Goal: Task Accomplishment & Management: Manage account settings

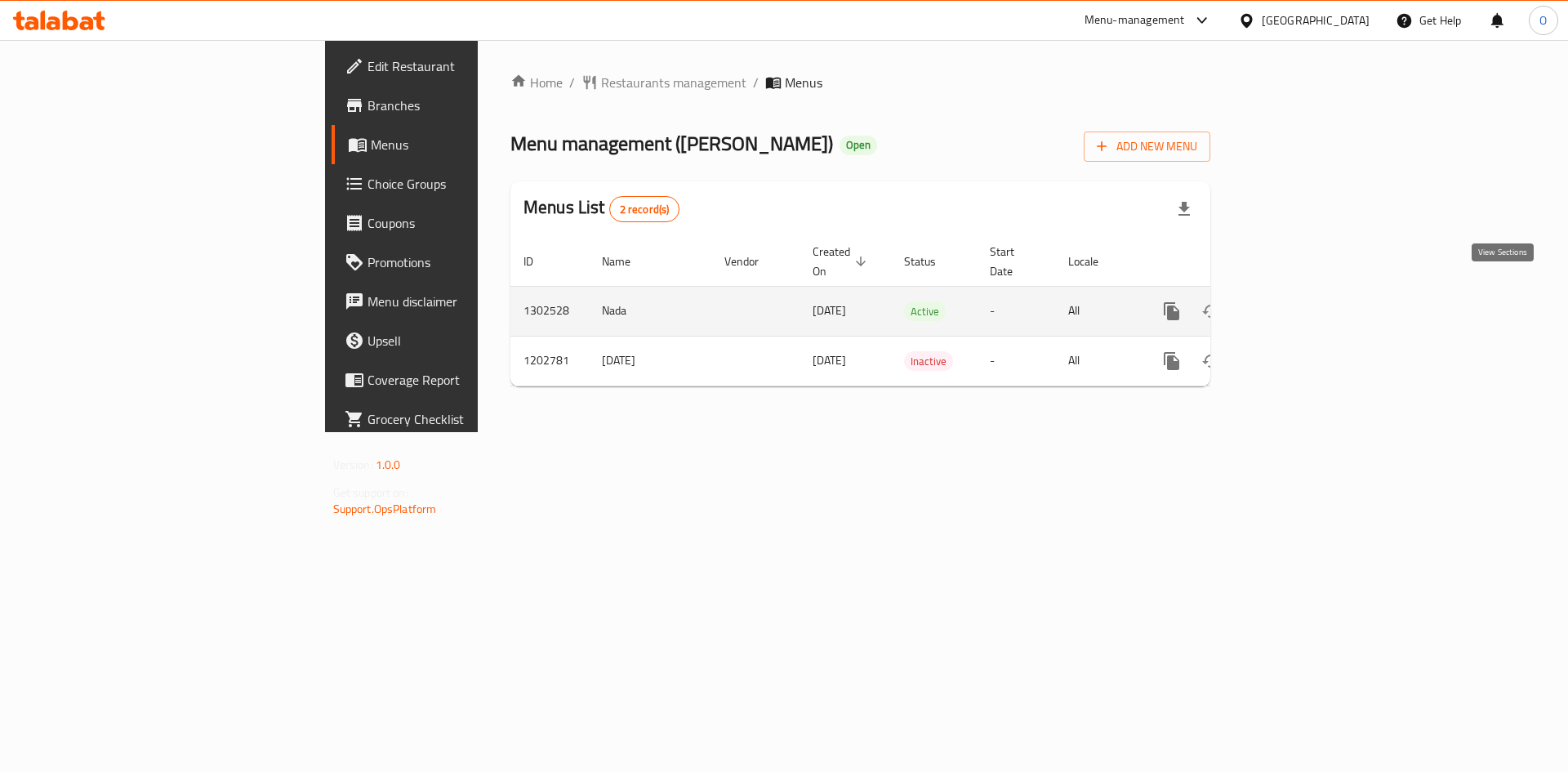
click at [1309, 292] on link "enhanced table" at bounding box center [1290, 311] width 39 height 39
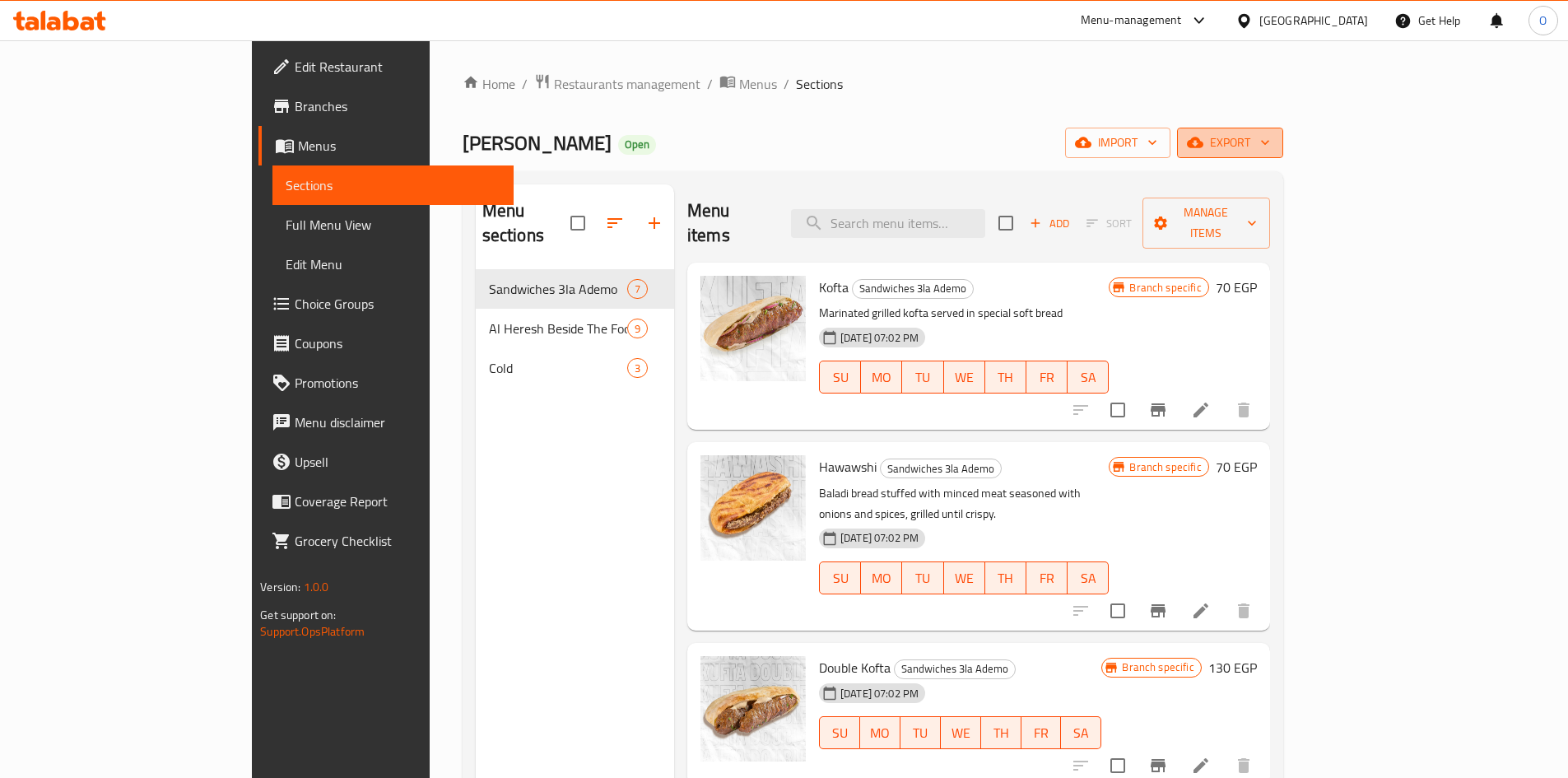
click at [1270, 146] on span "export" at bounding box center [1229, 143] width 80 height 21
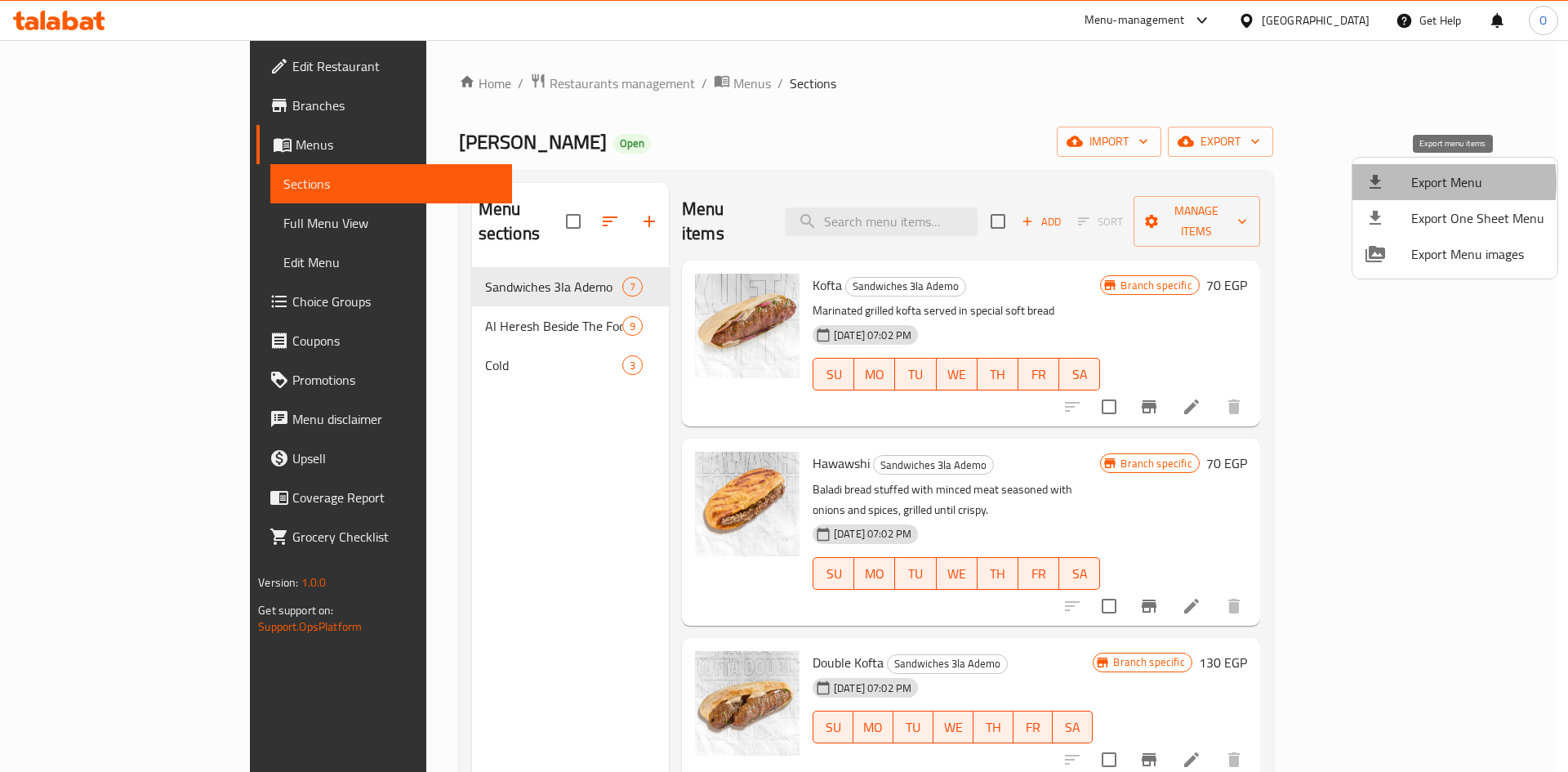
click at [1411, 182] on span "Export Menu" at bounding box center [1477, 182] width 133 height 20
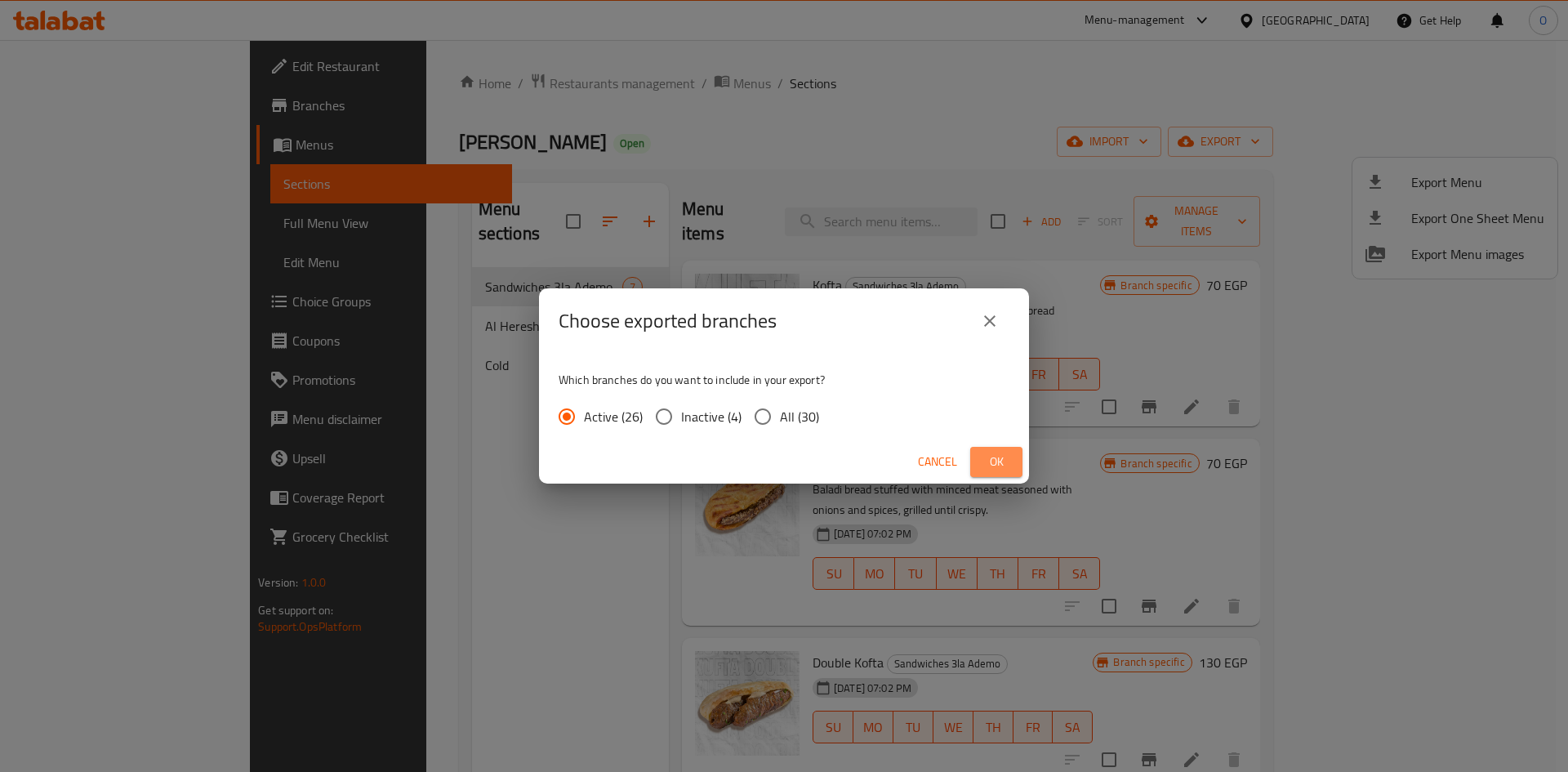
click at [993, 464] on span "Ok" at bounding box center [996, 462] width 26 height 21
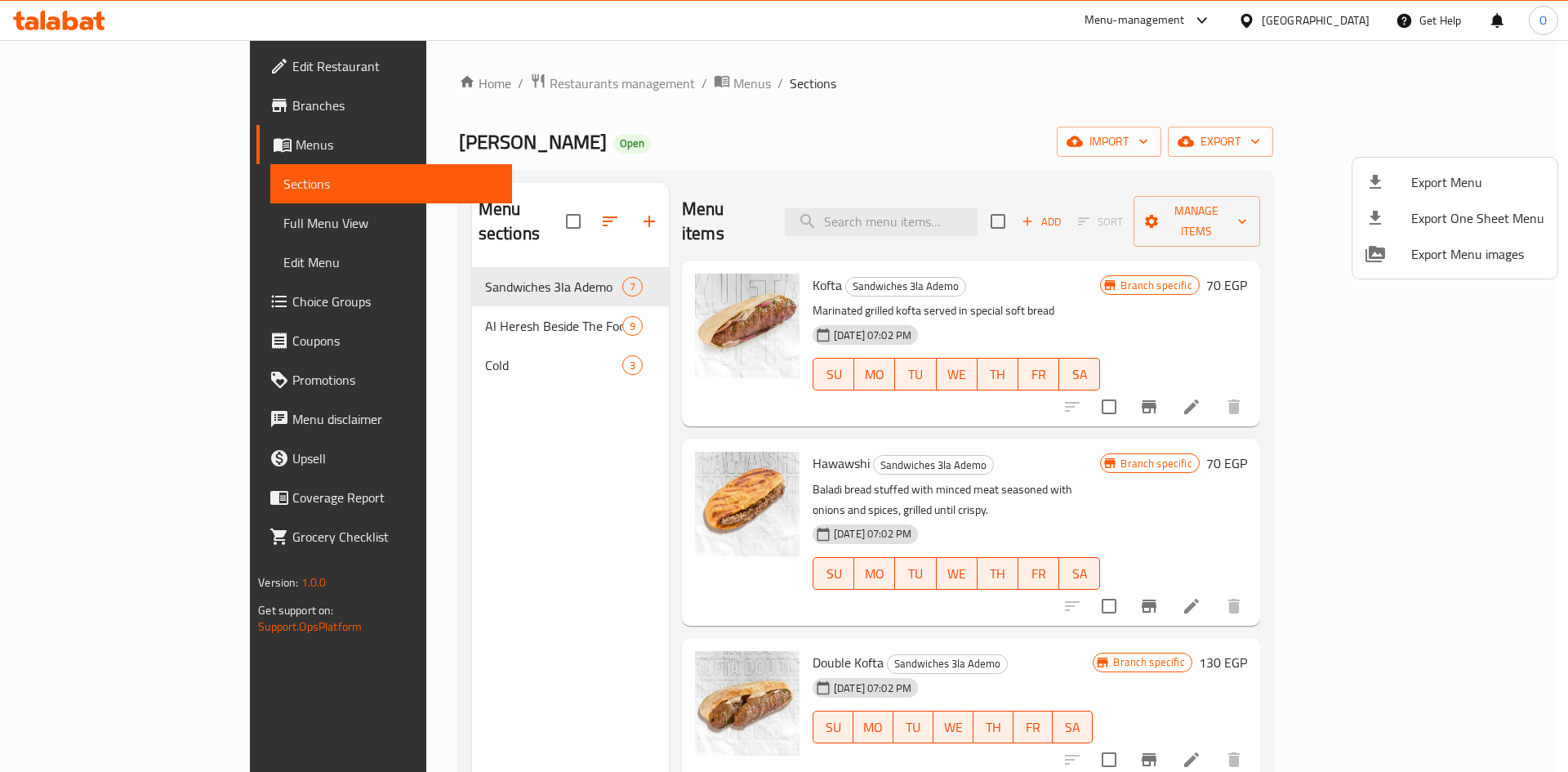
click at [1384, 376] on div at bounding box center [784, 386] width 1568 height 772
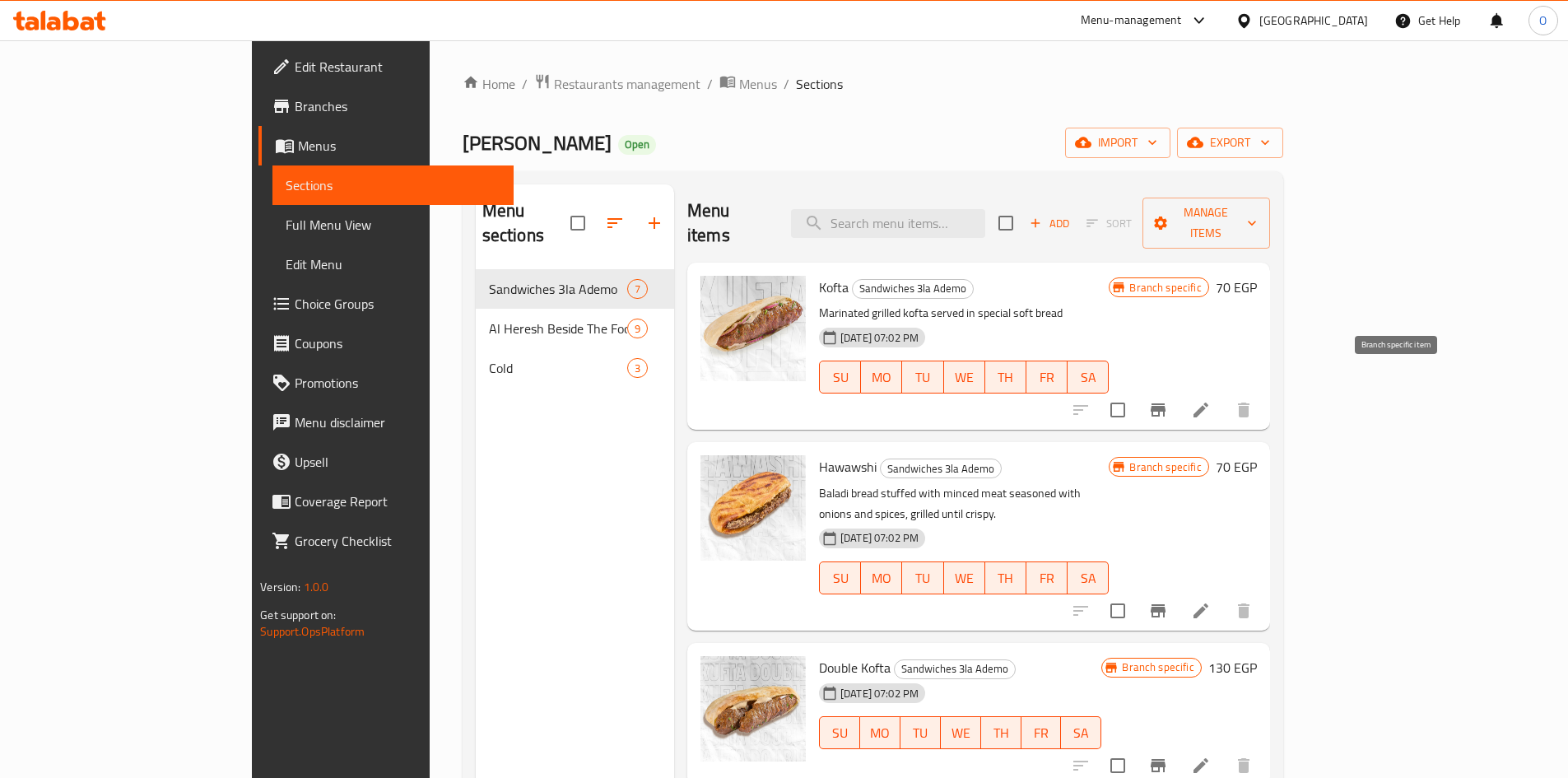
click at [1165, 403] on icon "Branch-specific-item" at bounding box center [1158, 410] width 14 height 13
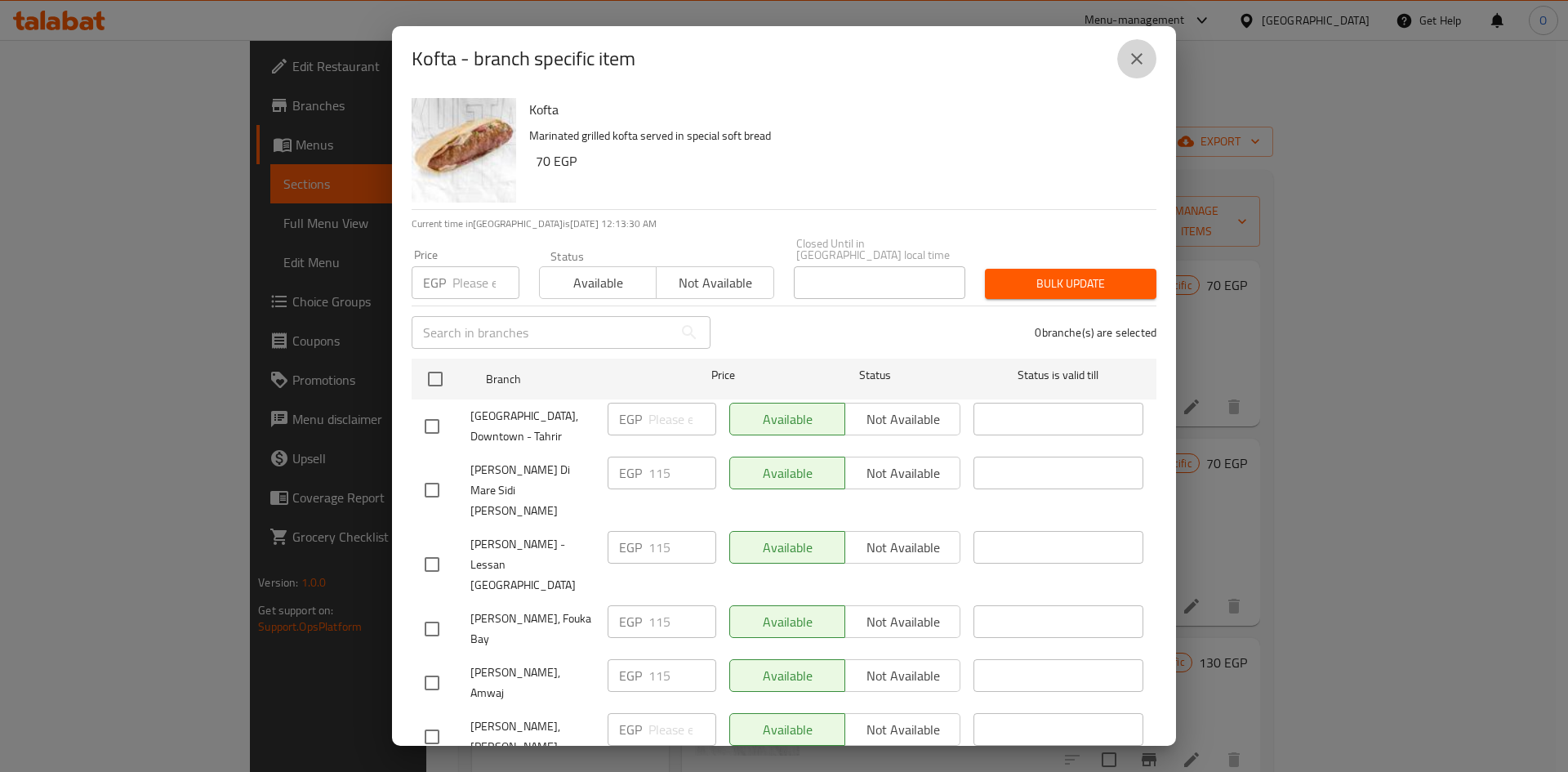
click at [1137, 56] on icon "close" at bounding box center [1137, 59] width 20 height 20
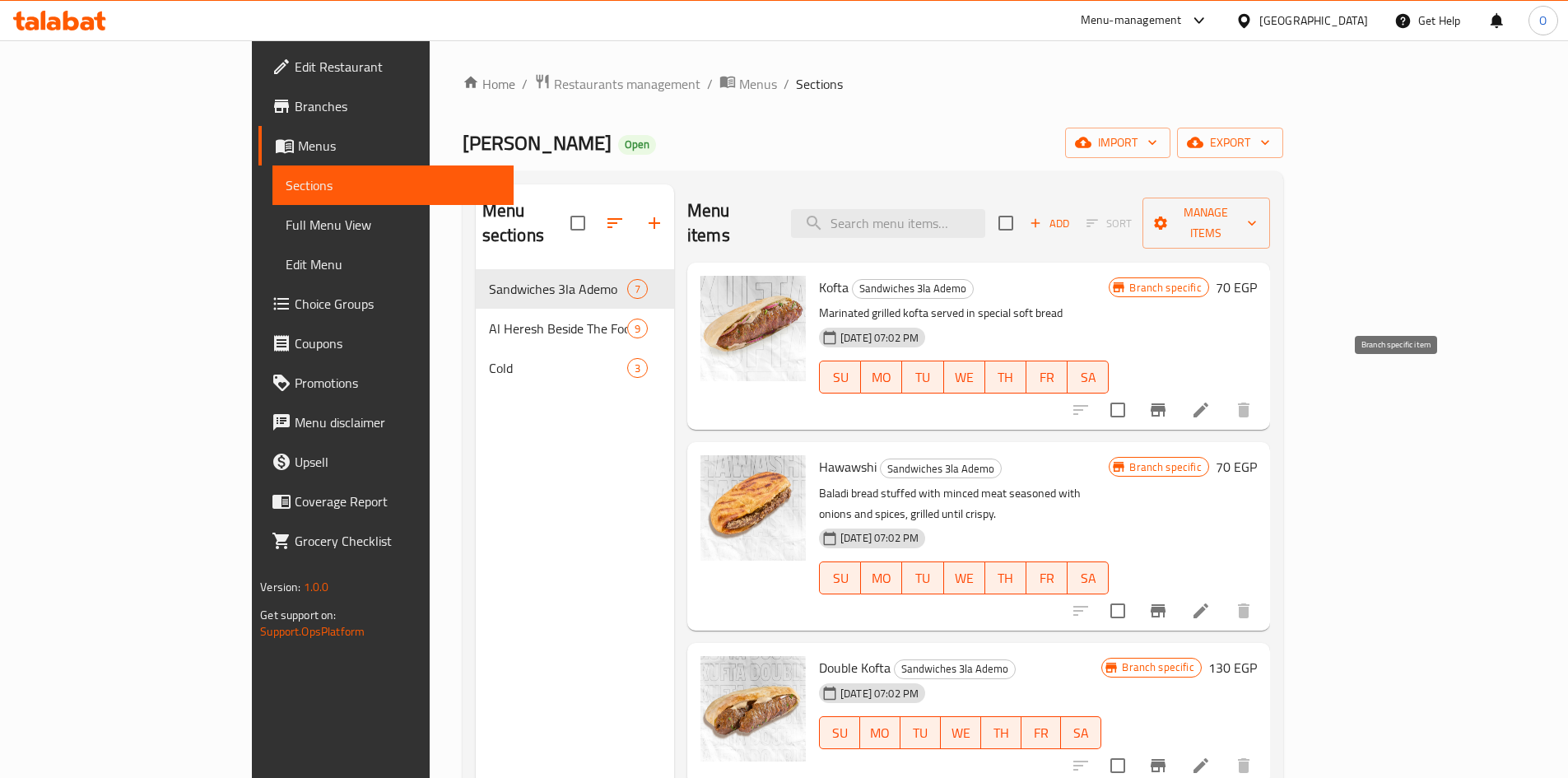
click at [1165, 403] on icon "Branch-specific-item" at bounding box center [1158, 410] width 14 height 13
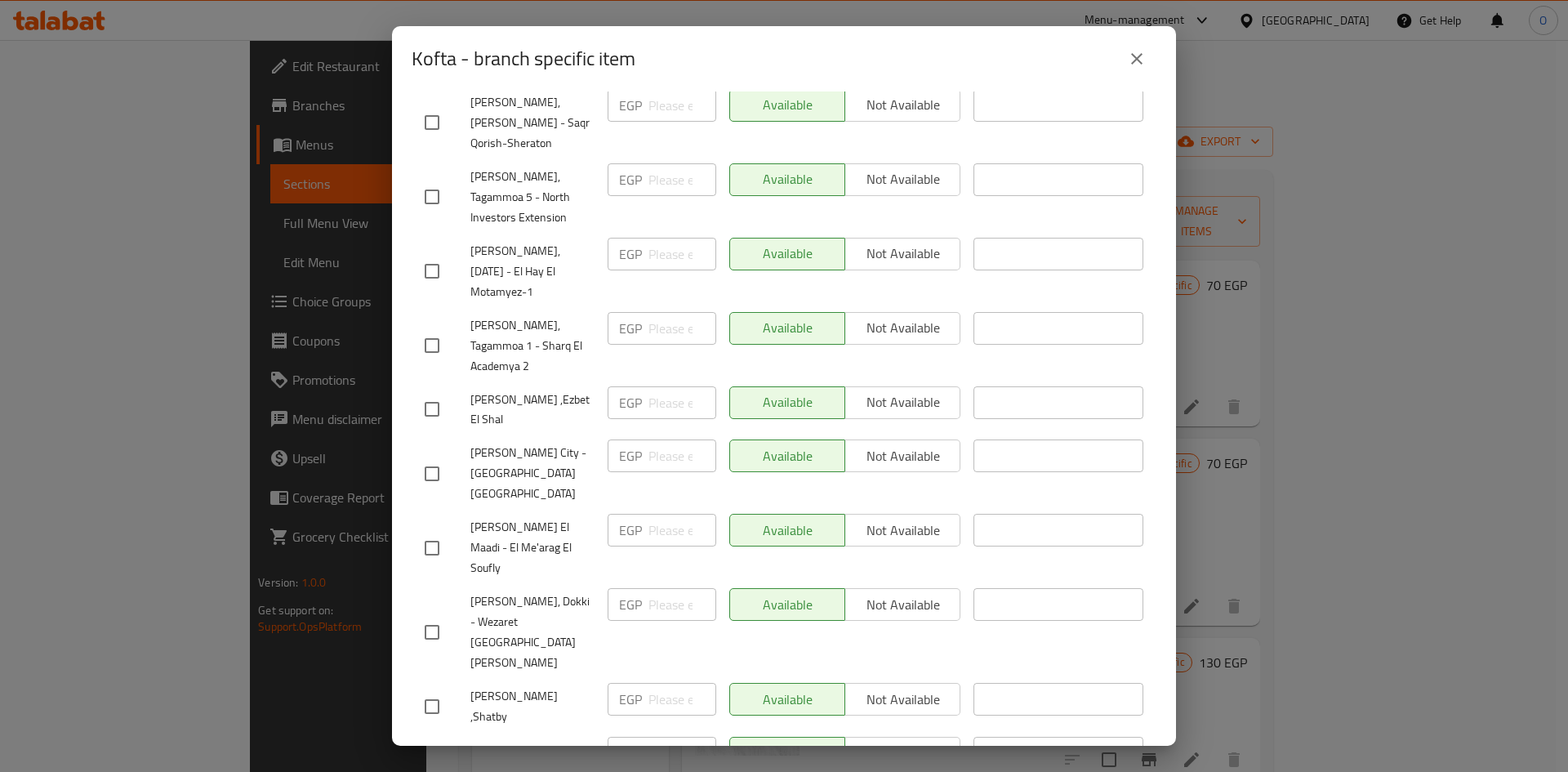
scroll to position [735, 0]
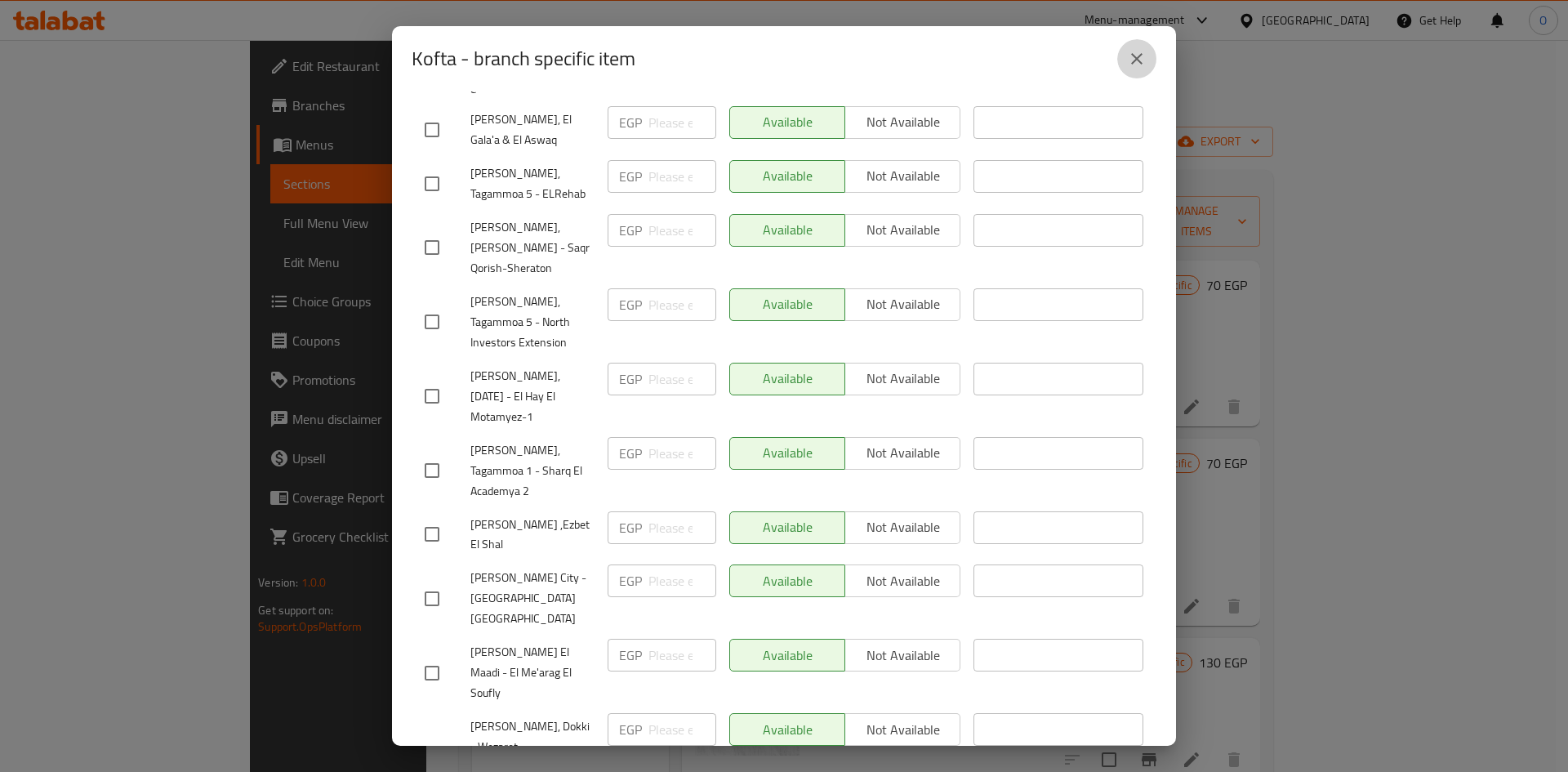
click at [1141, 62] on icon "close" at bounding box center [1137, 59] width 20 height 20
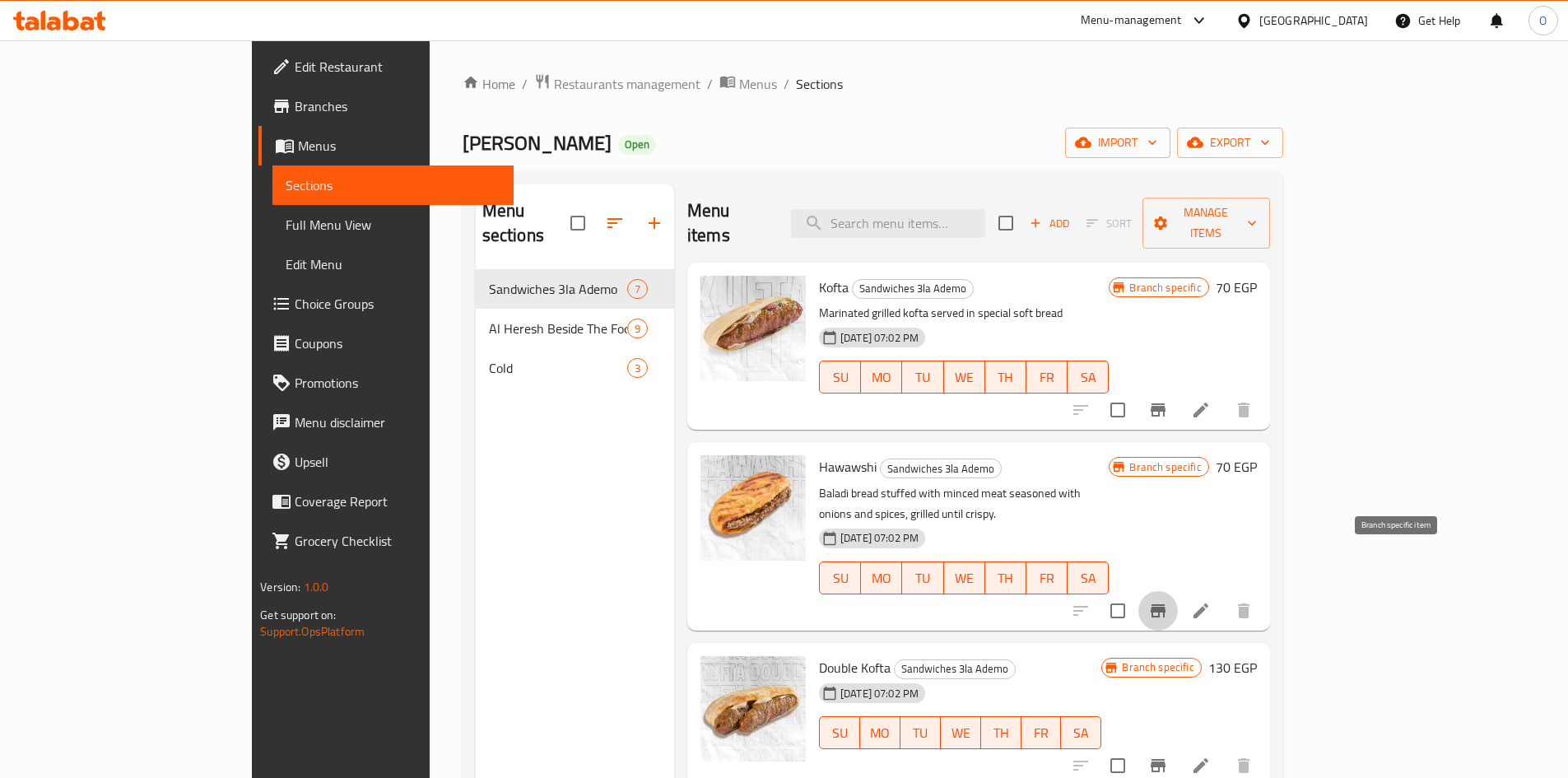
click at [1165, 605] on icon "Branch-specific-item" at bounding box center [1158, 611] width 14 height 13
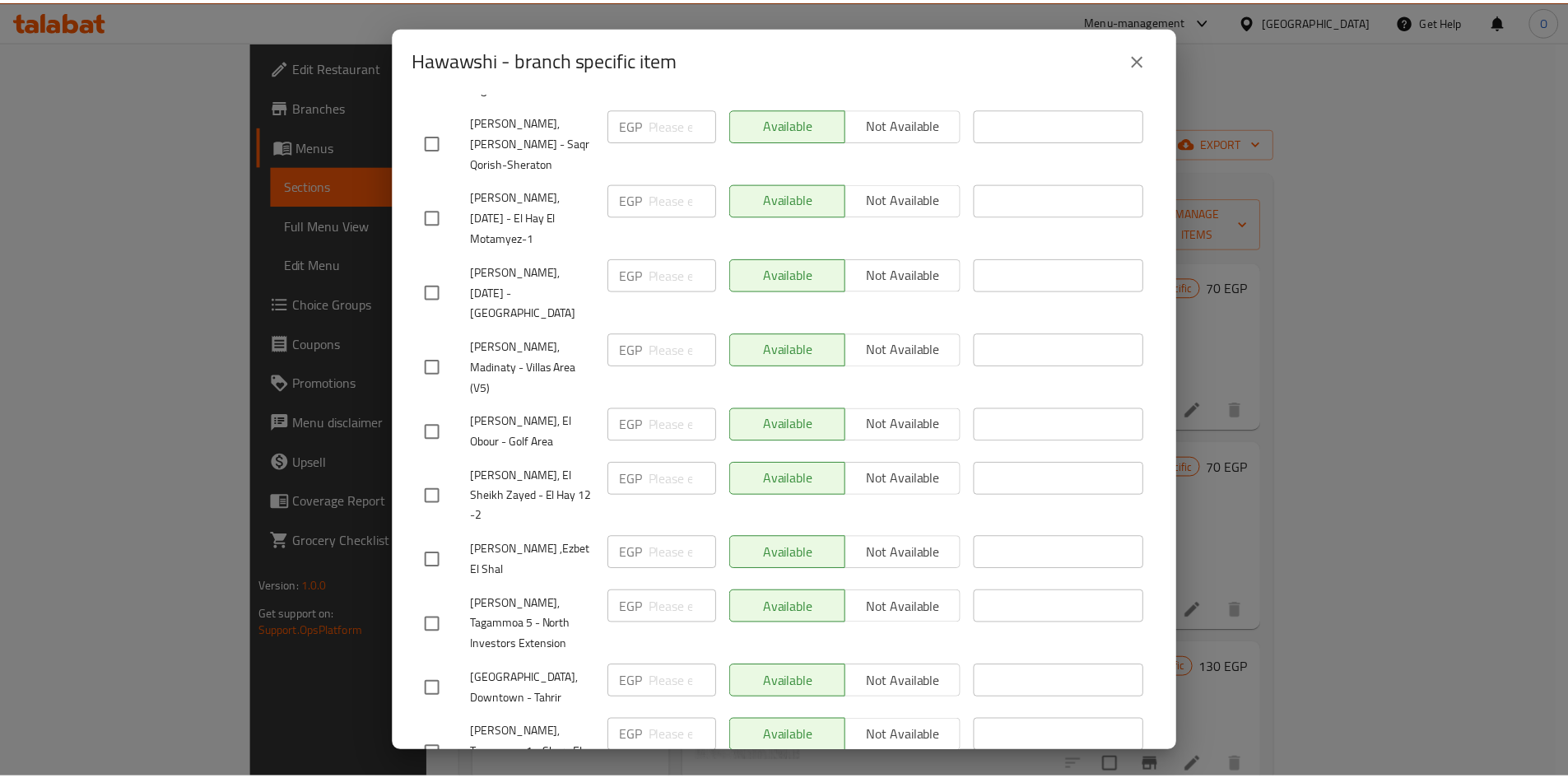
scroll to position [823, 0]
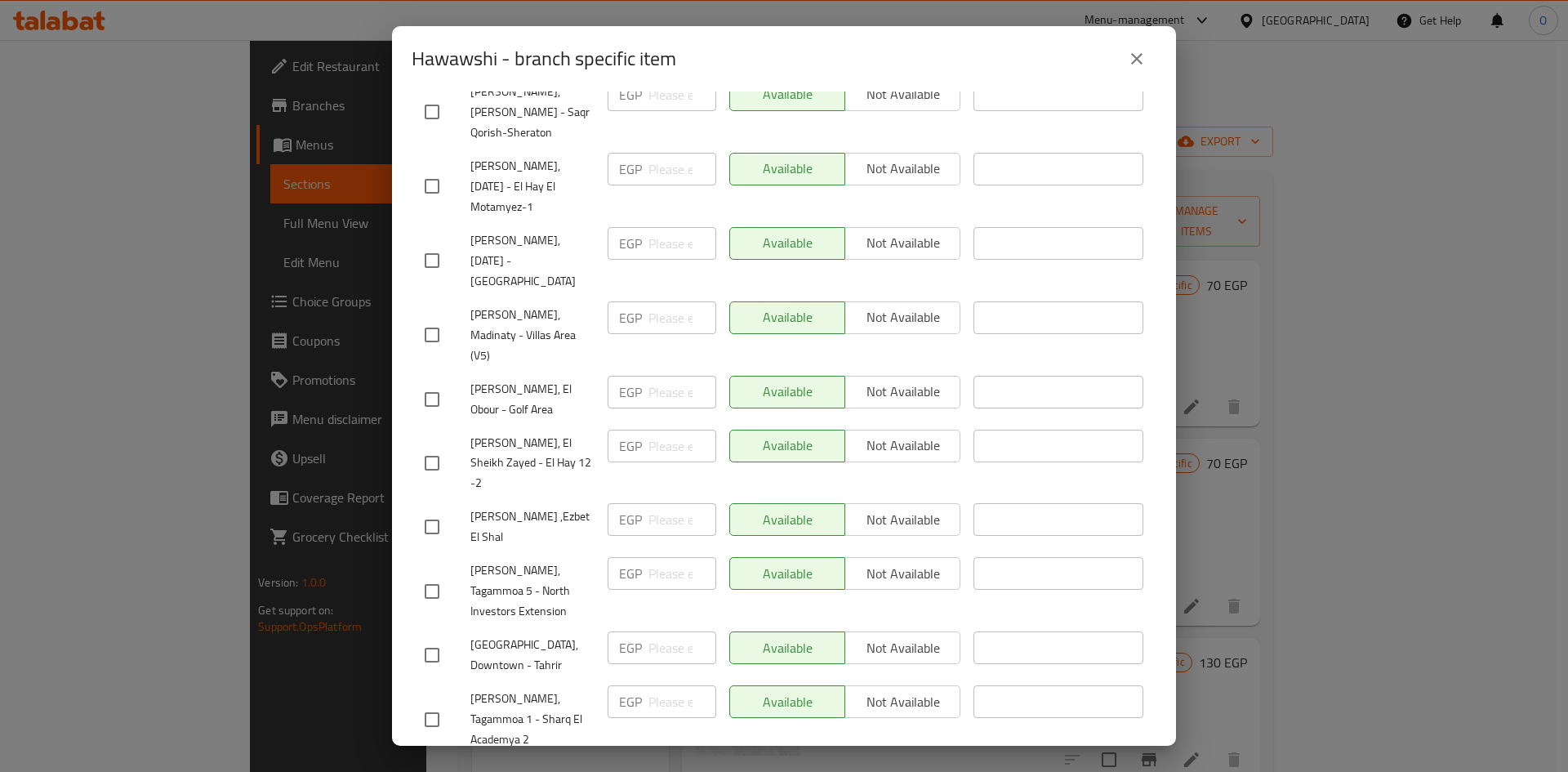
click at [1146, 49] on icon "close" at bounding box center [1137, 59] width 20 height 20
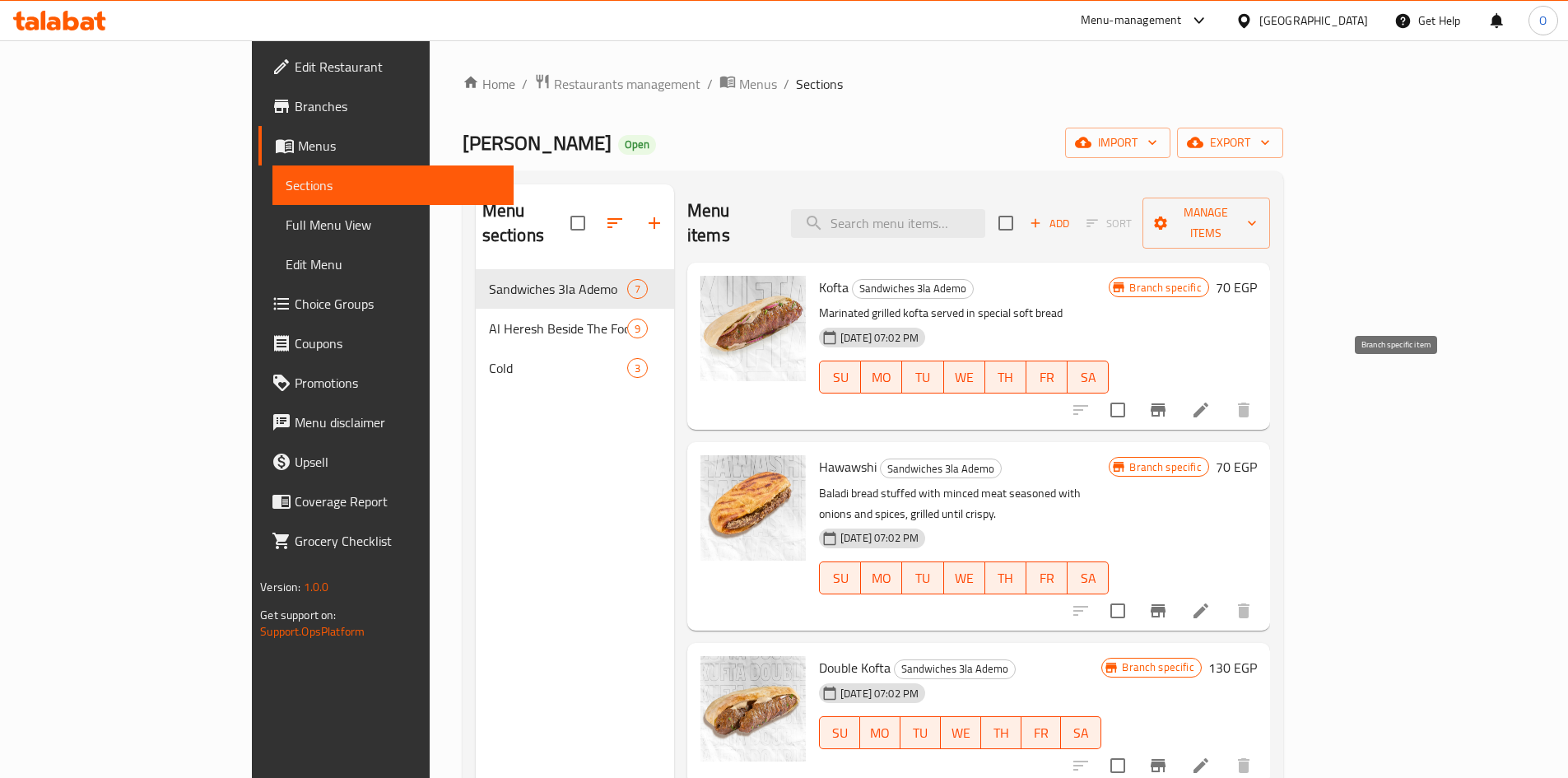
click at [1165, 403] on icon "Branch-specific-item" at bounding box center [1158, 410] width 14 height 13
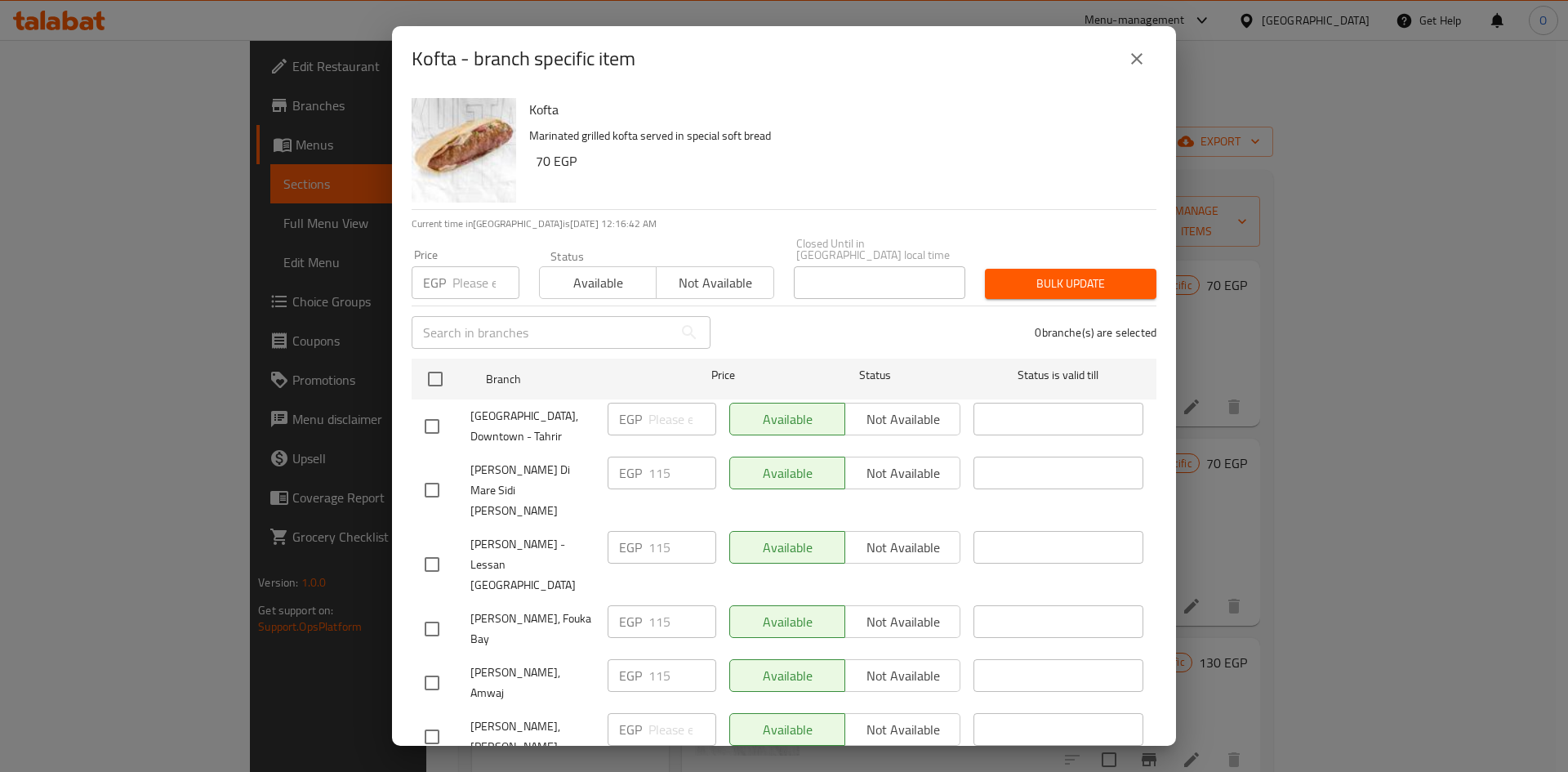
click at [438, 362] on input "checkbox" at bounding box center [435, 379] width 34 height 34
checkbox input "true"
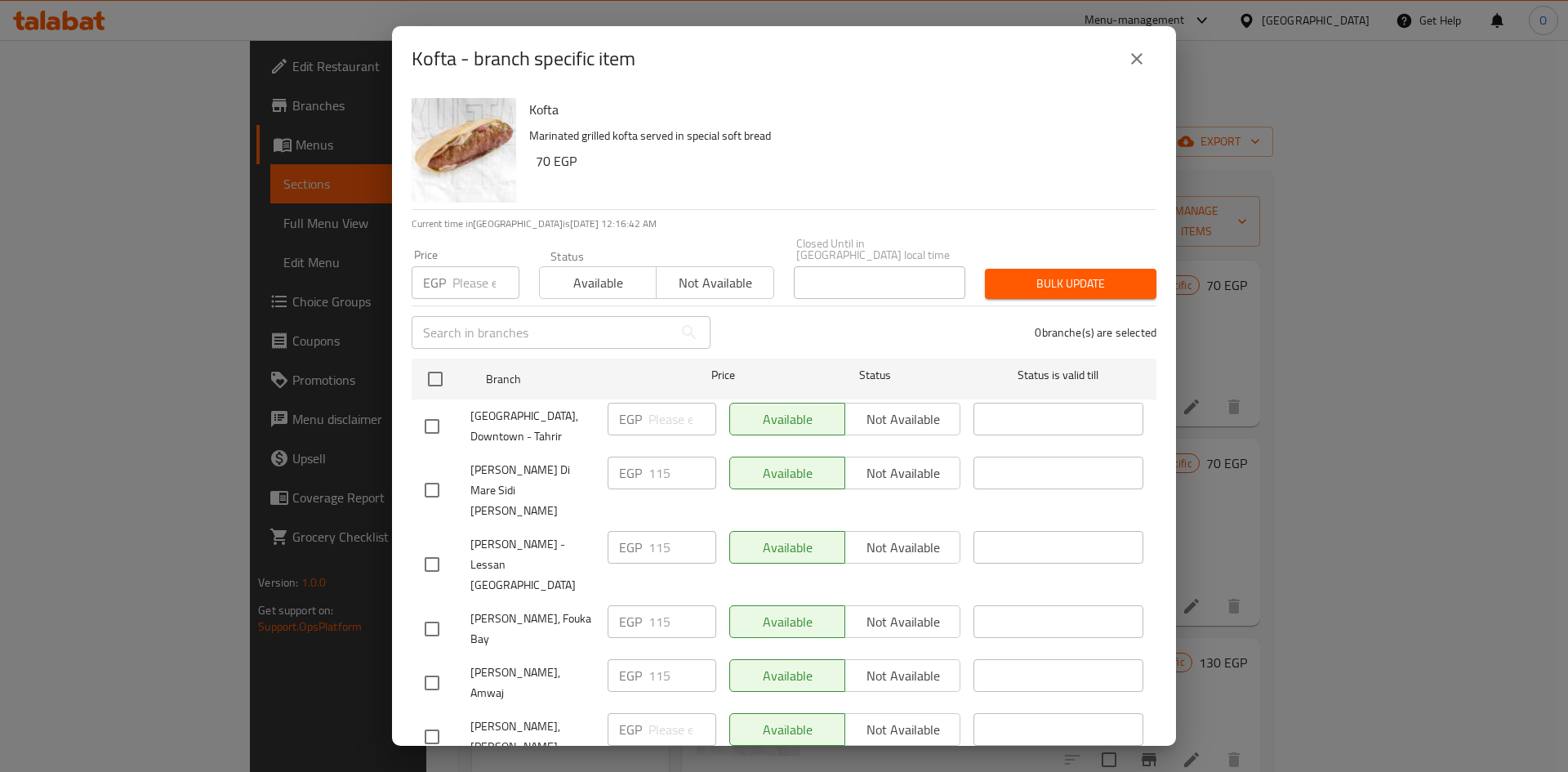
checkbox input "true"
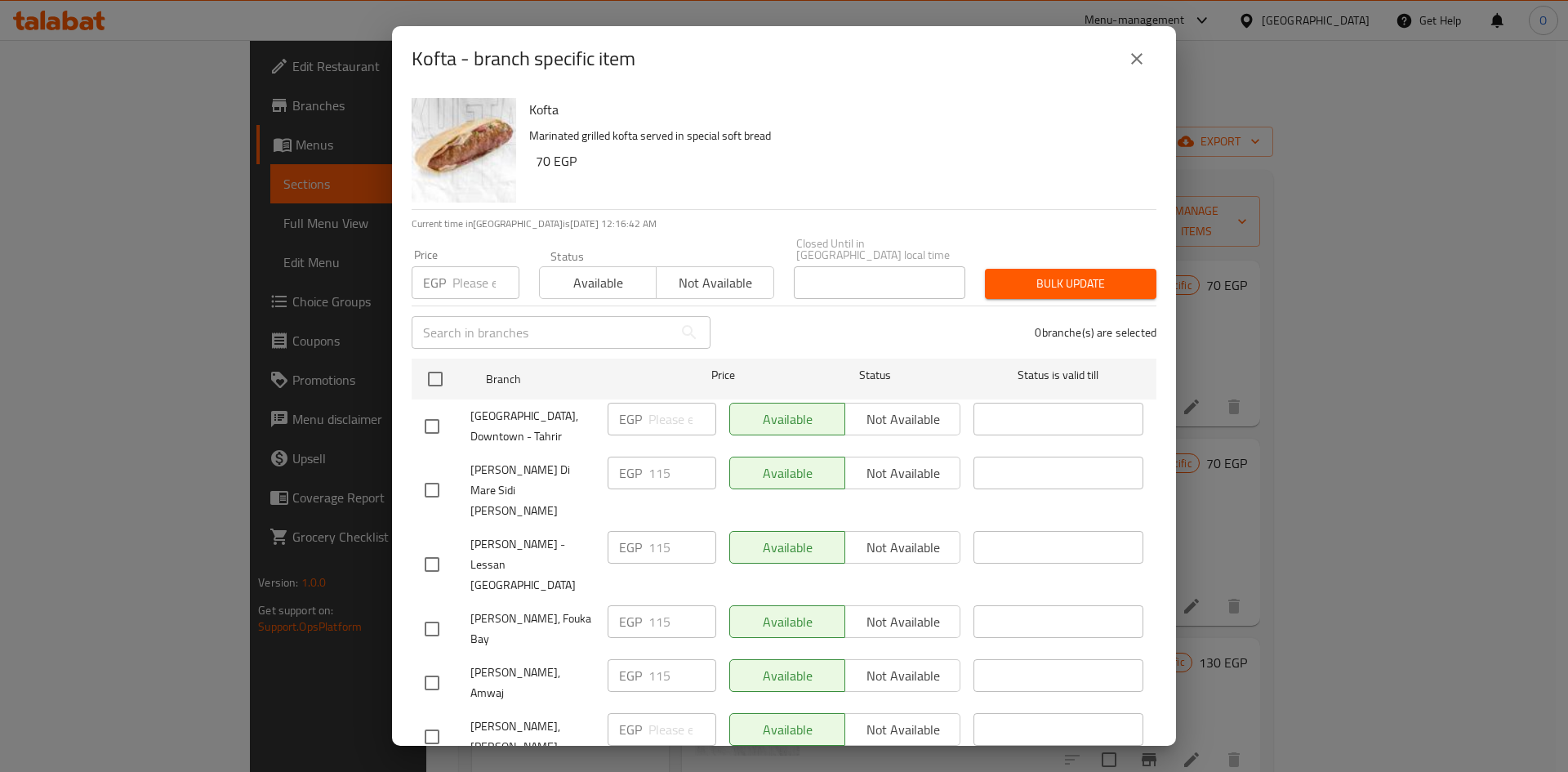
checkbox input "true"
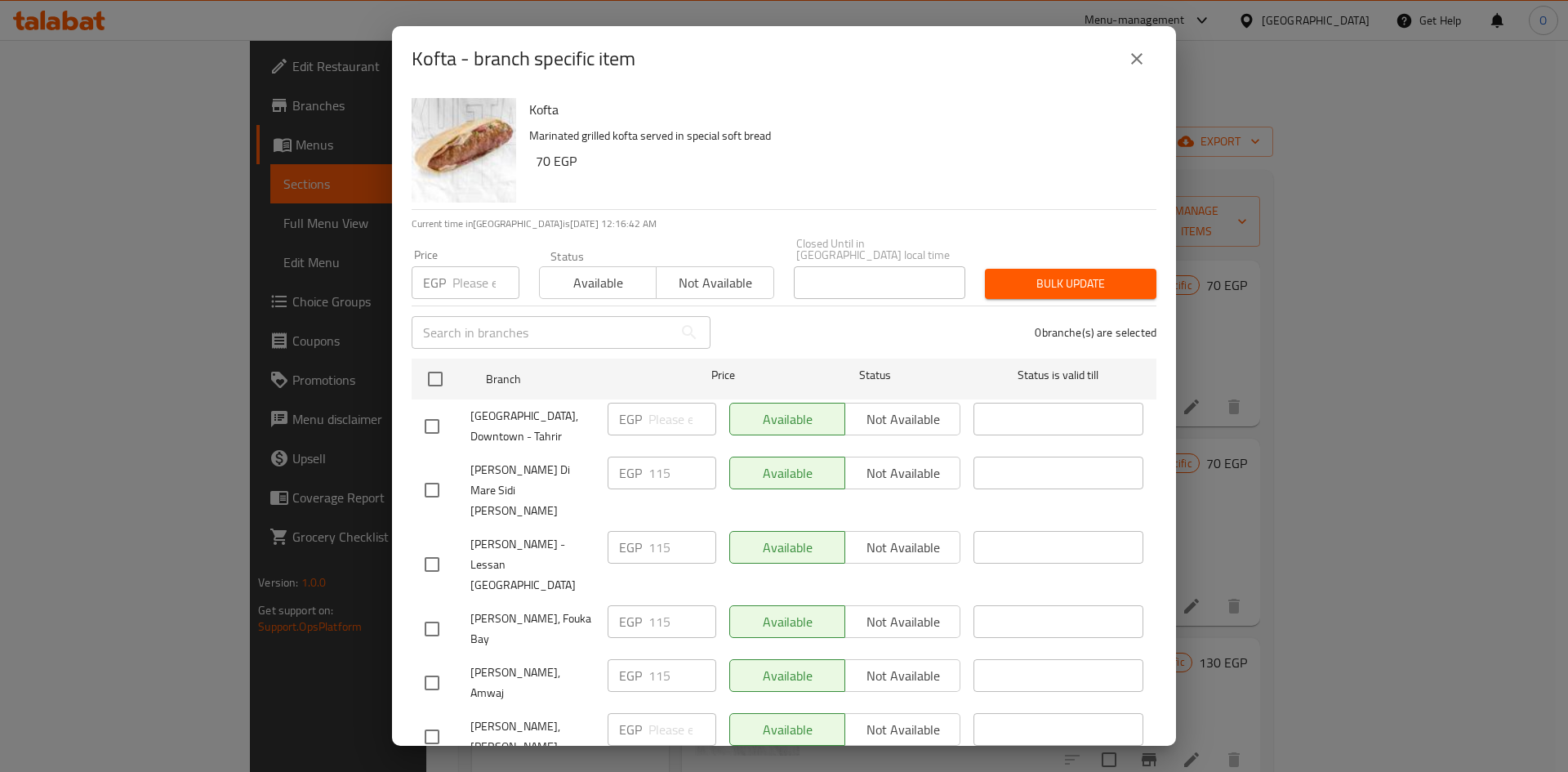
checkbox input "true"
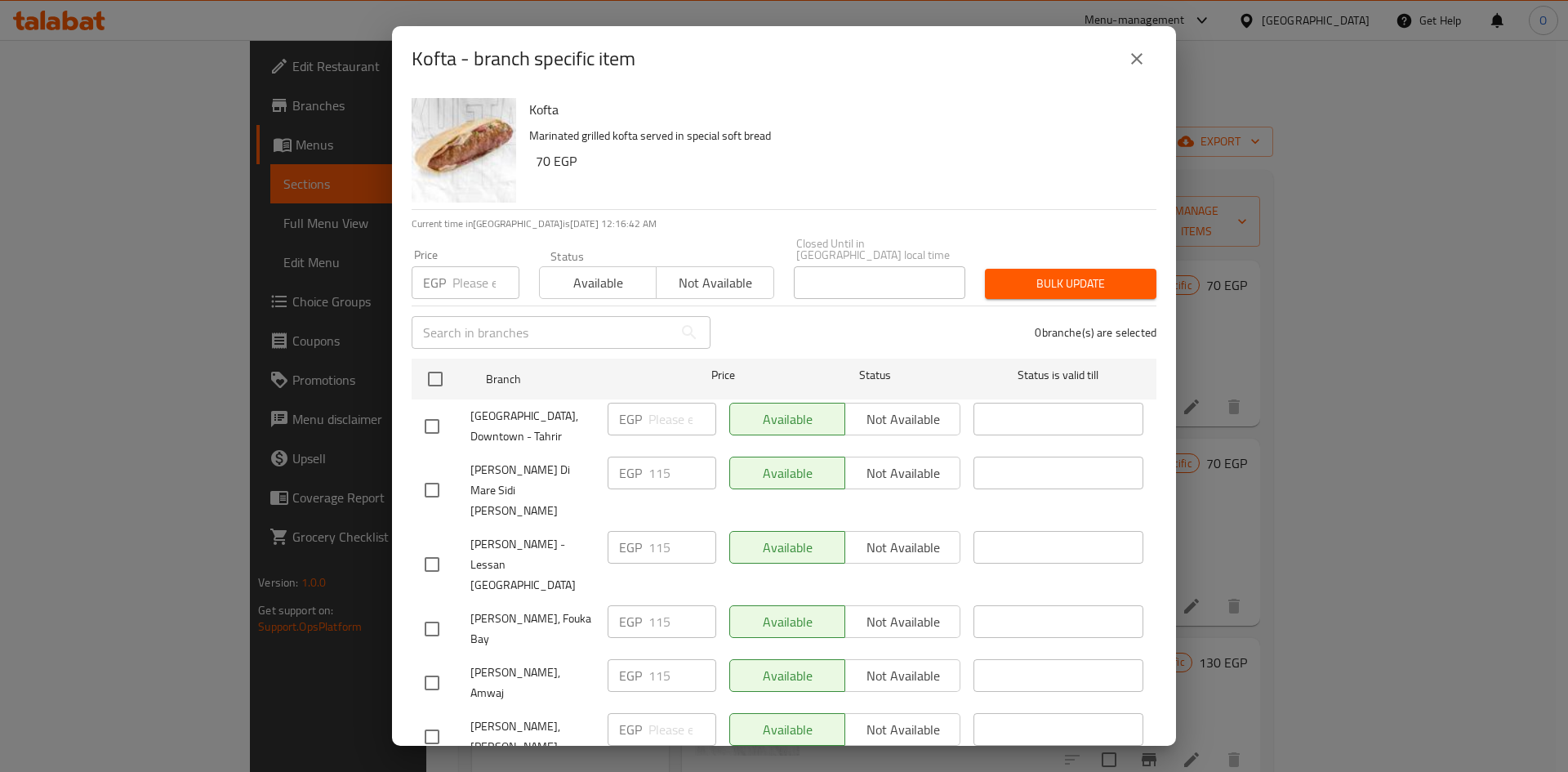
checkbox input "true"
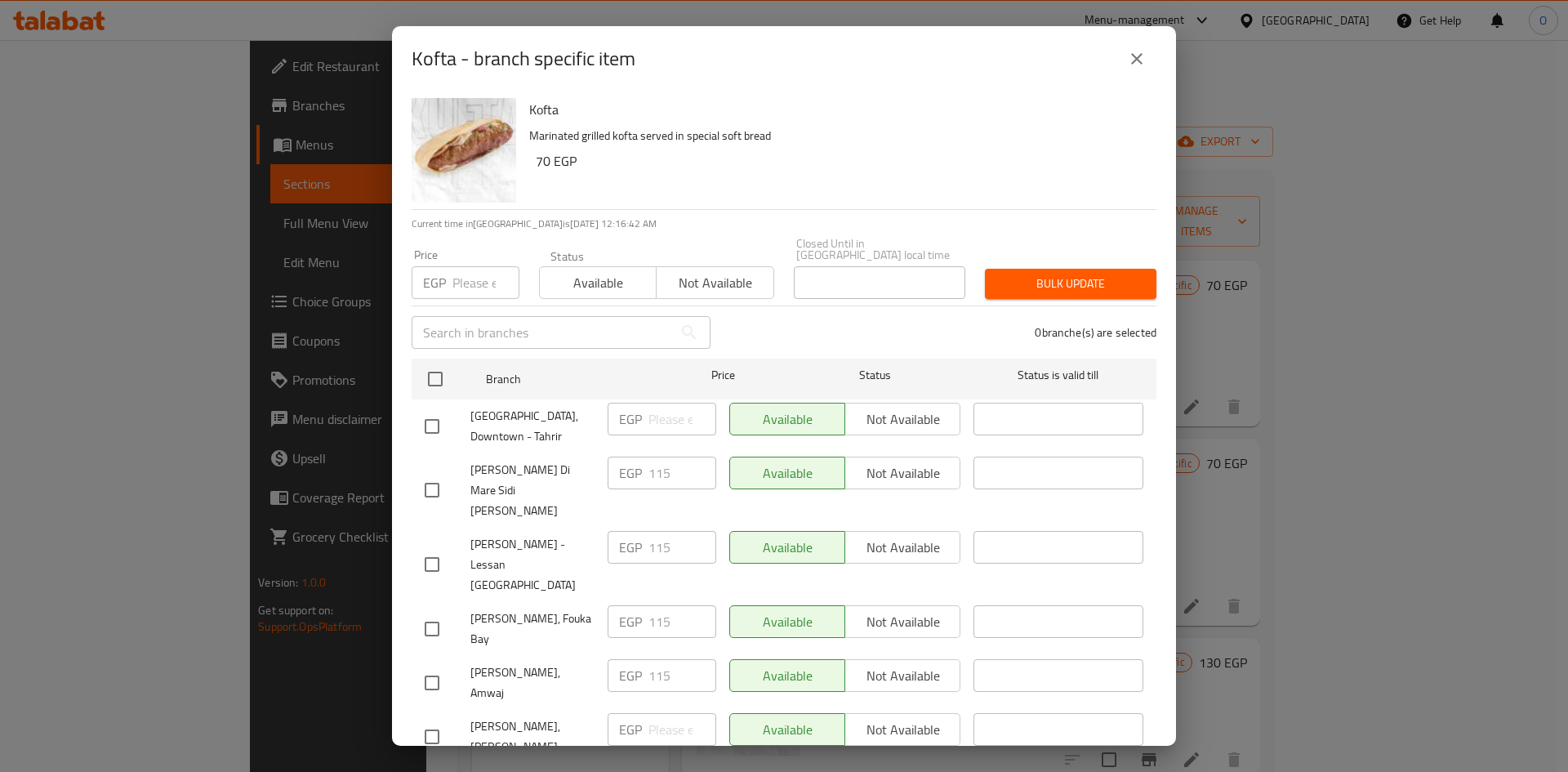
checkbox input "true"
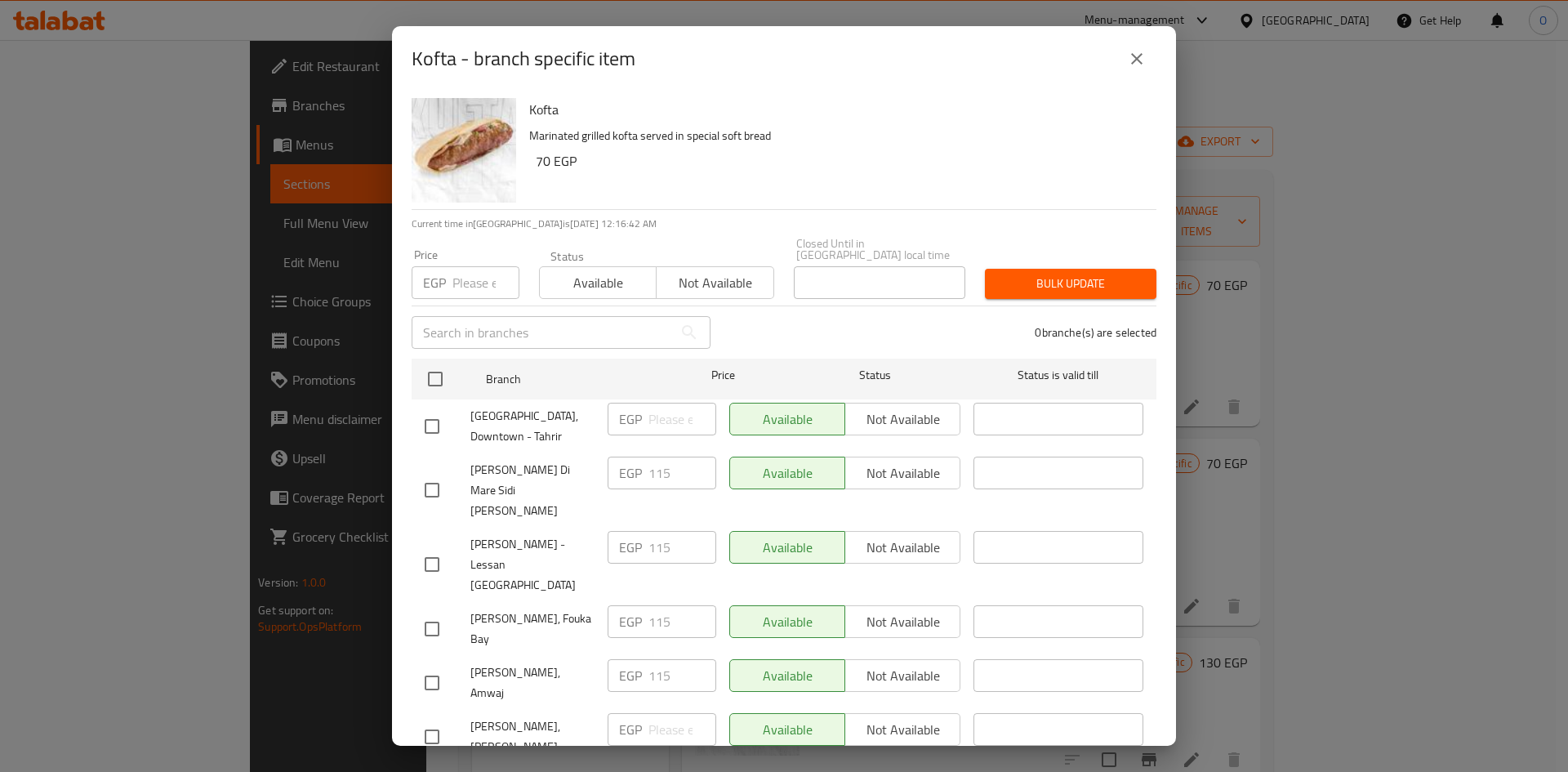
checkbox input "true"
click at [478, 275] on input "number" at bounding box center [486, 283] width 67 height 33
paste input "80"
type input "80"
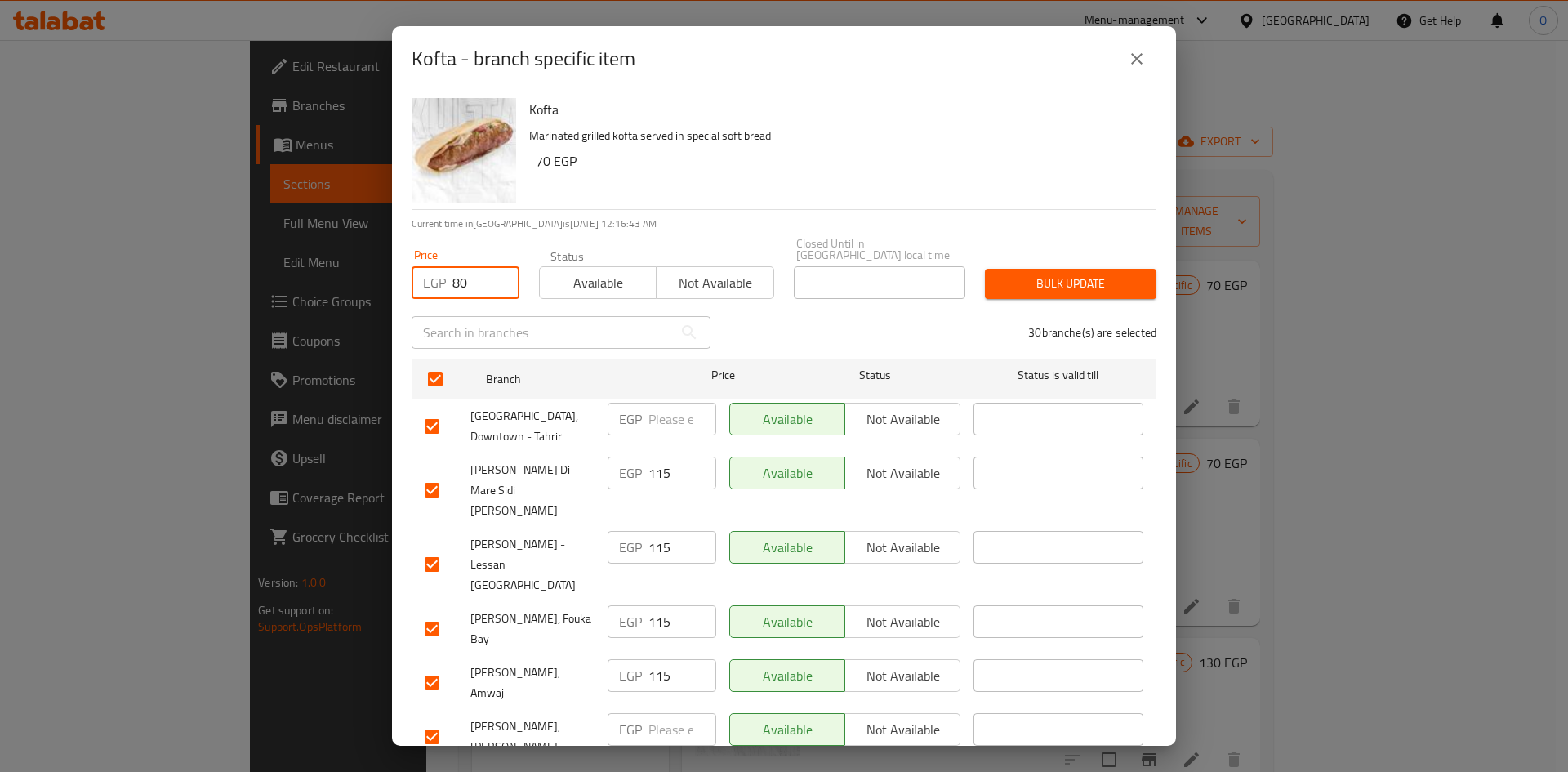
click at [1026, 274] on span "Bulk update" at bounding box center [1071, 283] width 145 height 21
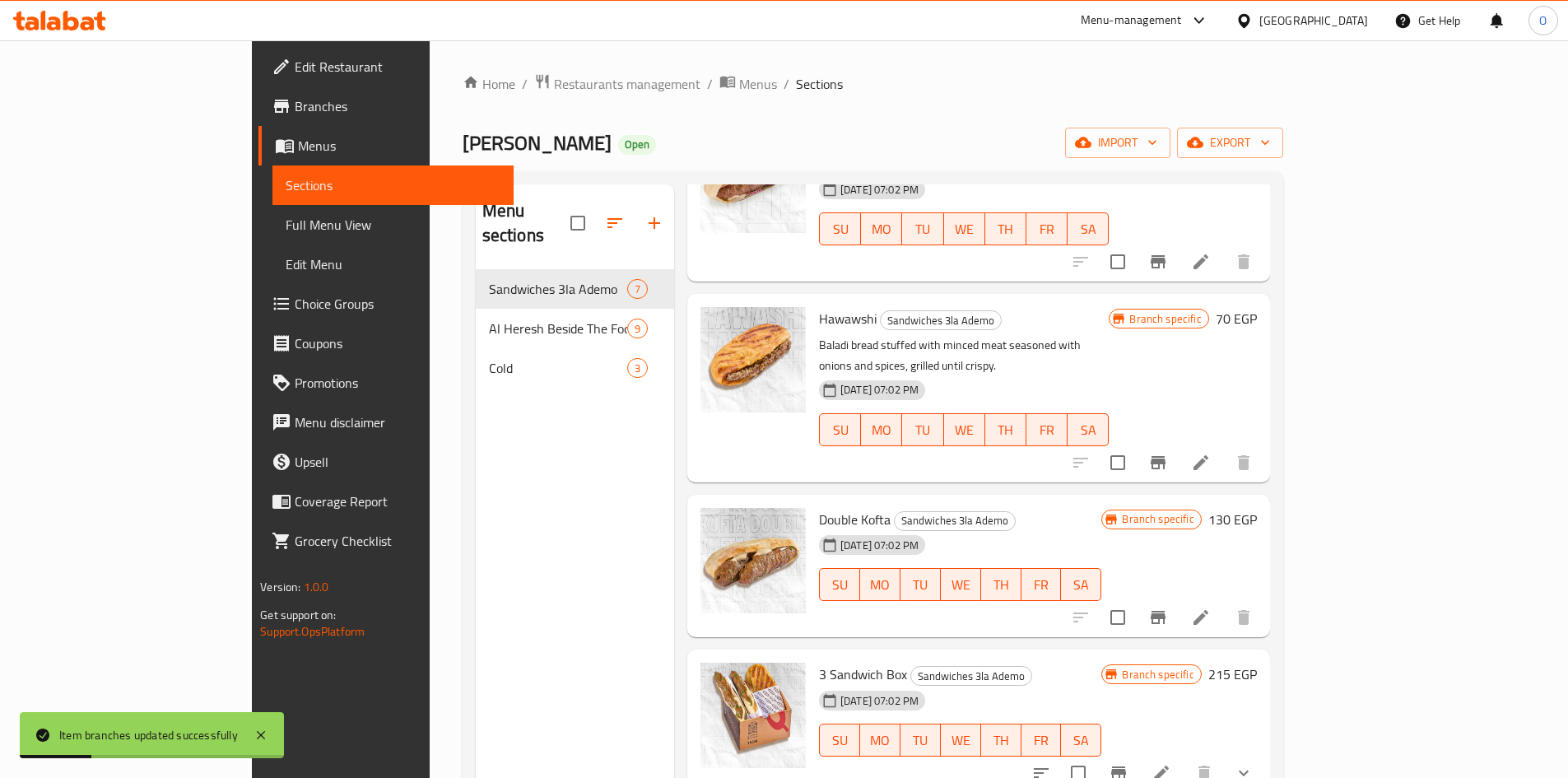
scroll to position [164, 0]
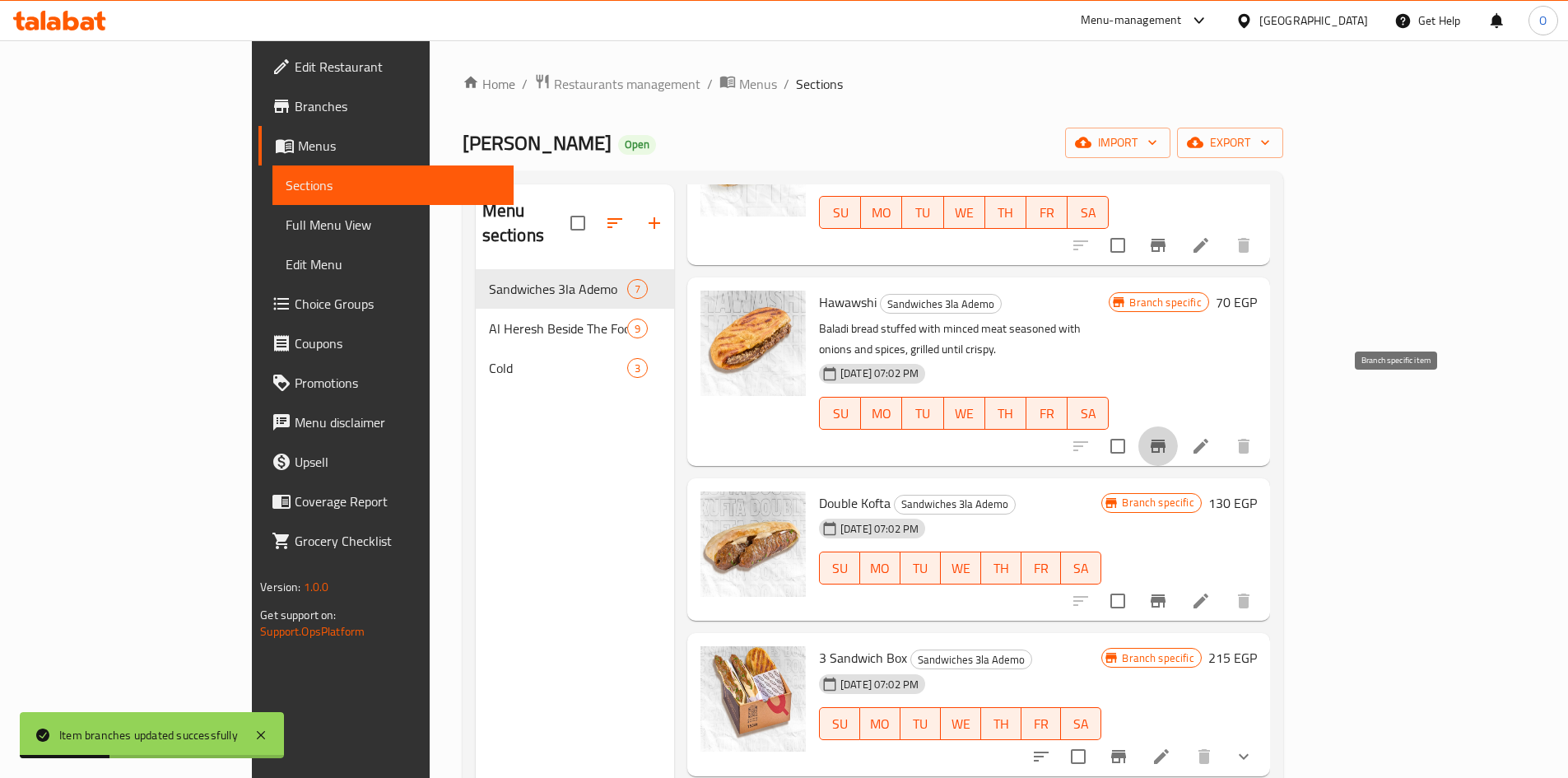
click at [1165, 439] on icon "Branch-specific-item" at bounding box center [1158, 446] width 14 height 13
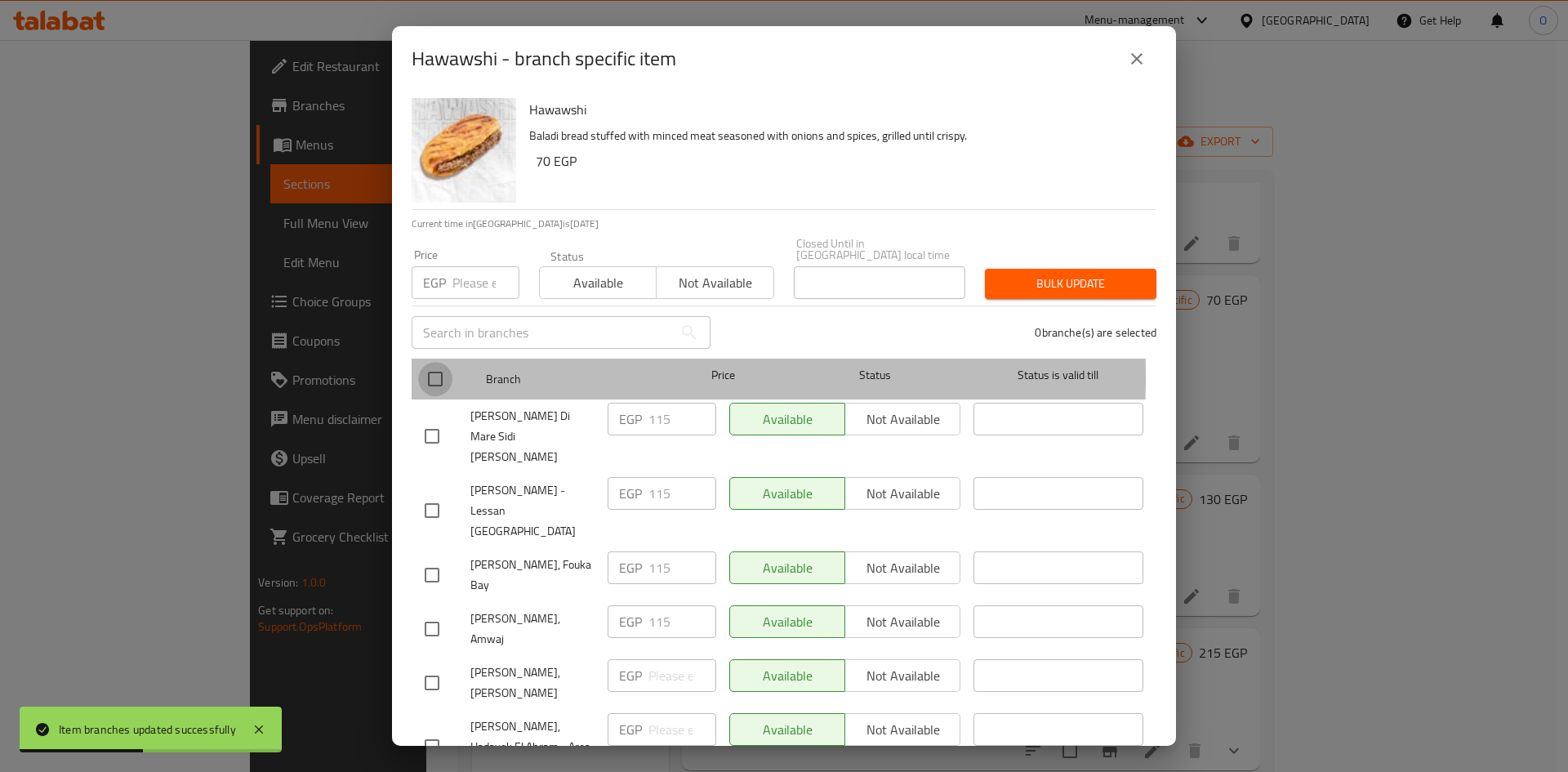
click at [439, 365] on input "checkbox" at bounding box center [435, 379] width 34 height 34
checkbox input "true"
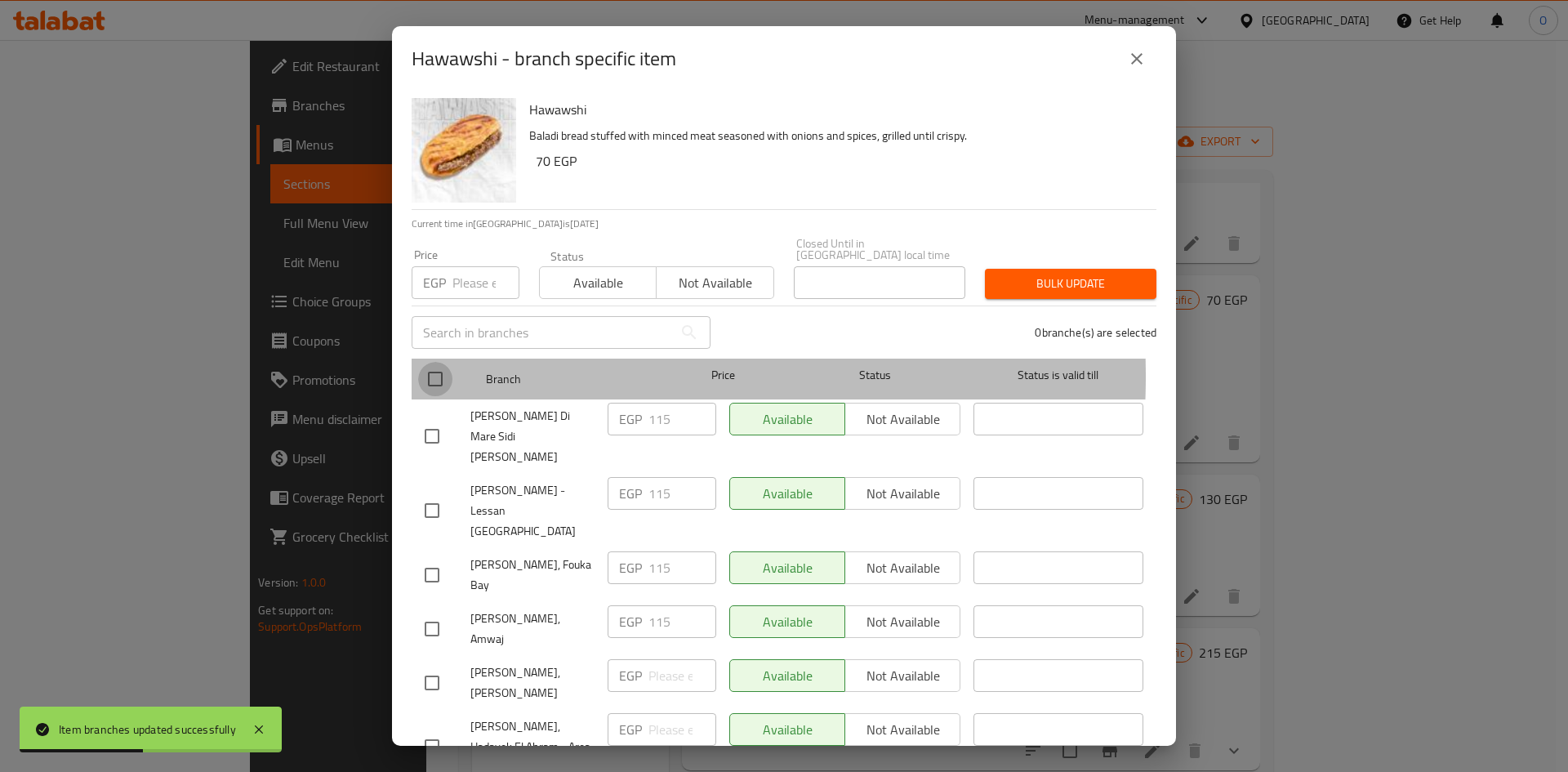
checkbox input "true"
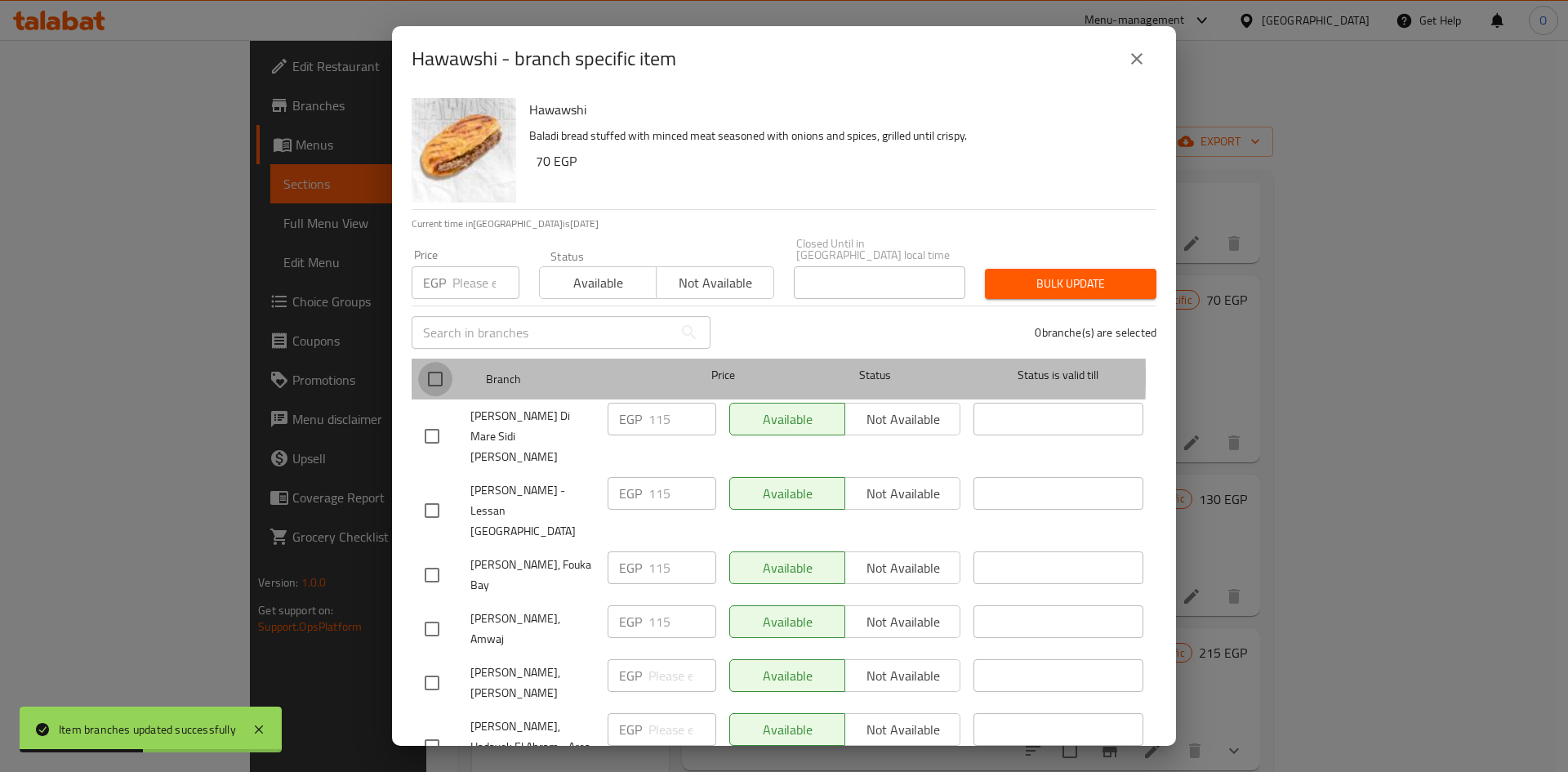
checkbox input "true"
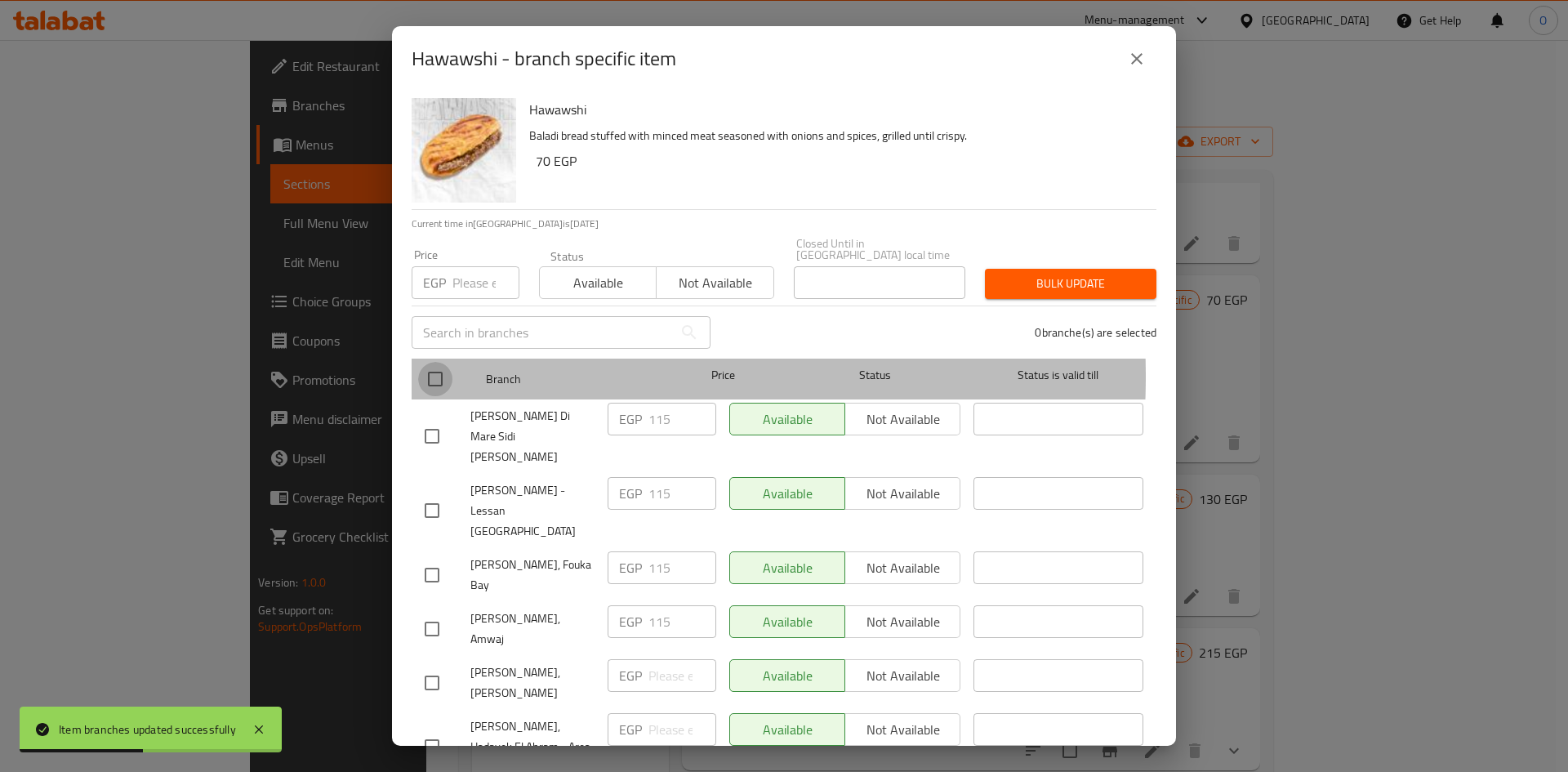
checkbox input "true"
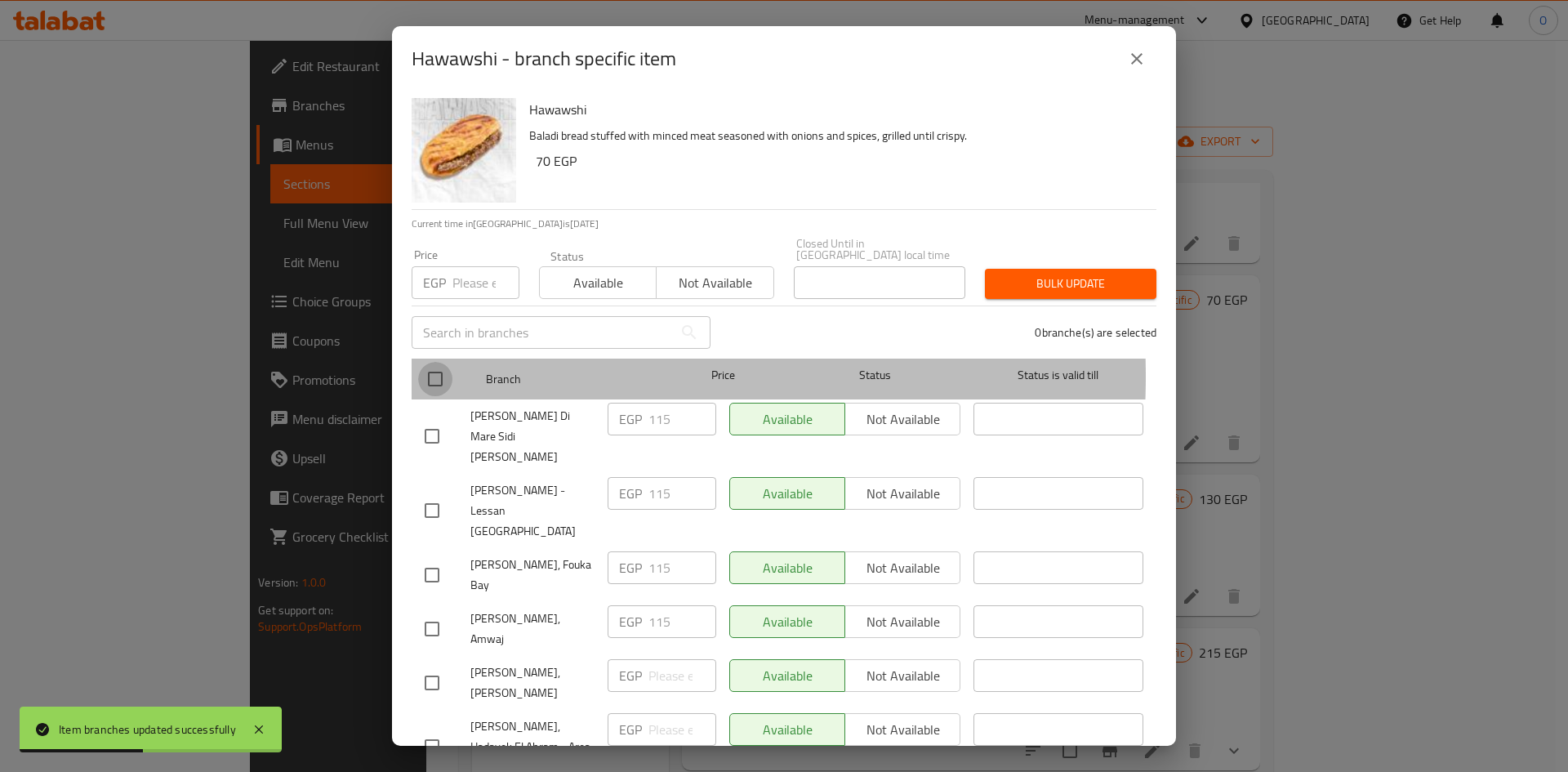
checkbox input "true"
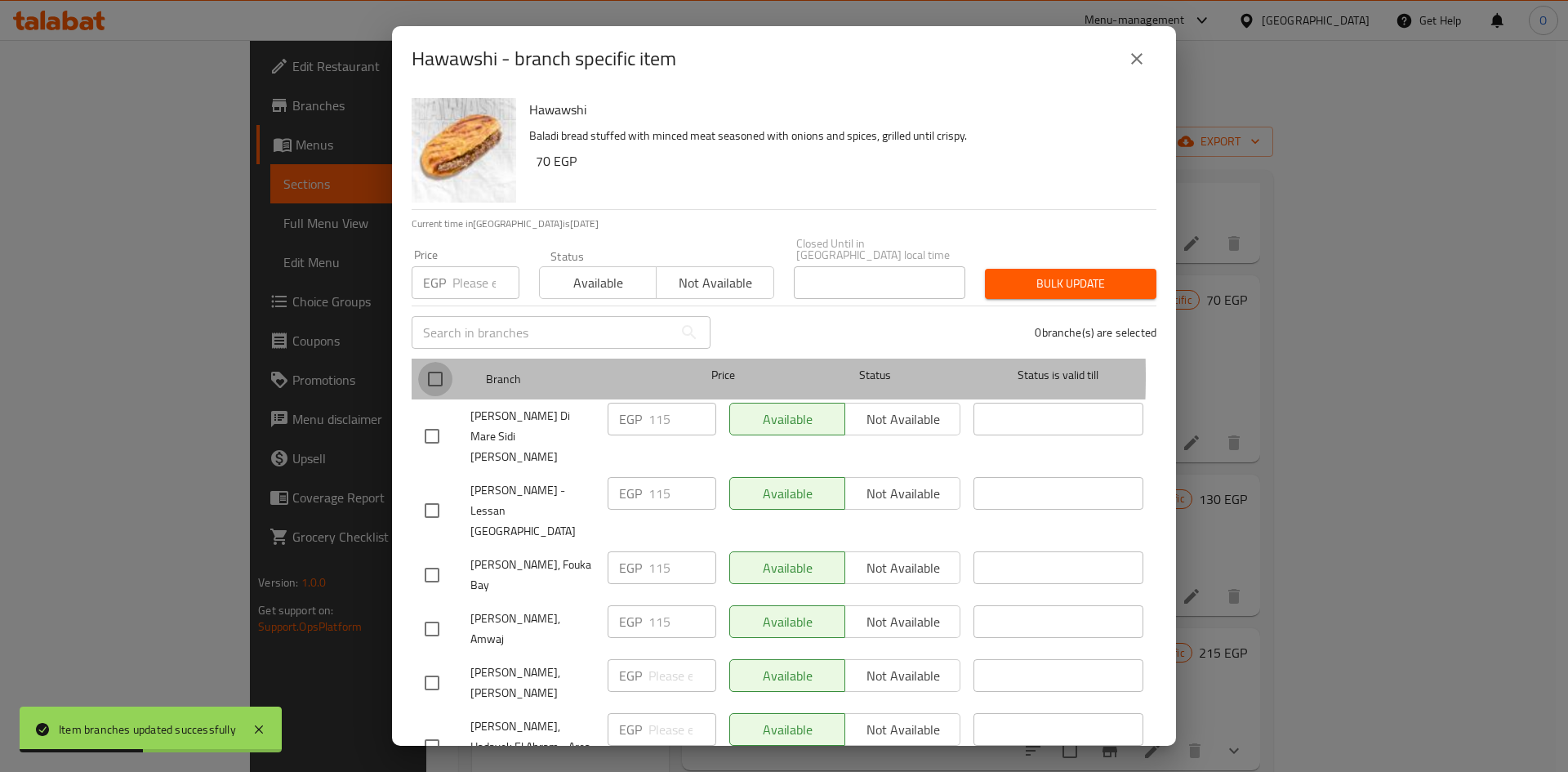
checkbox input "true"
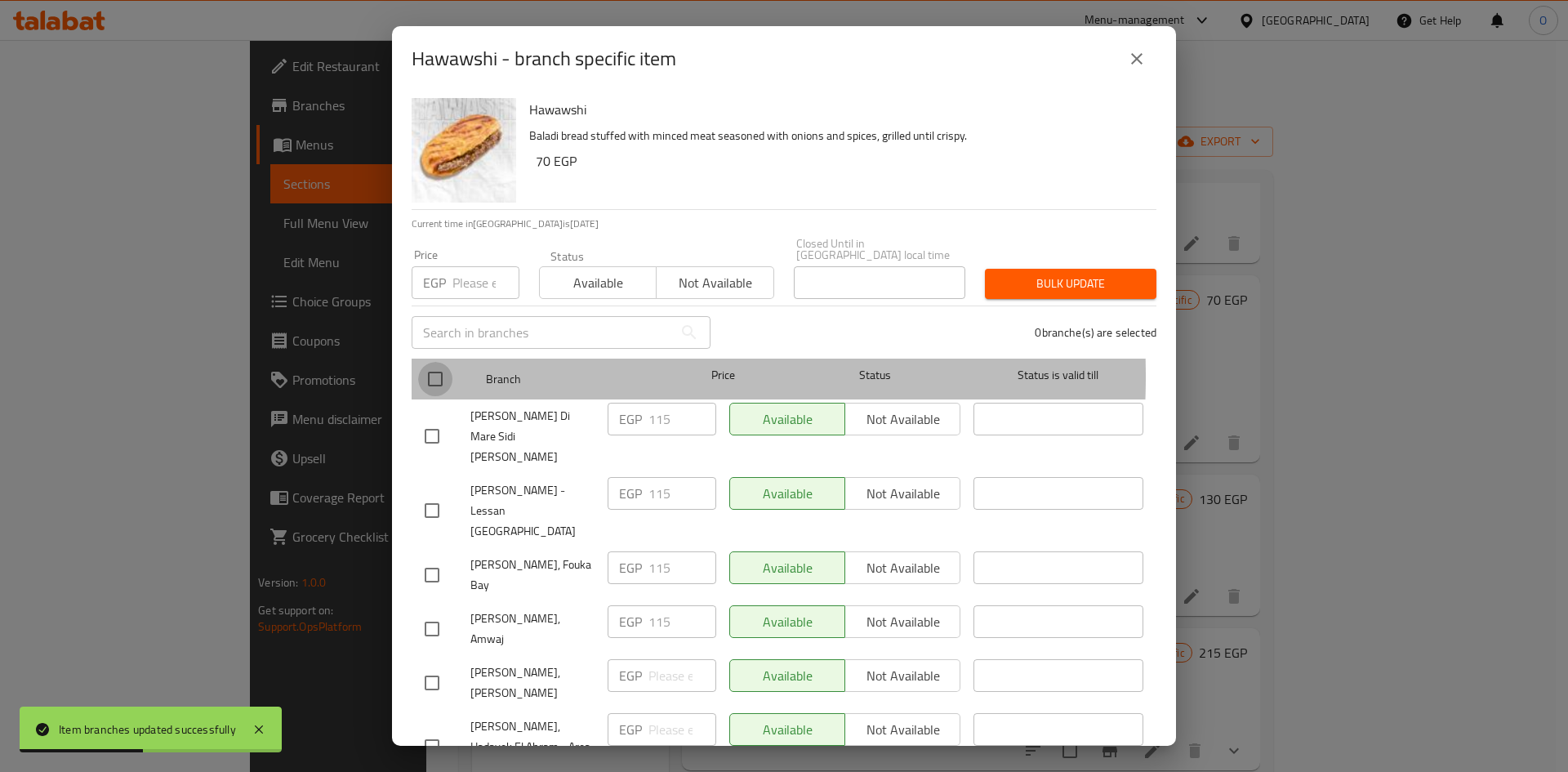
checkbox input "true"
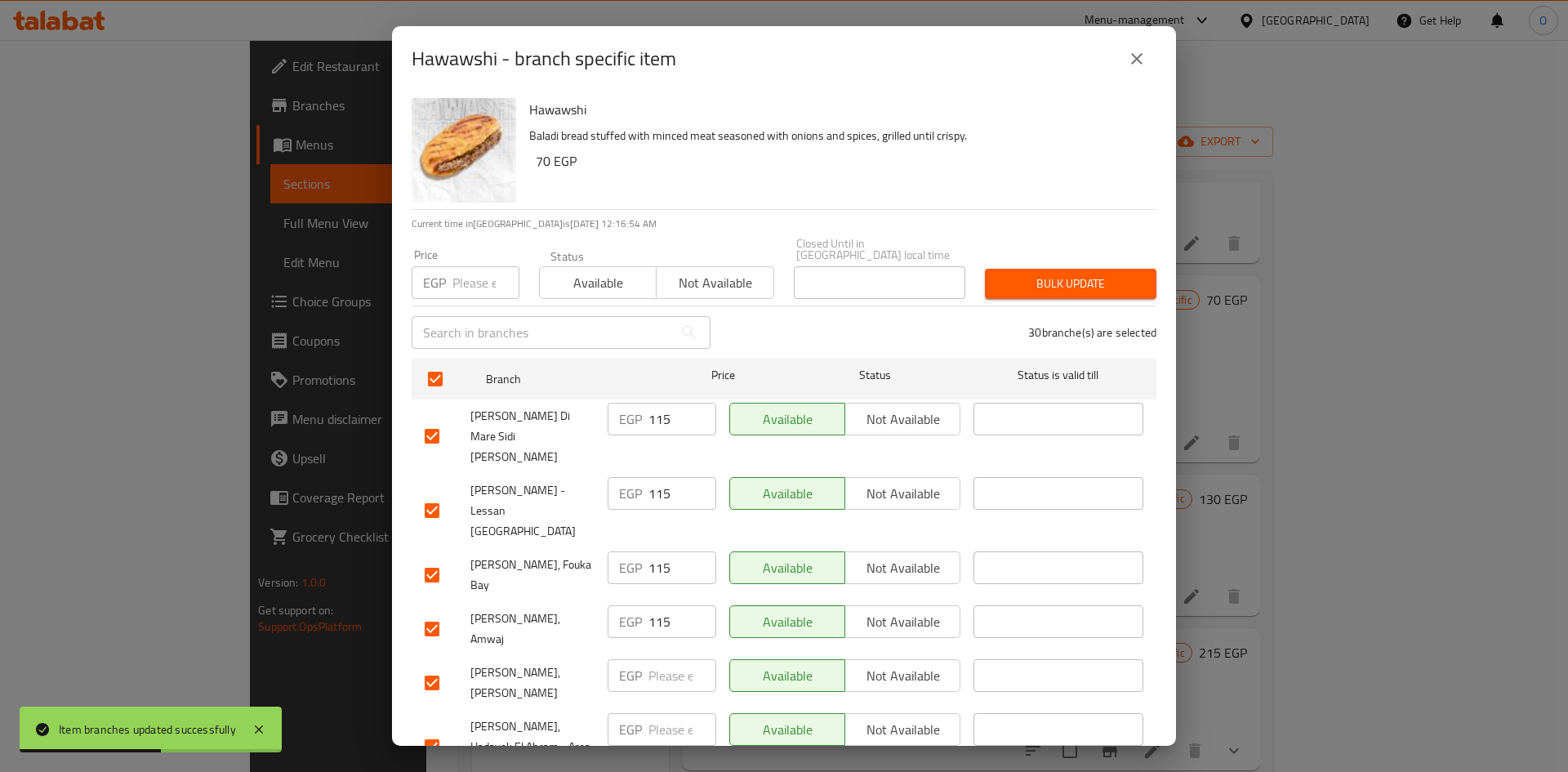
click at [462, 267] on input "number" at bounding box center [486, 283] width 67 height 33
paste input "80"
type input "80"
click at [1099, 277] on span "Bulk update" at bounding box center [1071, 283] width 145 height 21
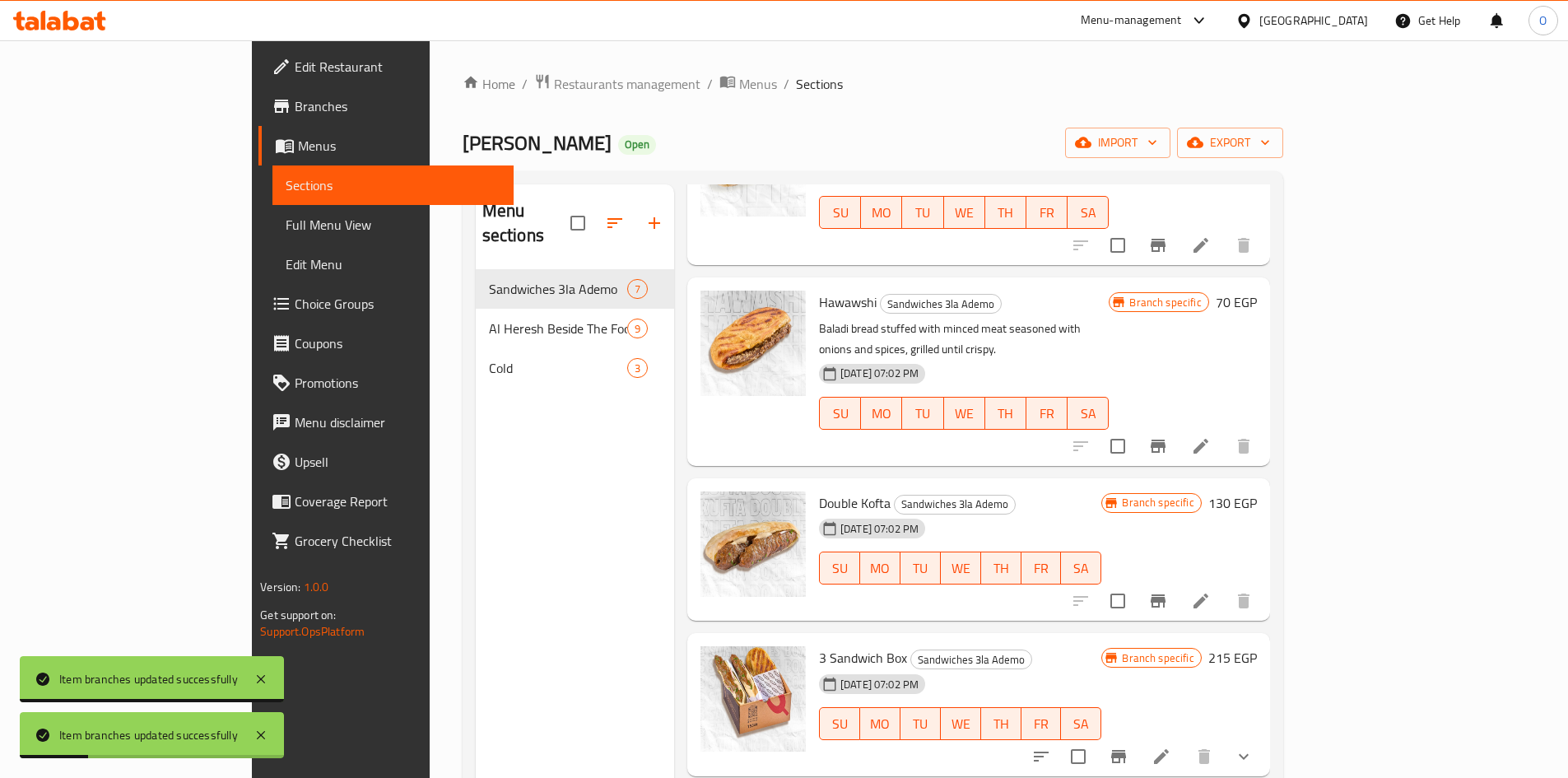
click at [1165, 595] on icon "Branch-specific-item" at bounding box center [1158, 601] width 14 height 13
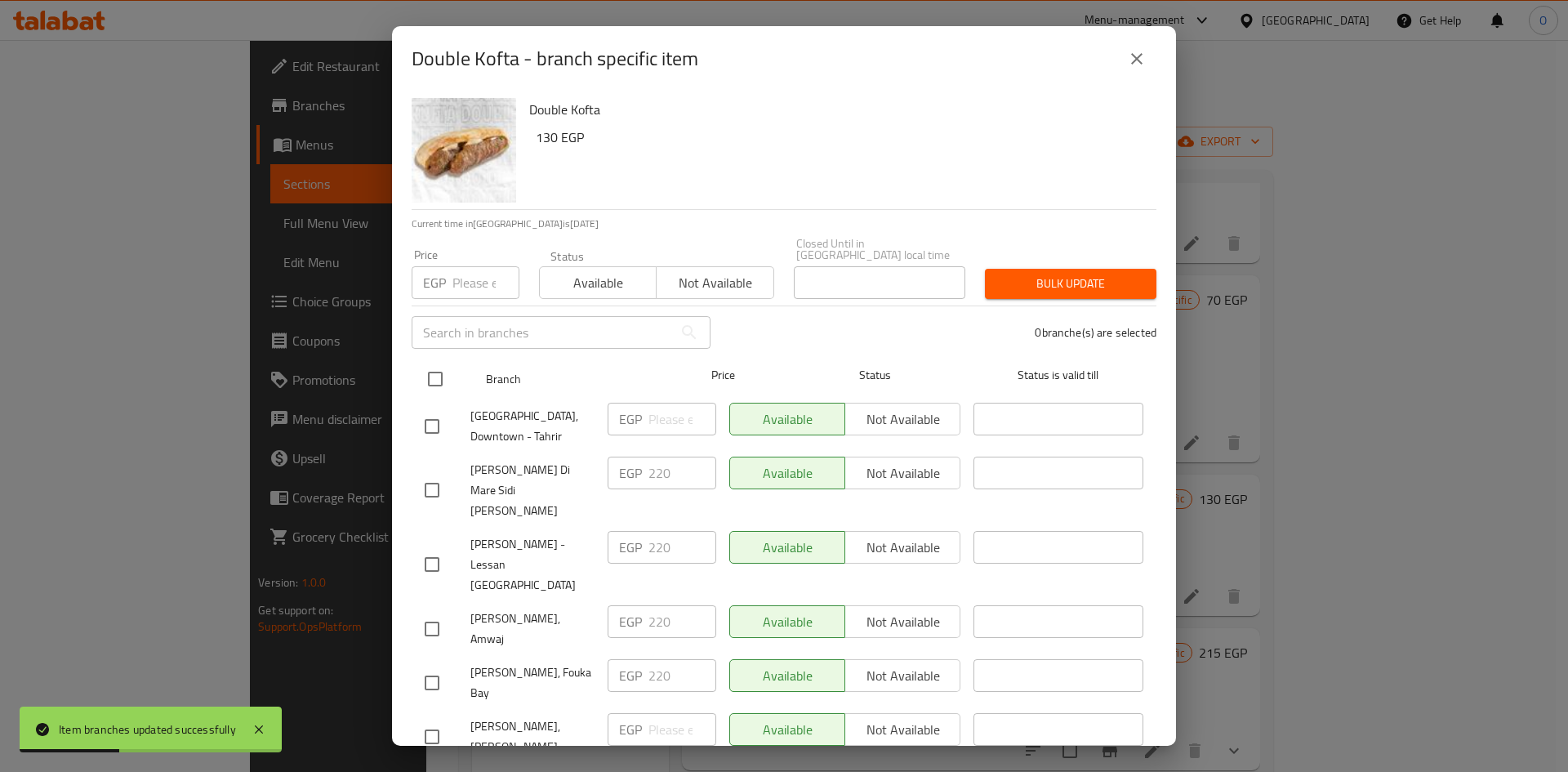
click at [435, 370] on input "checkbox" at bounding box center [435, 379] width 34 height 34
checkbox input "true"
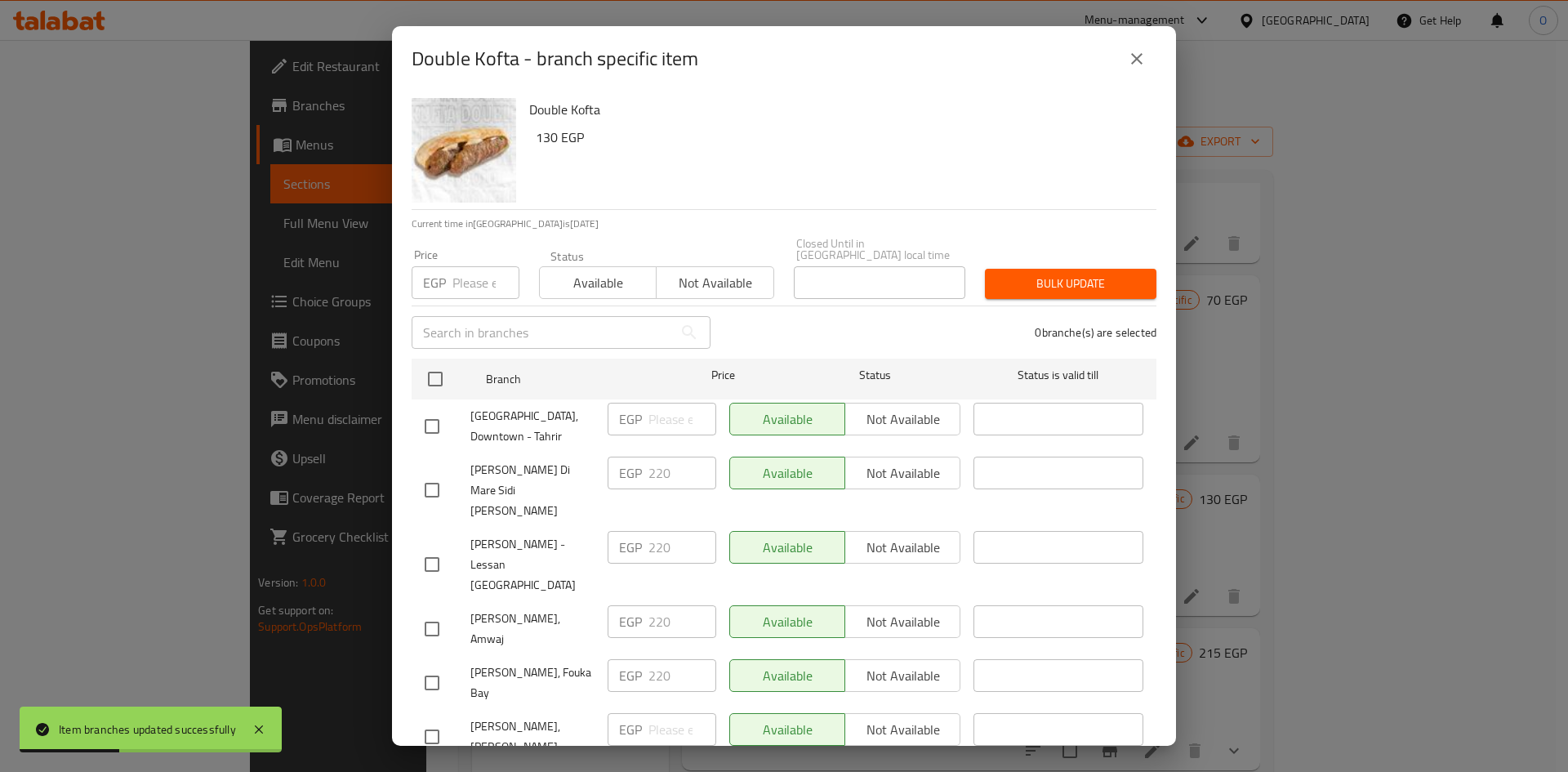
checkbox input "true"
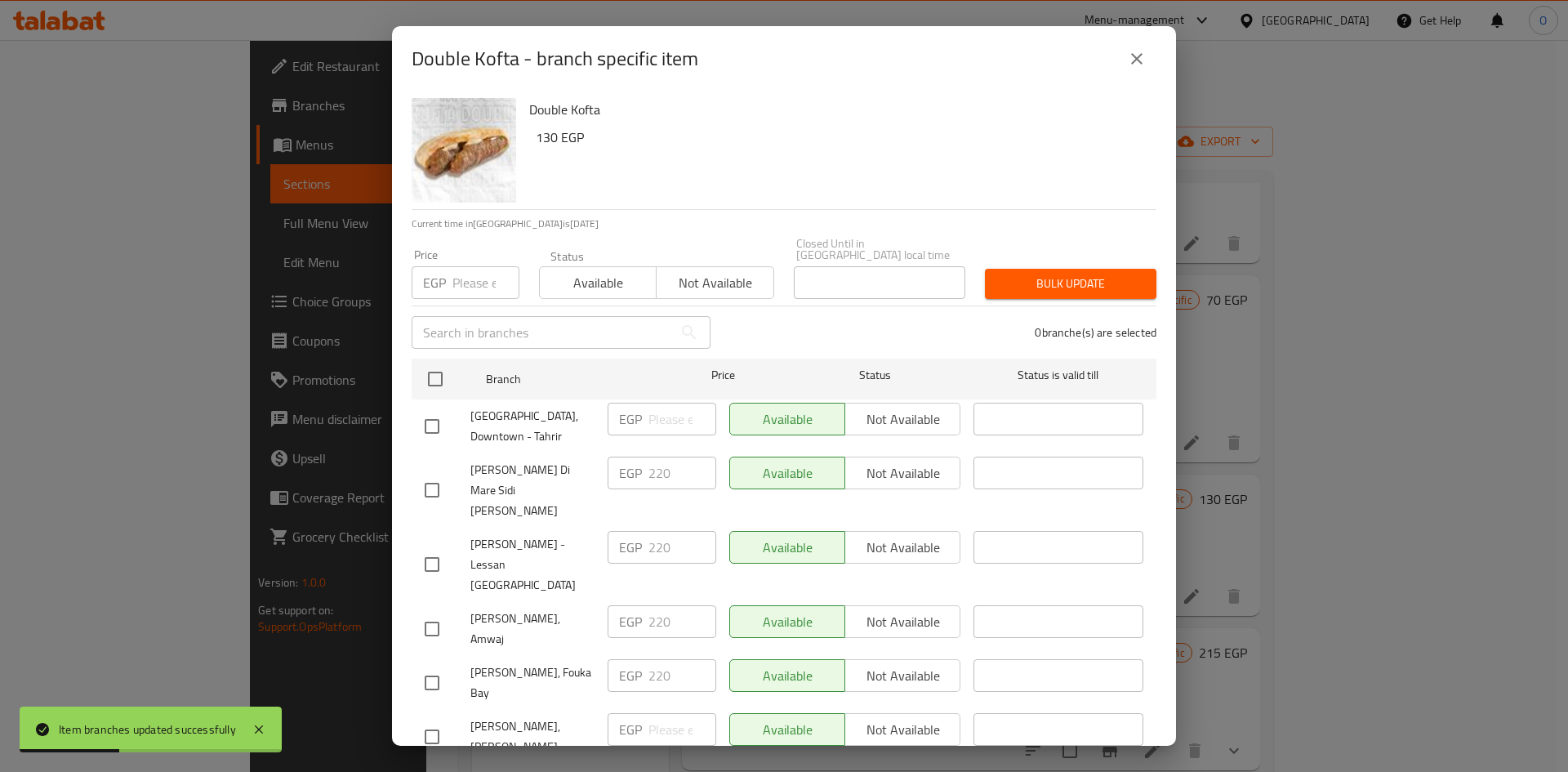
checkbox input "true"
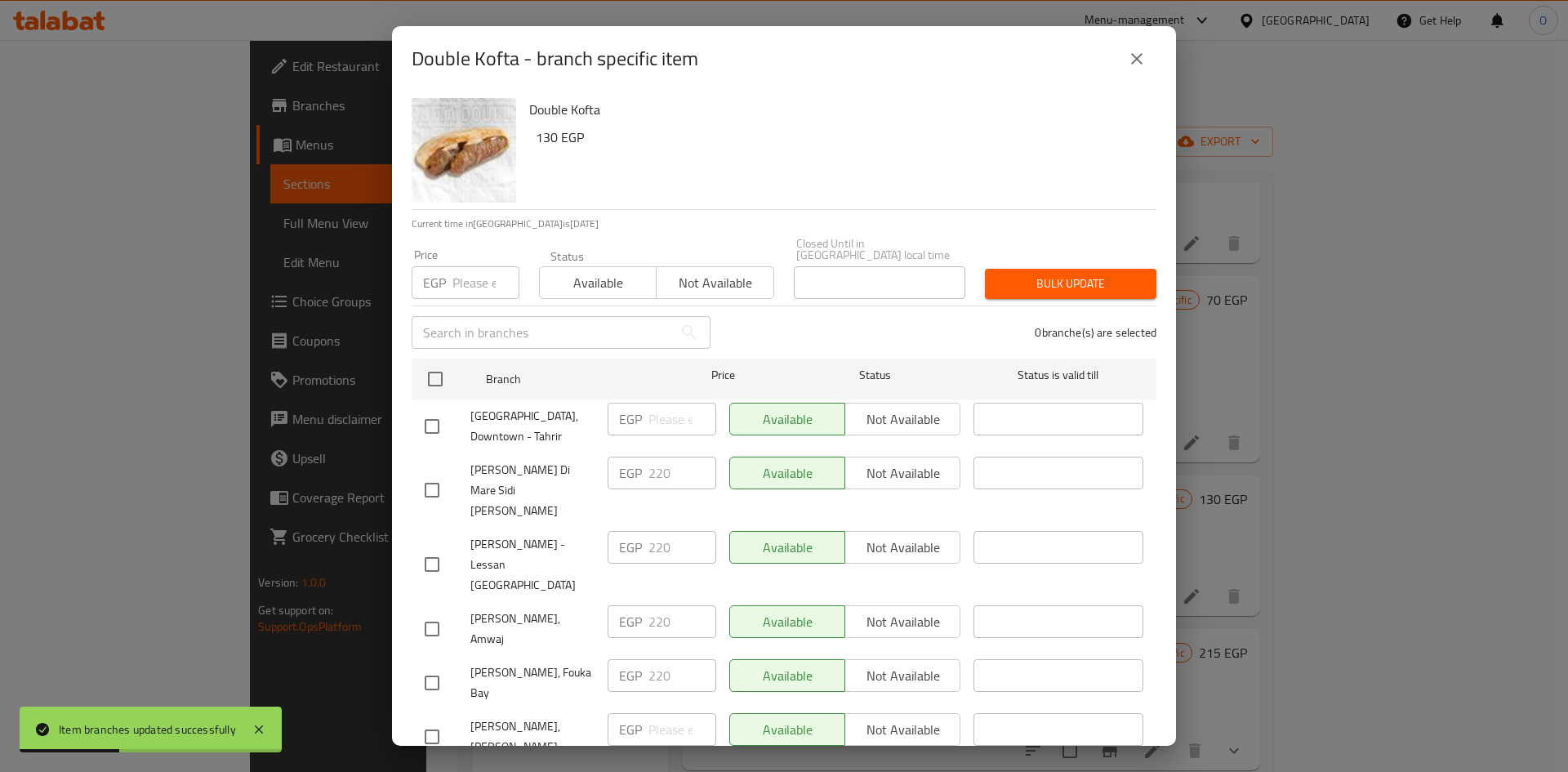
checkbox input "true"
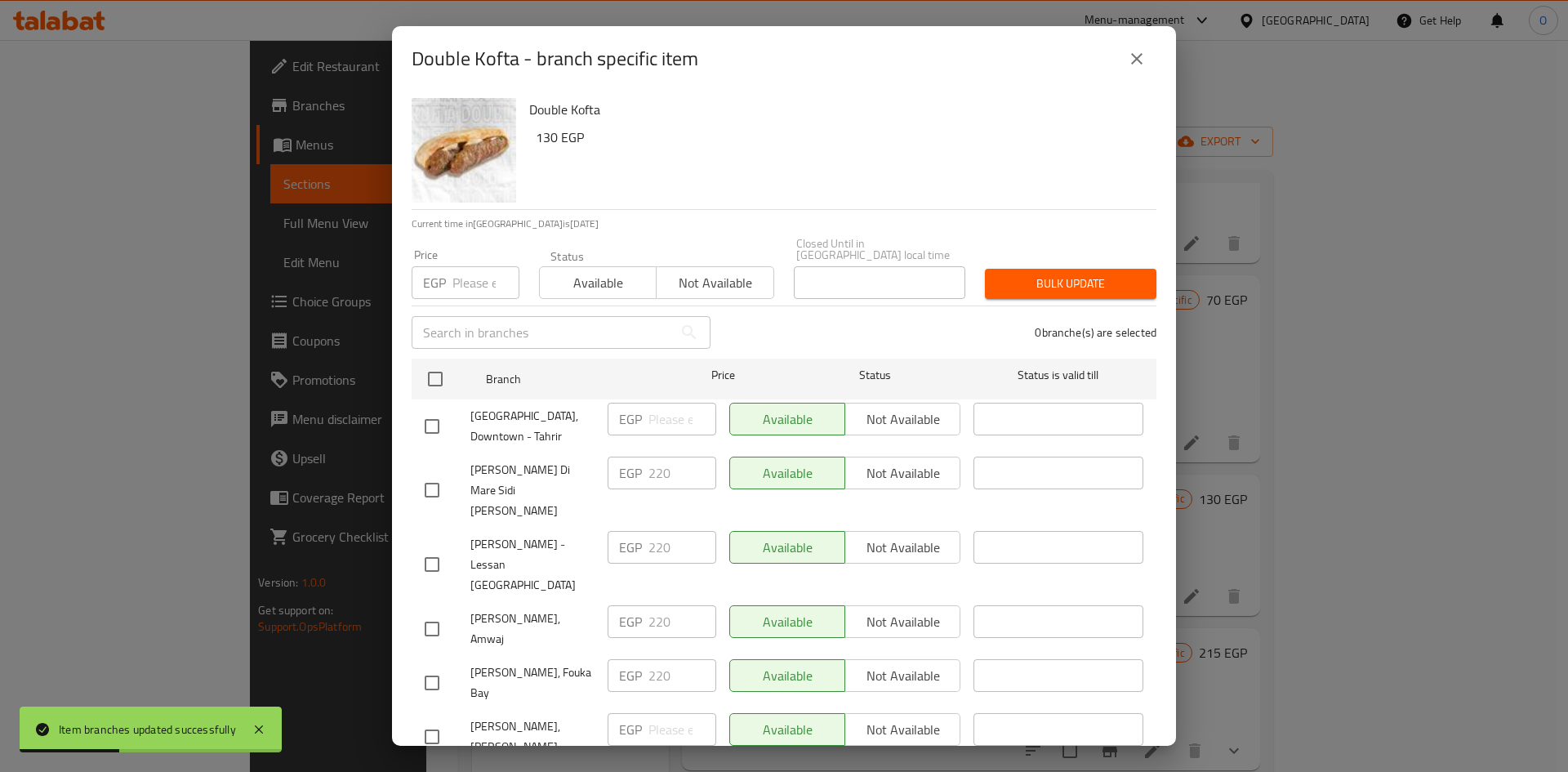
checkbox input "true"
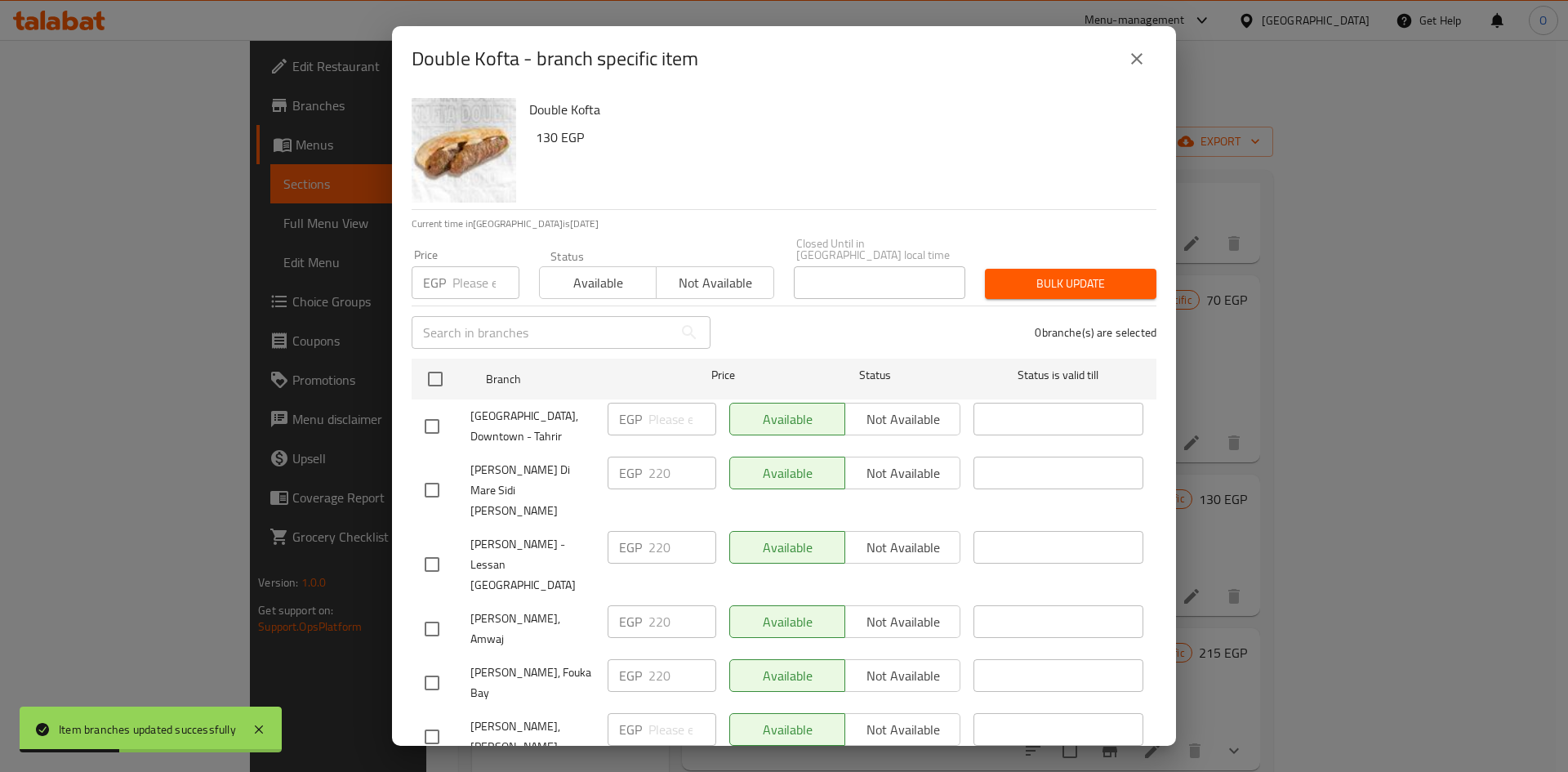
checkbox input "true"
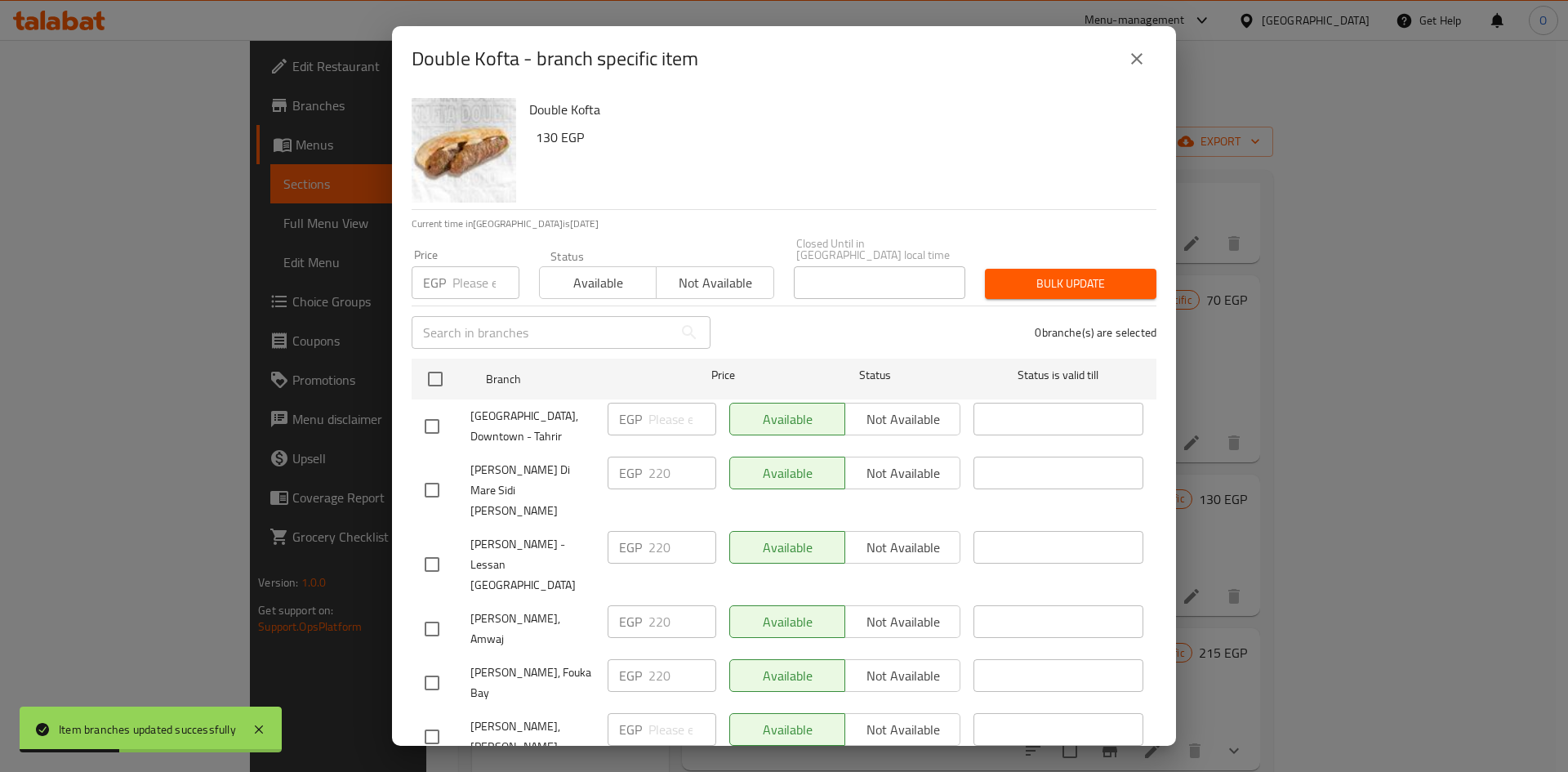
checkbox input "true"
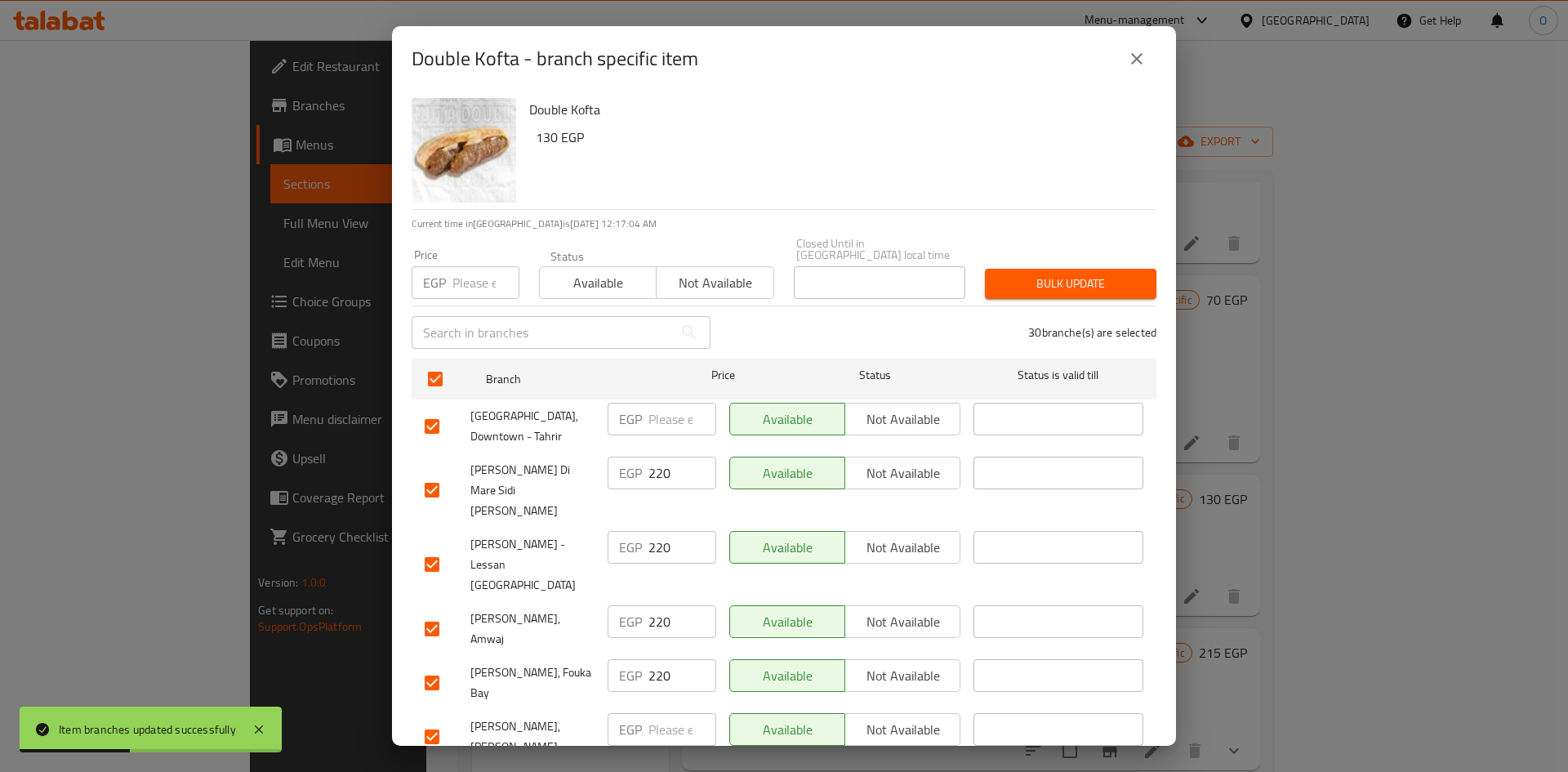
click at [466, 271] on input "number" at bounding box center [486, 283] width 67 height 33
paste input "145"
type input "145"
click at [1030, 274] on span "Bulk update" at bounding box center [1071, 283] width 145 height 21
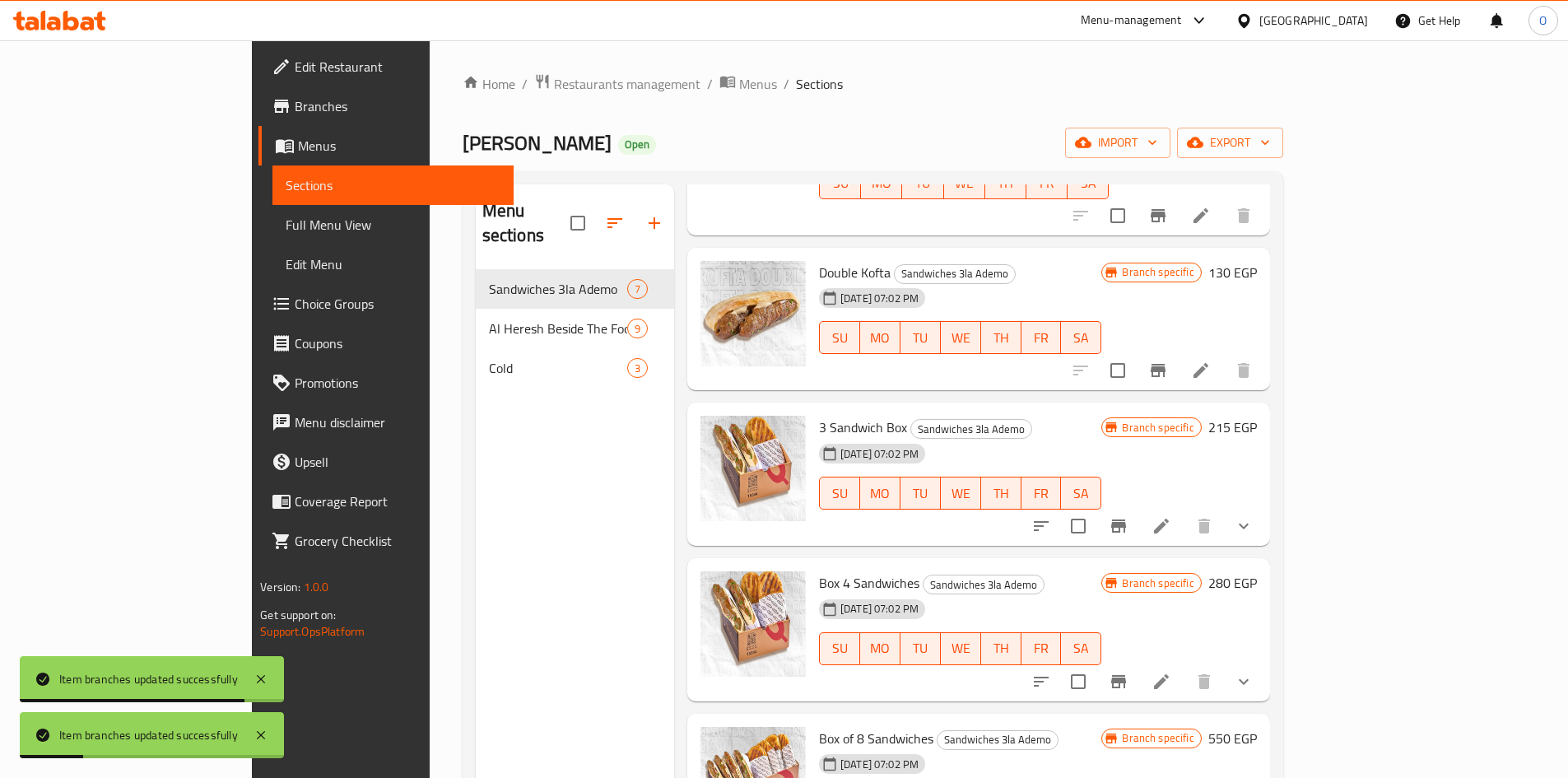
scroll to position [399, 0]
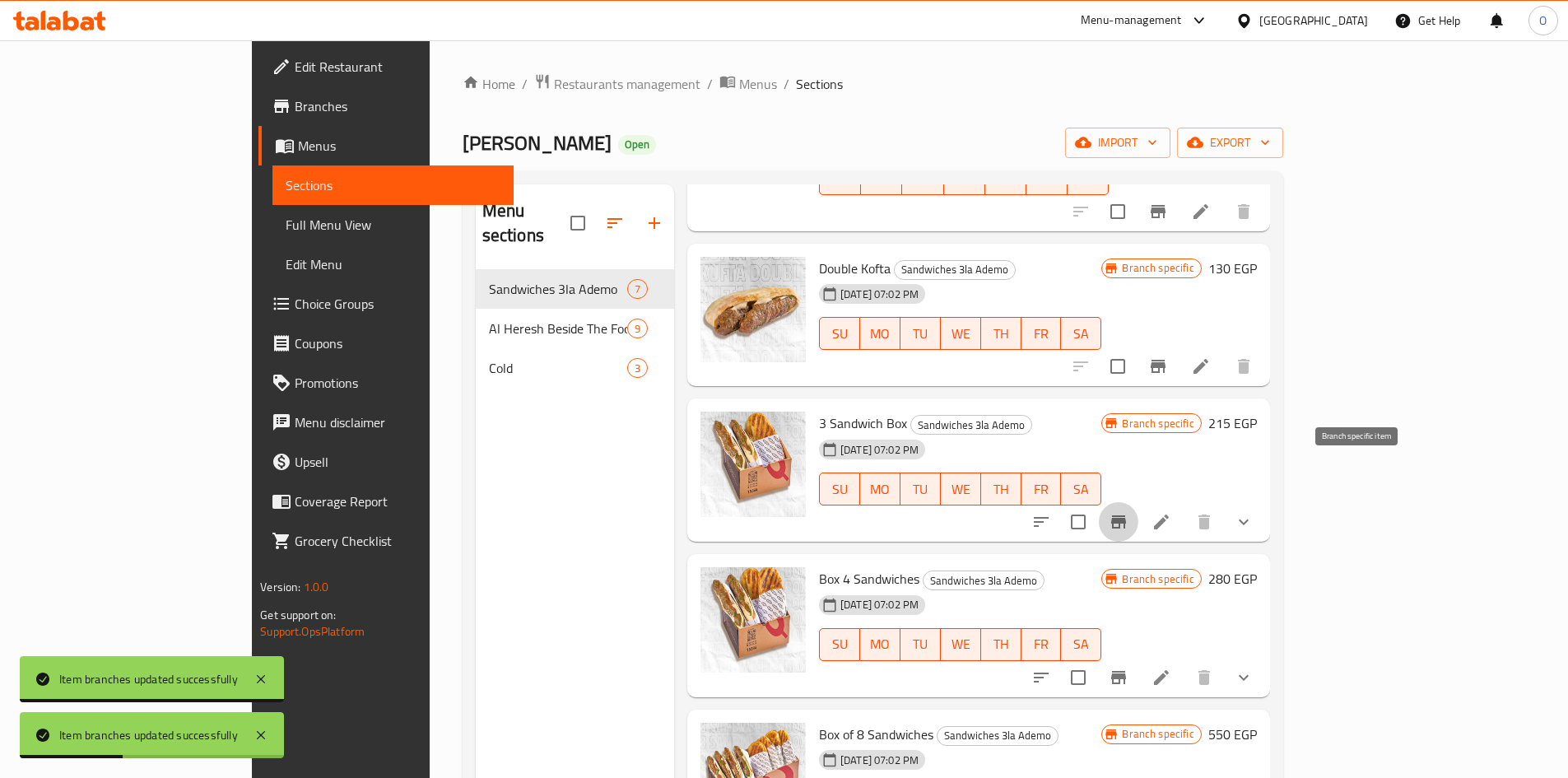
click at [1125, 516] on icon "Branch-specific-item" at bounding box center [1118, 522] width 14 height 13
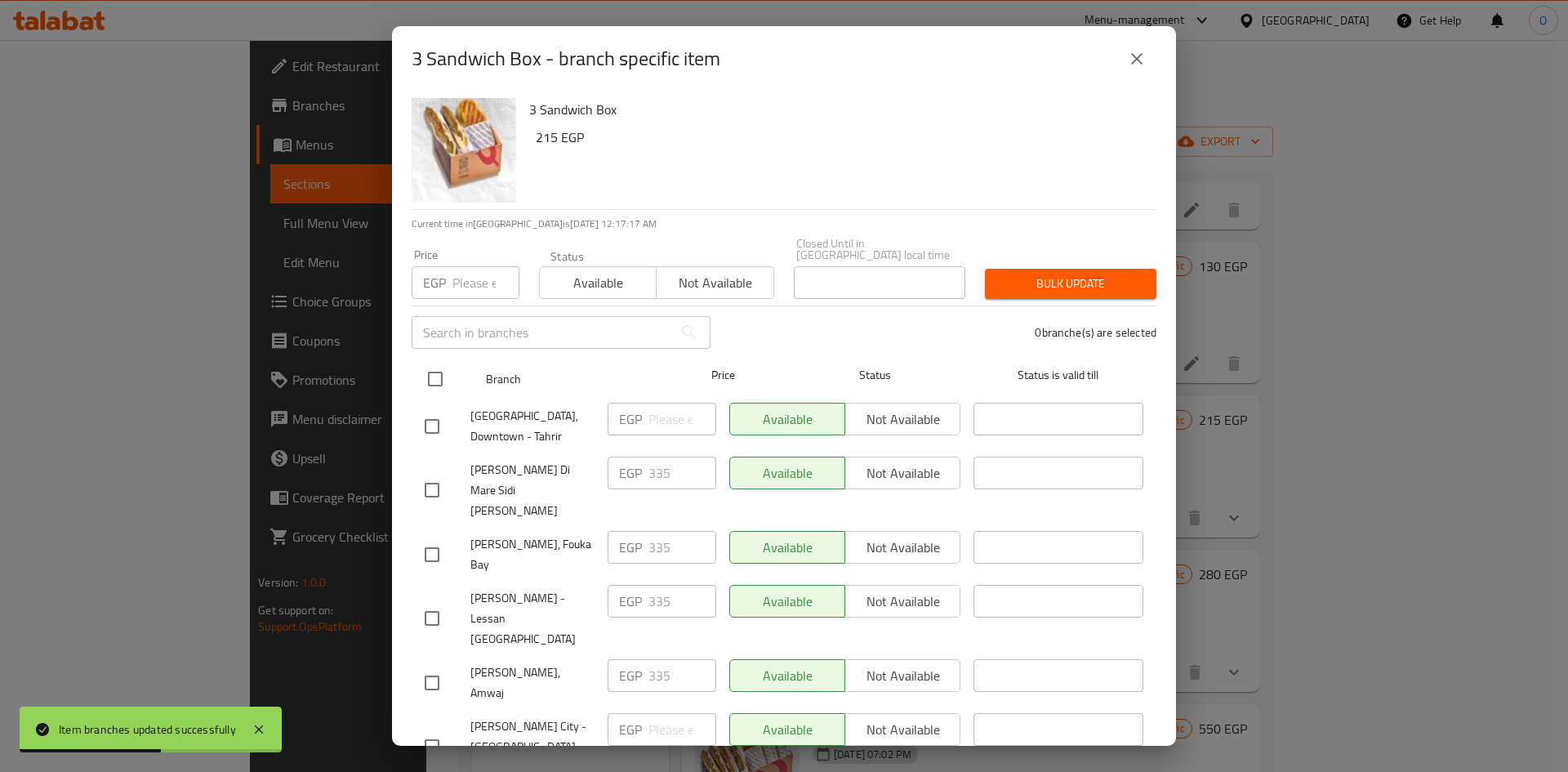
click at [447, 365] on input "checkbox" at bounding box center [435, 379] width 34 height 34
checkbox input "true"
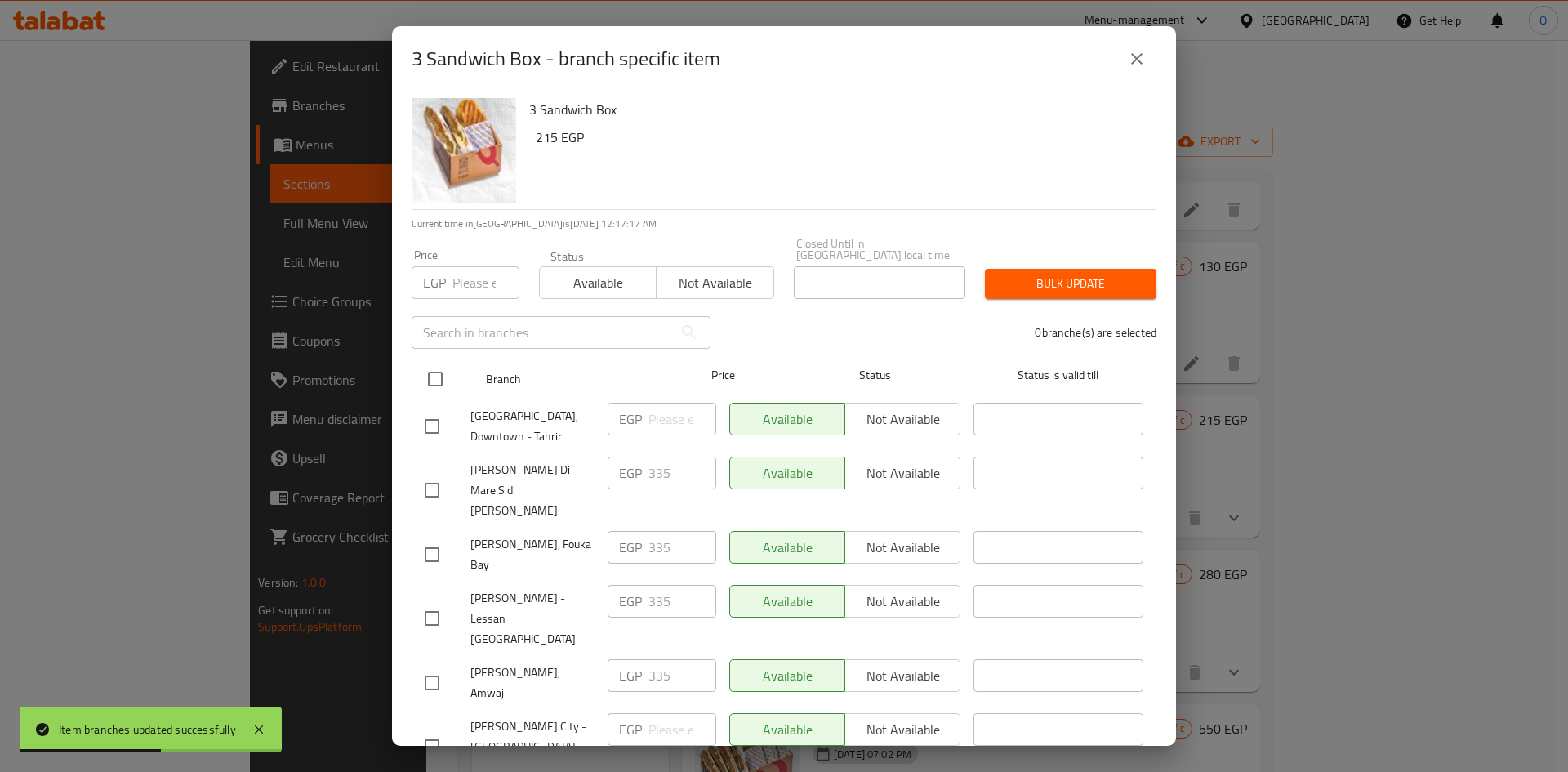
checkbox input "true"
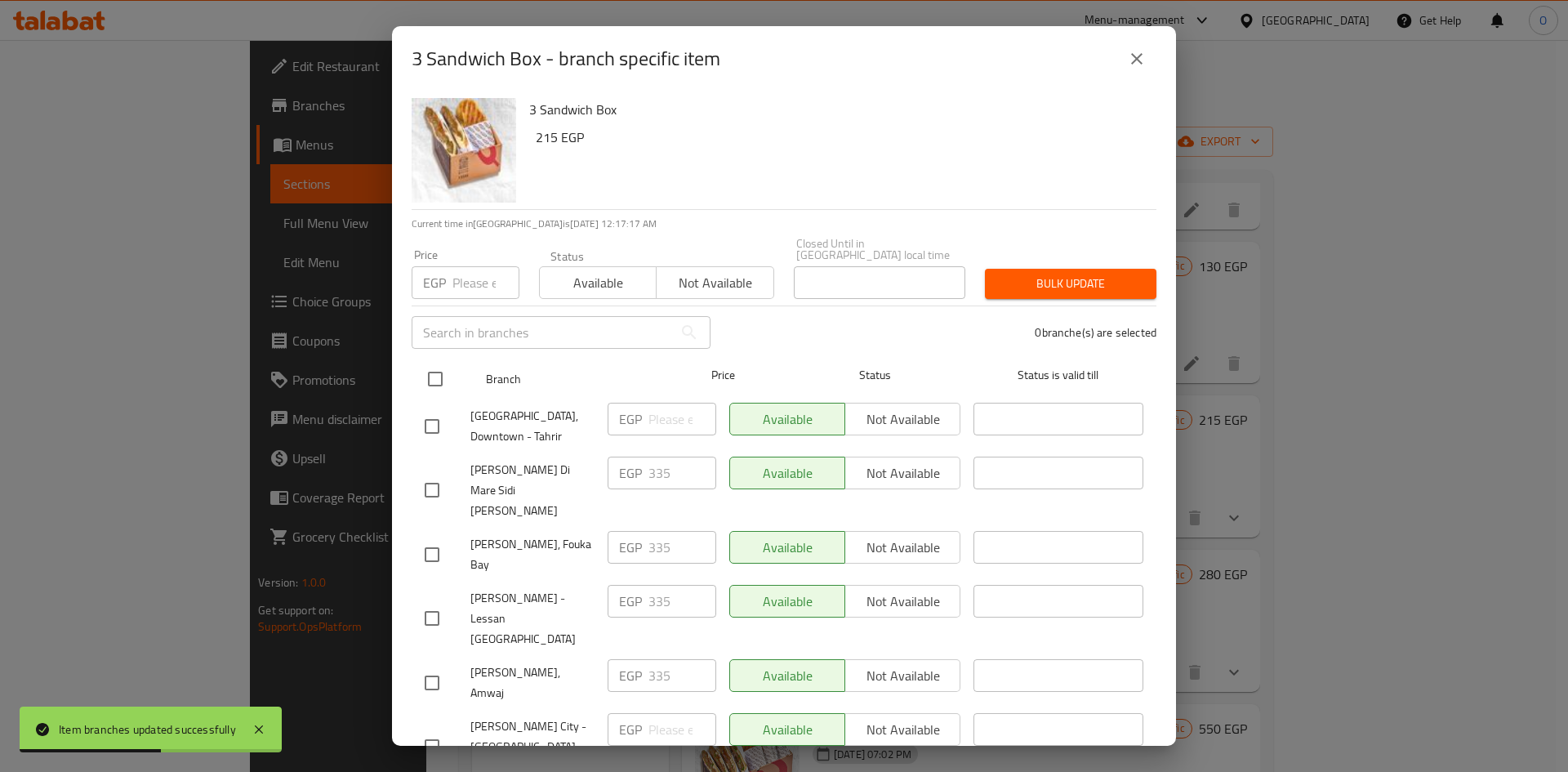
checkbox input "true"
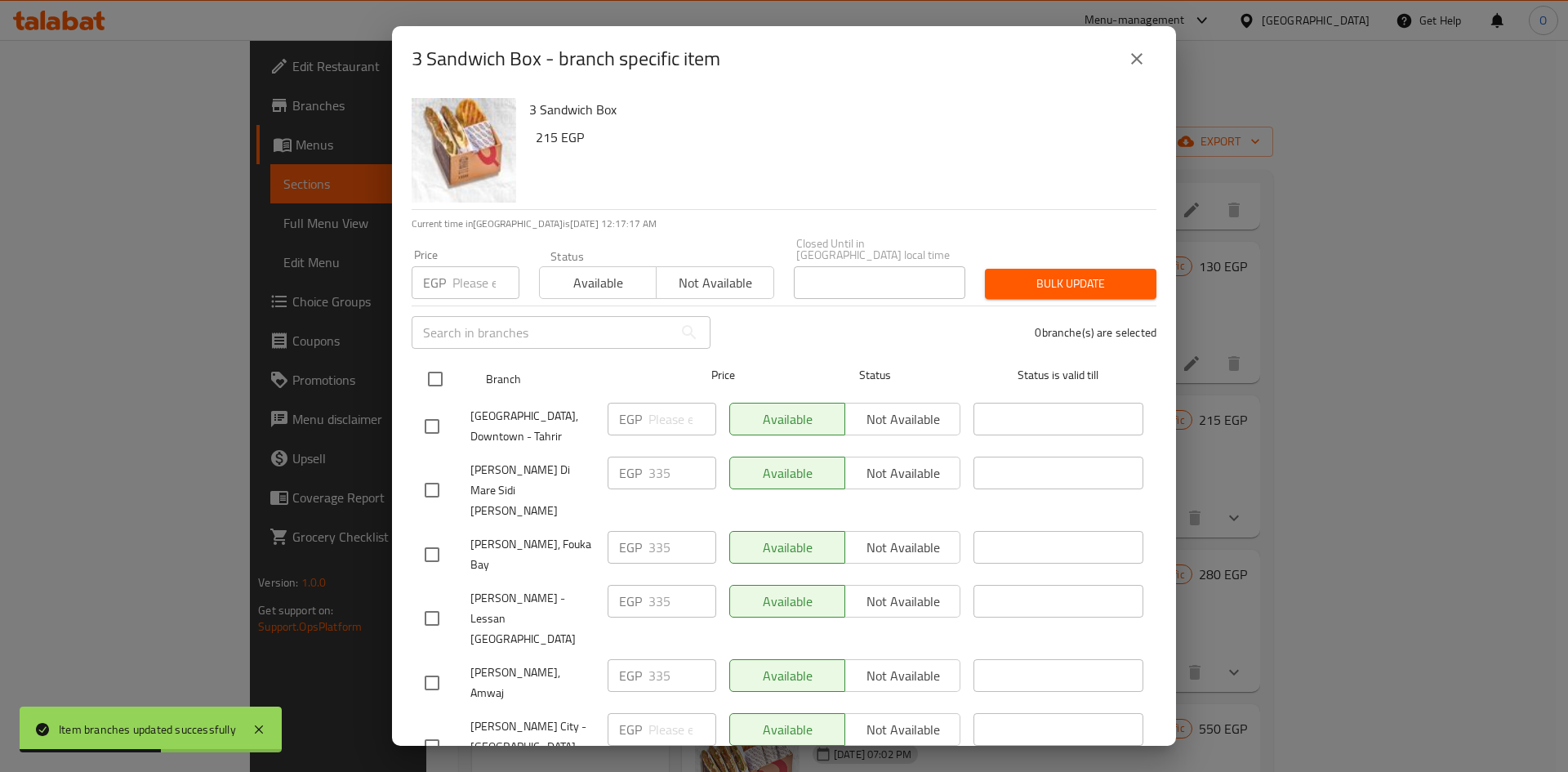
checkbox input "true"
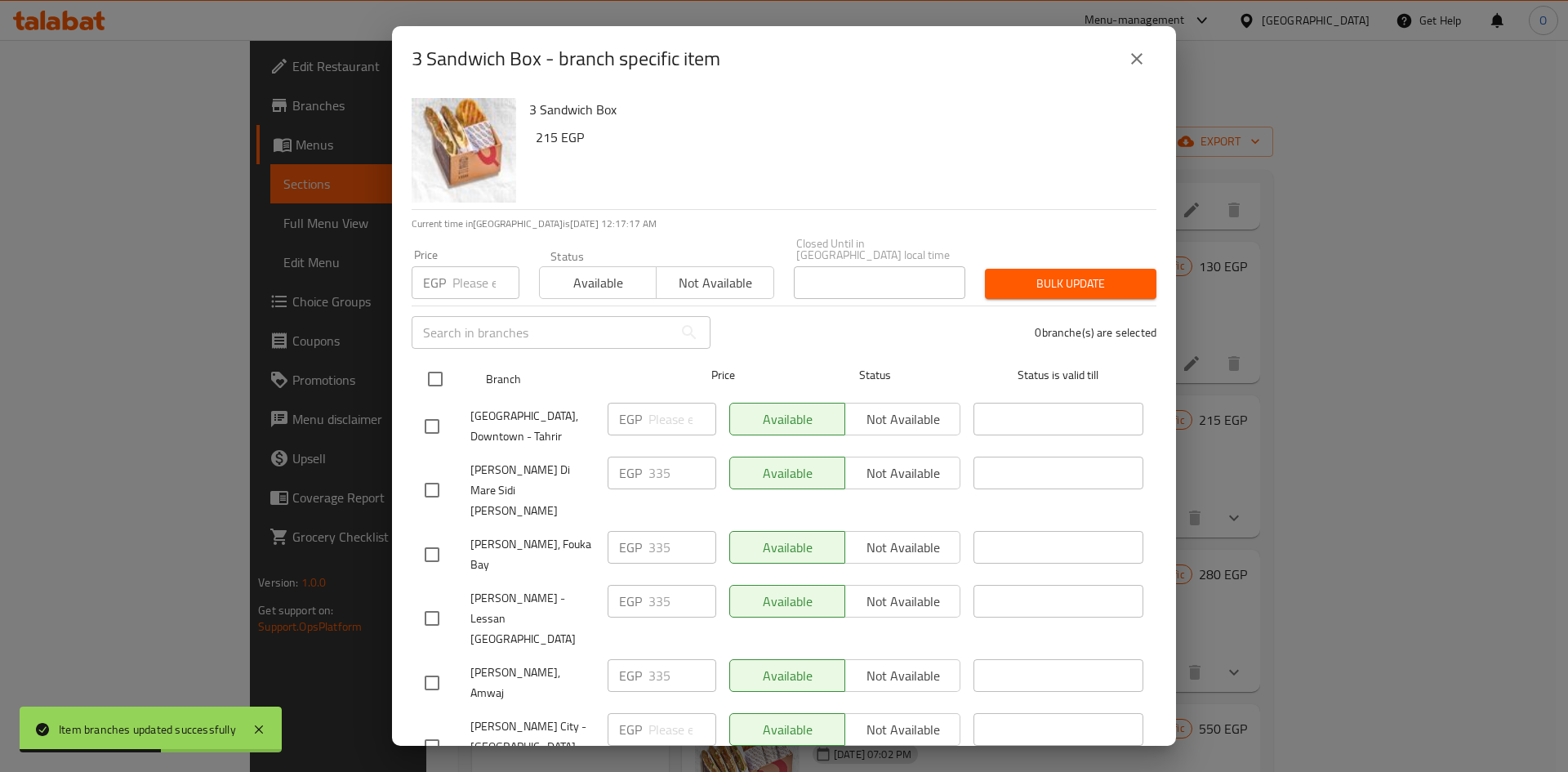
checkbox input "true"
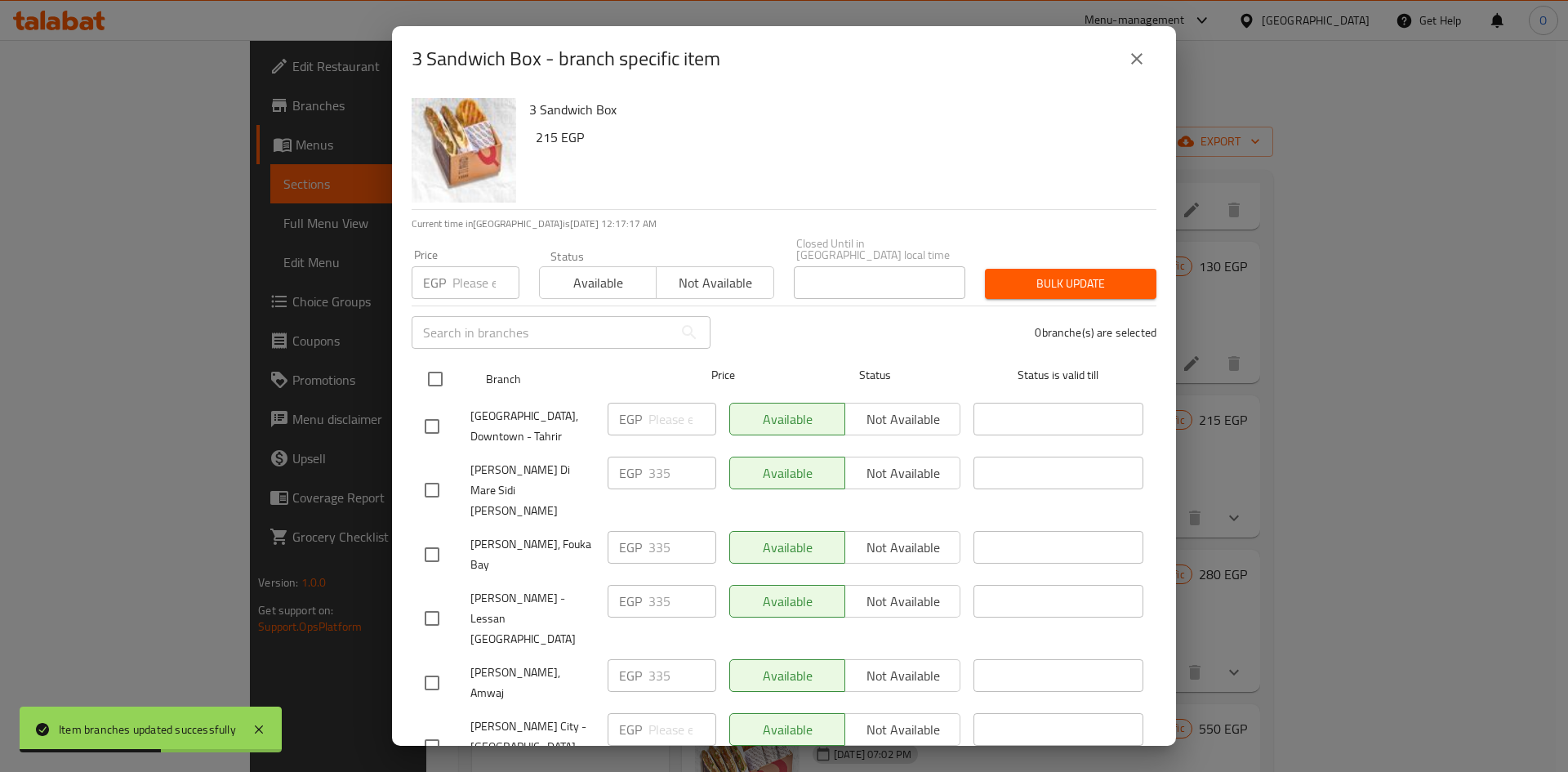
checkbox input "true"
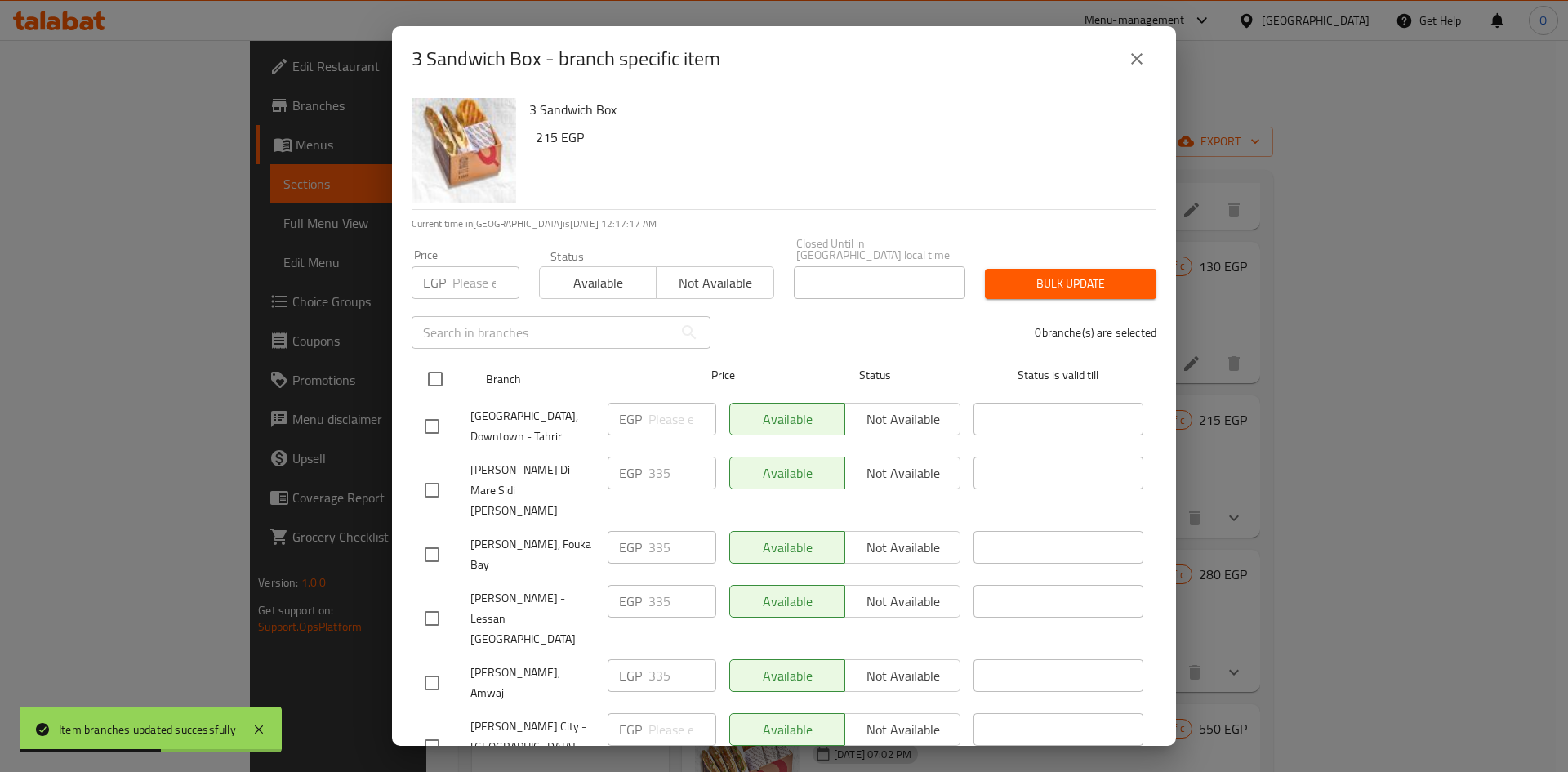
checkbox input "true"
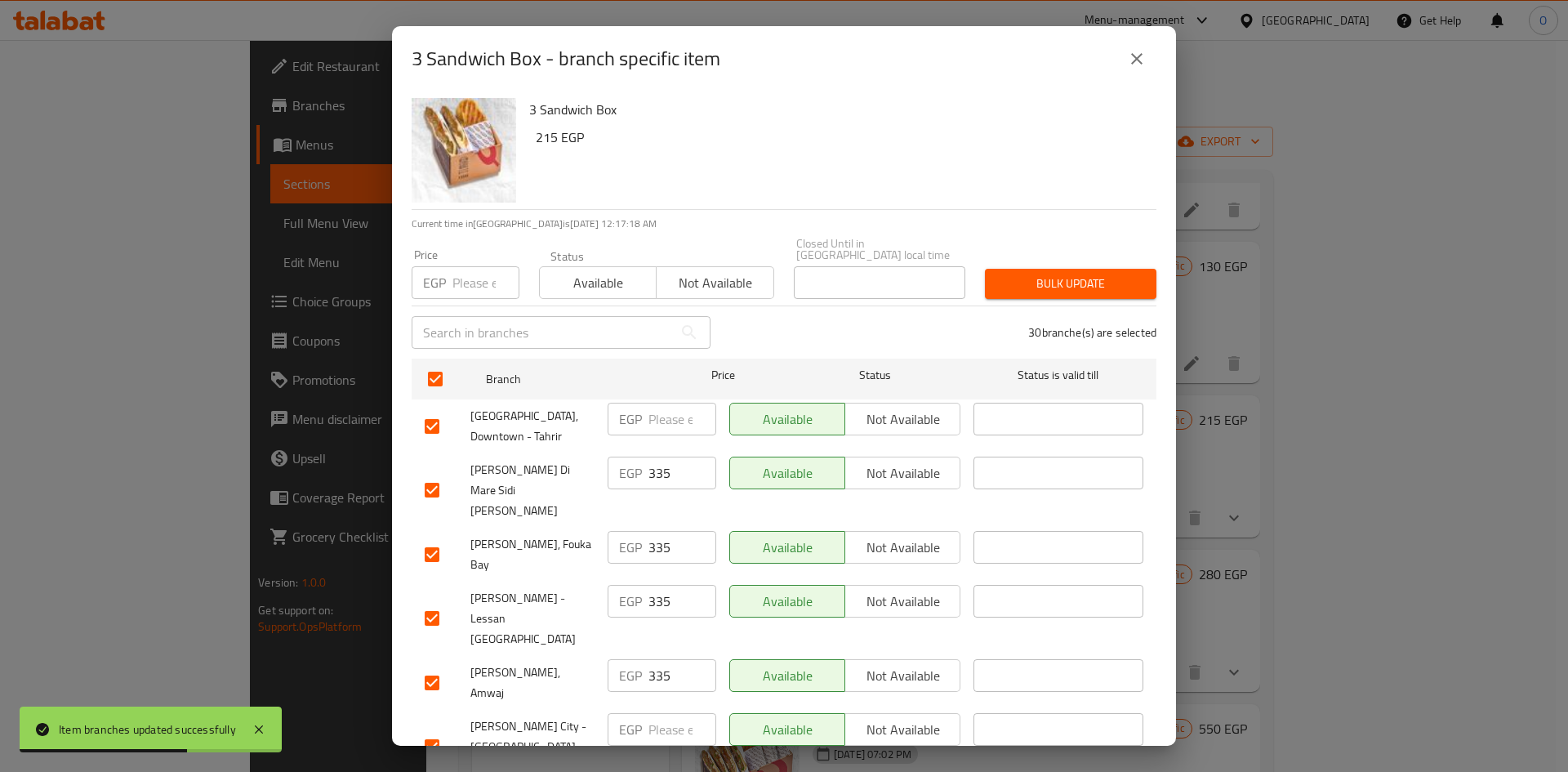
click at [483, 267] on input "number" at bounding box center [486, 283] width 67 height 33
paste input "230"
type input "230"
click at [1046, 277] on span "Bulk update" at bounding box center [1071, 283] width 145 height 21
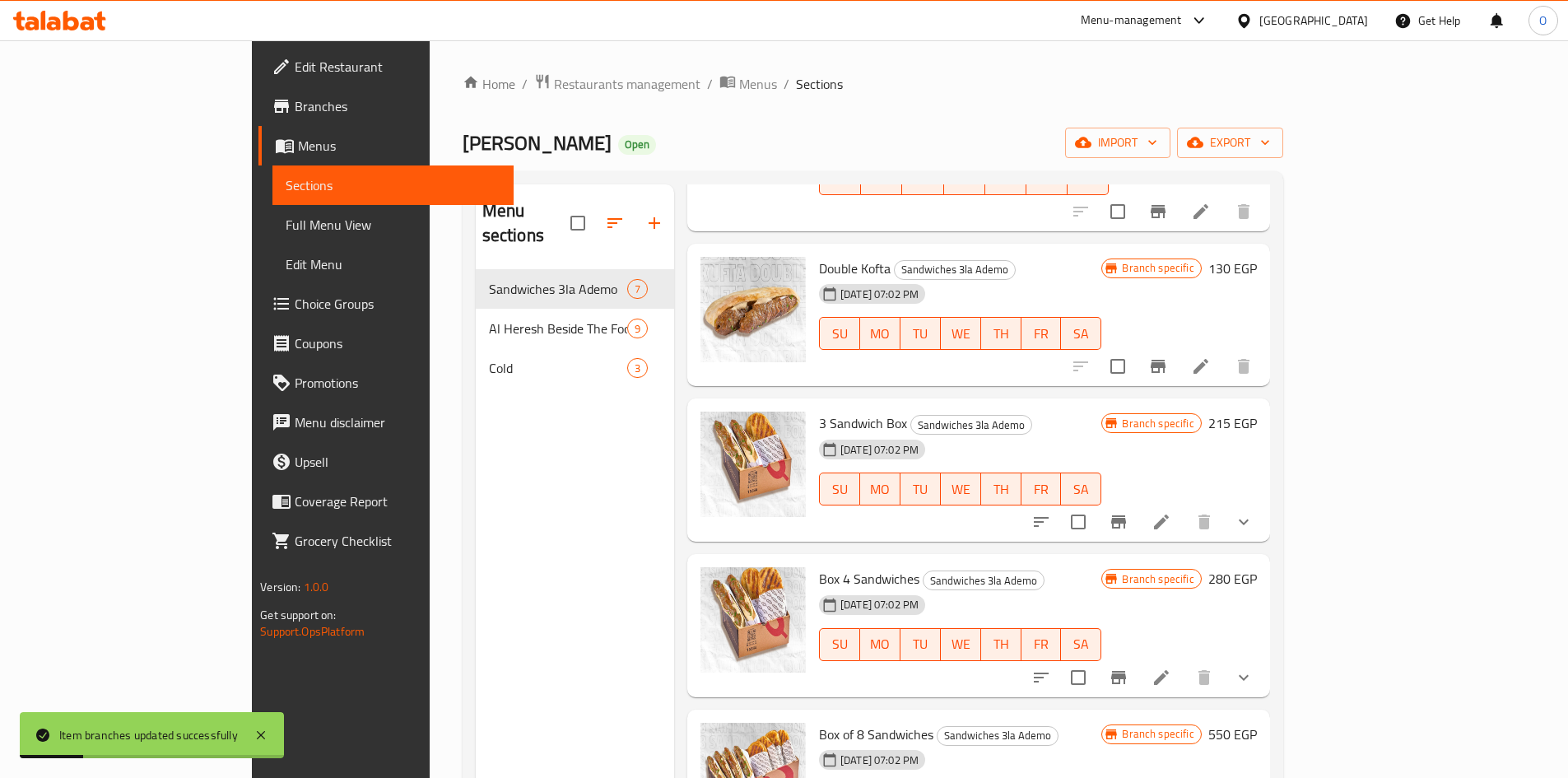
click at [1102, 411] on h6 "3 Sandwich Box Sandwiches 3la Ademo" at bounding box center [960, 423] width 283 height 23
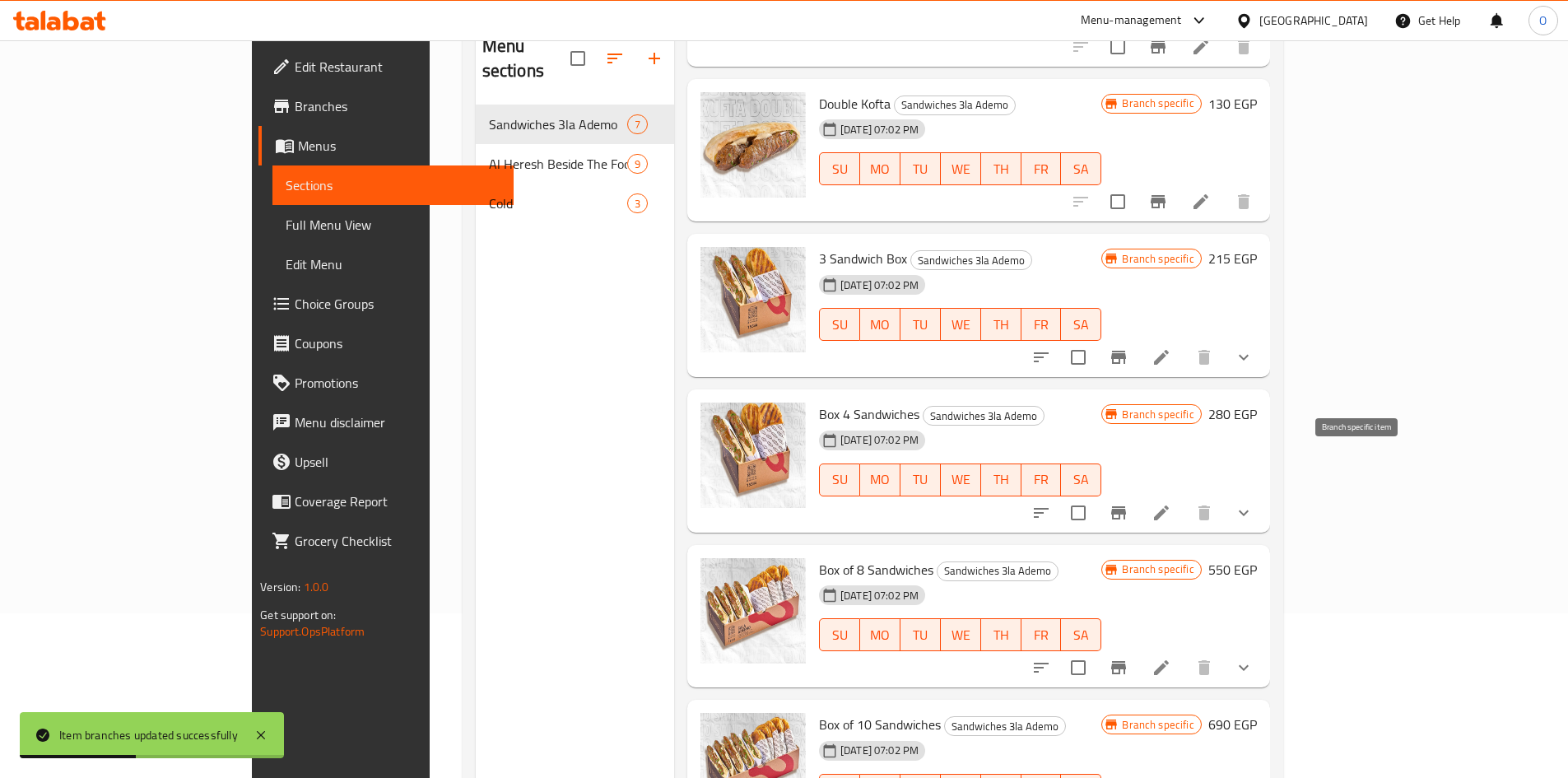
click at [1138, 493] on button "Branch-specific-item" at bounding box center [1118, 513] width 40 height 40
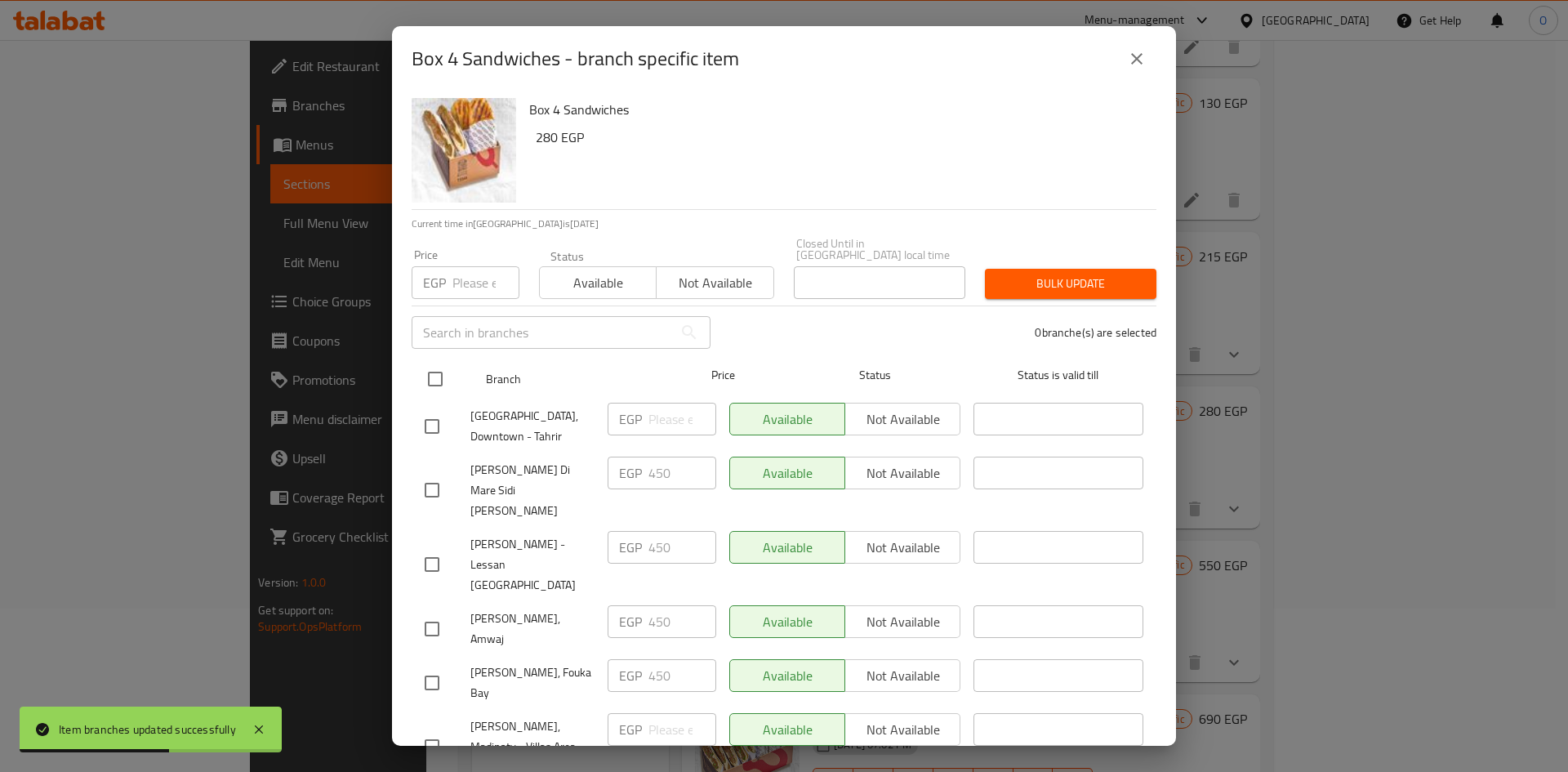
click at [431, 365] on input "checkbox" at bounding box center [435, 379] width 34 height 34
checkbox input "true"
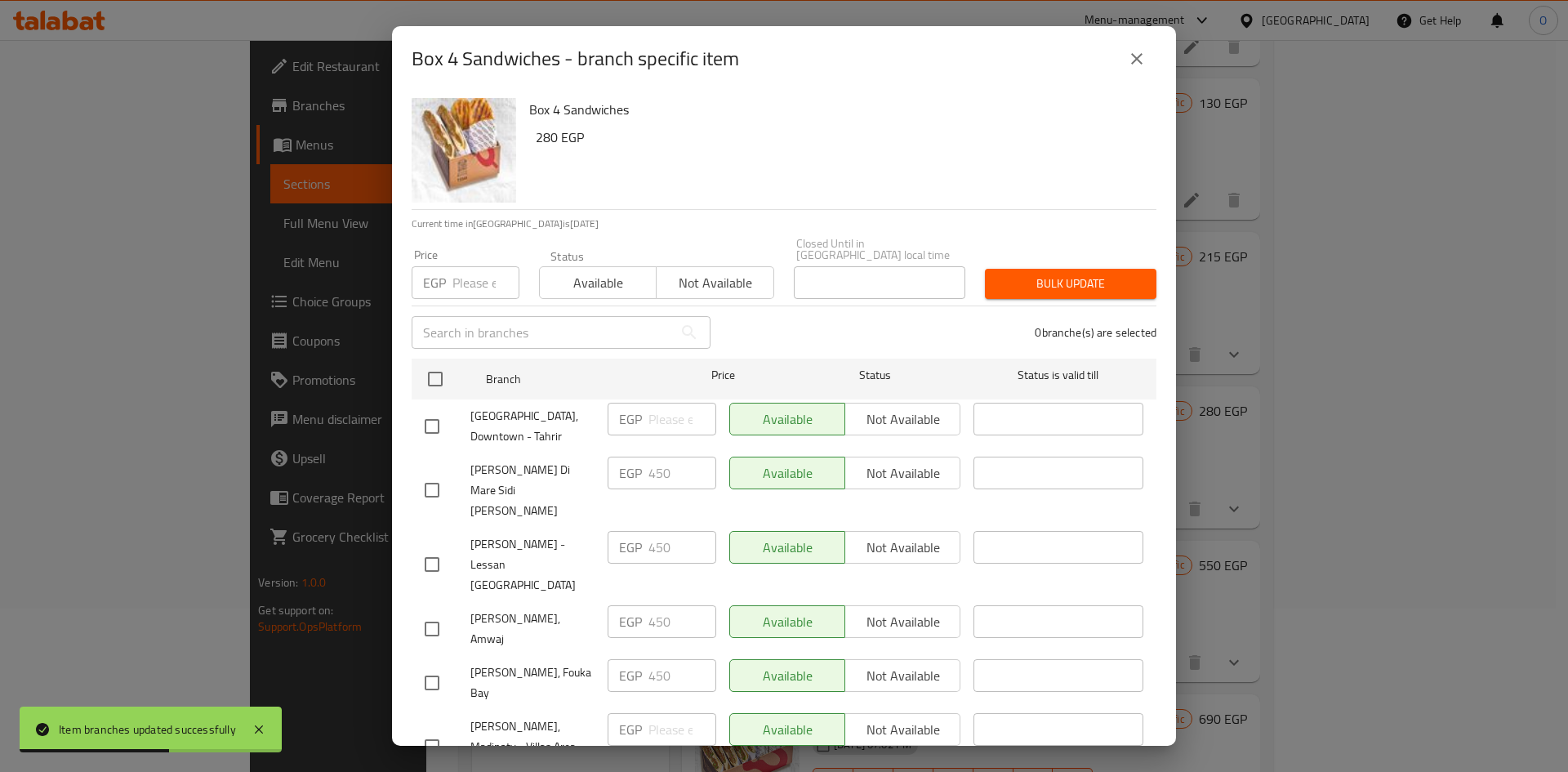
checkbox input "true"
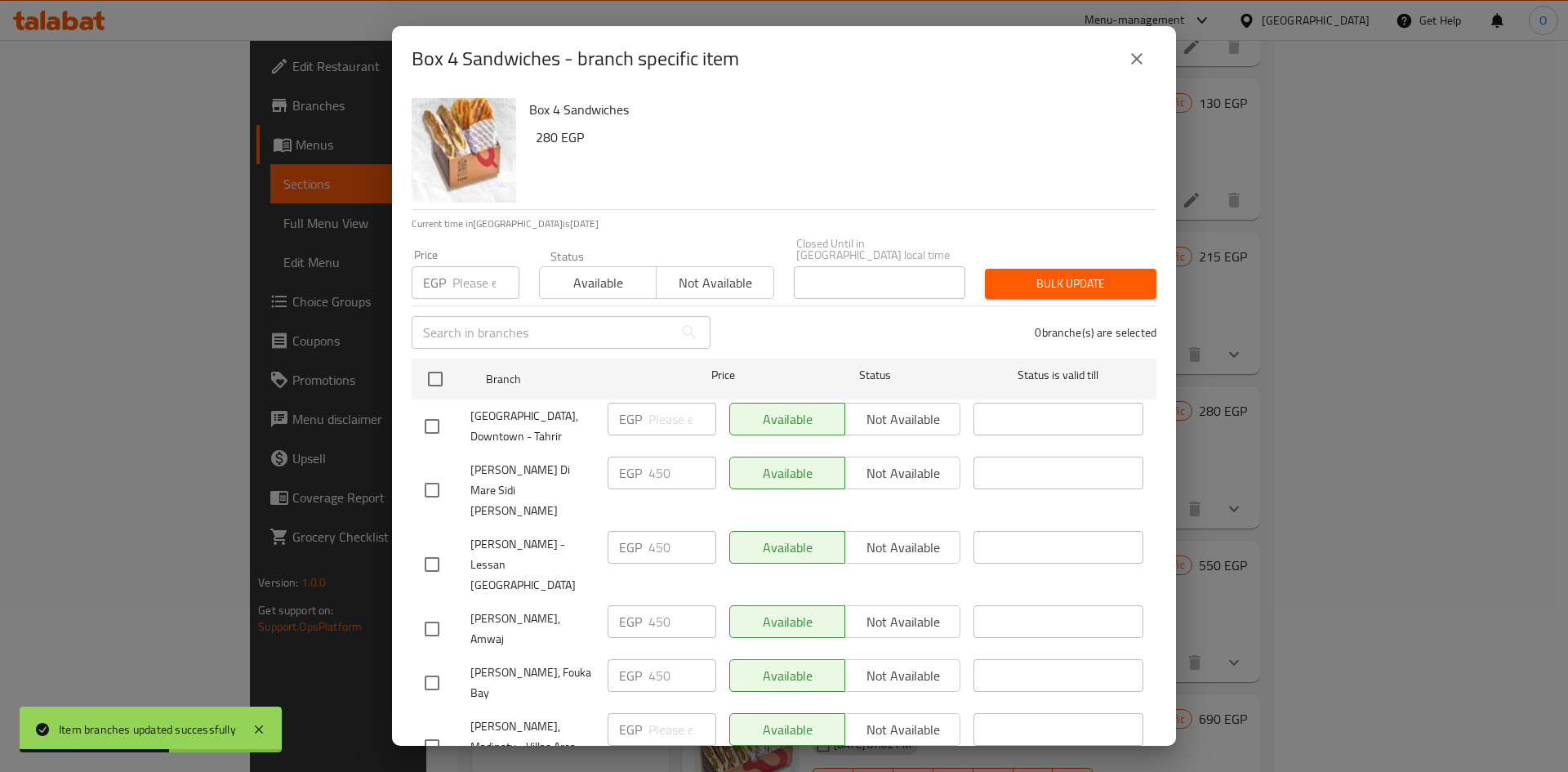
checkbox input "true"
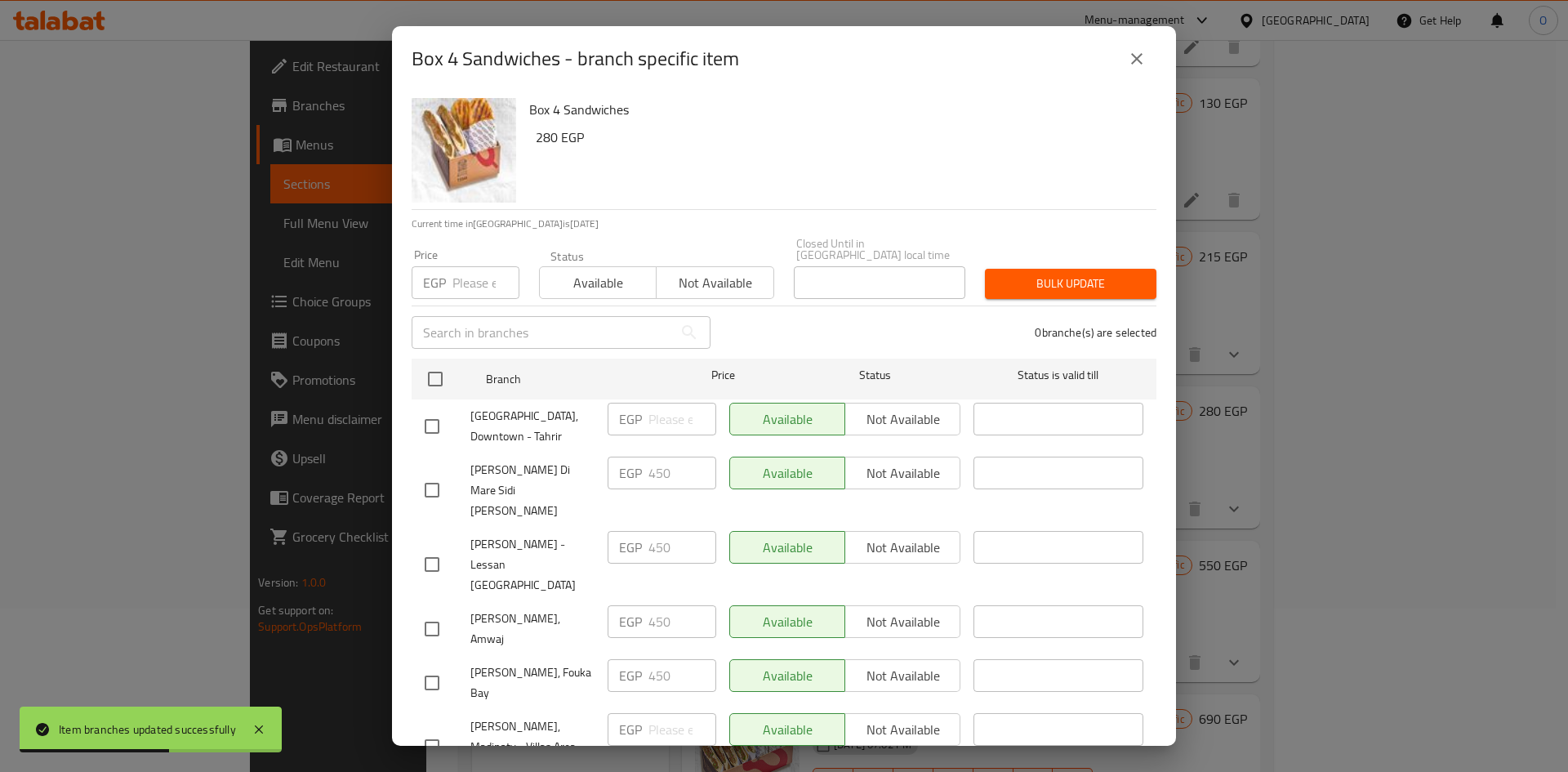
checkbox input "true"
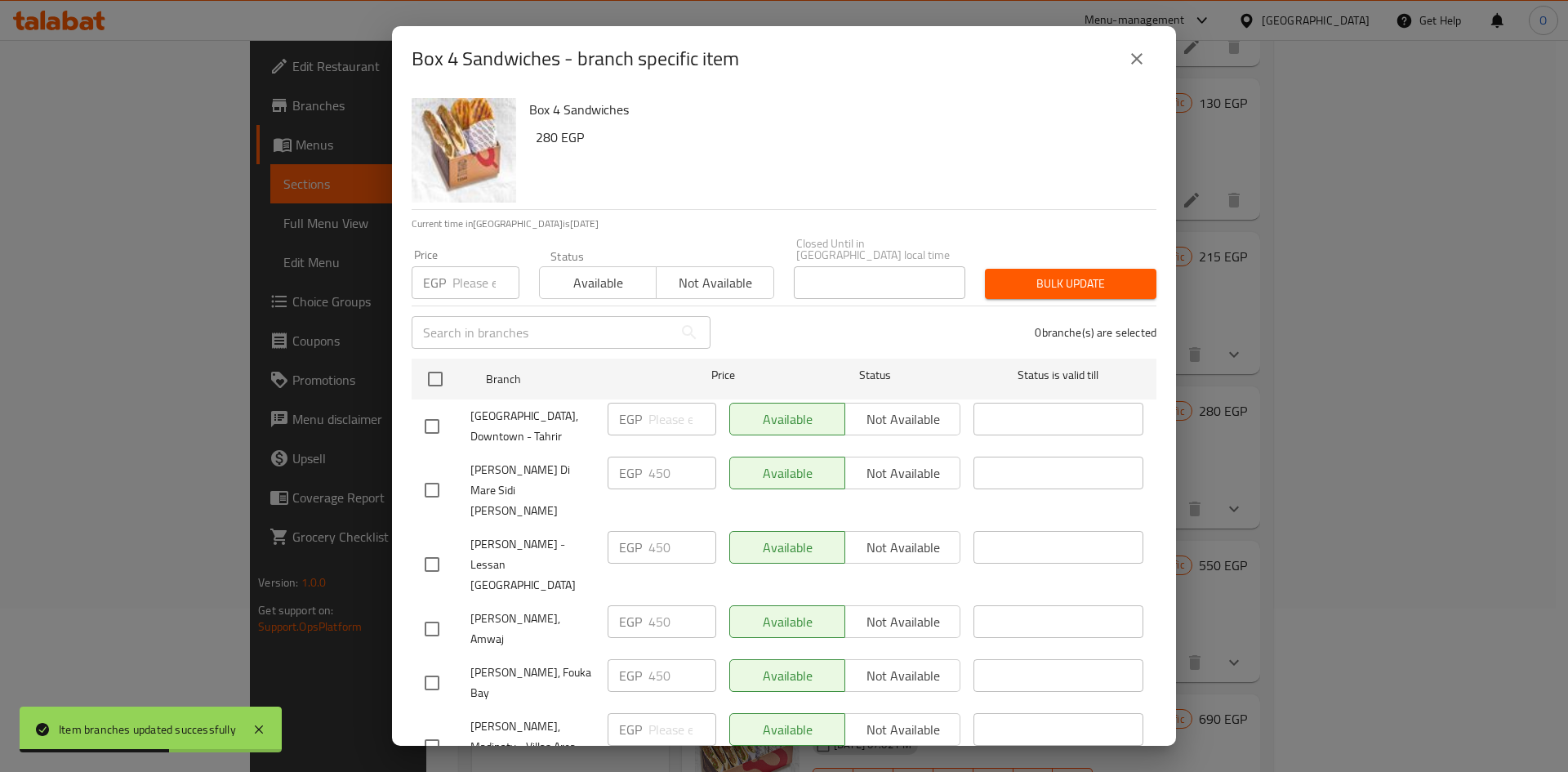
checkbox input "true"
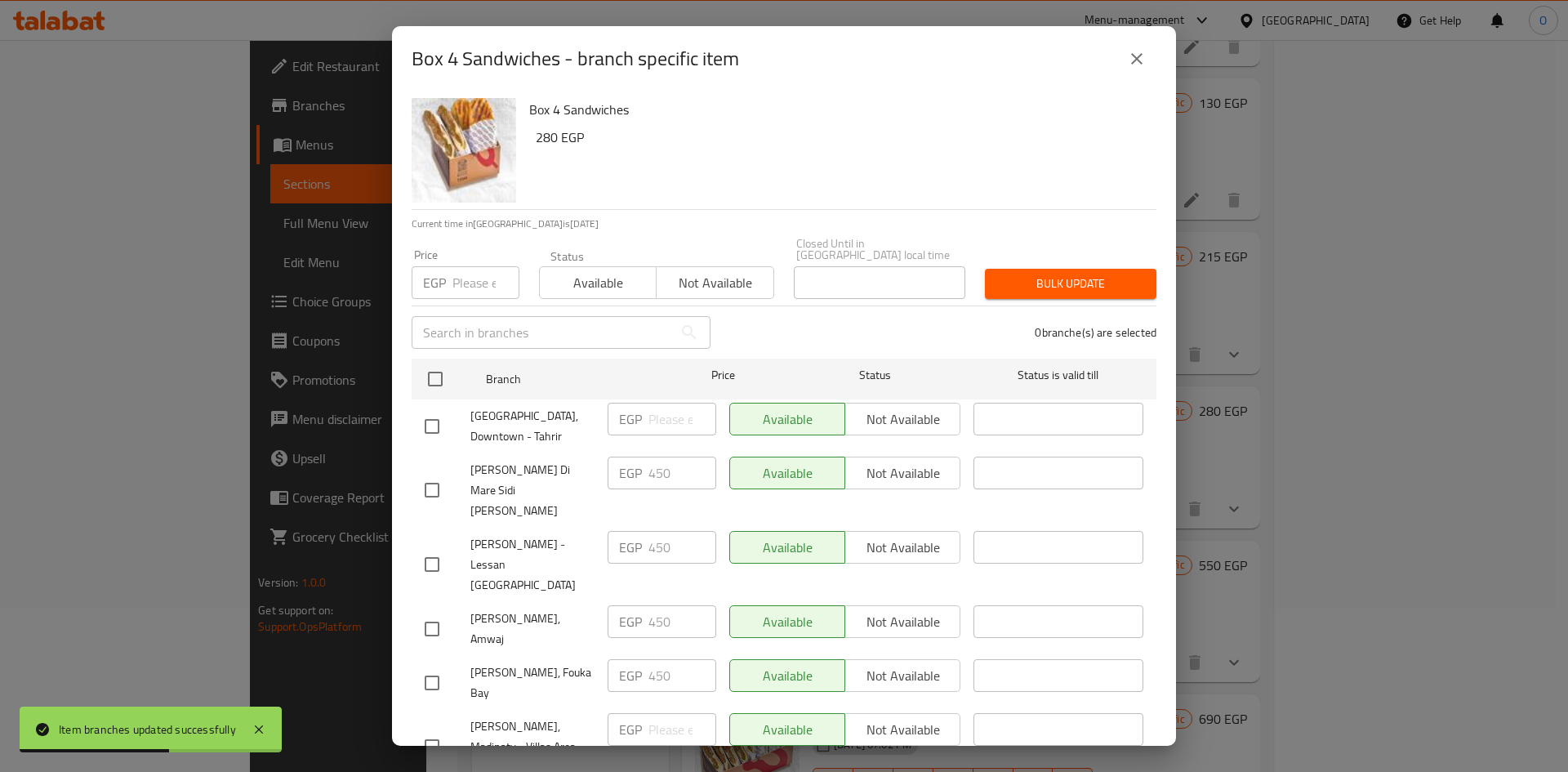
checkbox input "true"
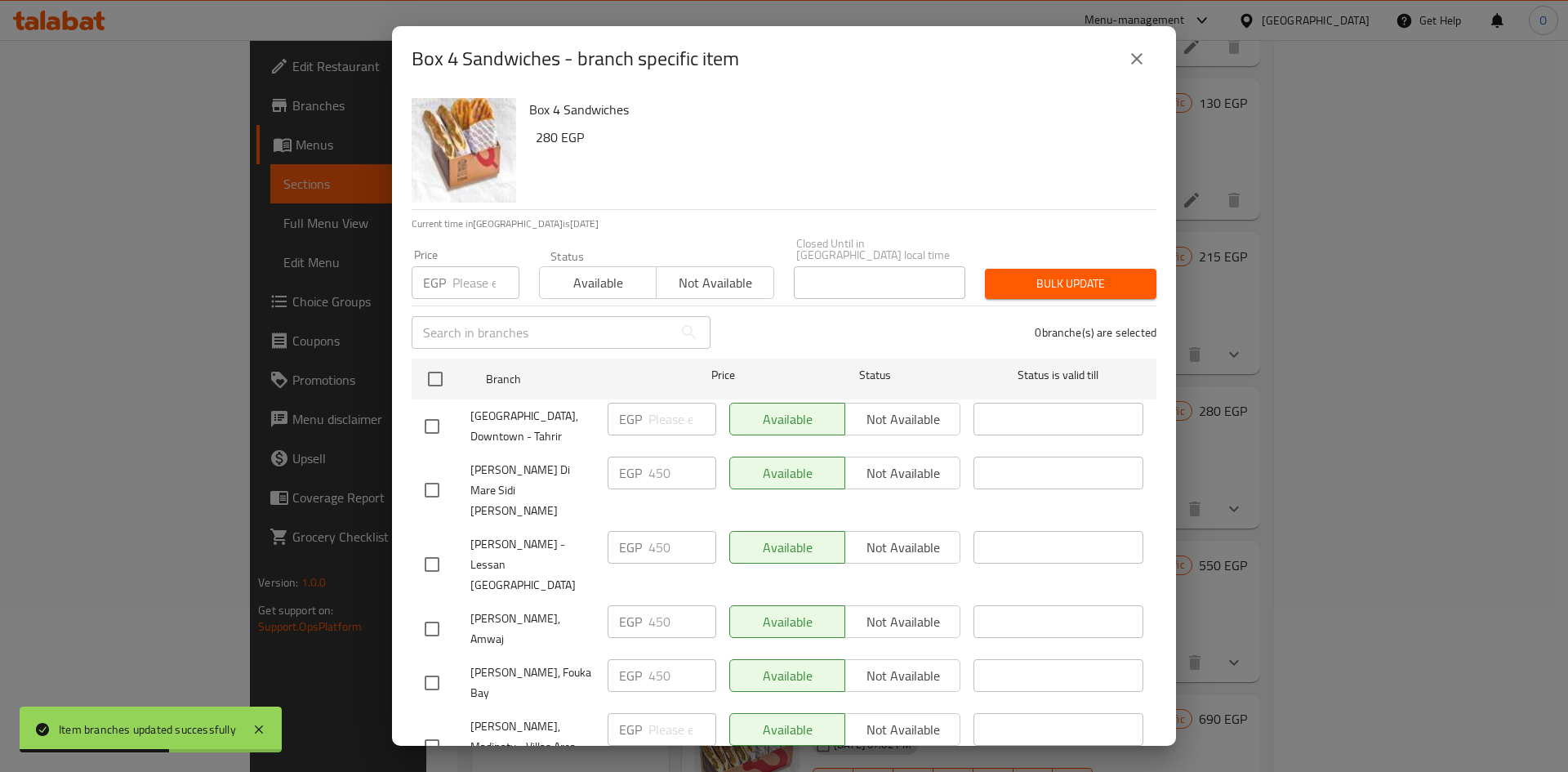
checkbox input "true"
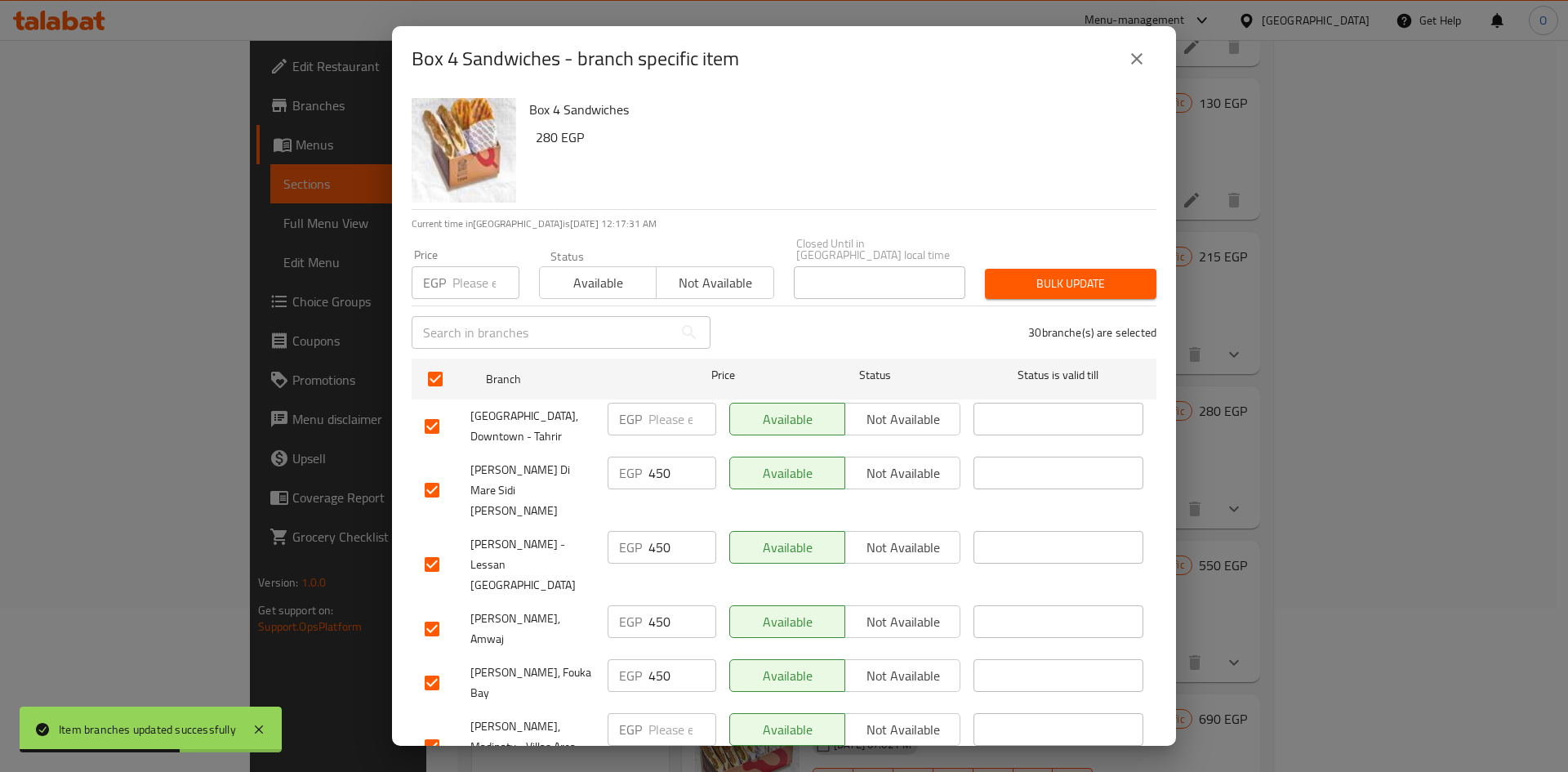
click at [482, 267] on input "number" at bounding box center [486, 283] width 67 height 33
paste input "305"
type input "305"
click at [1129, 274] on span "Bulk update" at bounding box center [1071, 283] width 145 height 21
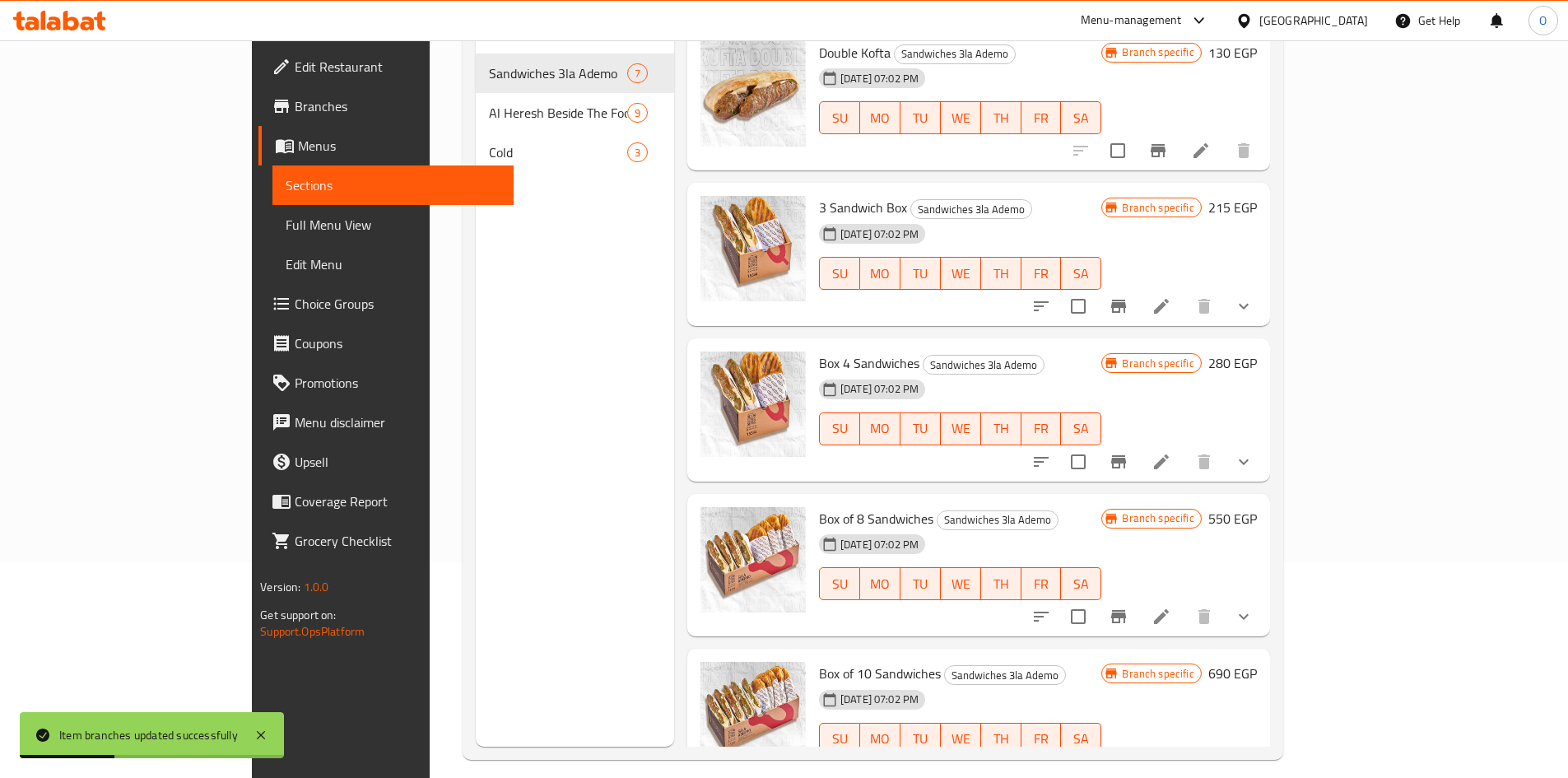
scroll to position [231, 0]
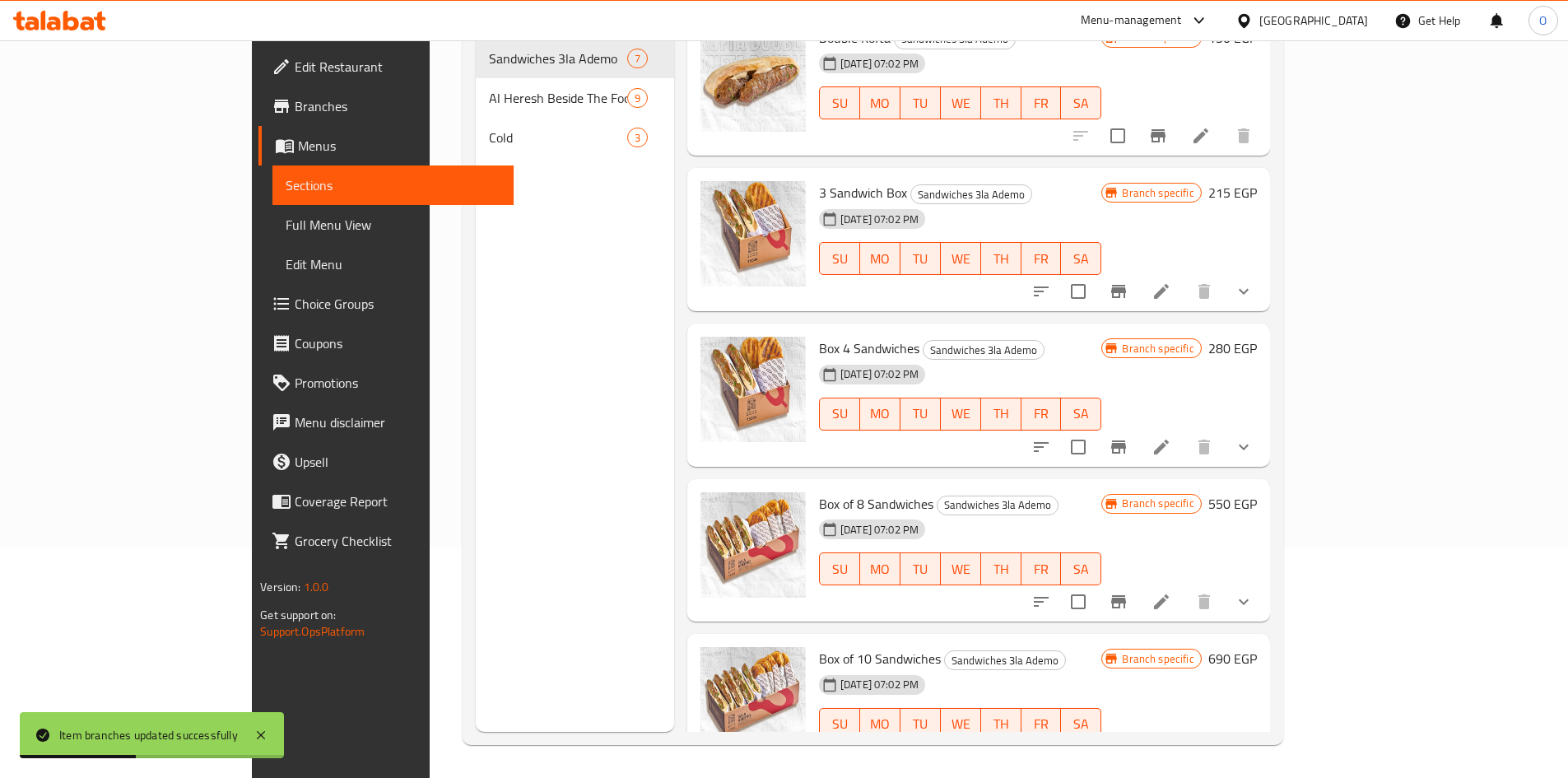
click at [1128, 592] on icon "Branch-specific-item" at bounding box center [1118, 602] width 20 height 20
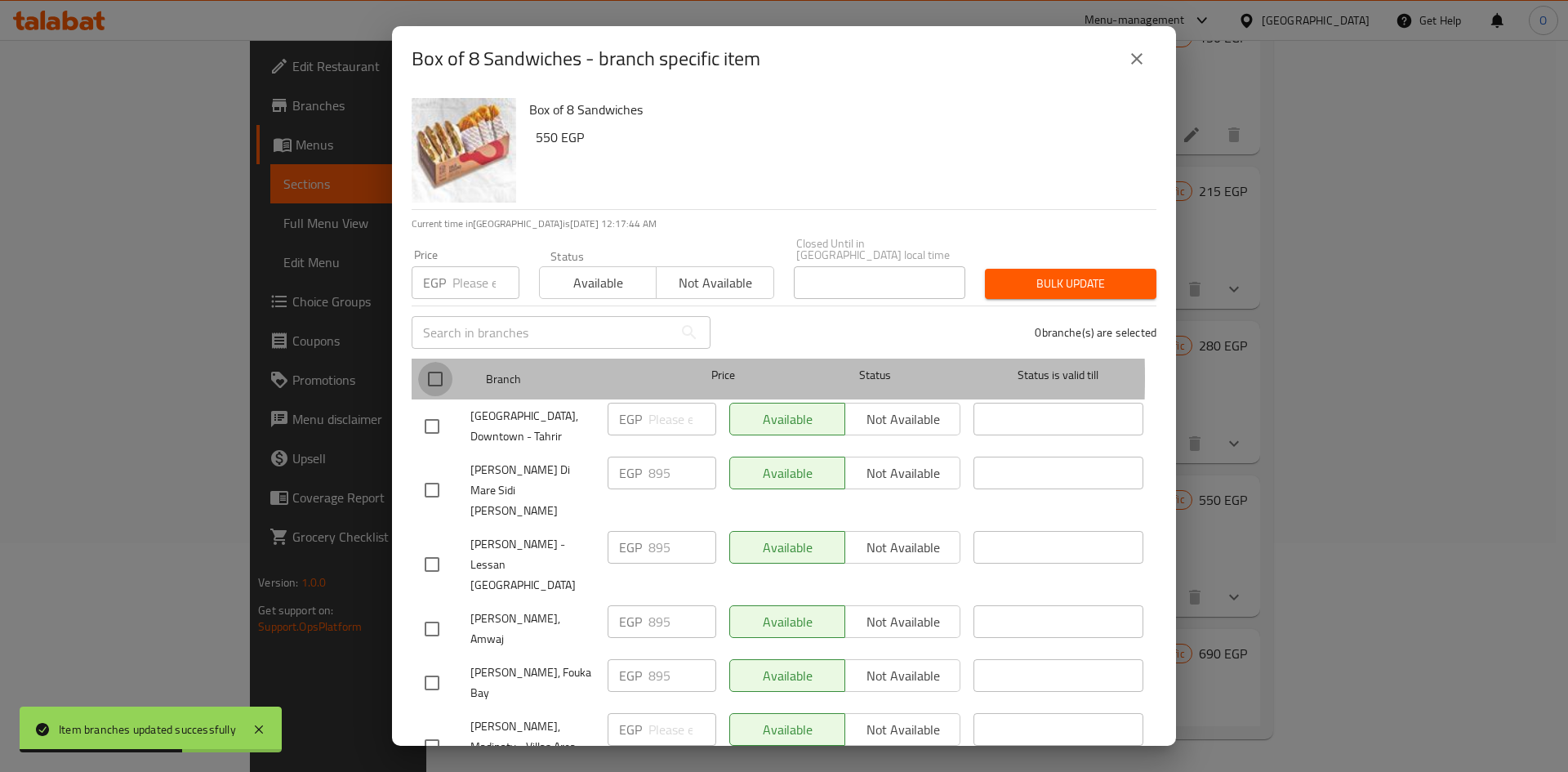
click at [437, 365] on input "checkbox" at bounding box center [435, 379] width 34 height 34
checkbox input "true"
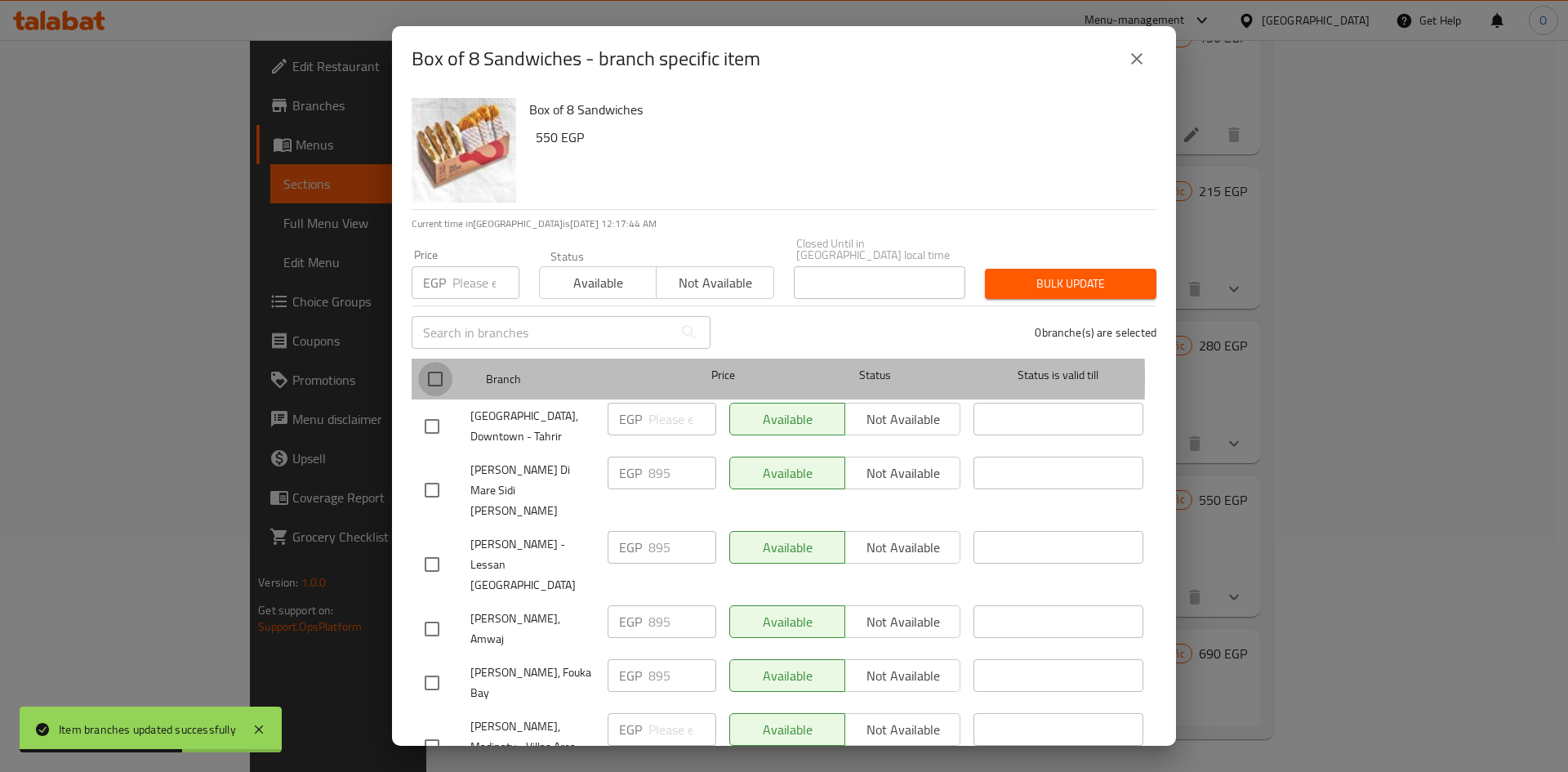
checkbox input "true"
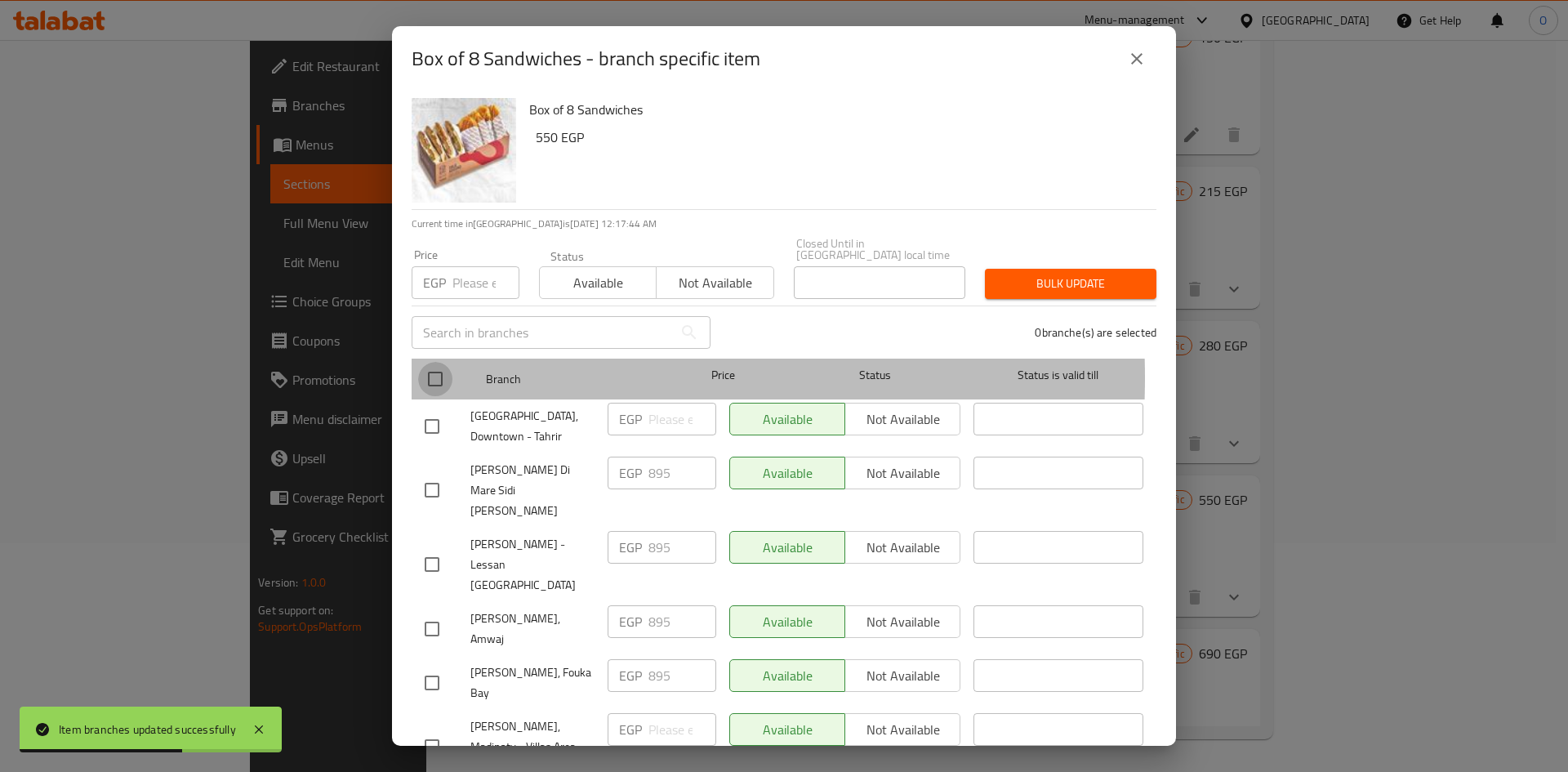
checkbox input "true"
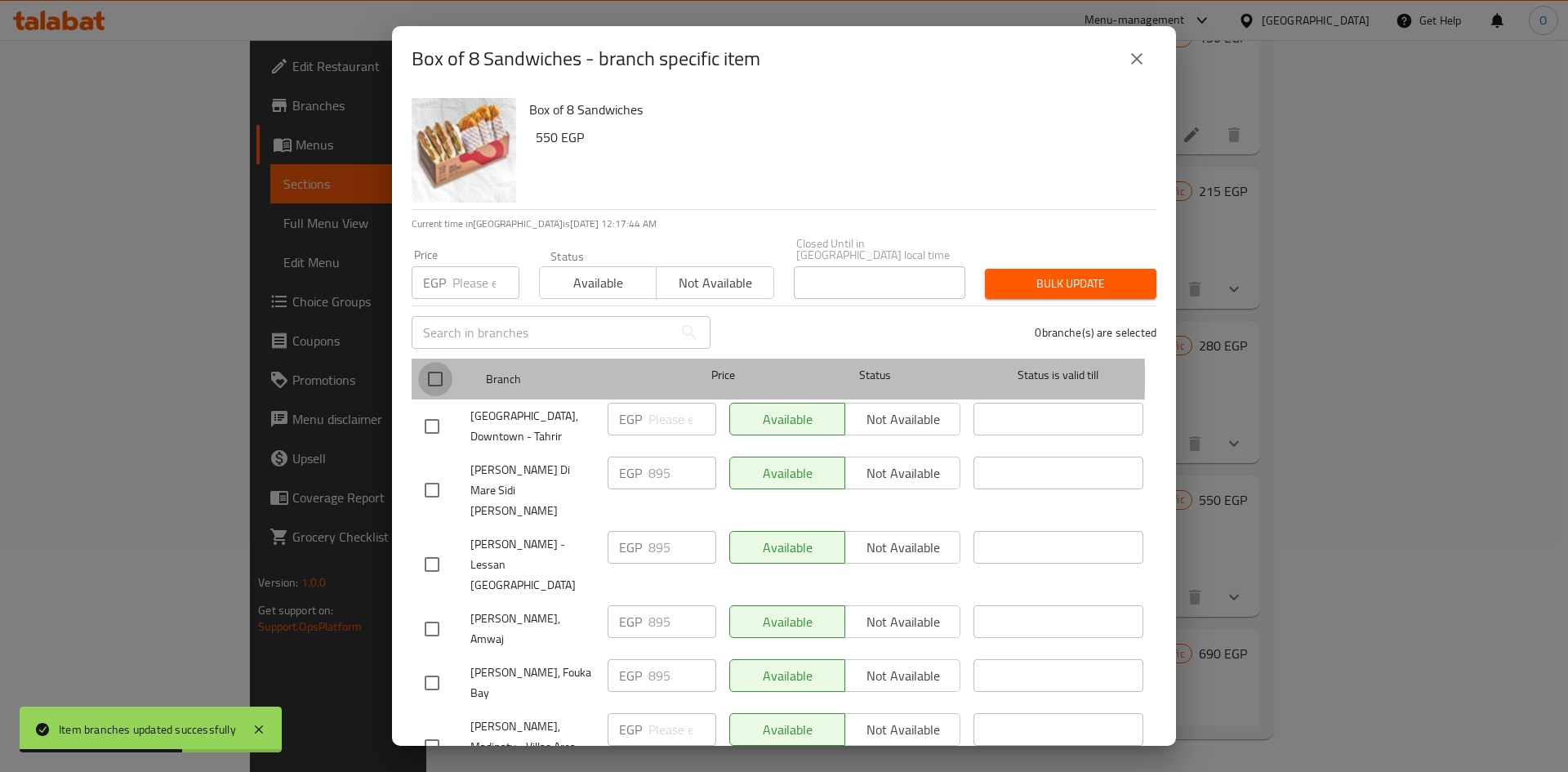
checkbox input "true"
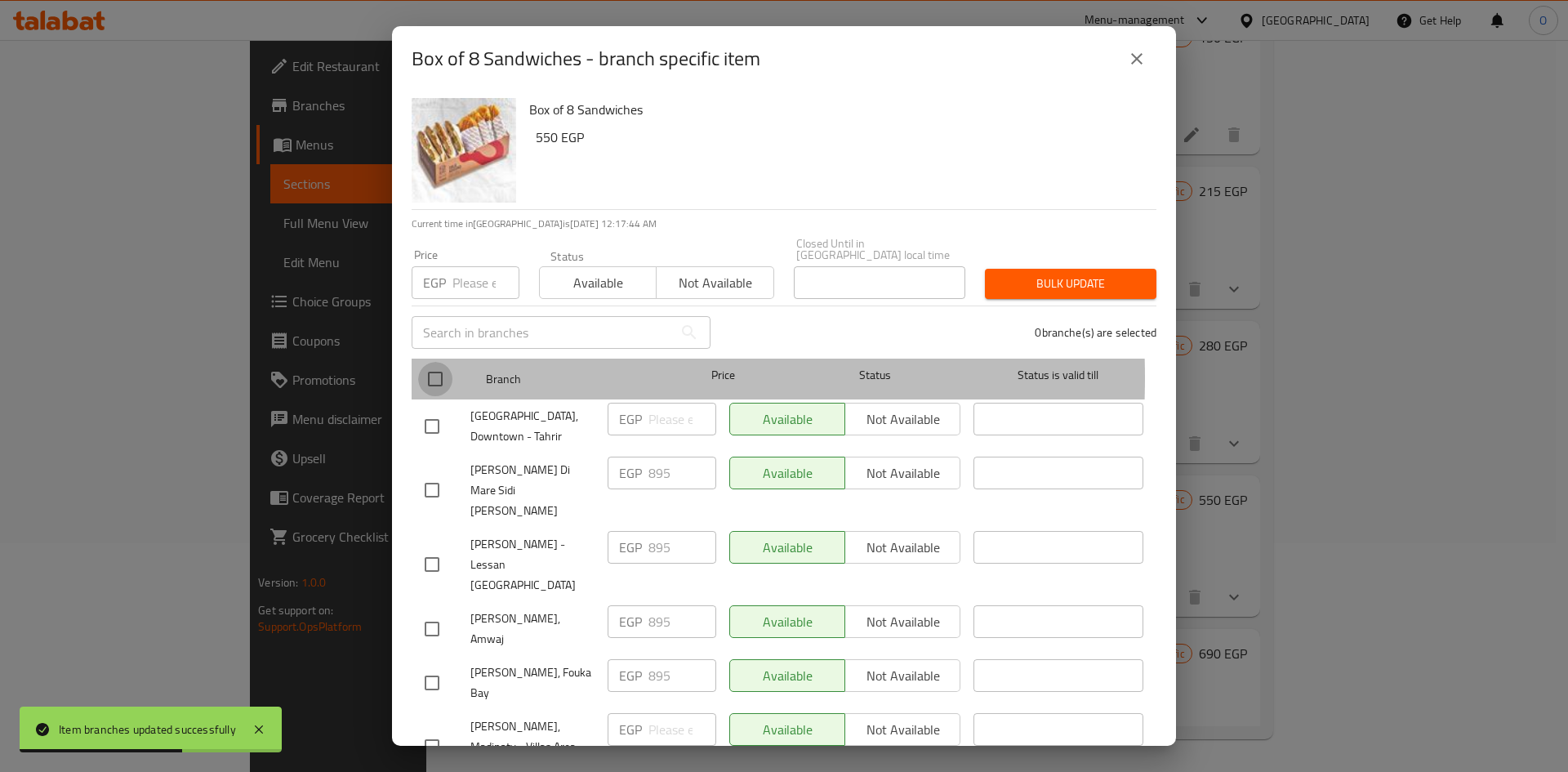
checkbox input "true"
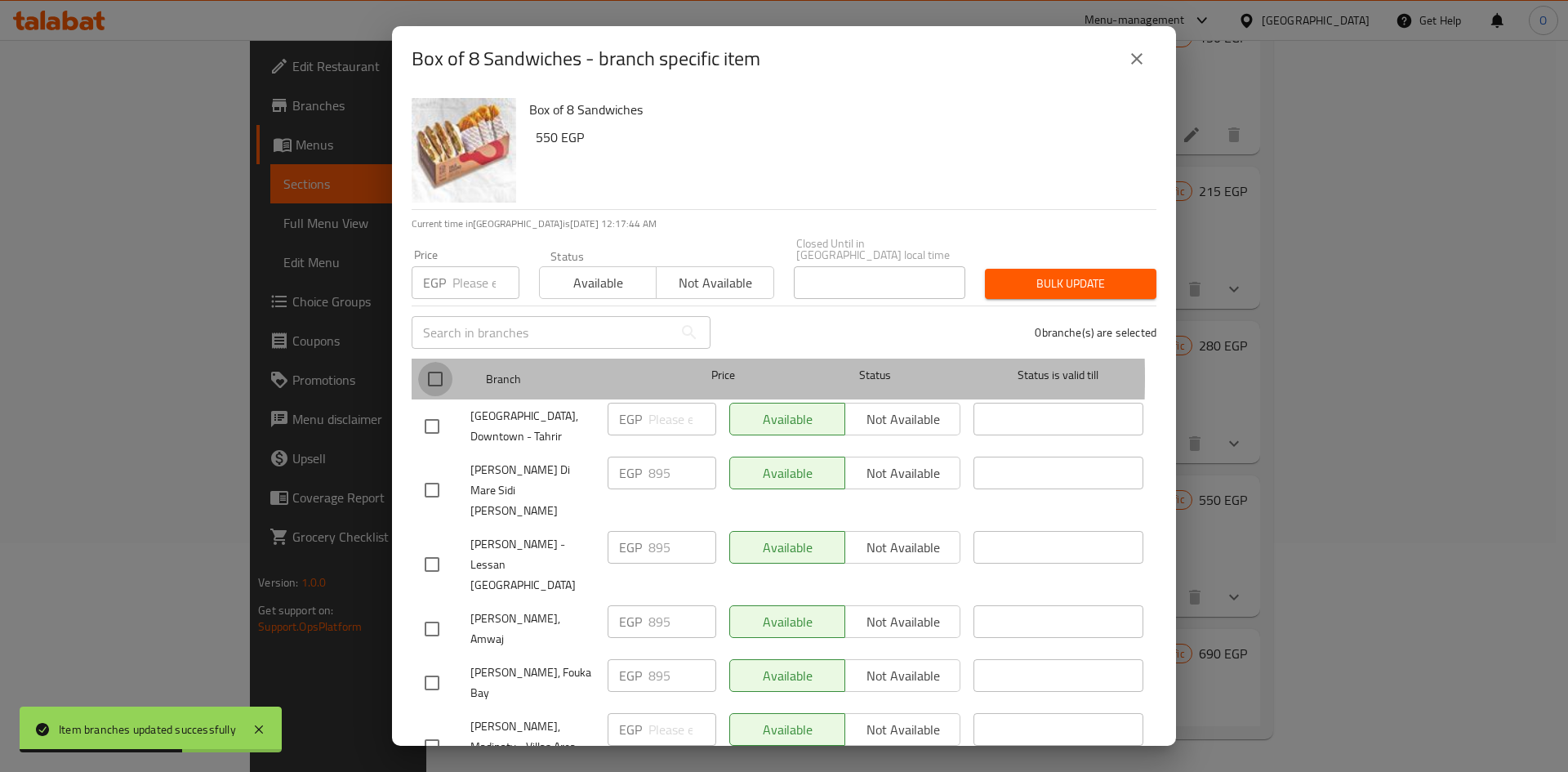
checkbox input "true"
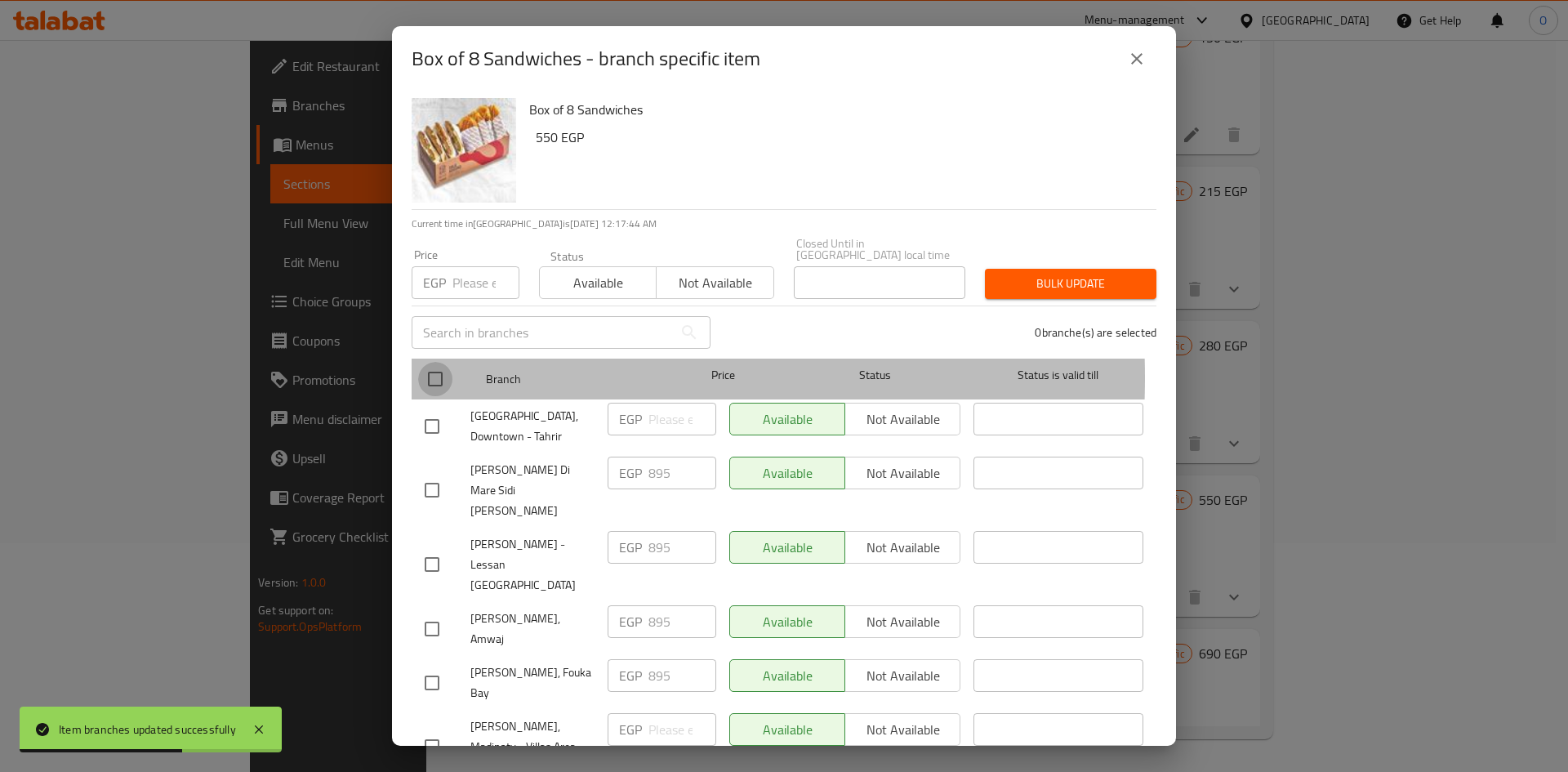
checkbox input "true"
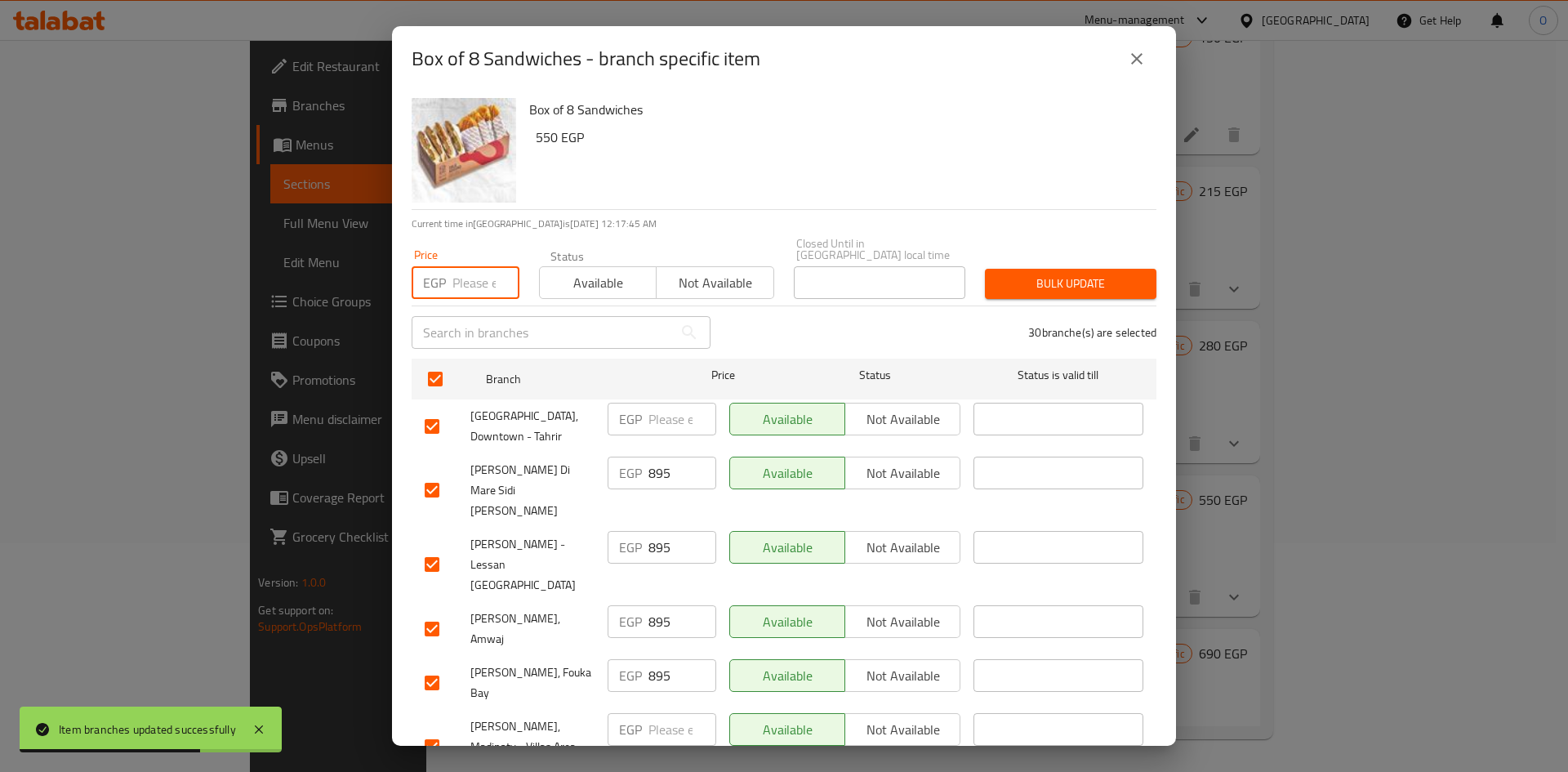
click at [471, 267] on input "number" at bounding box center [486, 283] width 67 height 33
paste input "615"
type input "615"
click at [1068, 274] on span "Bulk update" at bounding box center [1071, 283] width 145 height 21
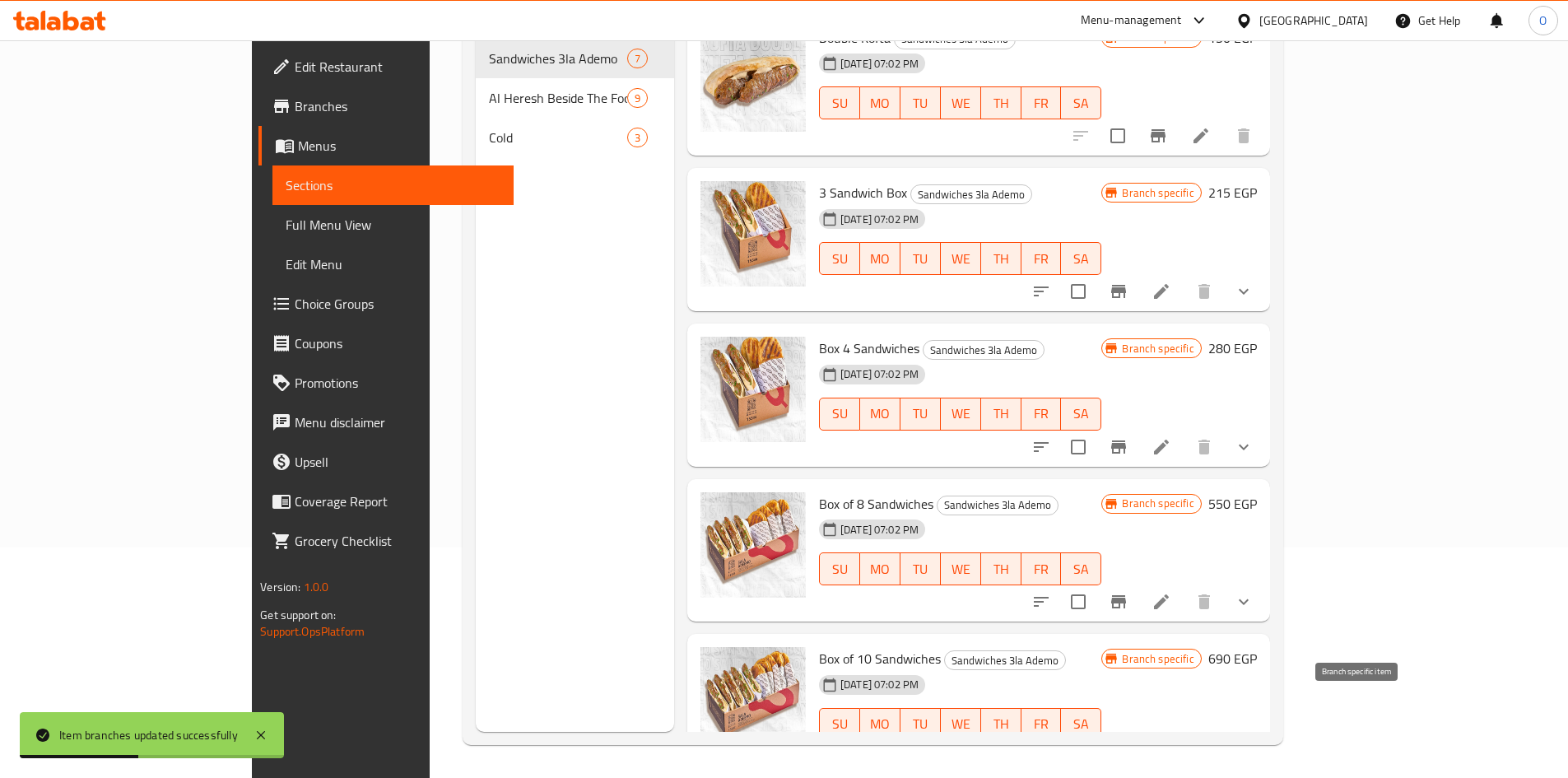
click at [1128, 747] on icon "Branch-specific-item" at bounding box center [1118, 757] width 20 height 20
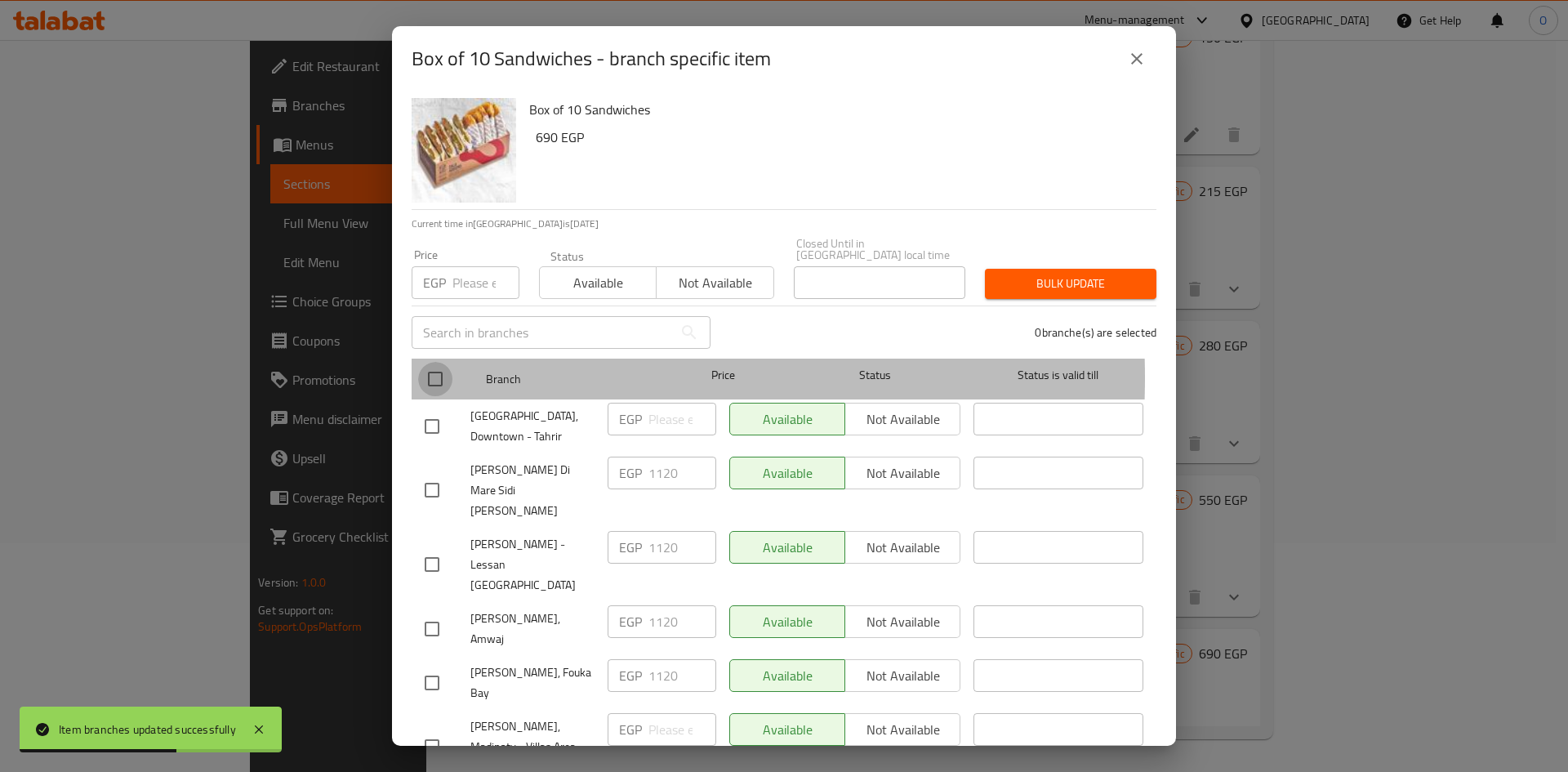
click at [435, 365] on input "checkbox" at bounding box center [435, 379] width 34 height 34
checkbox input "true"
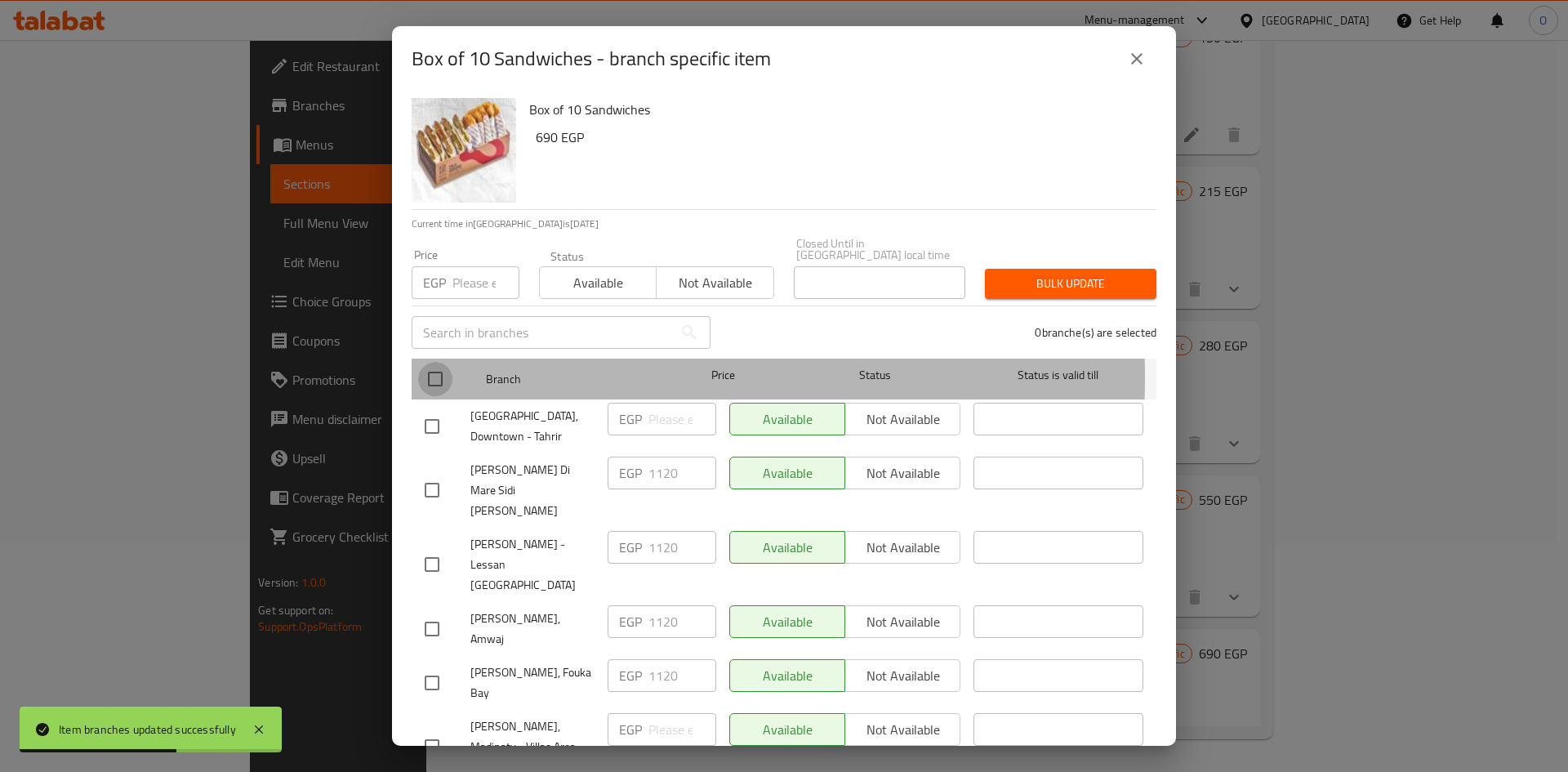
checkbox input "true"
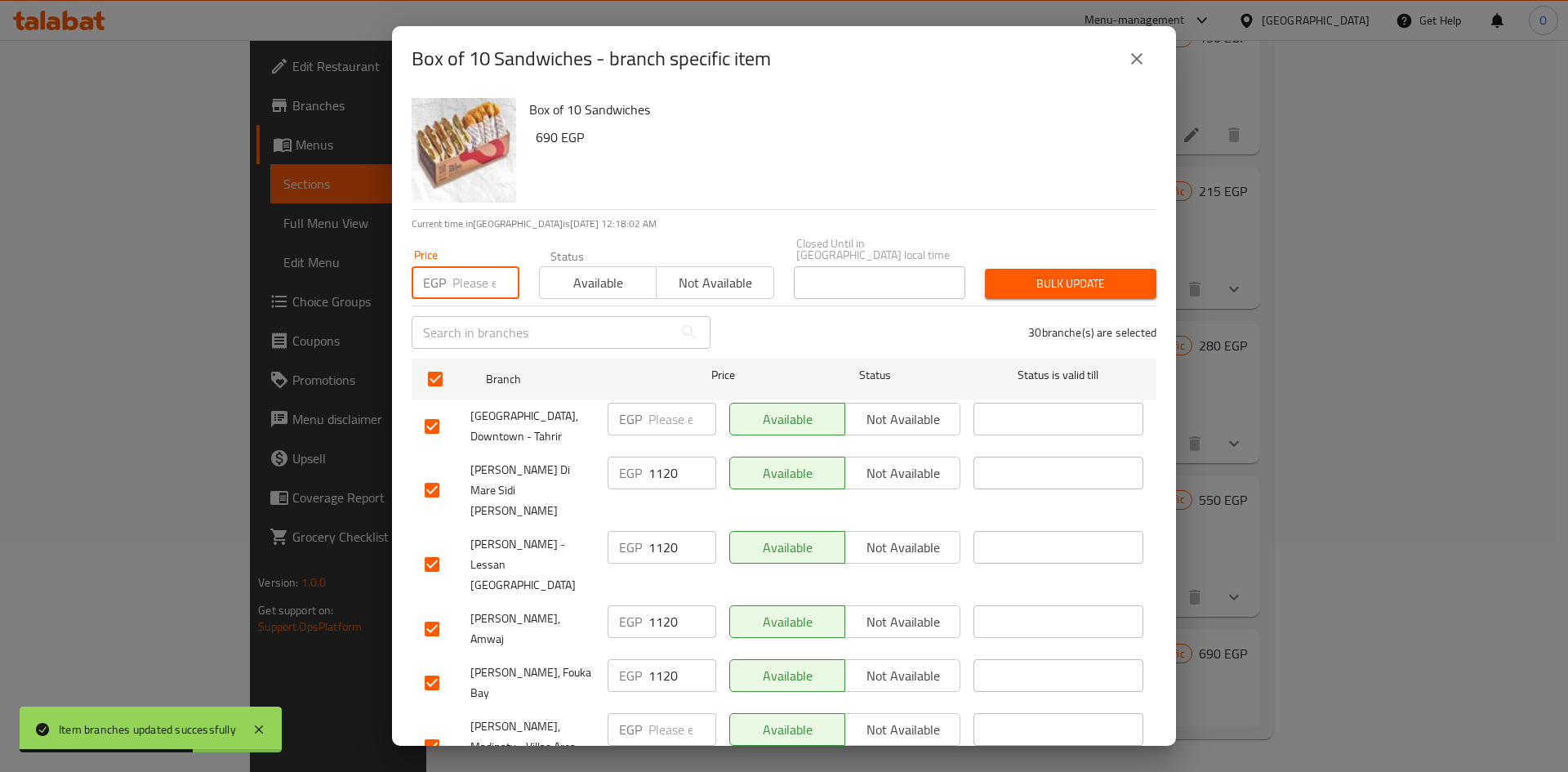
click at [464, 275] on input "number" at bounding box center [486, 283] width 67 height 33
paste input "765"
click at [1003, 274] on span "Bulk update" at bounding box center [1071, 283] width 145 height 21
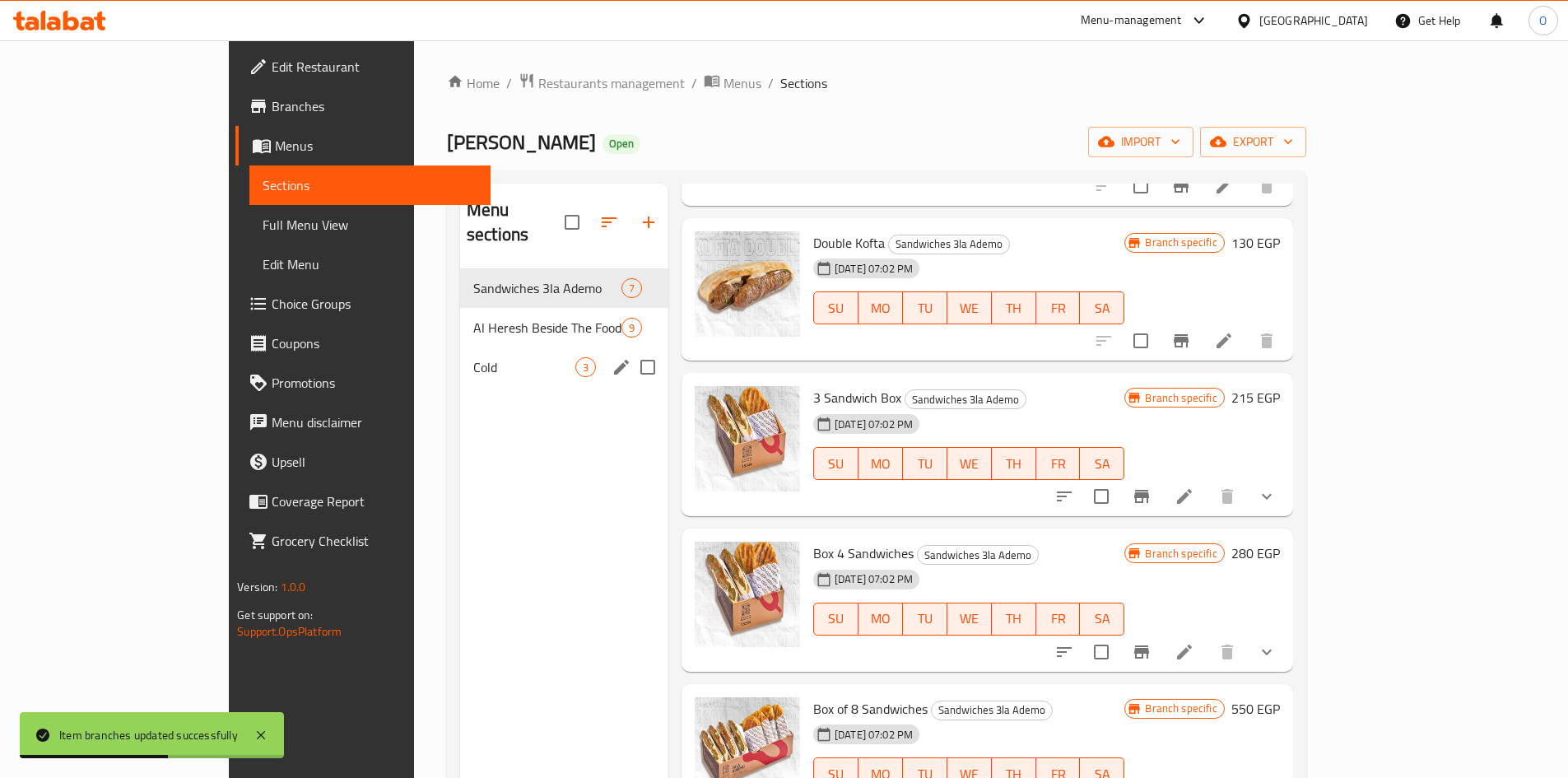
scroll to position [0, 0]
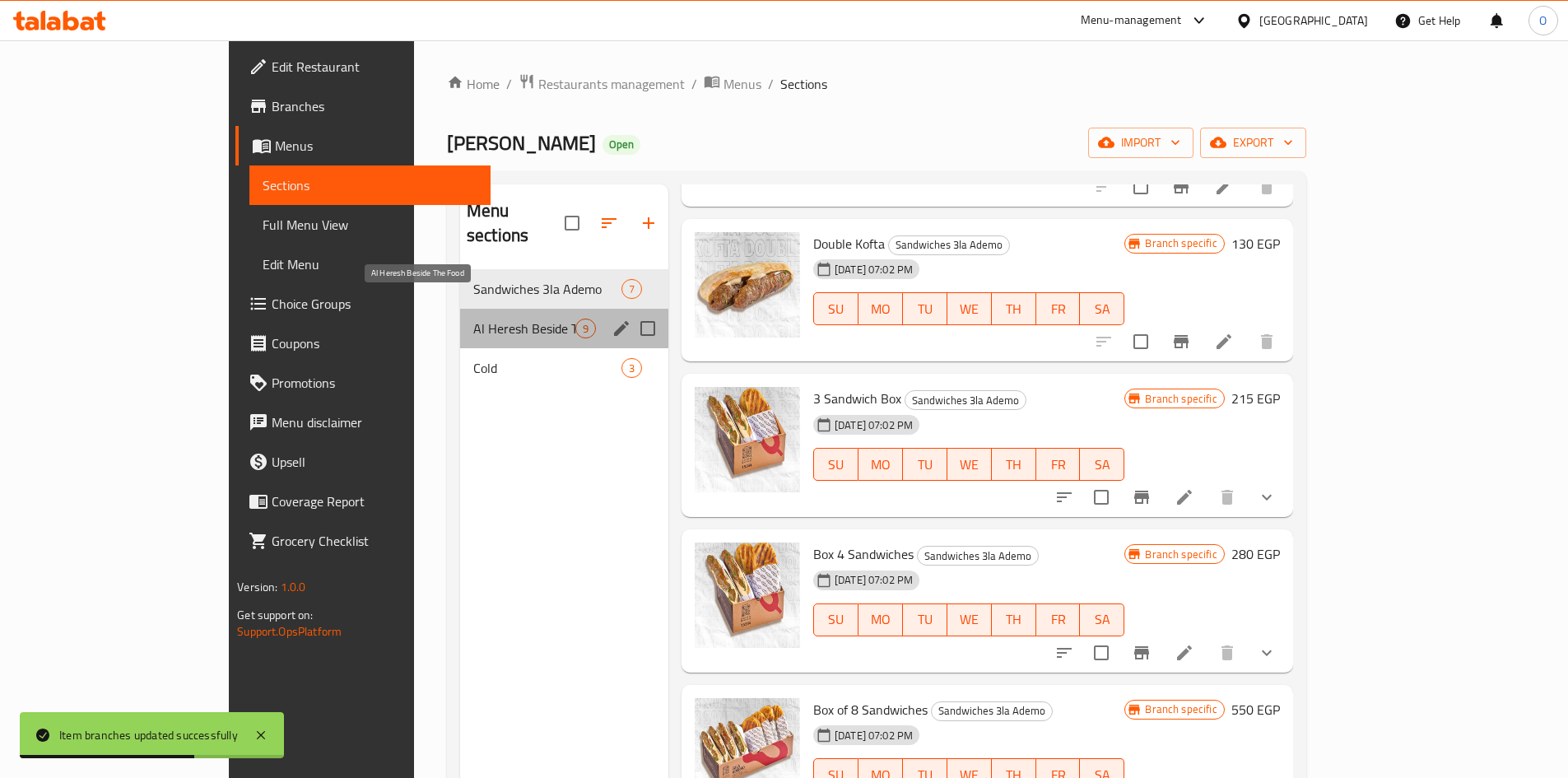
click at [473, 319] on span "Al Heresh Beside The Food" at bounding box center [524, 329] width 102 height 20
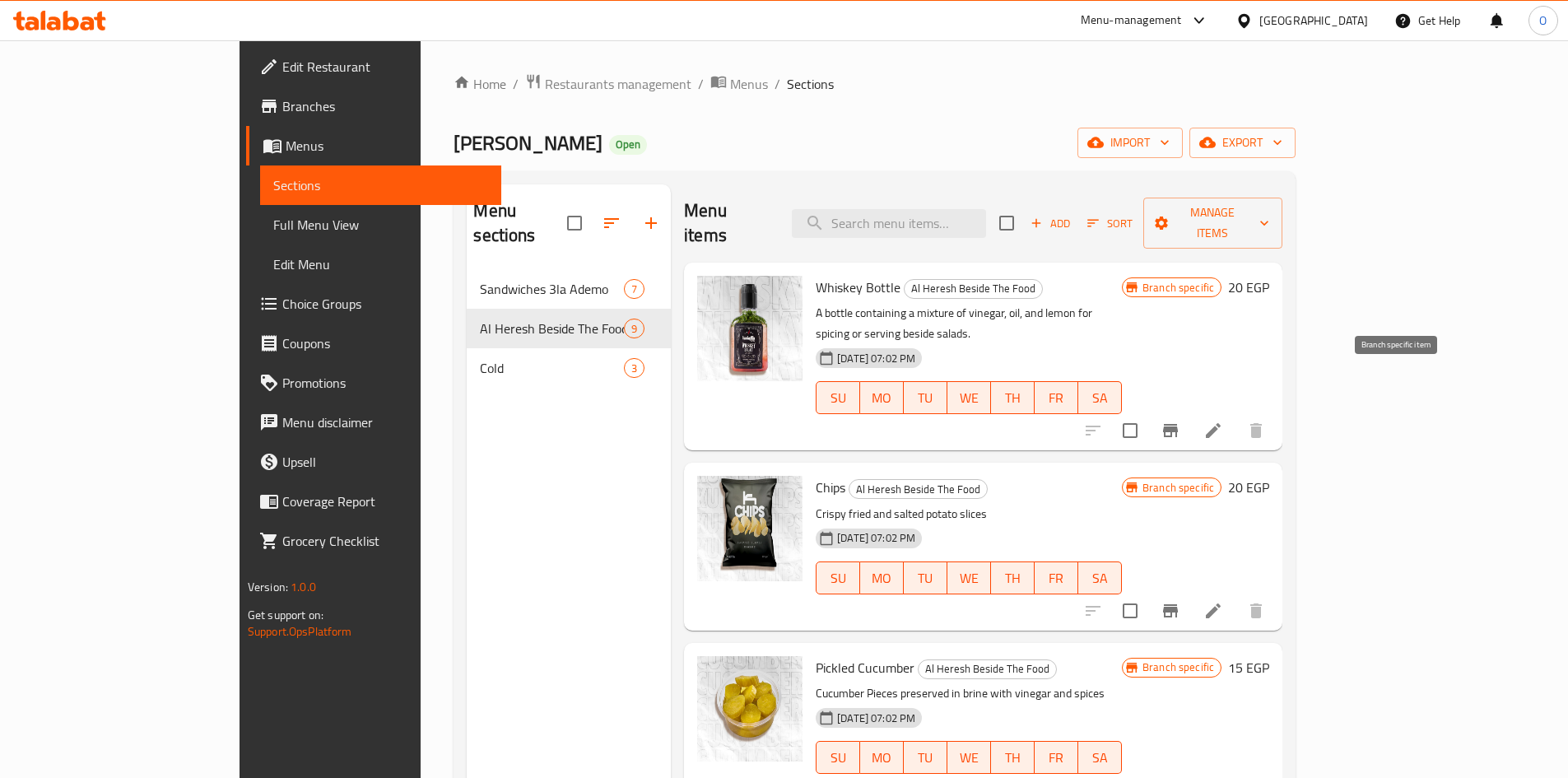
click at [1180, 420] on icon "Branch-specific-item" at bounding box center [1170, 430] width 20 height 20
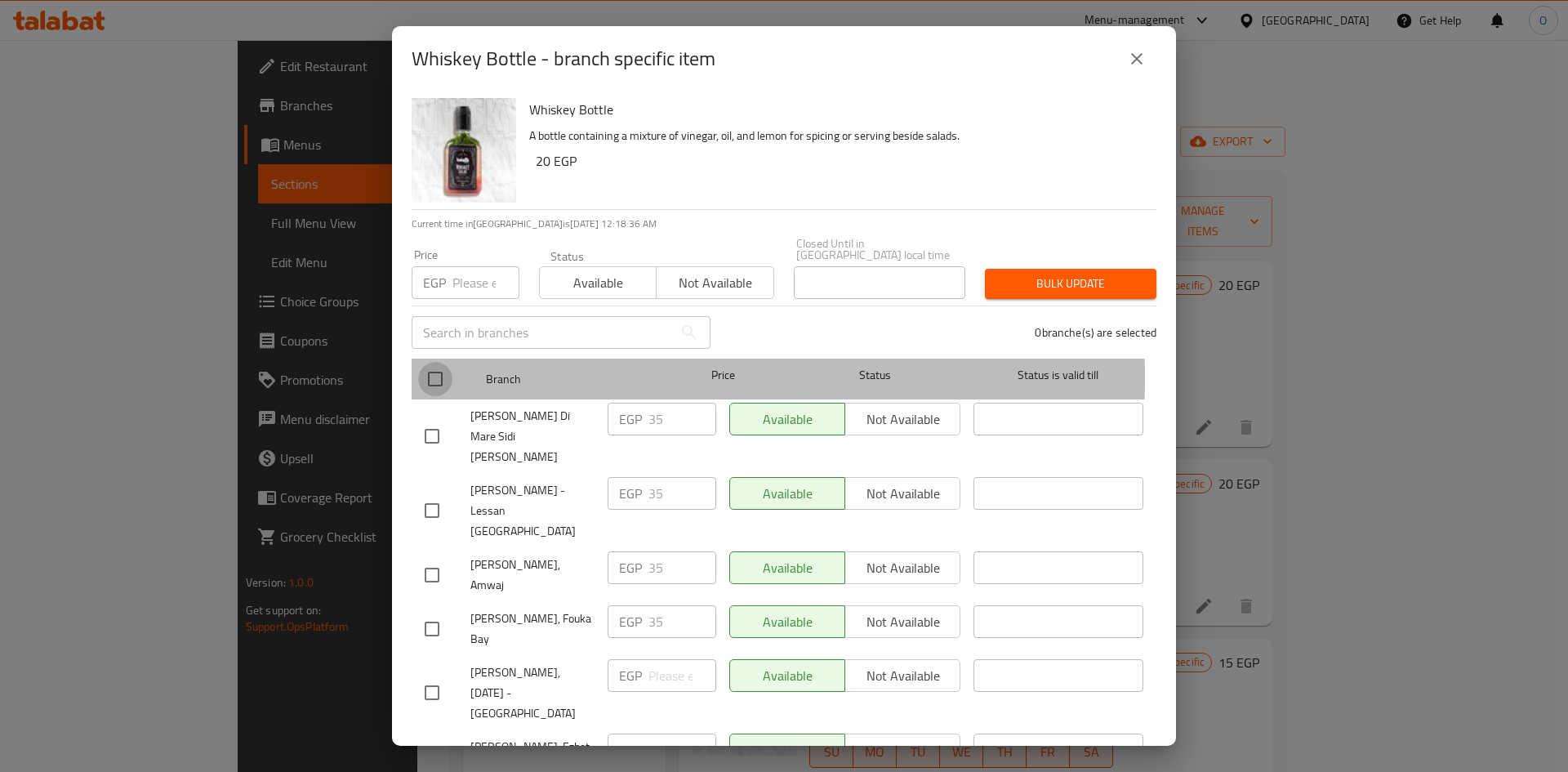
click at [443, 365] on input "checkbox" at bounding box center [435, 379] width 34 height 34
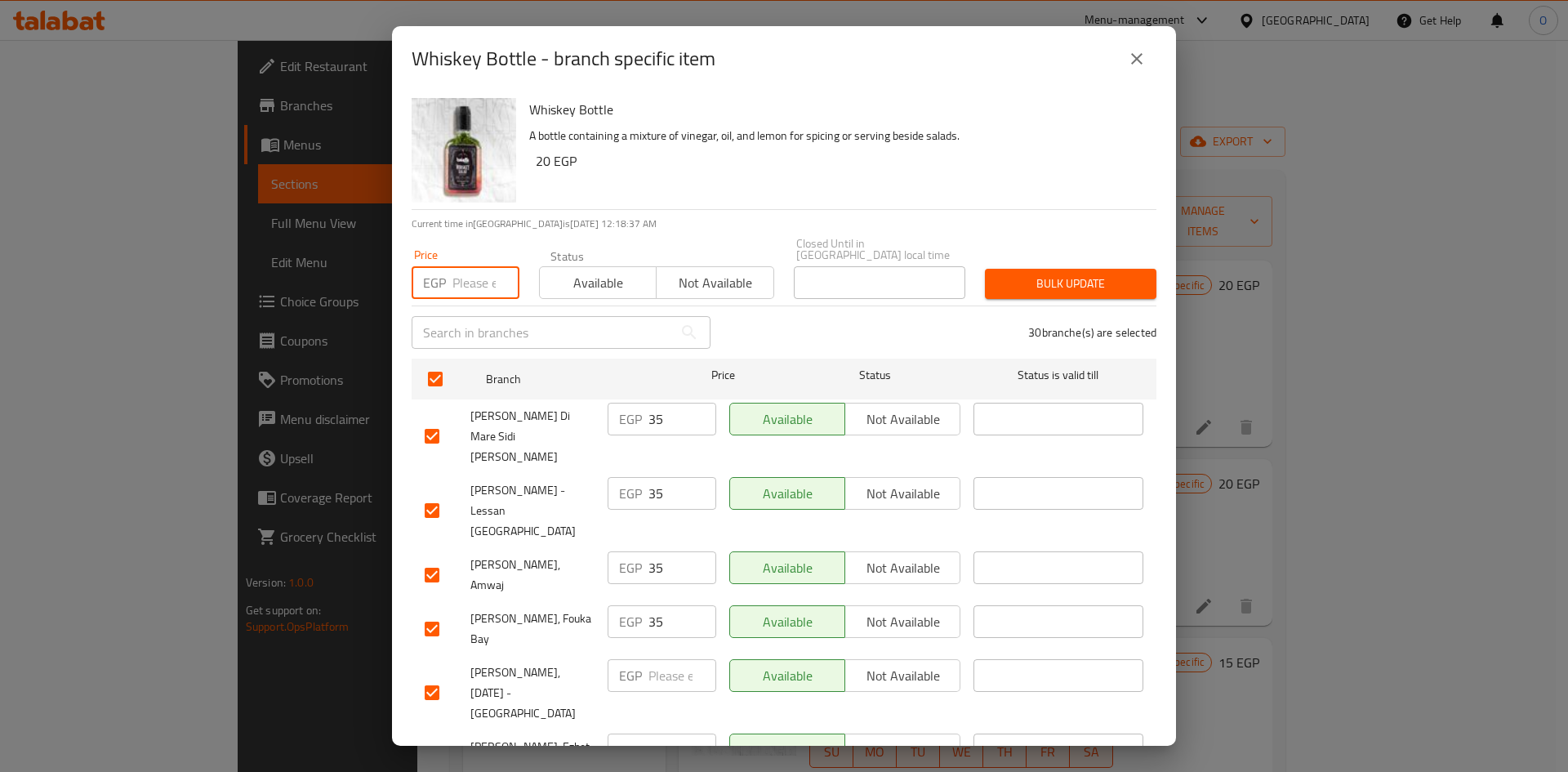
click at [473, 272] on input "number" at bounding box center [486, 283] width 67 height 33
paste input "20"
click at [1065, 280] on span "Bulk update" at bounding box center [1071, 283] width 145 height 21
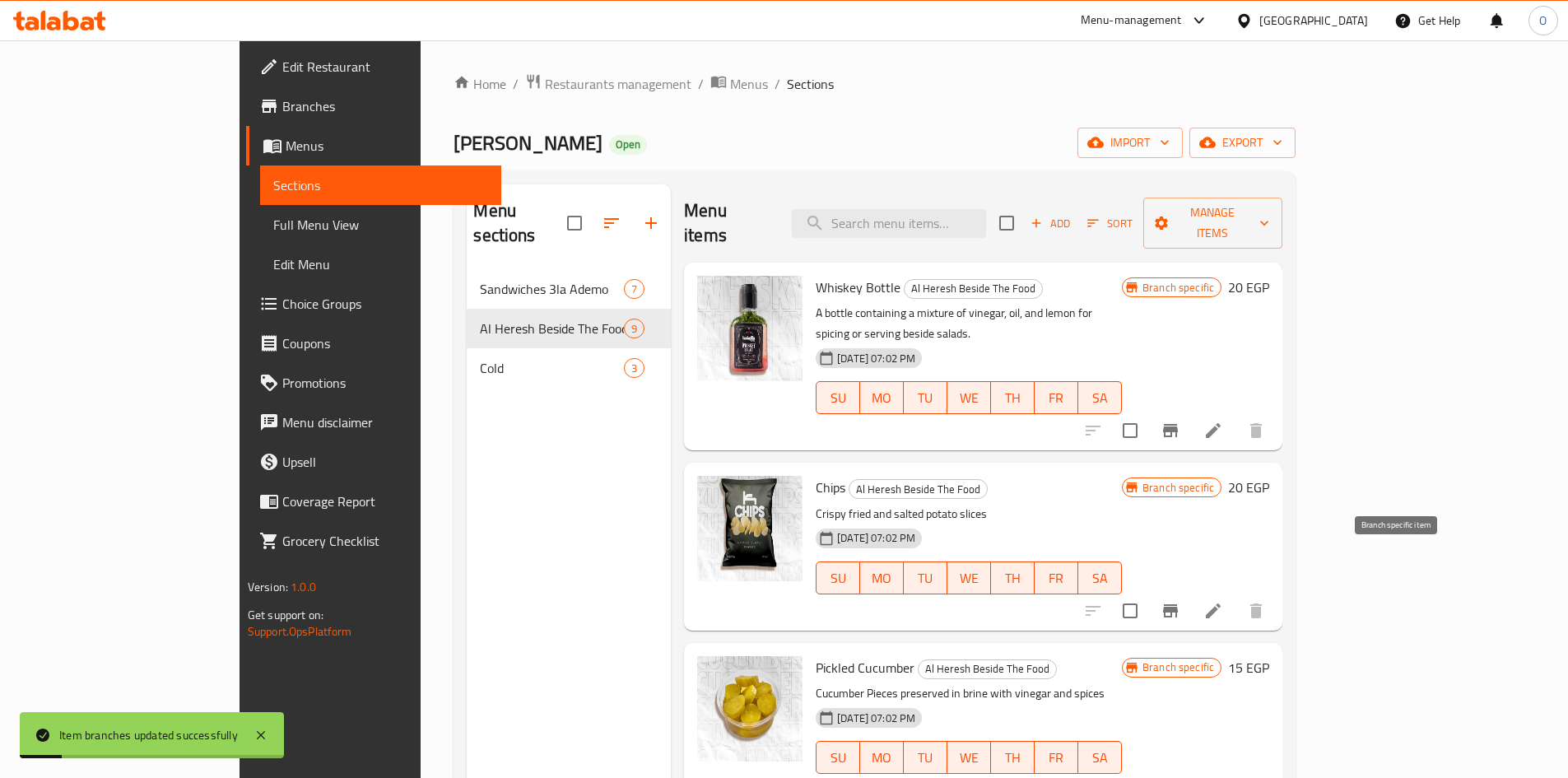
click at [1177, 605] on icon "Branch-specific-item" at bounding box center [1170, 611] width 14 height 13
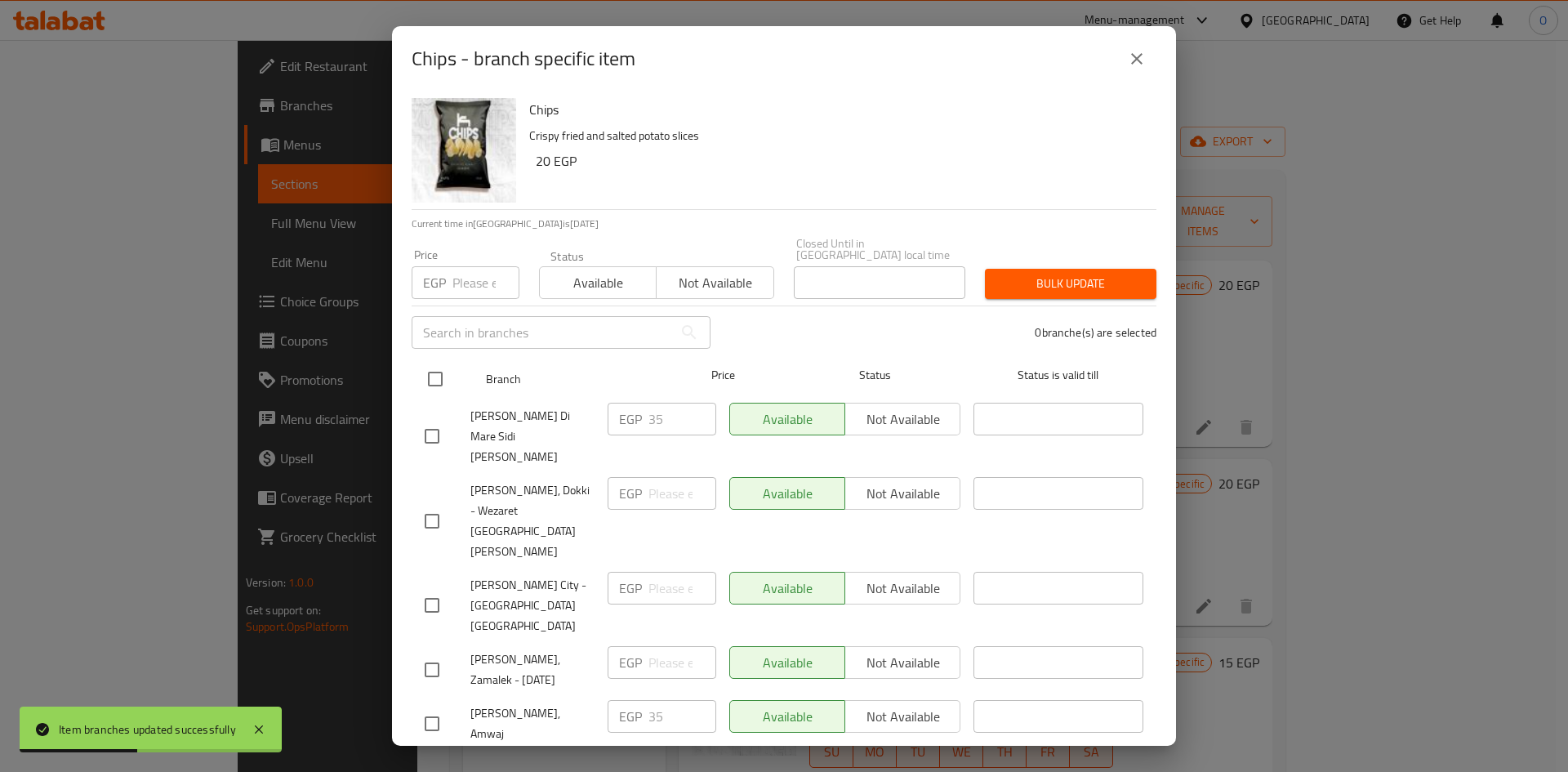
click at [436, 371] on input "checkbox" at bounding box center [435, 379] width 34 height 34
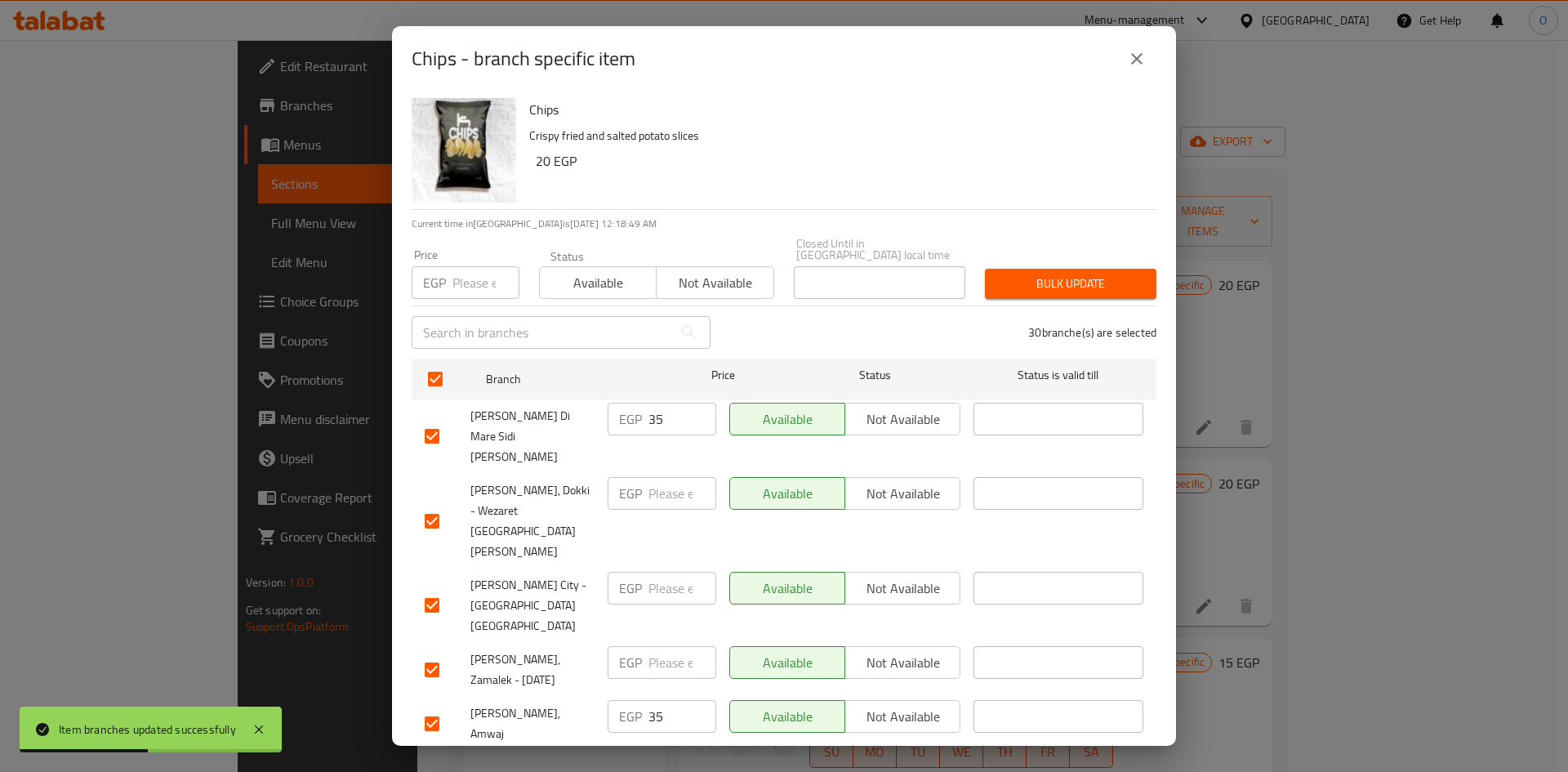
click at [472, 275] on input "number" at bounding box center [486, 283] width 67 height 33
paste input "20"
click at [998, 274] on span "Bulk update" at bounding box center [1071, 283] width 145 height 21
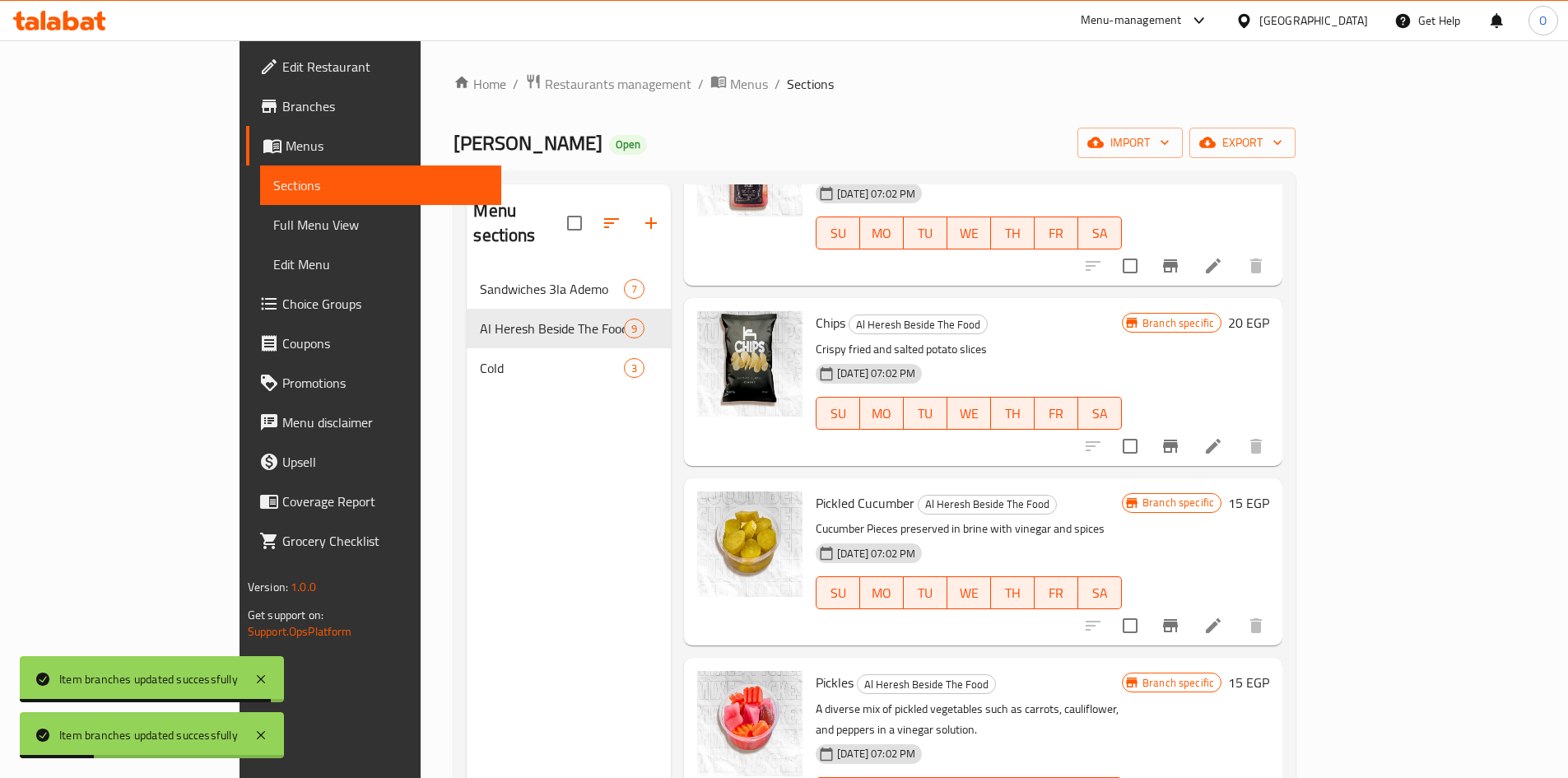
scroll to position [330, 0]
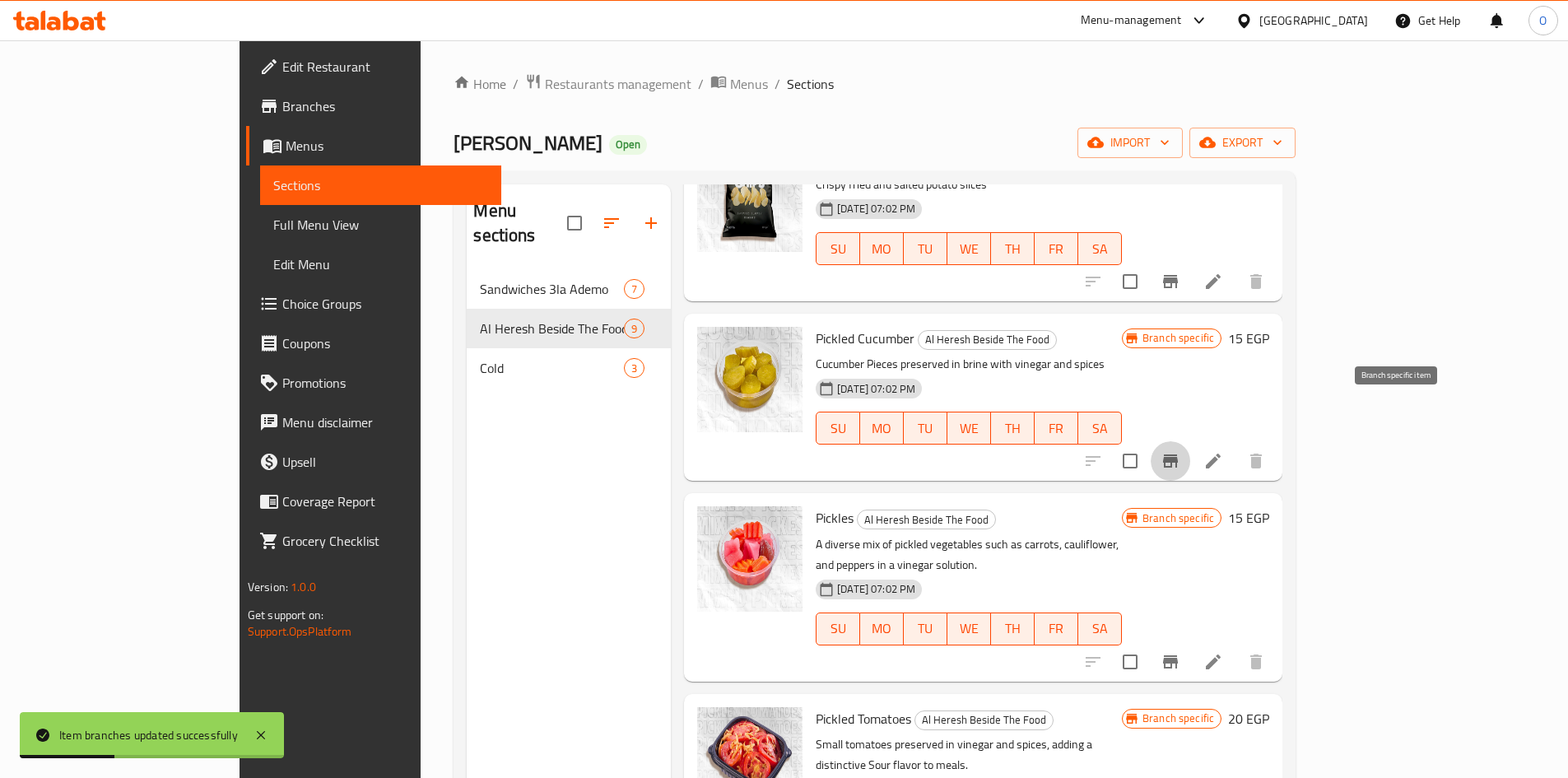
click at [1177, 455] on icon "Branch-specific-item" at bounding box center [1170, 461] width 14 height 13
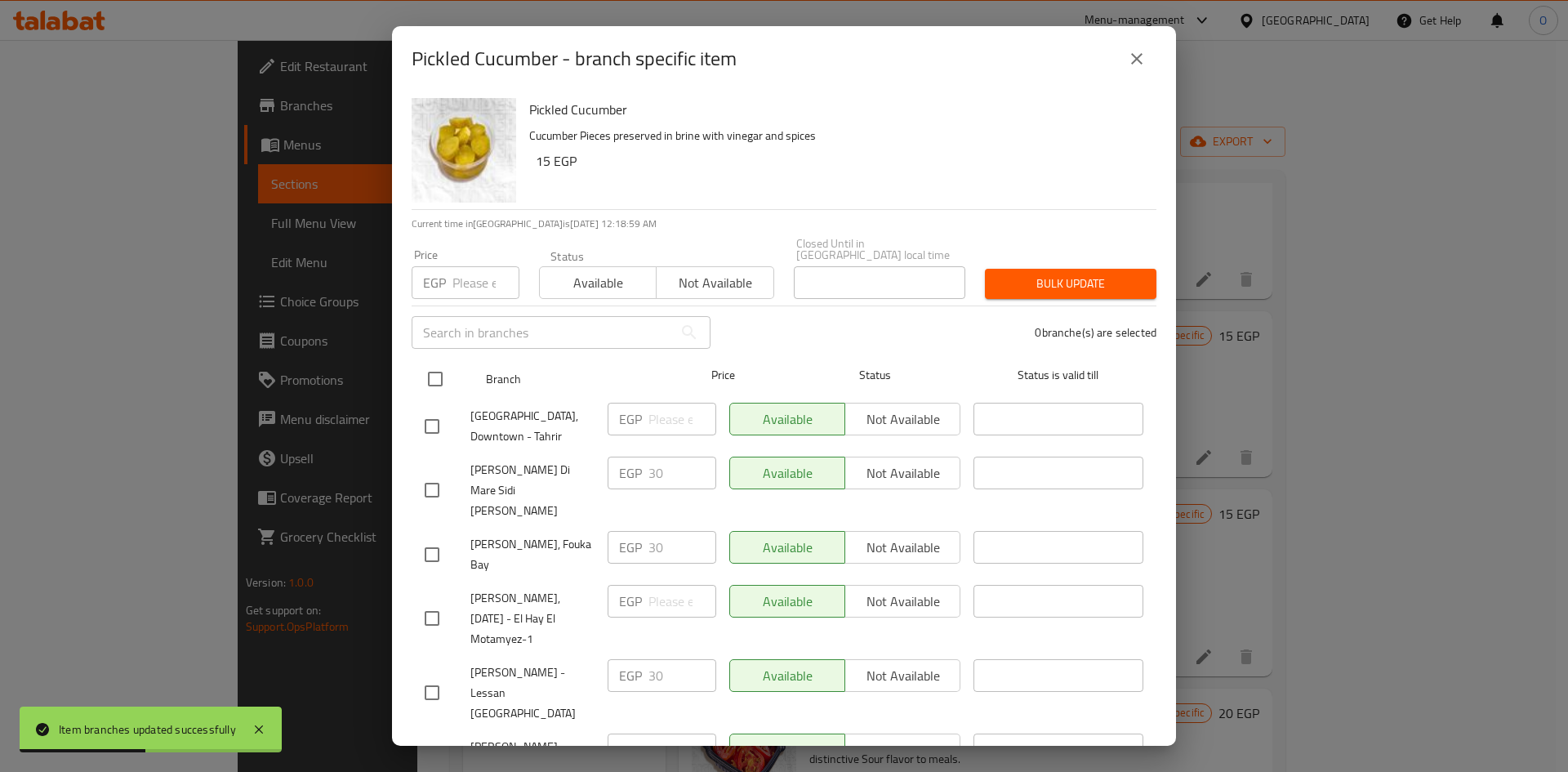
click at [443, 366] on input "checkbox" at bounding box center [435, 379] width 34 height 34
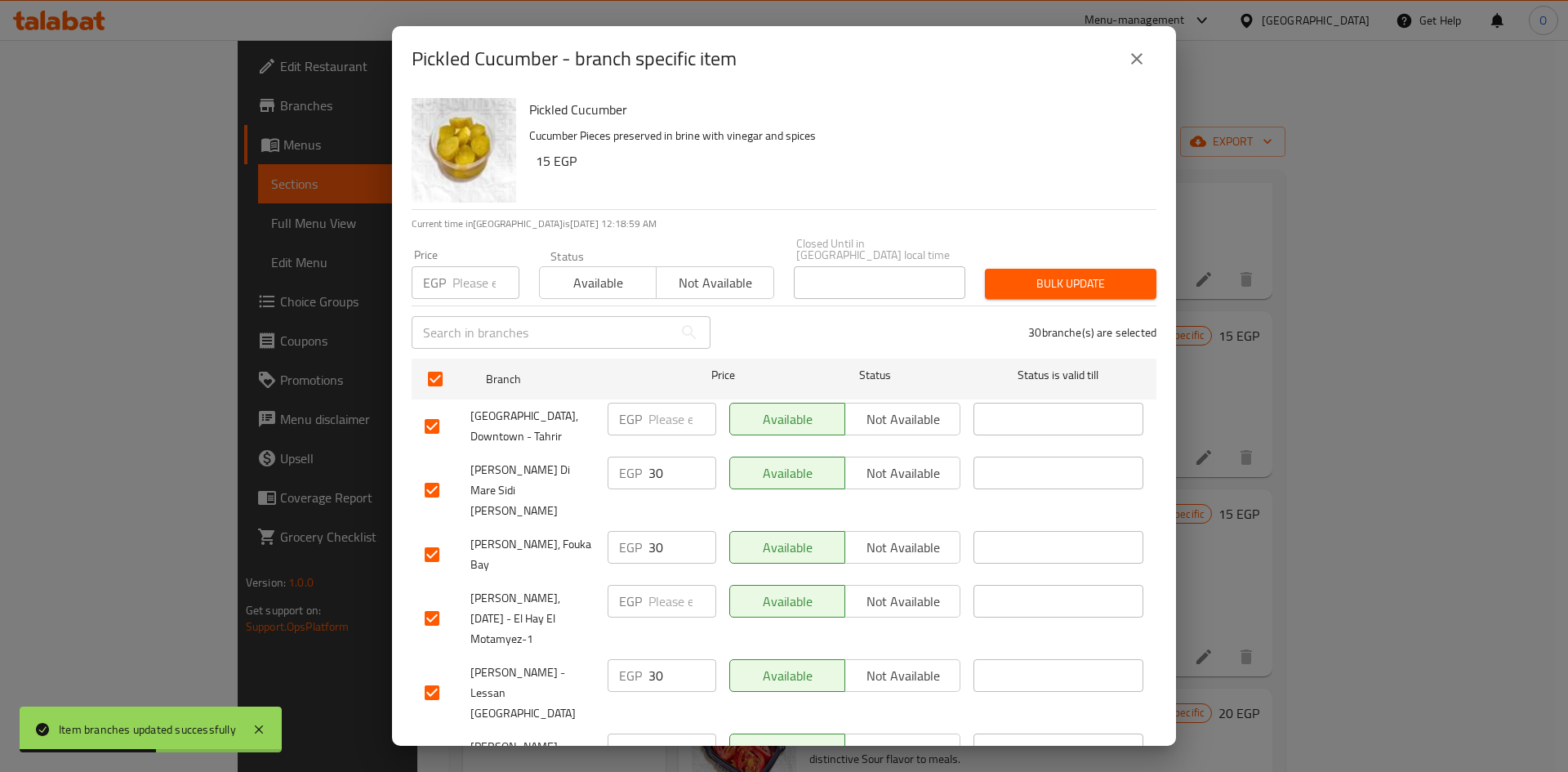
click at [464, 275] on input "number" at bounding box center [486, 283] width 67 height 33
paste input "15"
click at [1050, 274] on span "Bulk update" at bounding box center [1071, 283] width 145 height 21
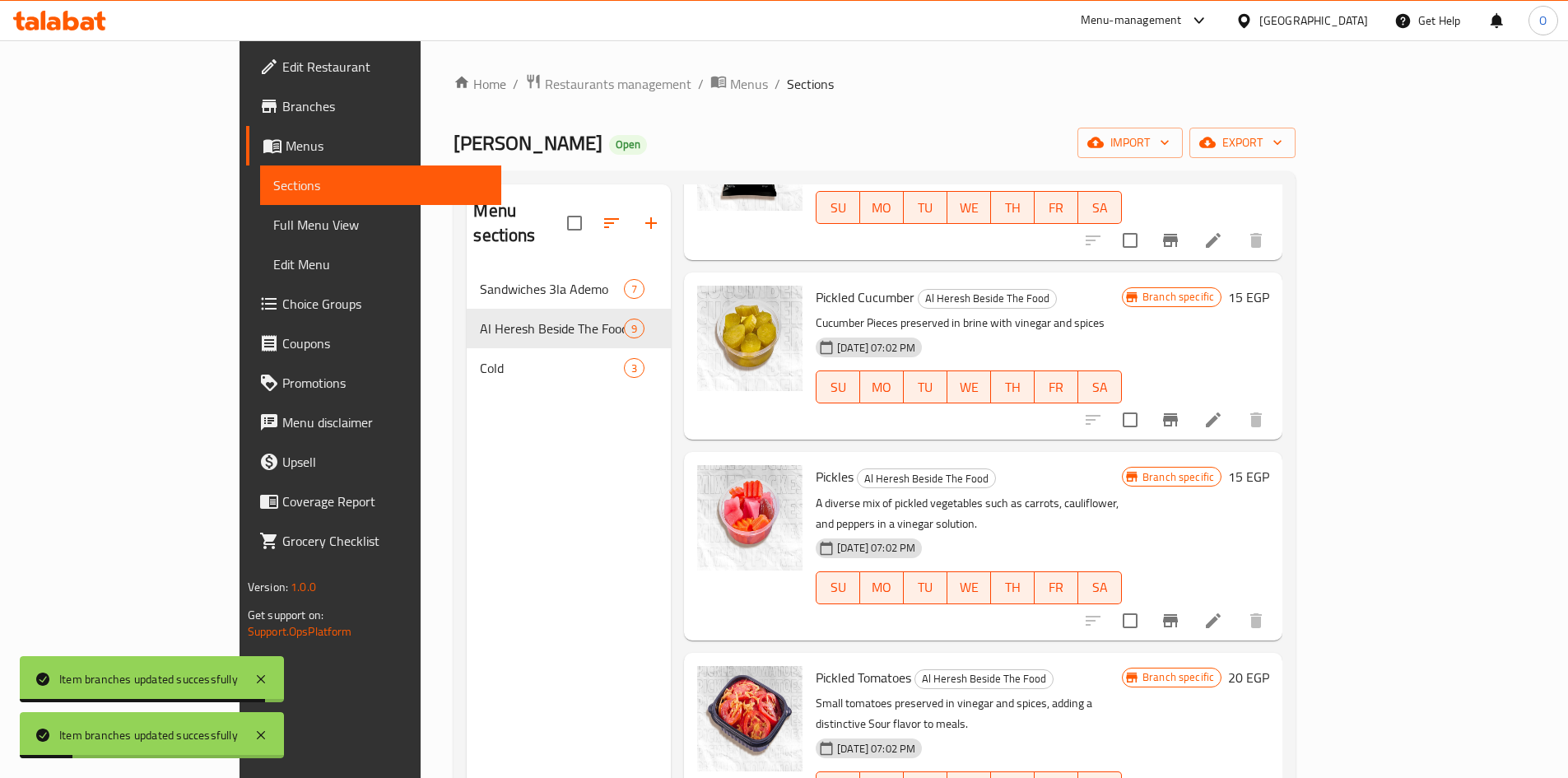
scroll to position [411, 0]
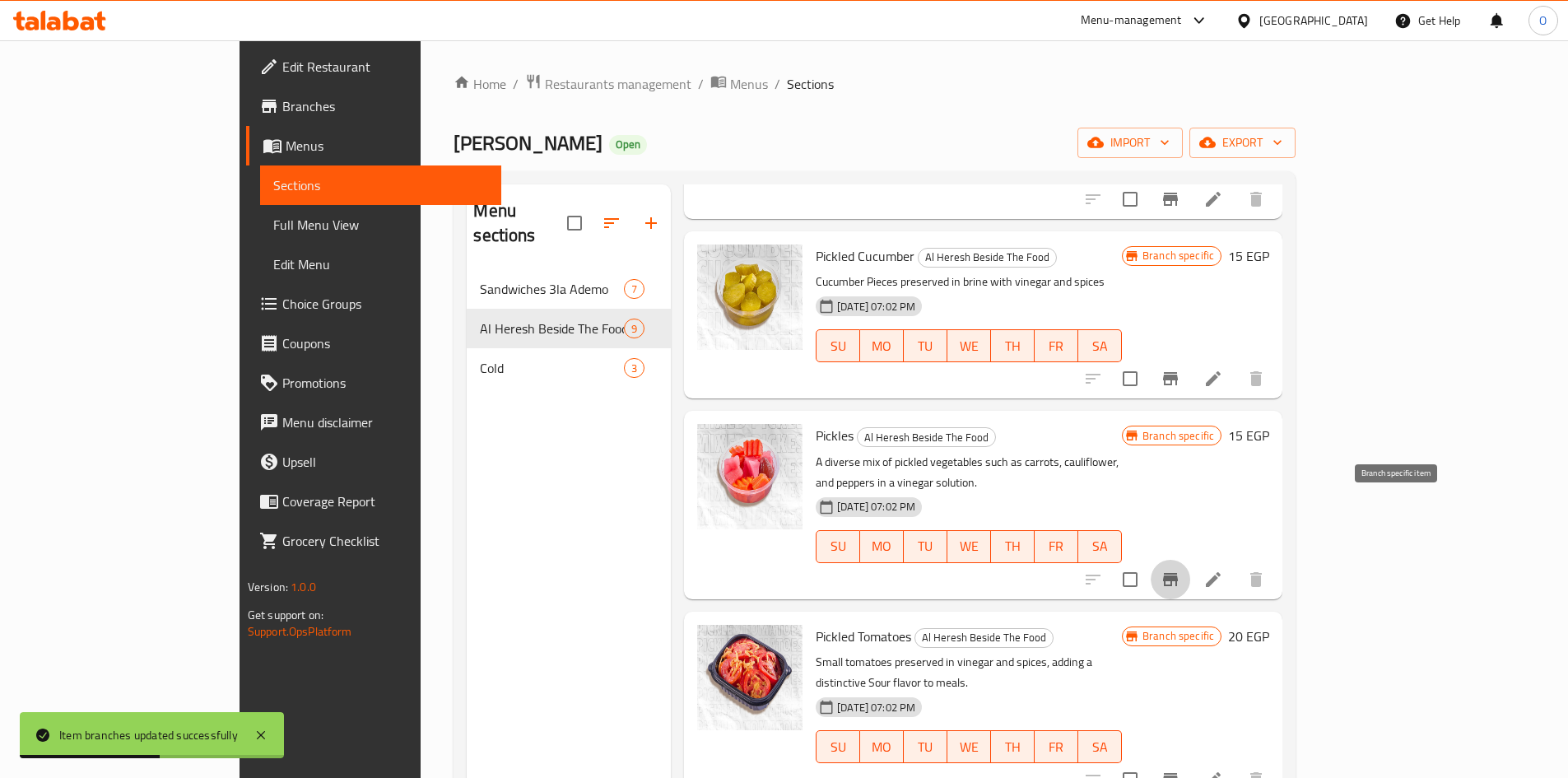
click at [1180, 570] on icon "Branch-specific-item" at bounding box center [1170, 579] width 20 height 20
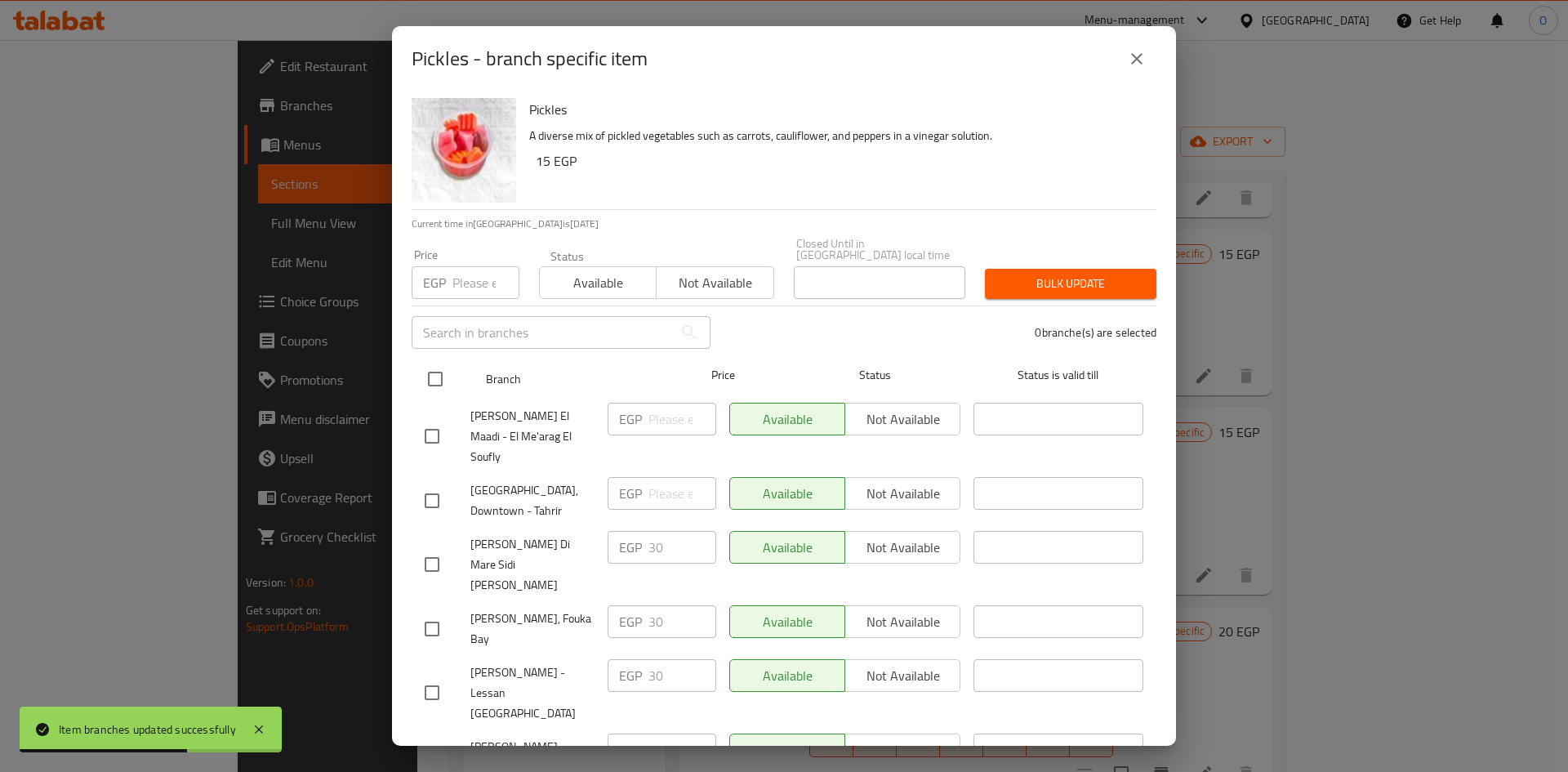
click at [438, 365] on input "checkbox" at bounding box center [435, 379] width 34 height 34
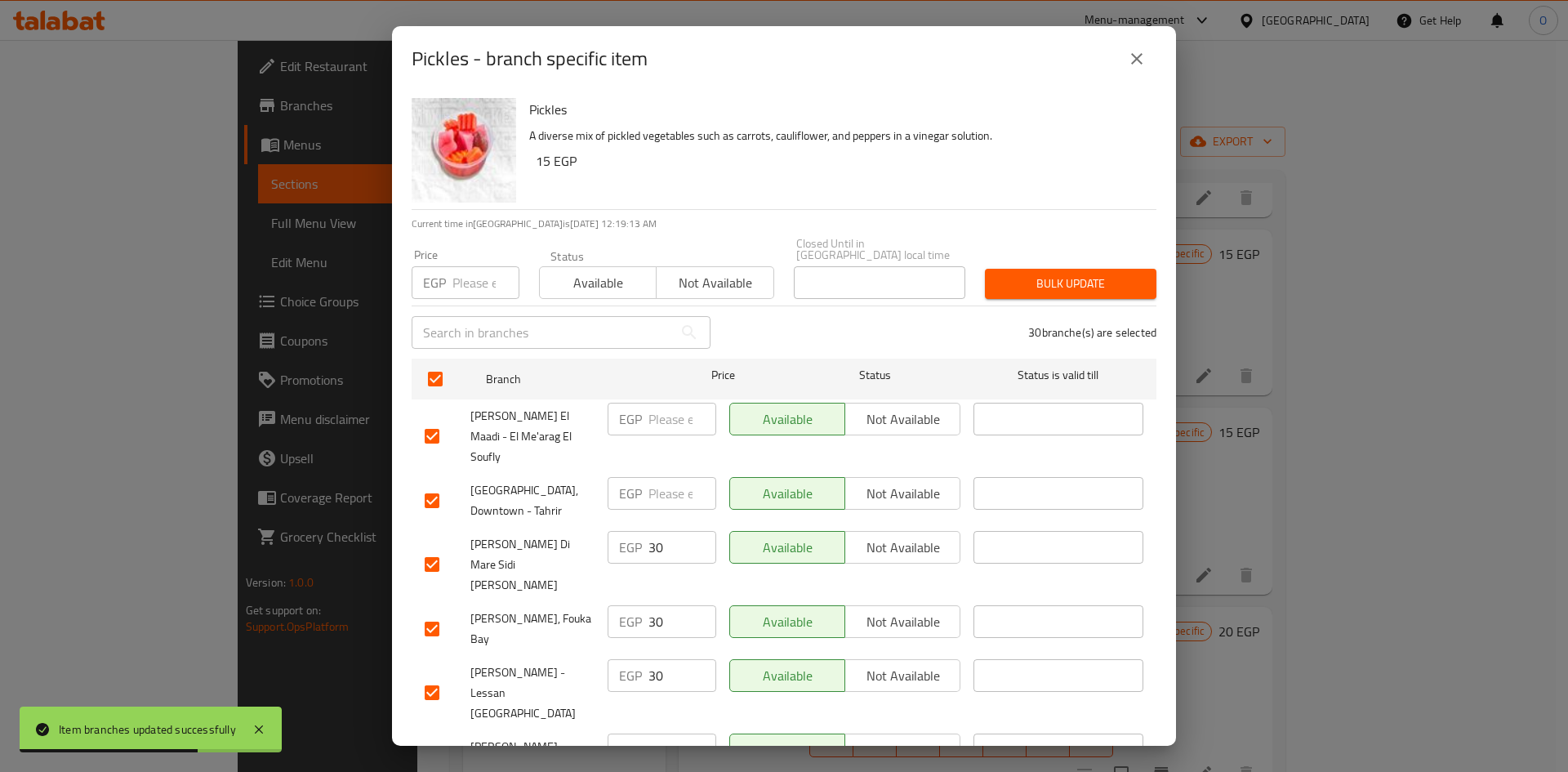
click at [476, 269] on input "number" at bounding box center [486, 283] width 67 height 33
paste input "15"
click at [1086, 274] on span "Bulk update" at bounding box center [1071, 283] width 145 height 21
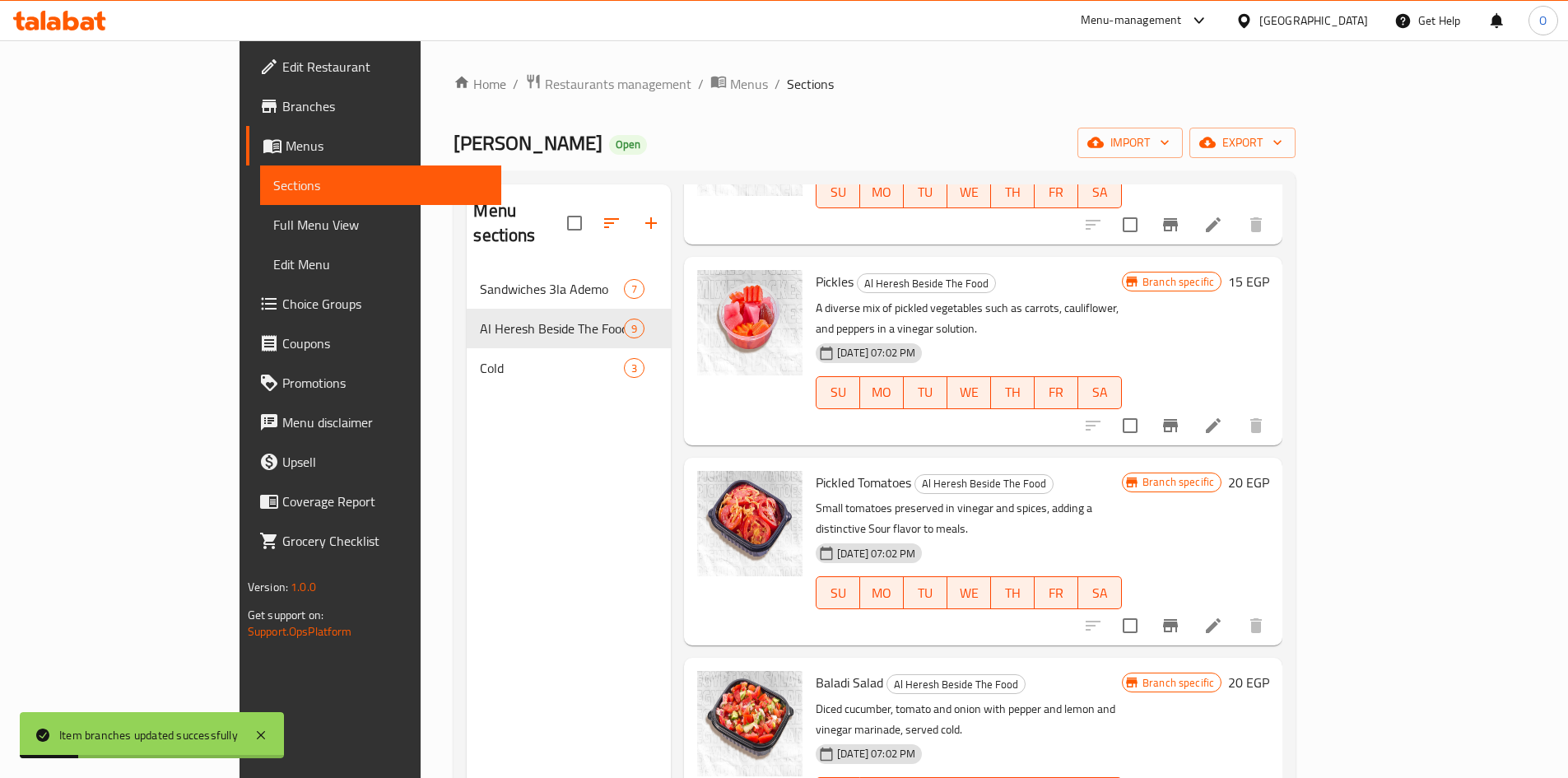
scroll to position [576, 0]
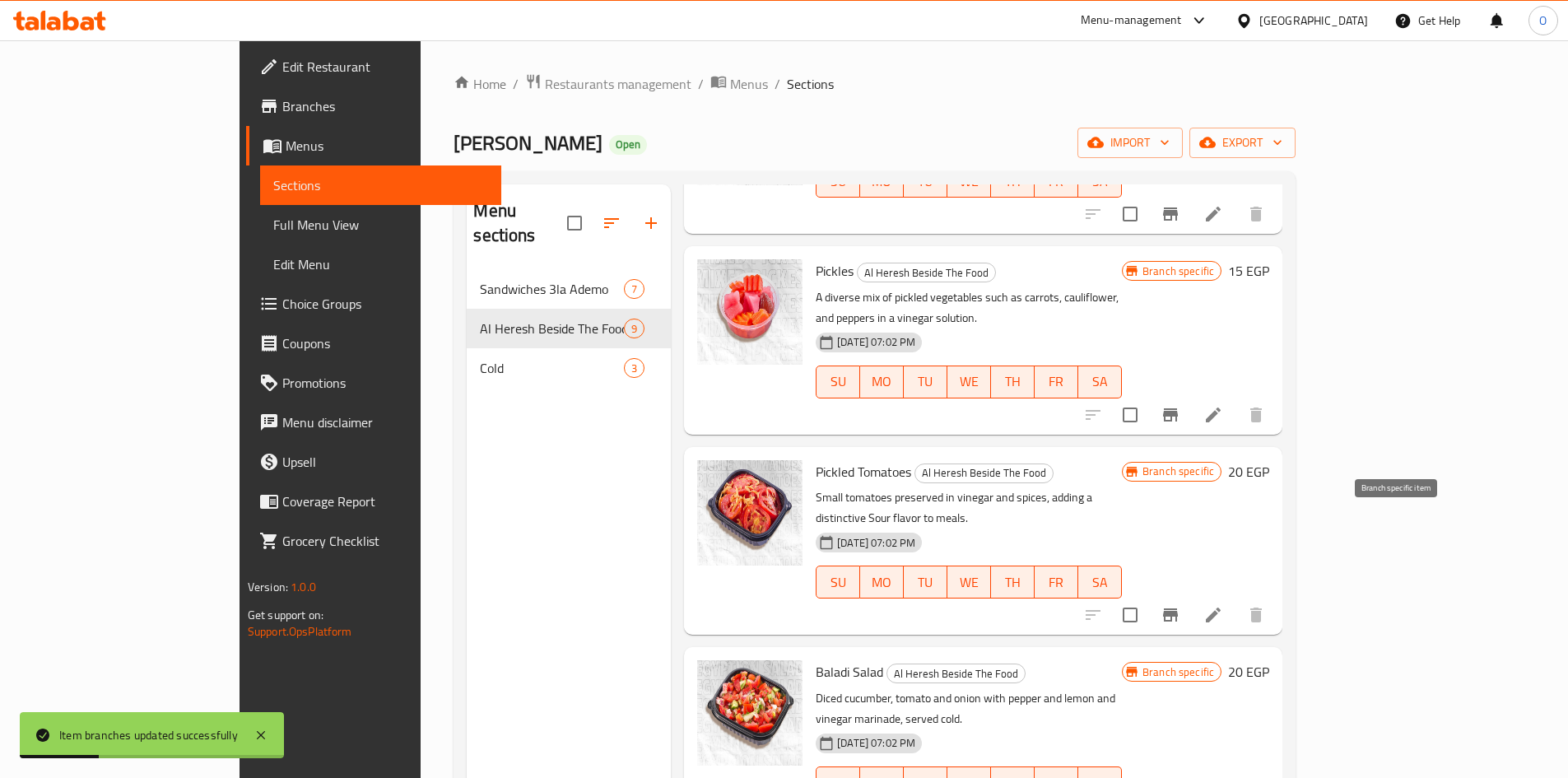
click at [1180, 605] on icon "Branch-specific-item" at bounding box center [1170, 614] width 20 height 20
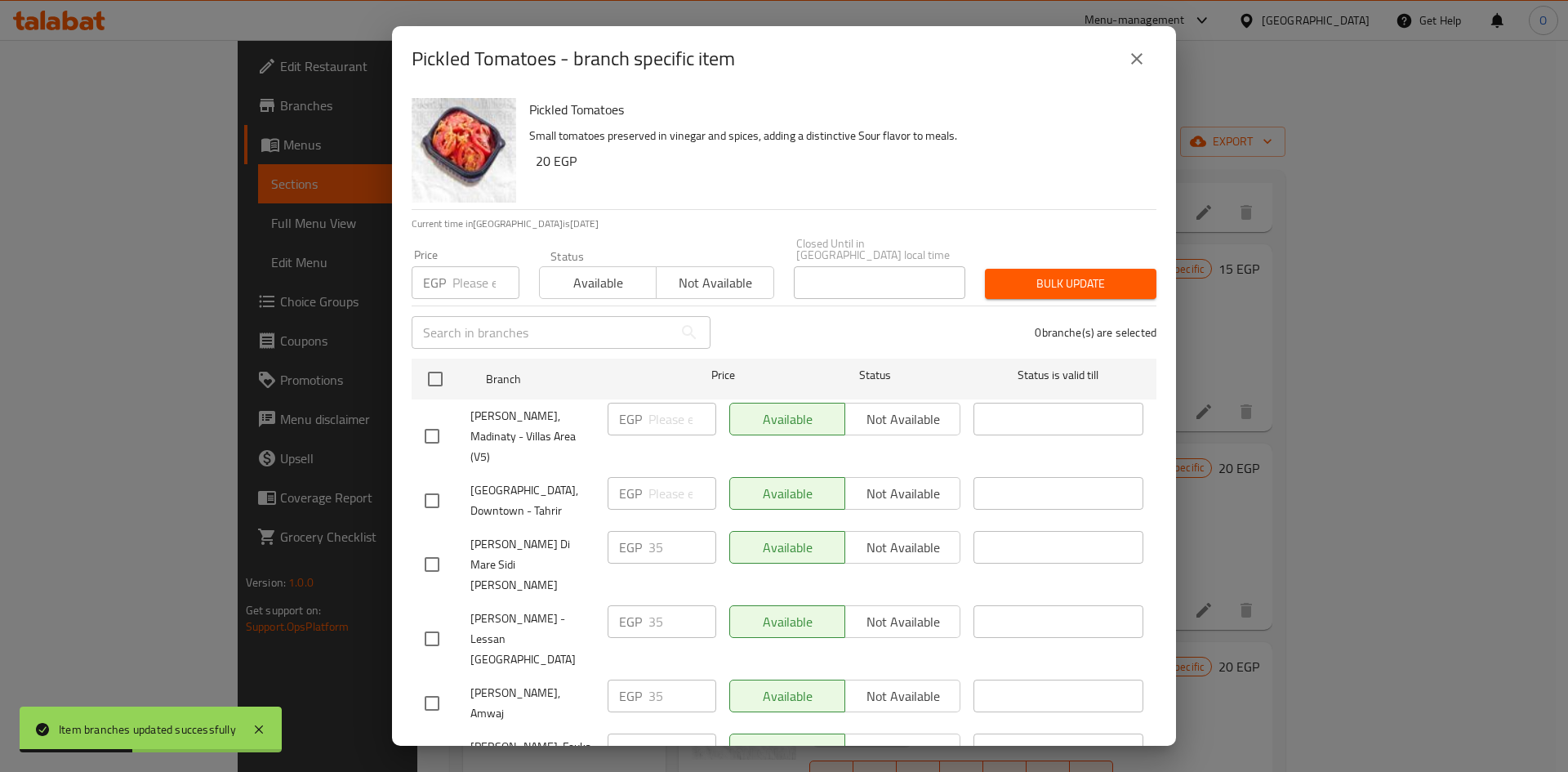
click at [442, 364] on input "checkbox" at bounding box center [435, 379] width 34 height 34
click at [468, 267] on input "number" at bounding box center [486, 283] width 67 height 33
paste input "20"
click at [1056, 268] on button "Bulk update" at bounding box center [1071, 283] width 171 height 30
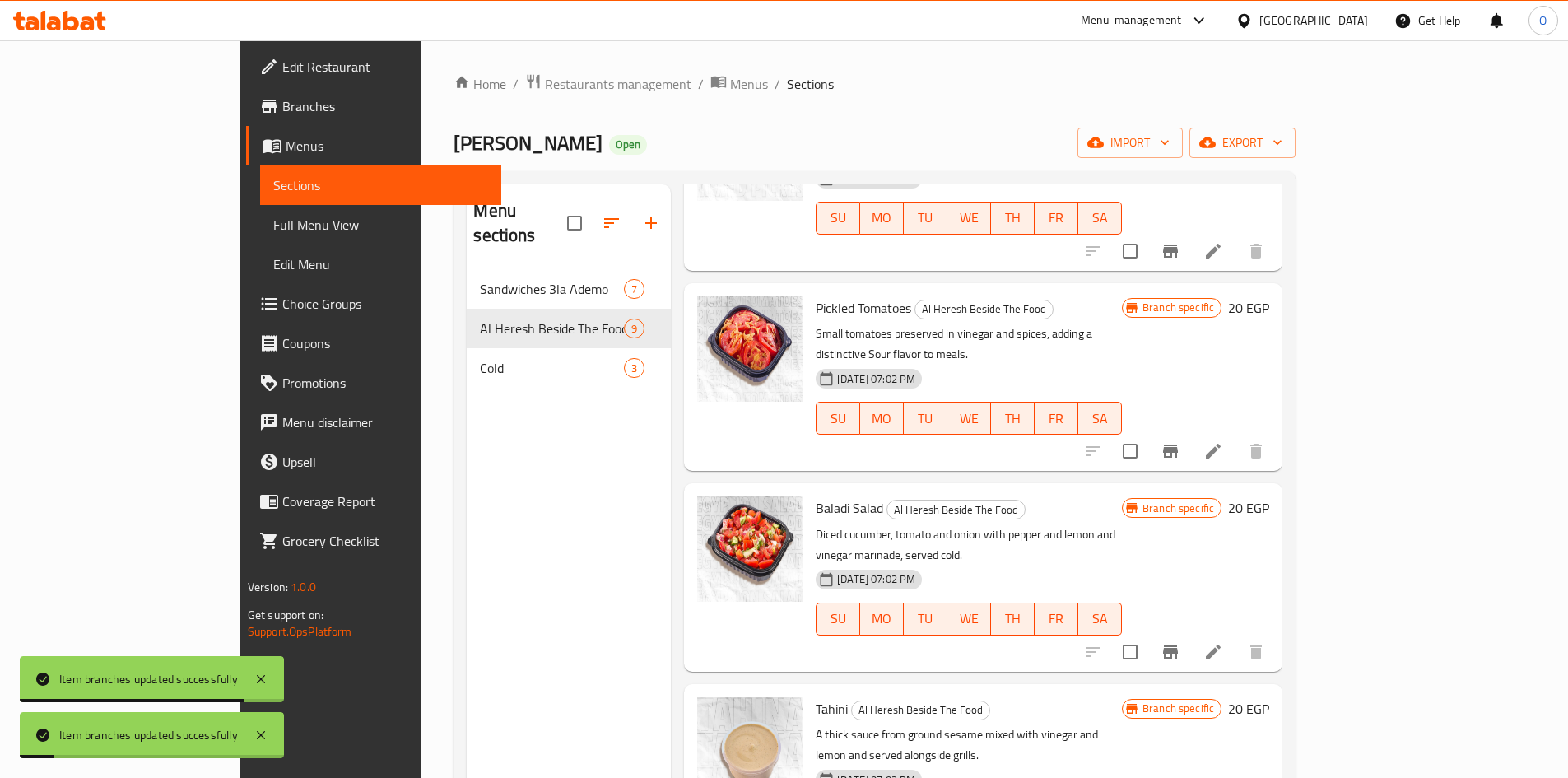
scroll to position [823, 0]
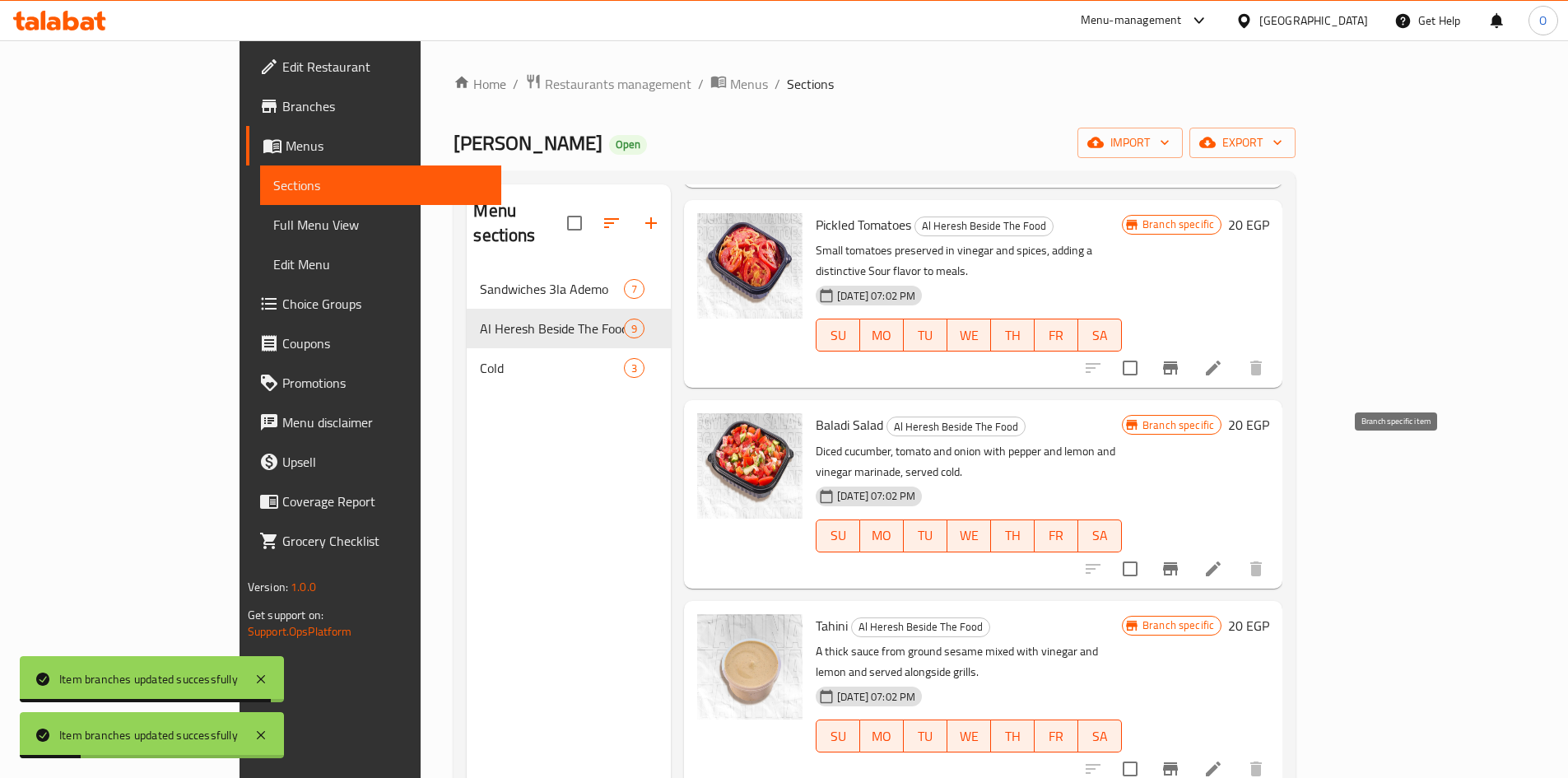
click at [1190, 549] on button "Branch-specific-item" at bounding box center [1170, 569] width 40 height 40
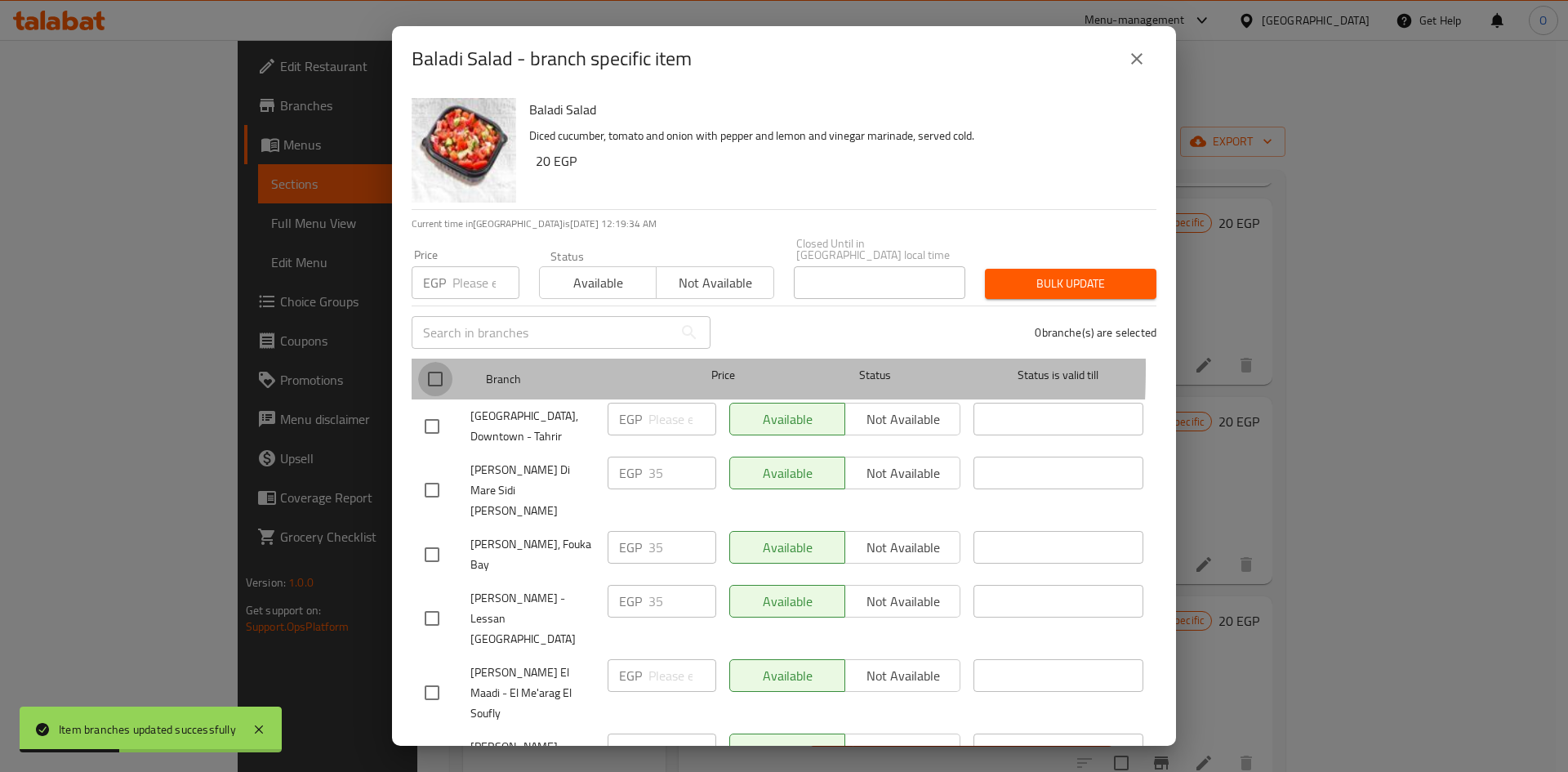
click at [430, 362] on input "checkbox" at bounding box center [435, 379] width 34 height 34
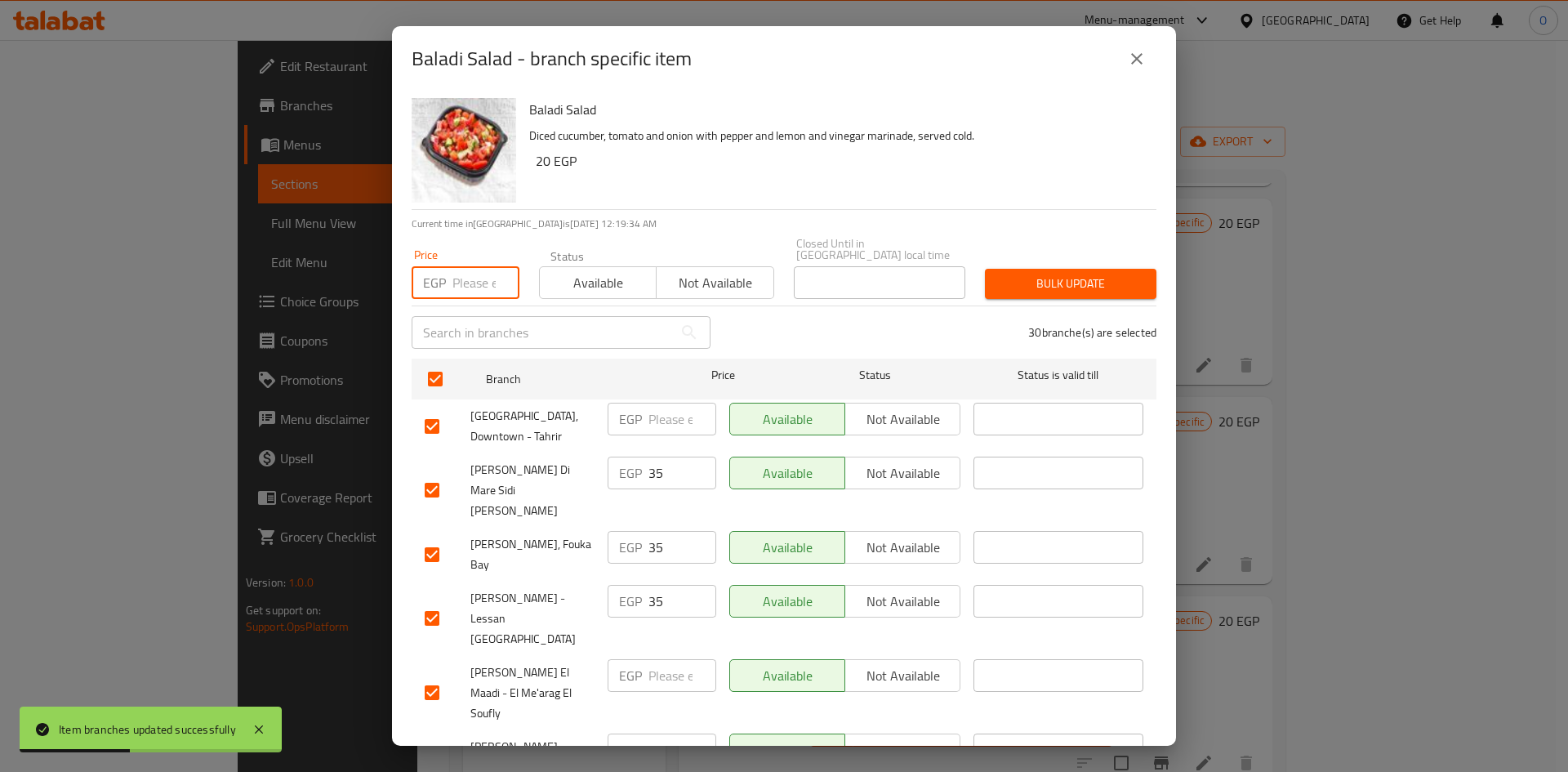
click at [473, 267] on input "number" at bounding box center [486, 283] width 67 height 33
paste input "20"
click at [1027, 274] on span "Bulk update" at bounding box center [1071, 283] width 145 height 21
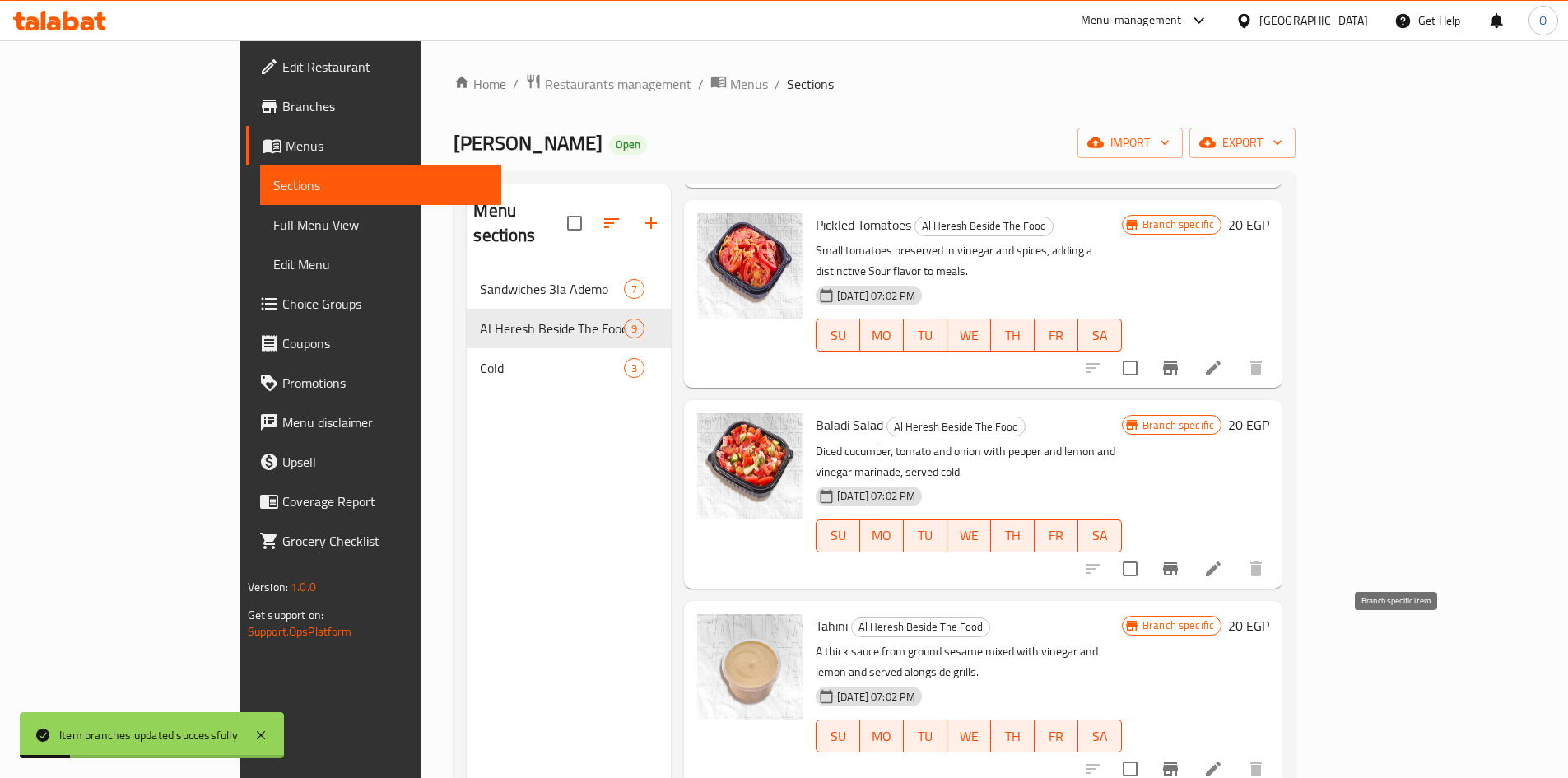
click at [1180, 759] on icon "Branch-specific-item" at bounding box center [1170, 769] width 20 height 20
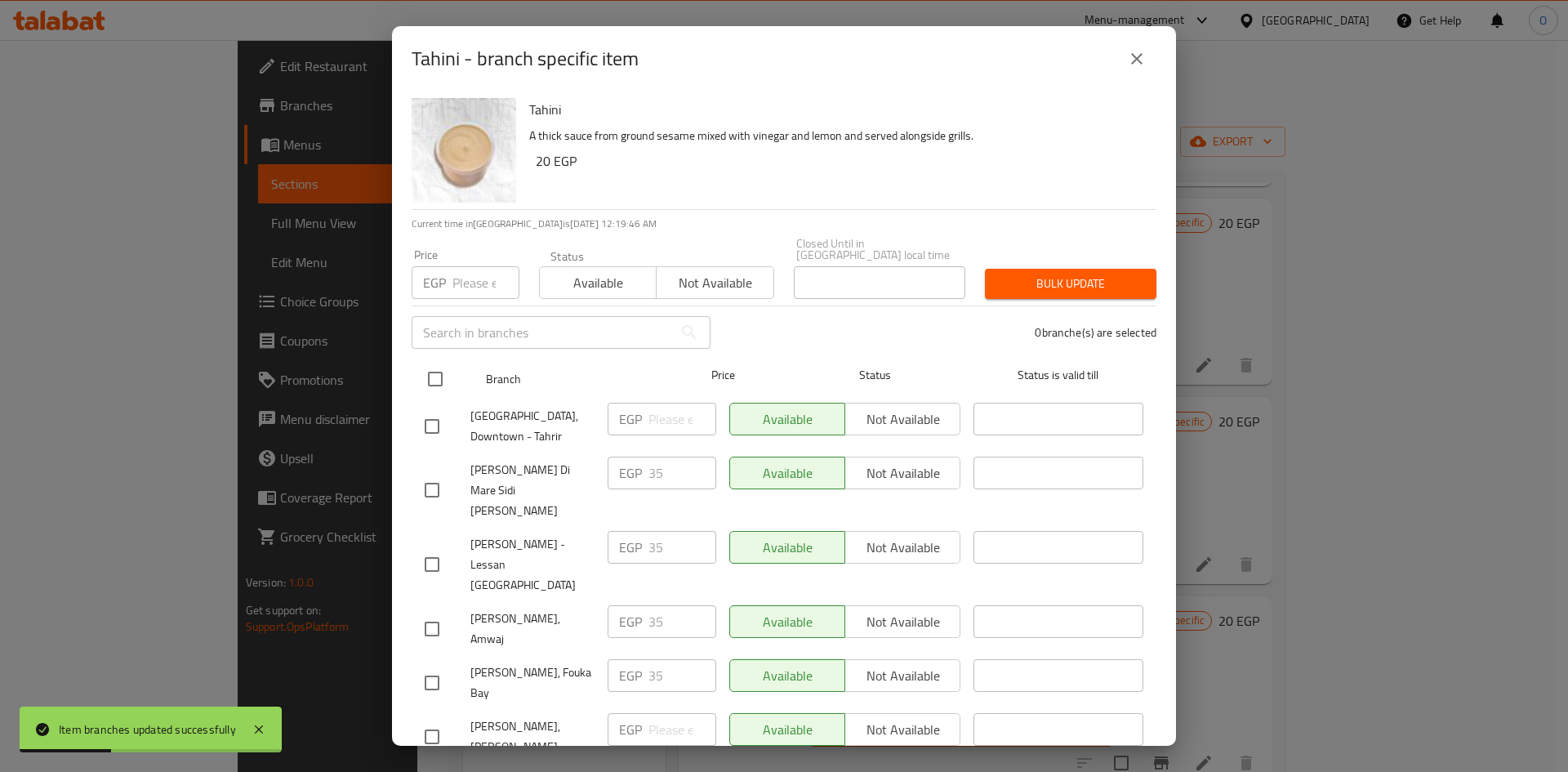
click at [431, 371] on input "checkbox" at bounding box center [435, 379] width 34 height 34
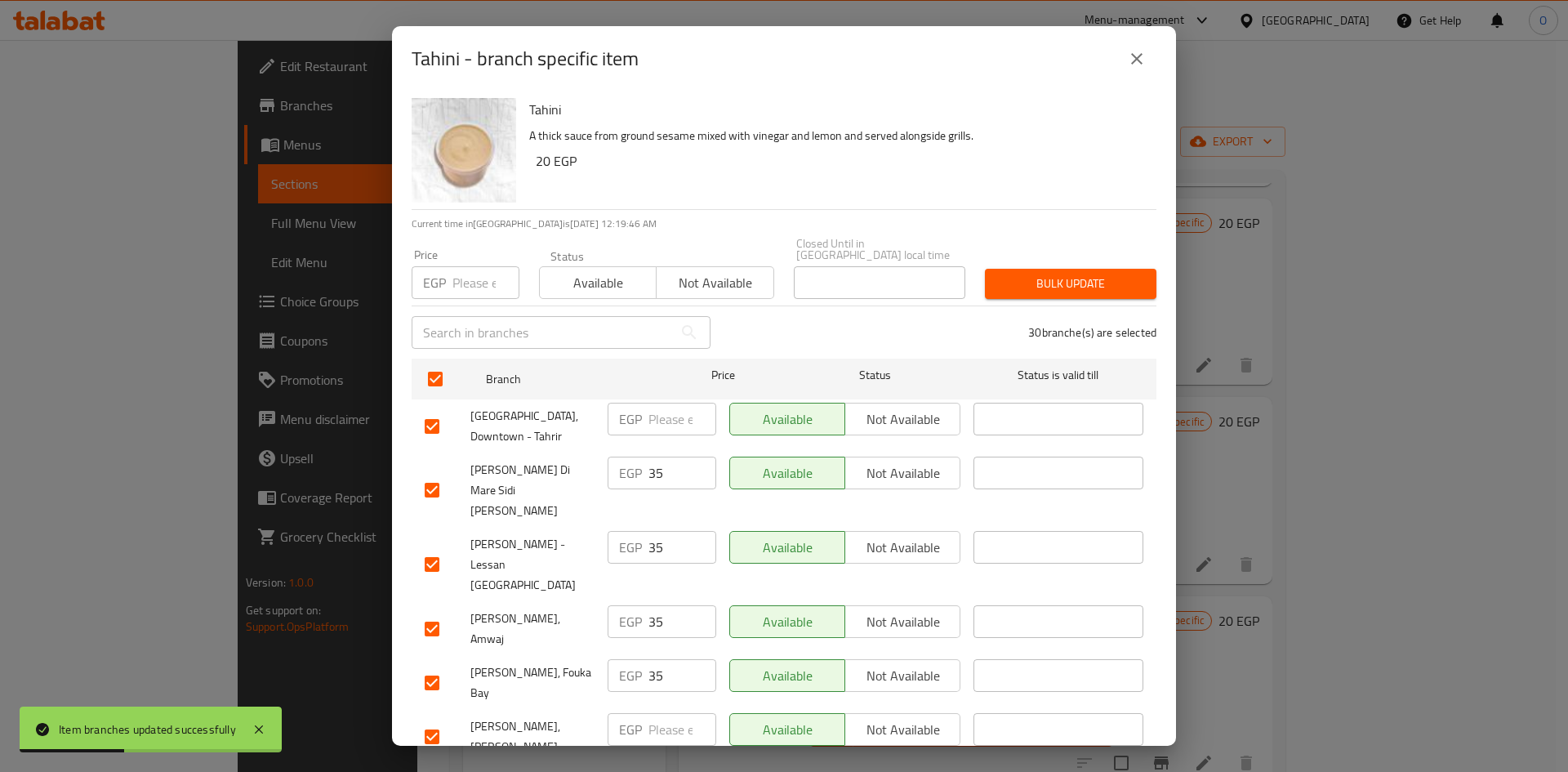
click at [470, 279] on input "number" at bounding box center [486, 283] width 67 height 33
paste input "20"
click at [1132, 276] on button "Bulk update" at bounding box center [1071, 283] width 171 height 30
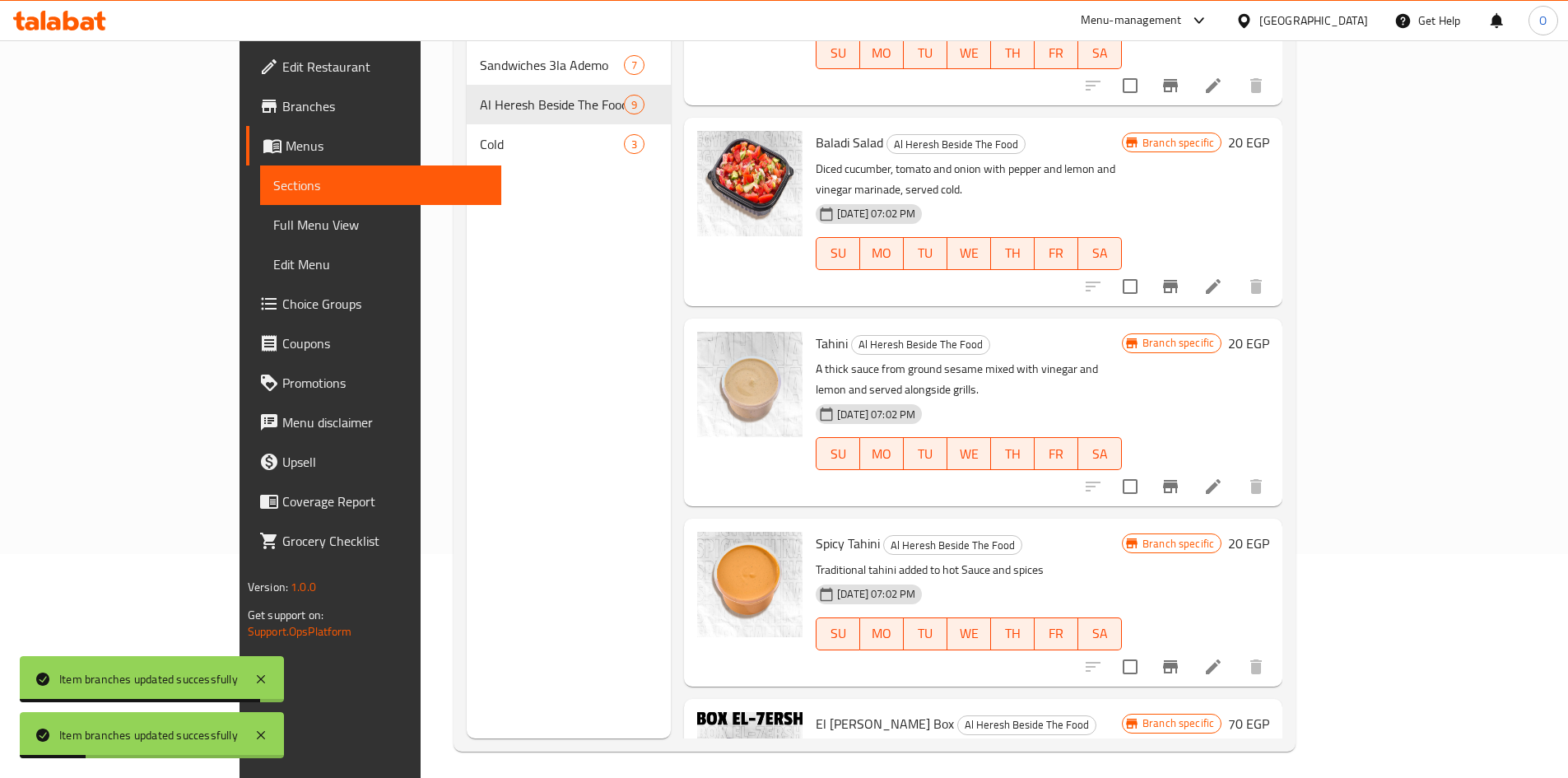
scroll to position [231, 0]
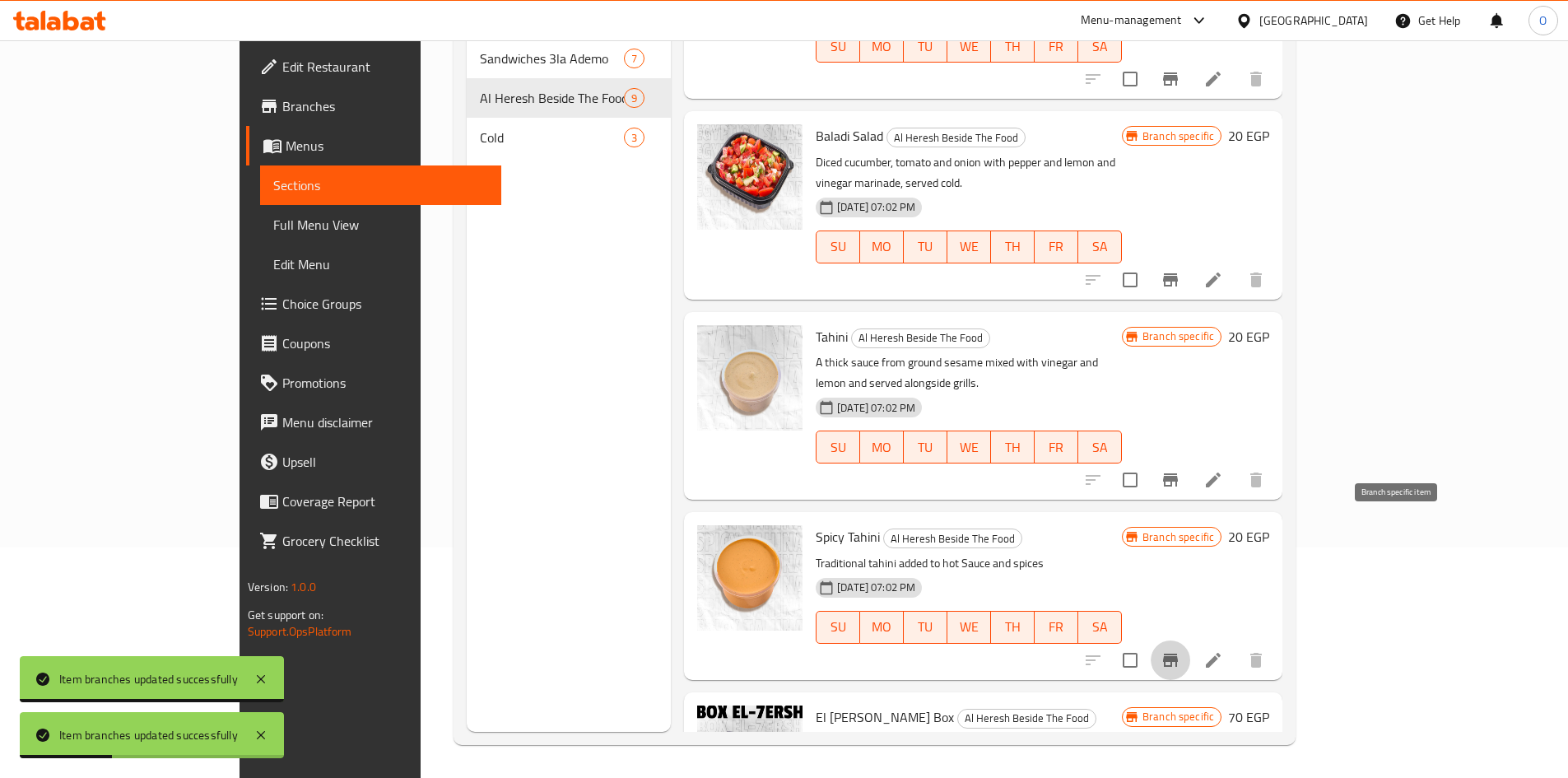
click at [1177, 654] on icon "Branch-specific-item" at bounding box center [1170, 660] width 14 height 13
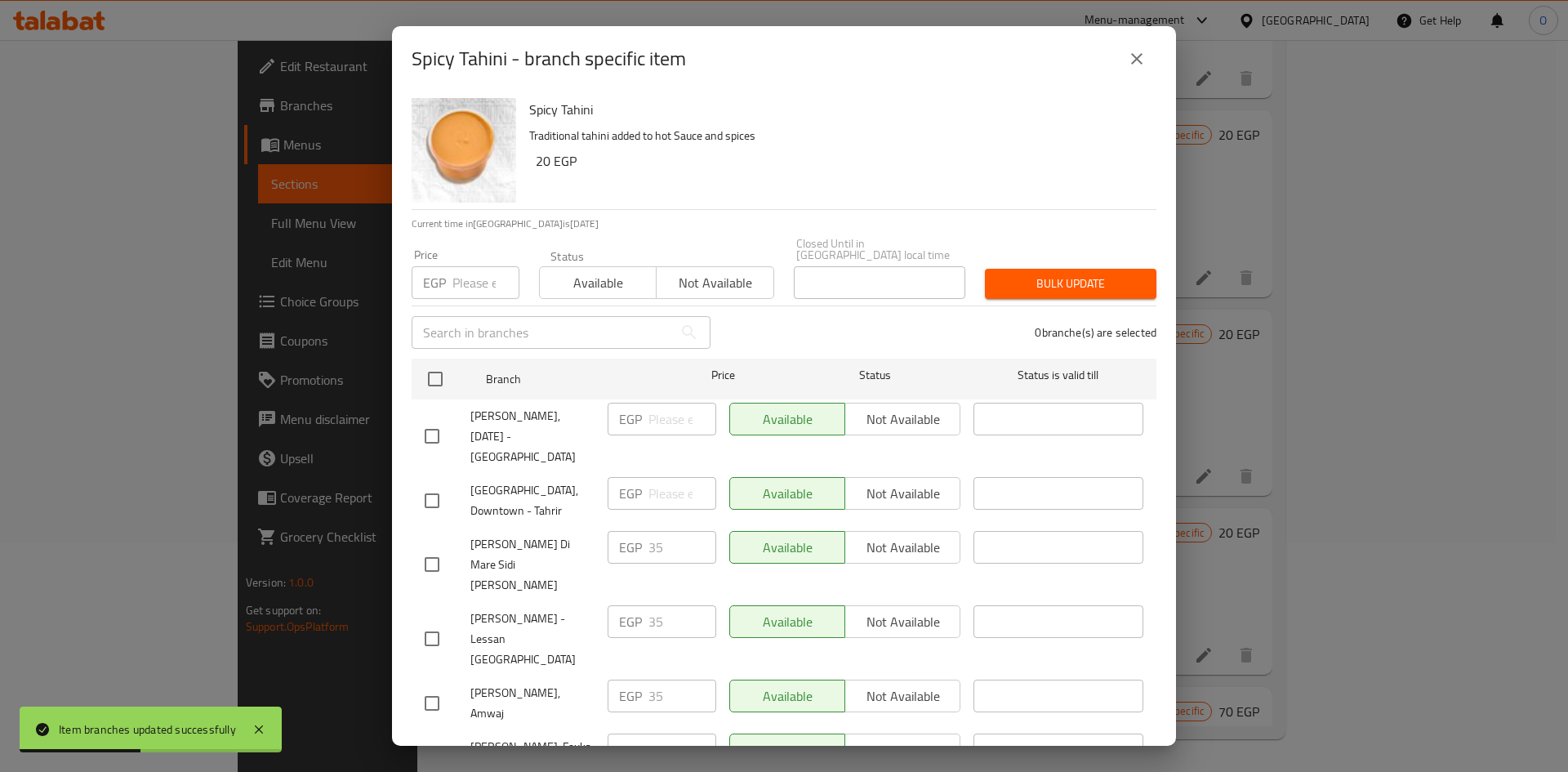
click at [436, 365] on input "checkbox" at bounding box center [435, 379] width 34 height 34
click at [477, 268] on input "number" at bounding box center [486, 283] width 67 height 33
paste input "20"
click at [1112, 274] on span "Bulk update" at bounding box center [1071, 283] width 145 height 21
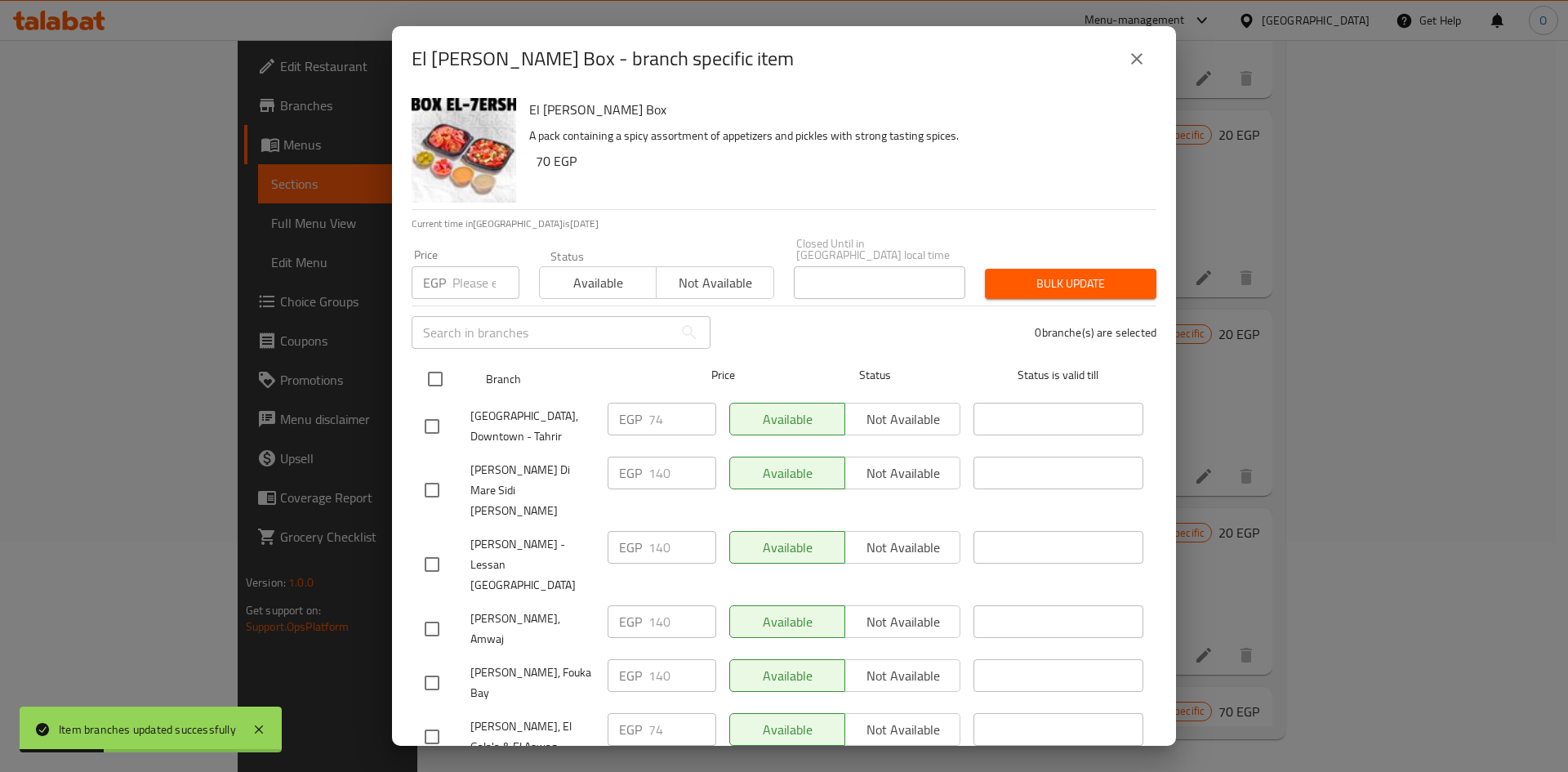
click at [436, 366] on input "checkbox" at bounding box center [435, 379] width 34 height 34
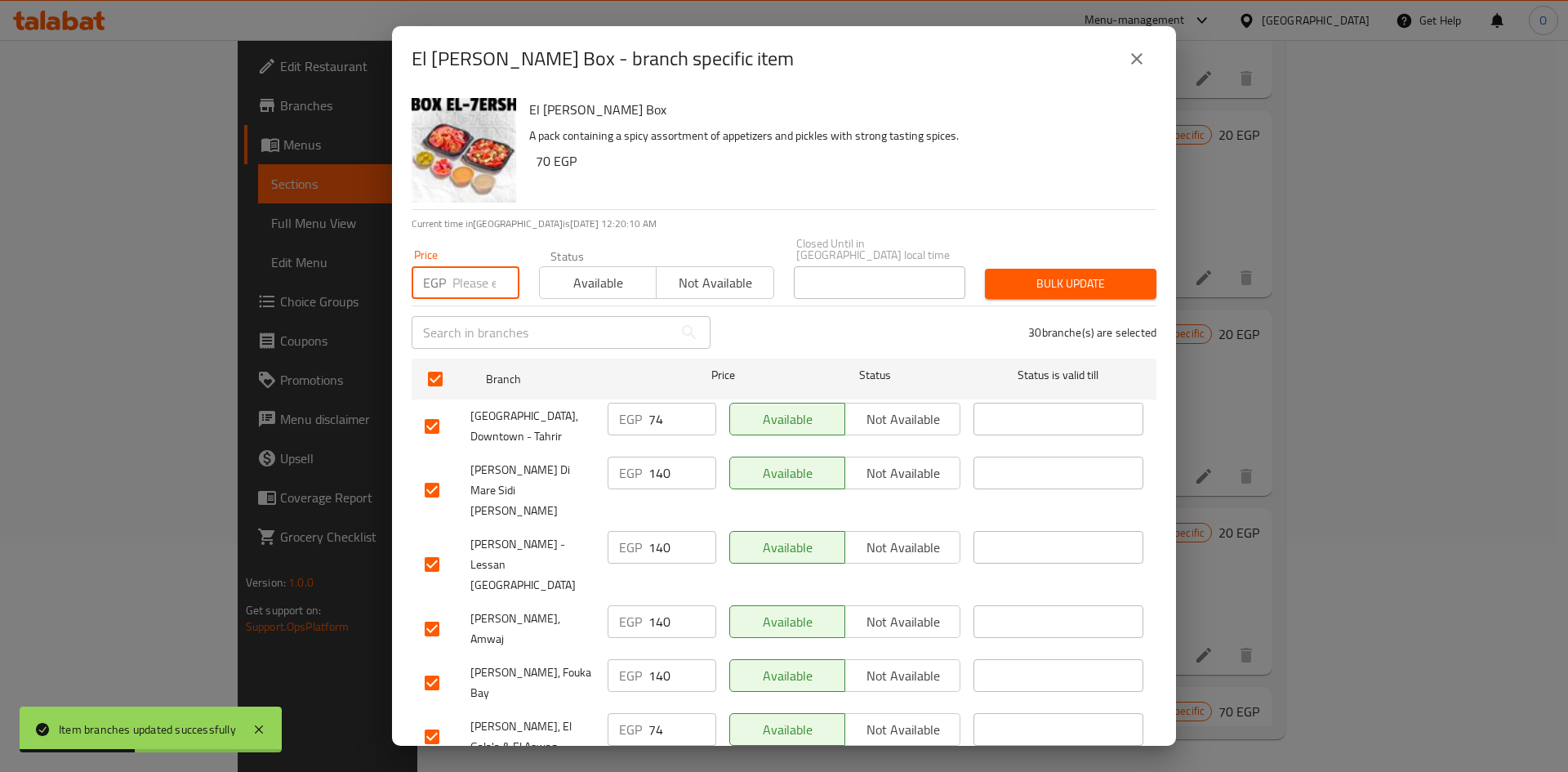
click at [472, 267] on input "number" at bounding box center [486, 283] width 67 height 33
paste input "70"
click at [1043, 280] on span "Bulk update" at bounding box center [1071, 283] width 145 height 21
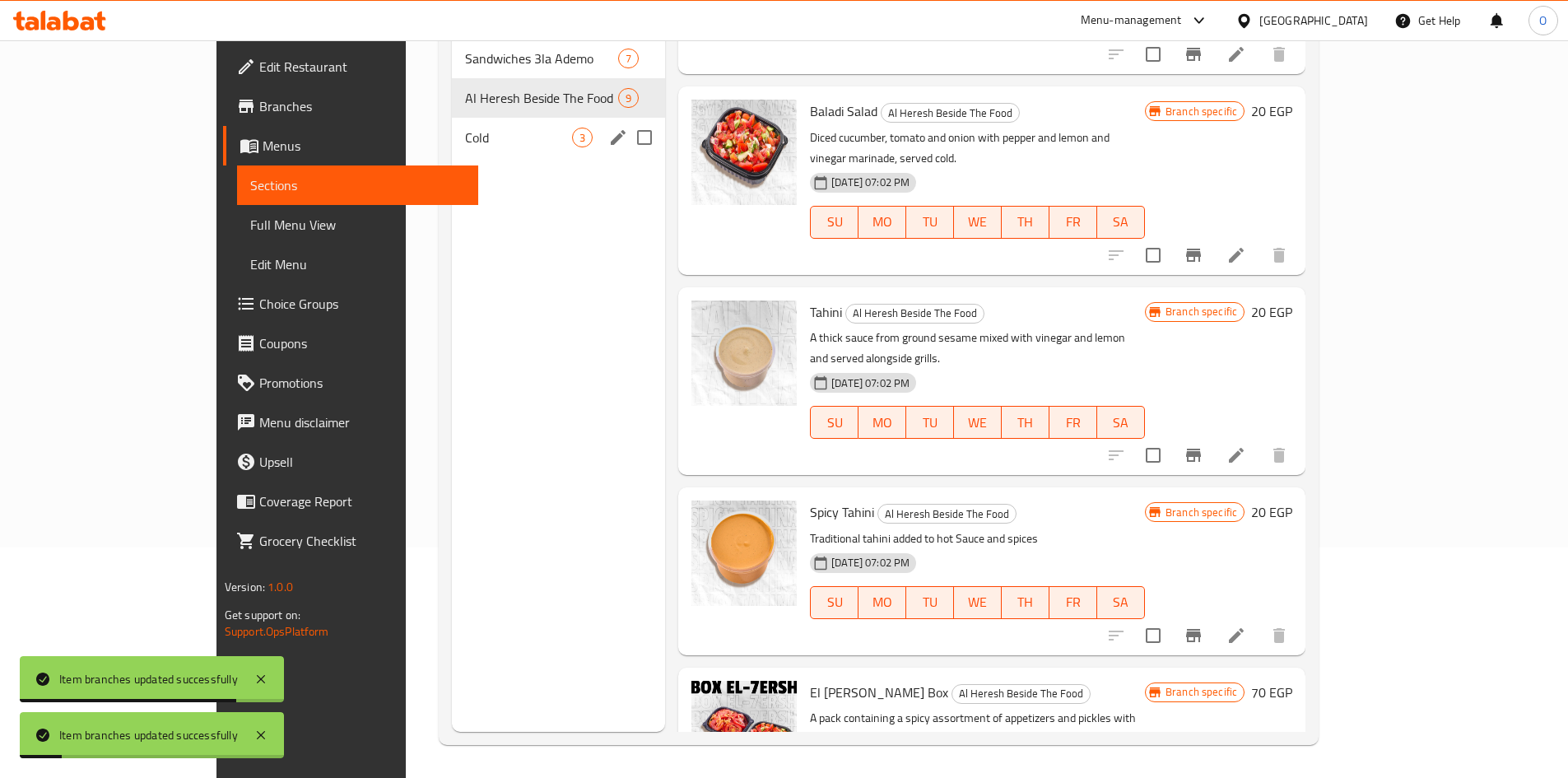
click at [465, 128] on span "Cold" at bounding box center [518, 137] width 107 height 20
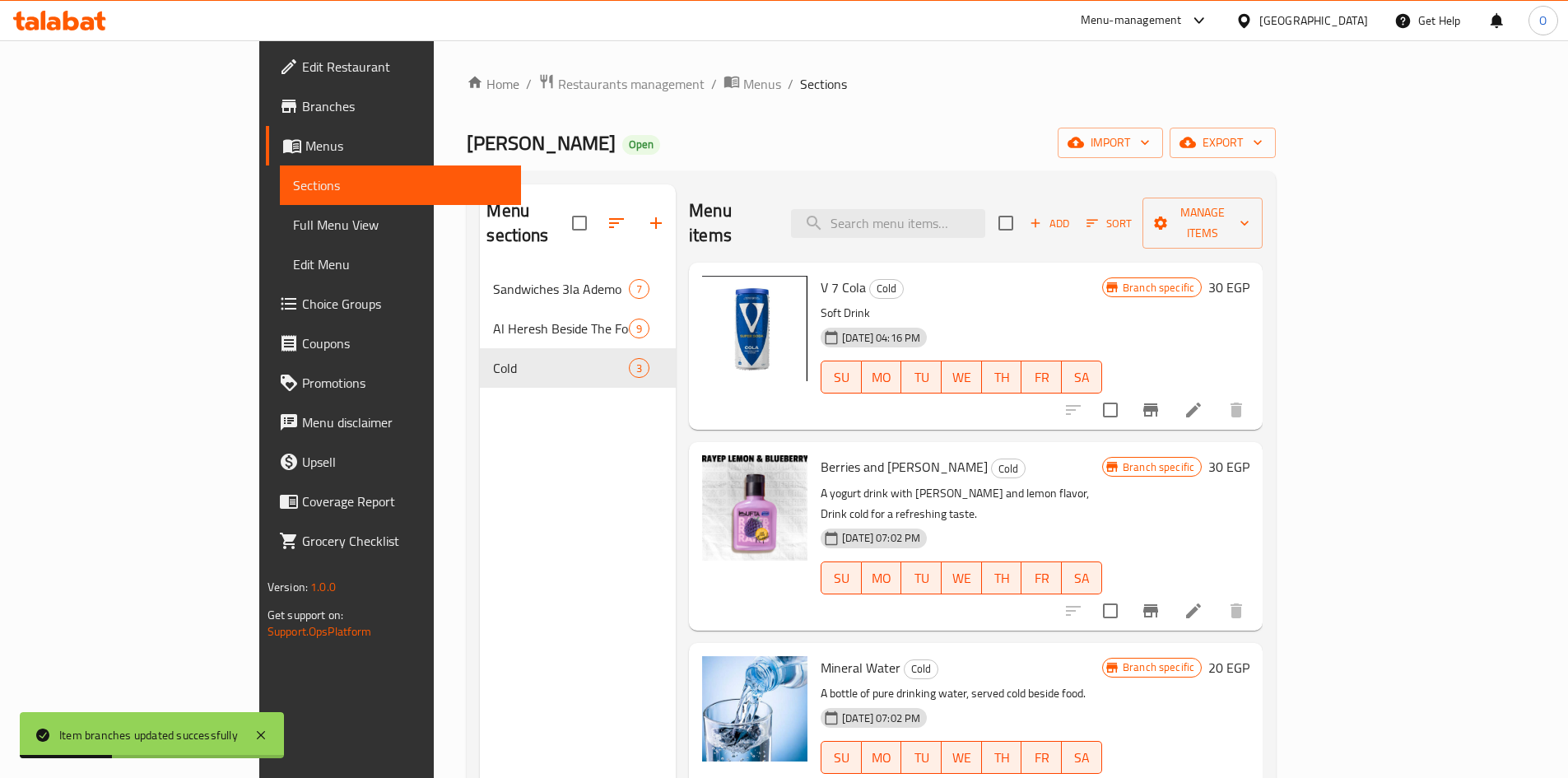
click at [1160, 400] on icon "Branch-specific-item" at bounding box center [1150, 410] width 20 height 20
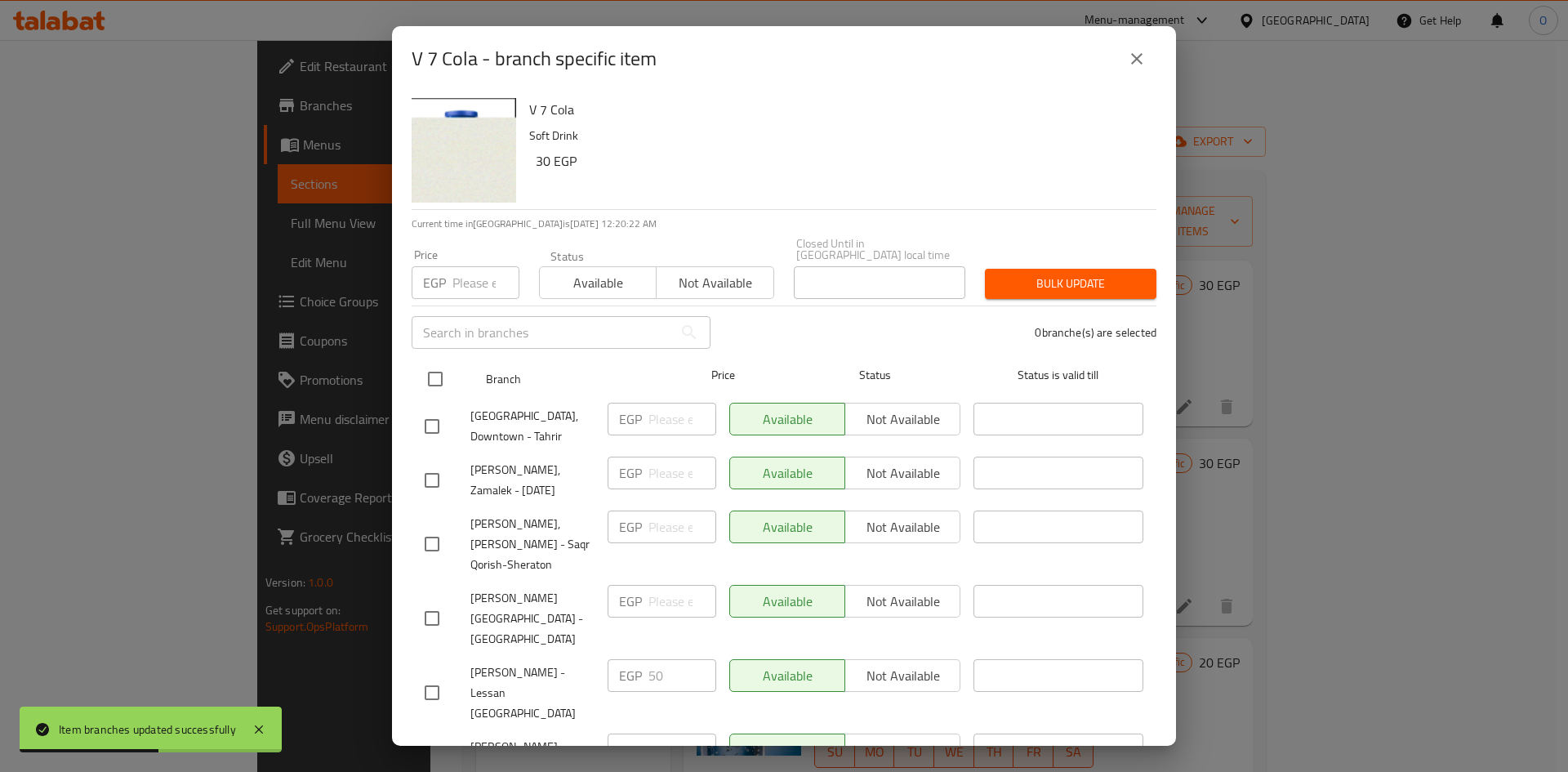
click at [441, 365] on input "checkbox" at bounding box center [435, 379] width 34 height 34
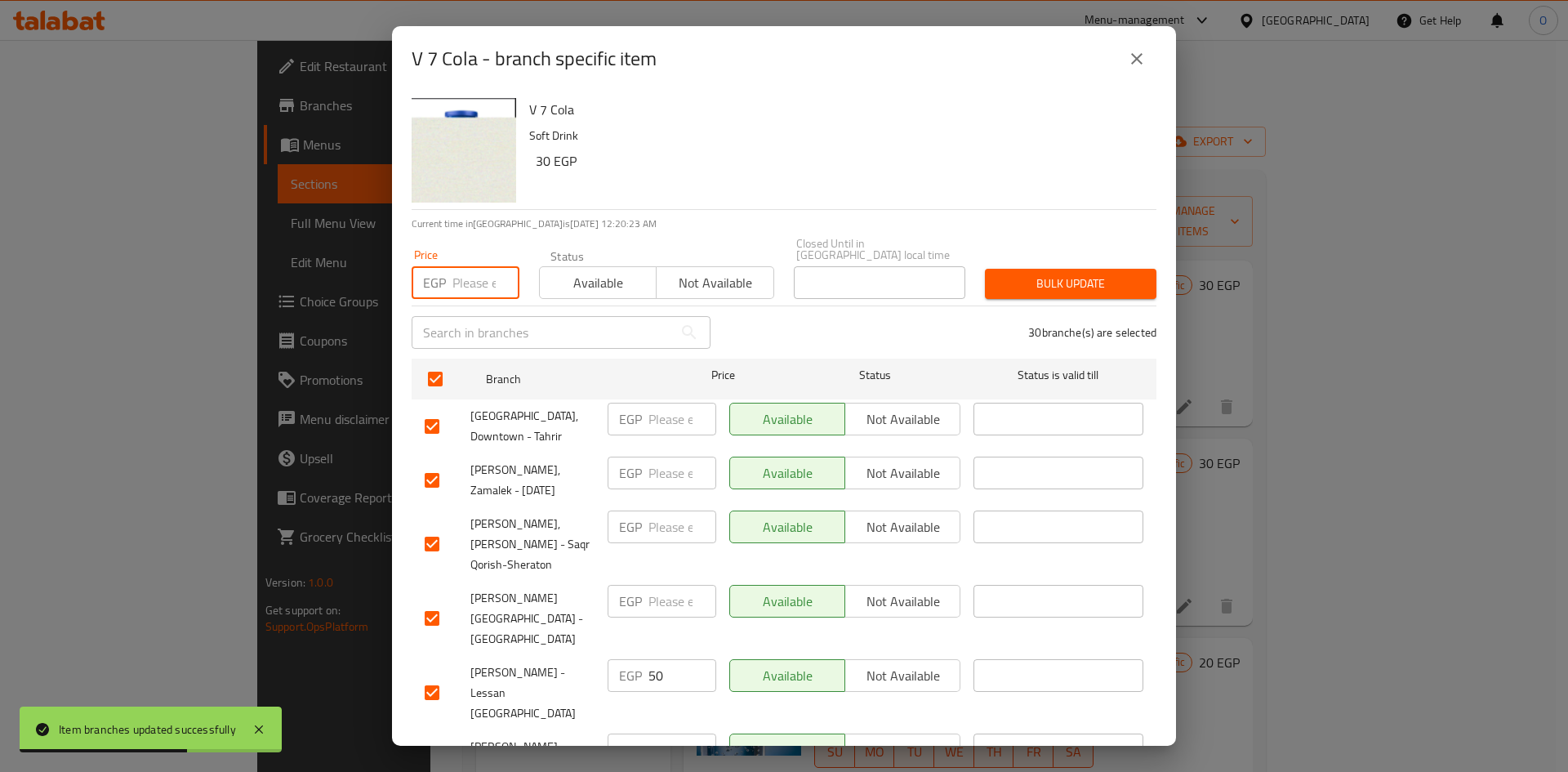
click at [479, 268] on input "number" at bounding box center [486, 283] width 67 height 33
paste input "30"
click at [1020, 274] on span "Bulk update" at bounding box center [1071, 283] width 145 height 21
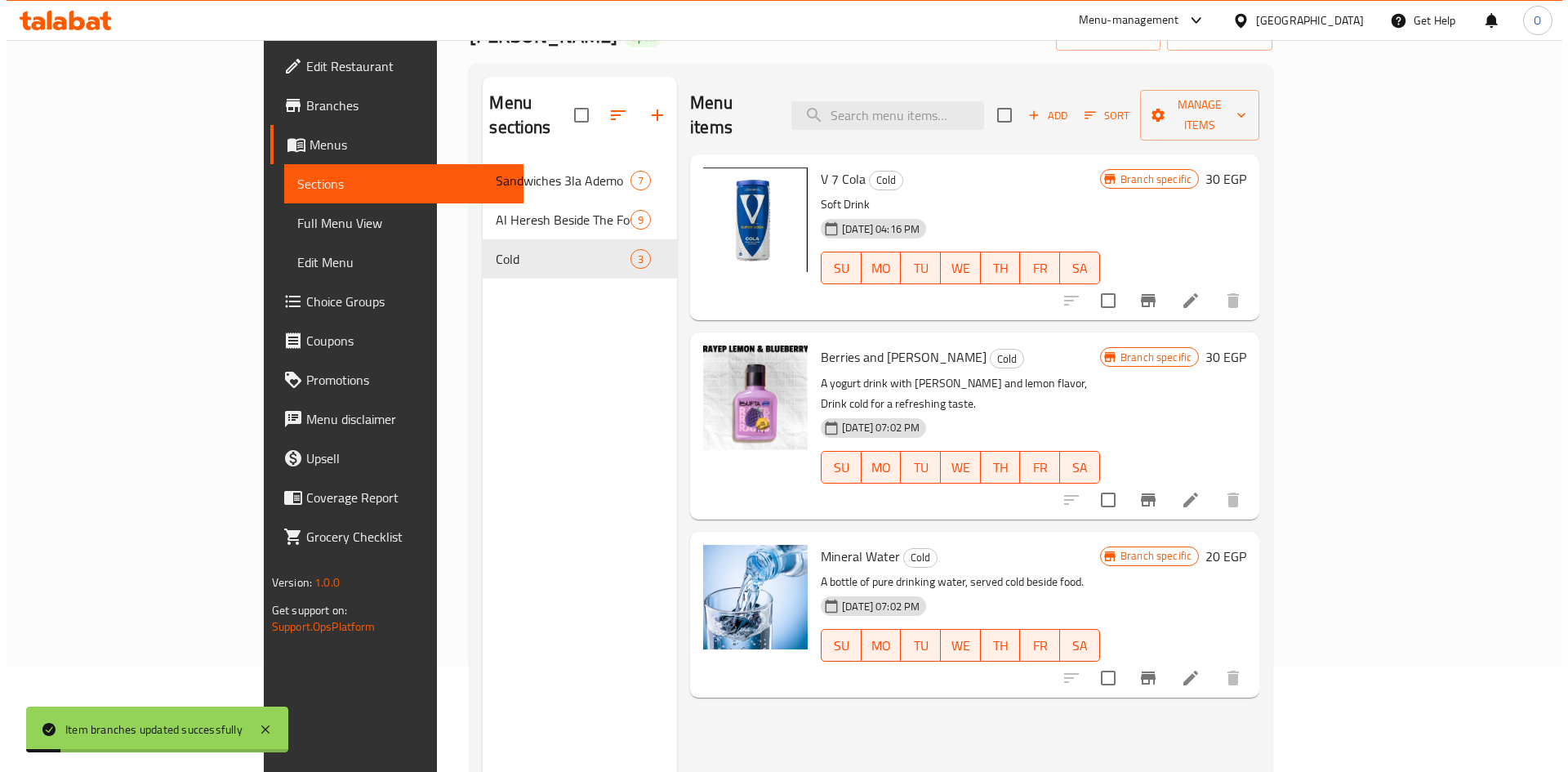
scroll to position [163, 0]
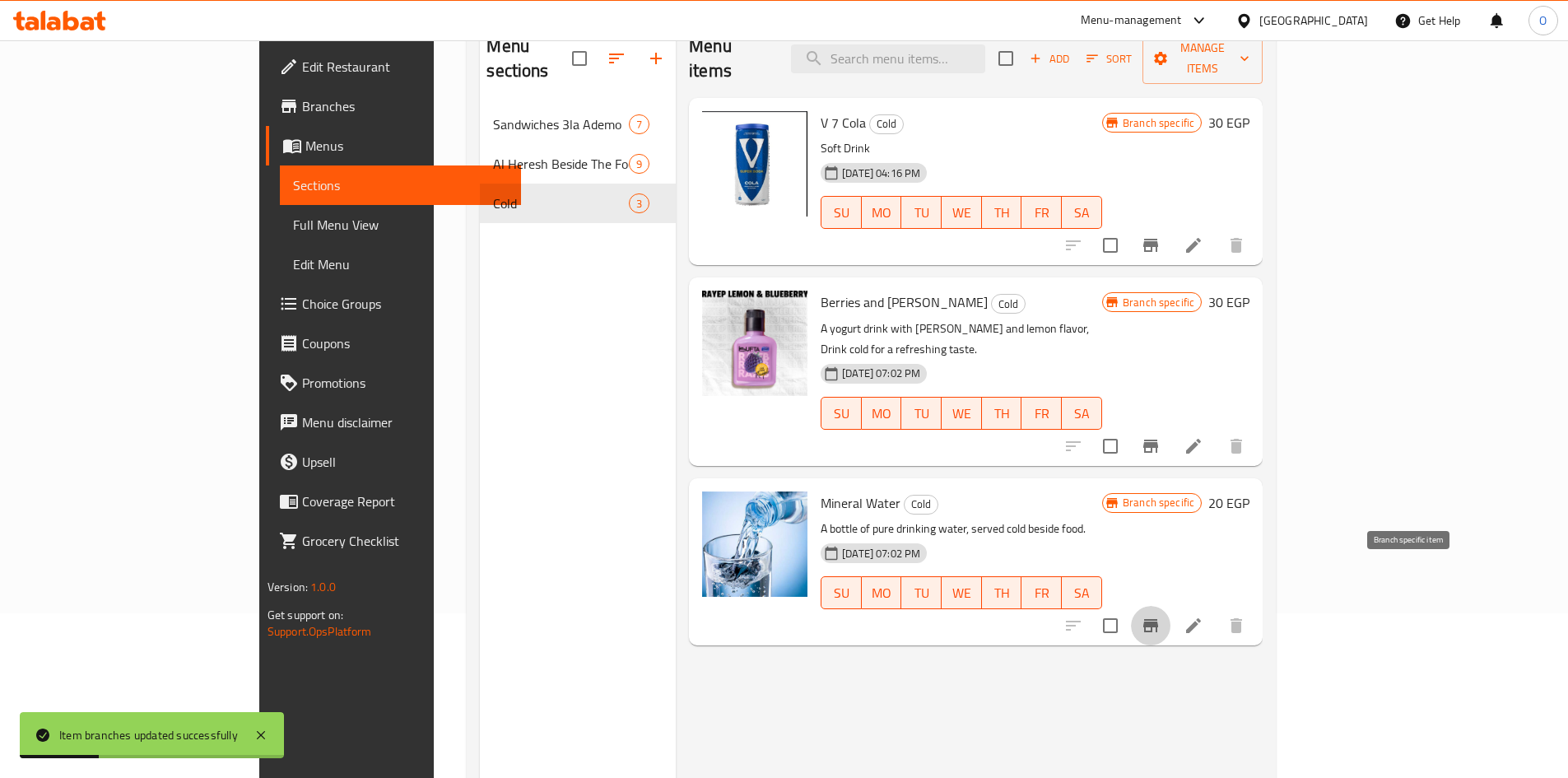
click at [1158, 619] on icon "Branch-specific-item" at bounding box center [1150, 625] width 14 height 13
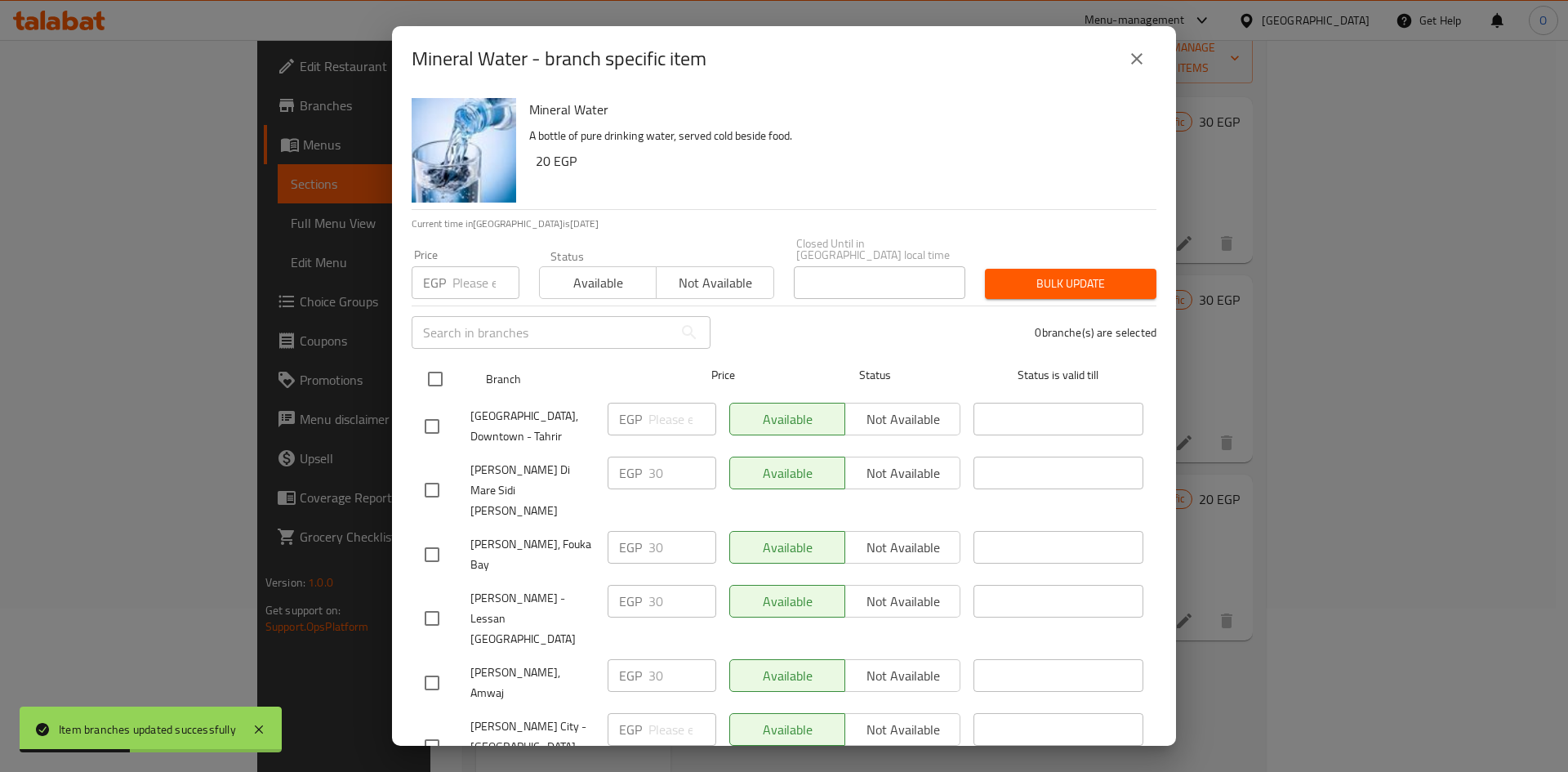
click at [427, 362] on input "checkbox" at bounding box center [435, 379] width 34 height 34
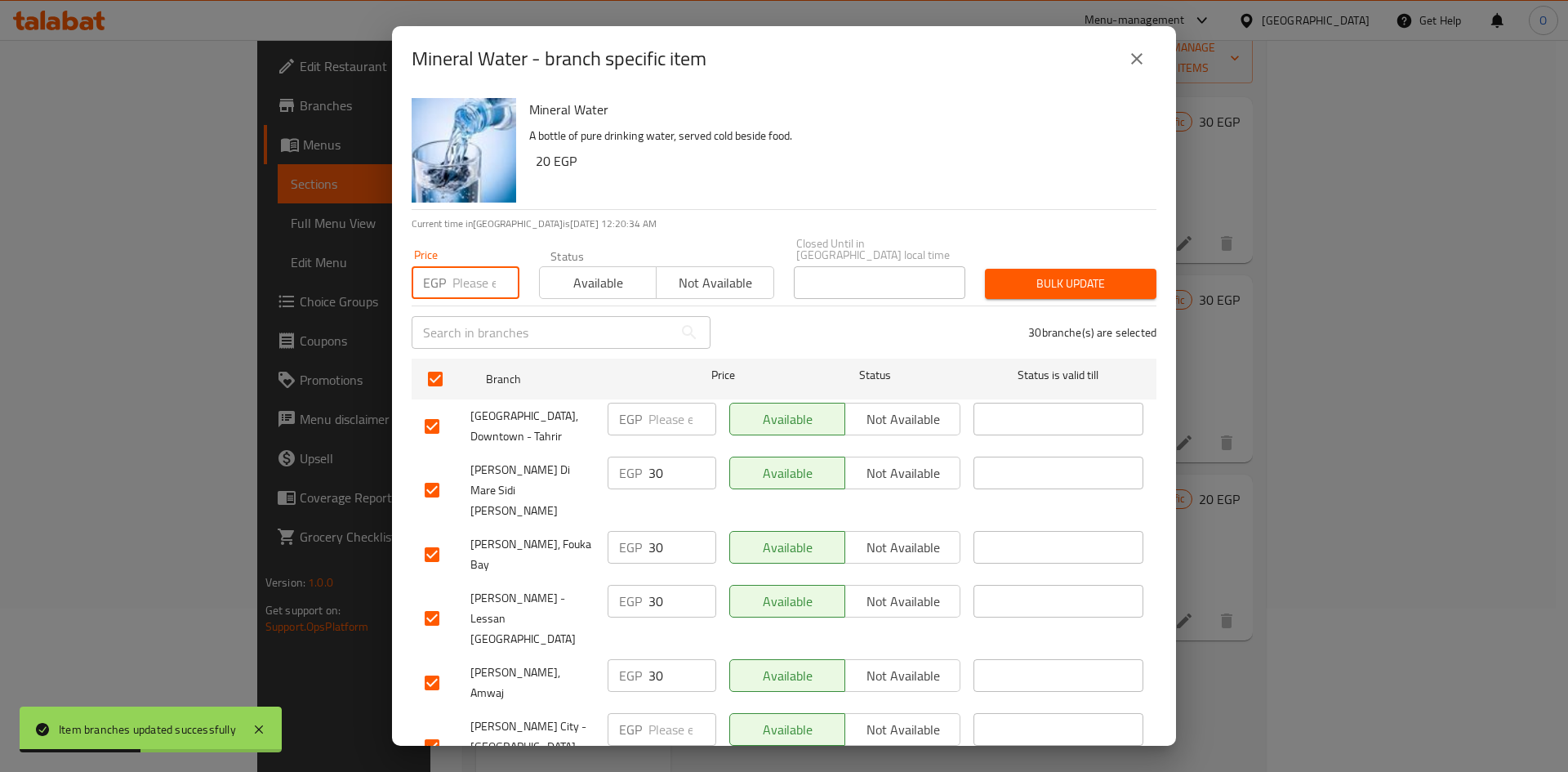
click at [466, 278] on input "number" at bounding box center [486, 283] width 67 height 33
paste input "15"
click at [1127, 268] on button "Bulk update" at bounding box center [1071, 283] width 171 height 30
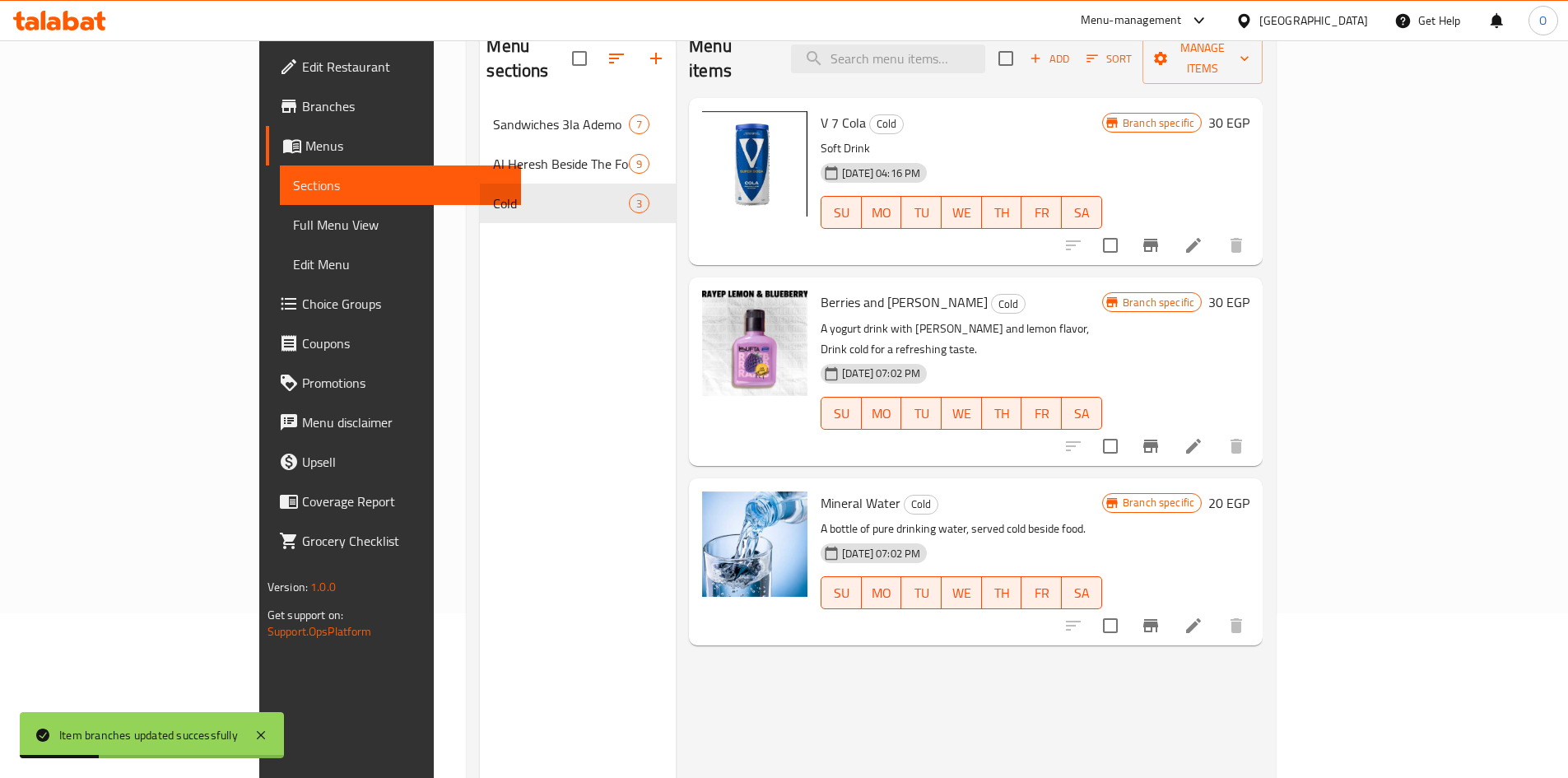
click at [1160, 437] on icon "Branch-specific-item" at bounding box center [1150, 446] width 20 height 20
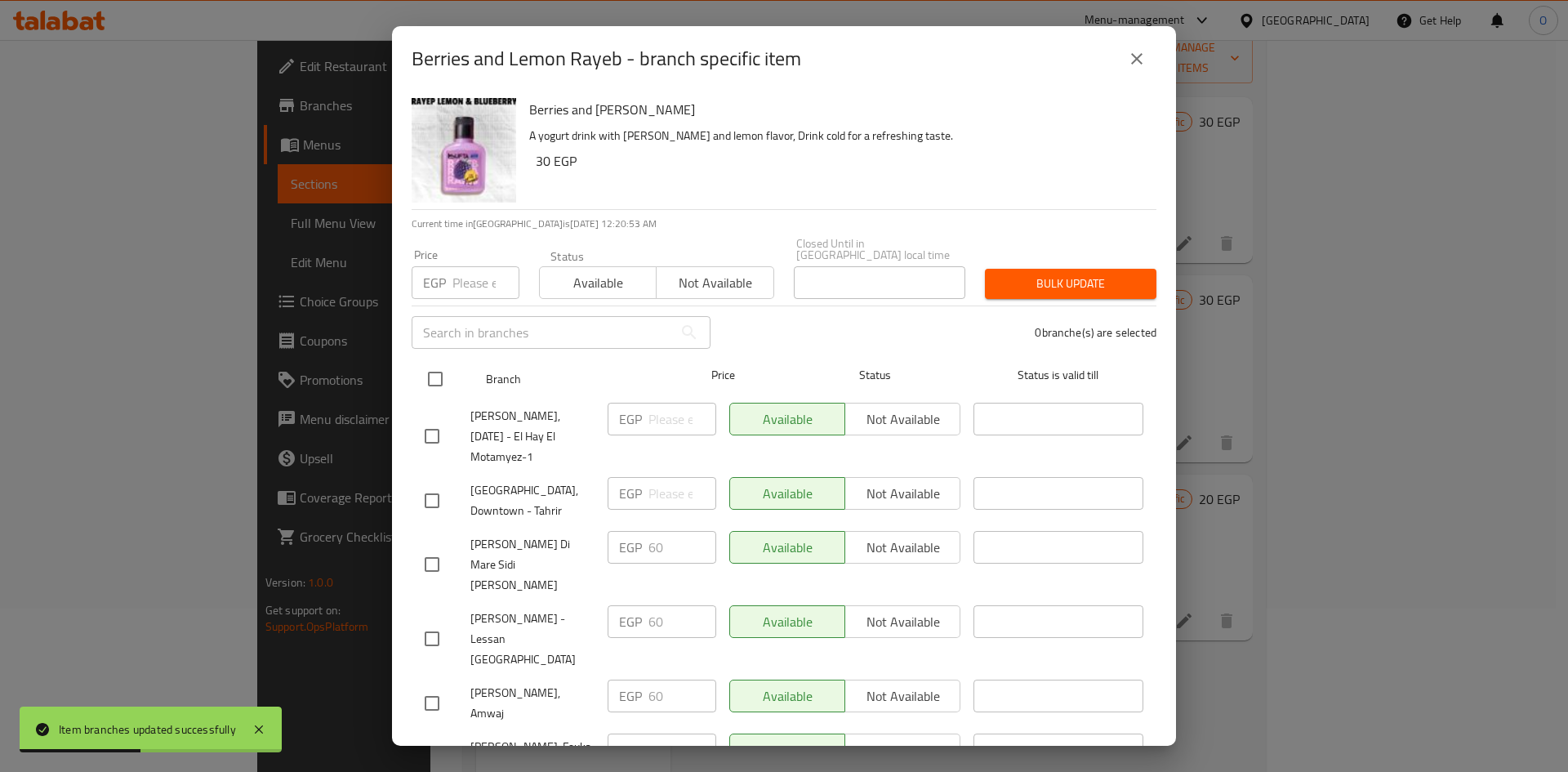
click at [436, 364] on input "checkbox" at bounding box center [435, 379] width 34 height 34
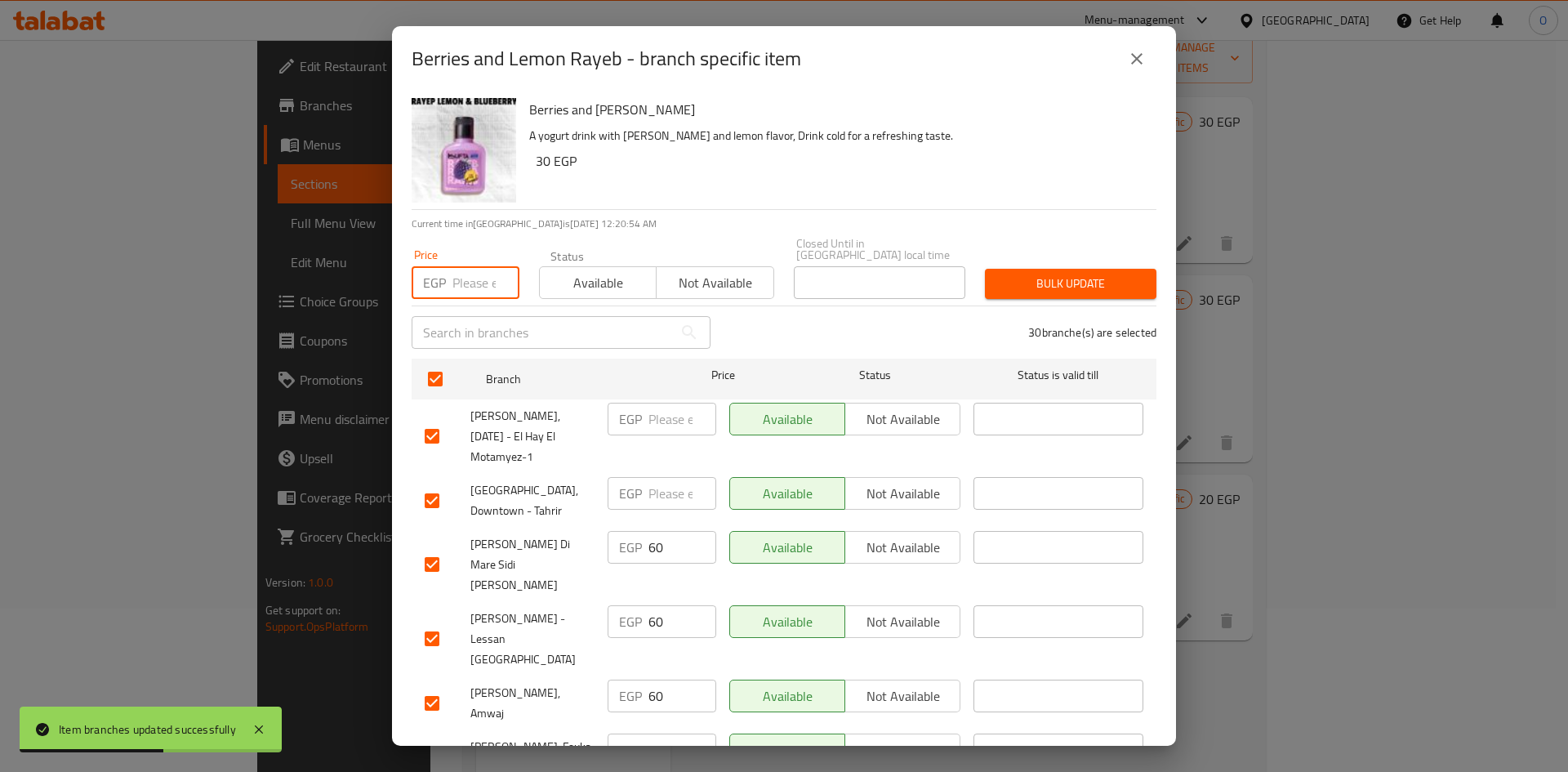
click at [488, 267] on input "number" at bounding box center [486, 283] width 67 height 33
paste input "30"
click at [994, 283] on button "Bulk update" at bounding box center [1071, 283] width 171 height 30
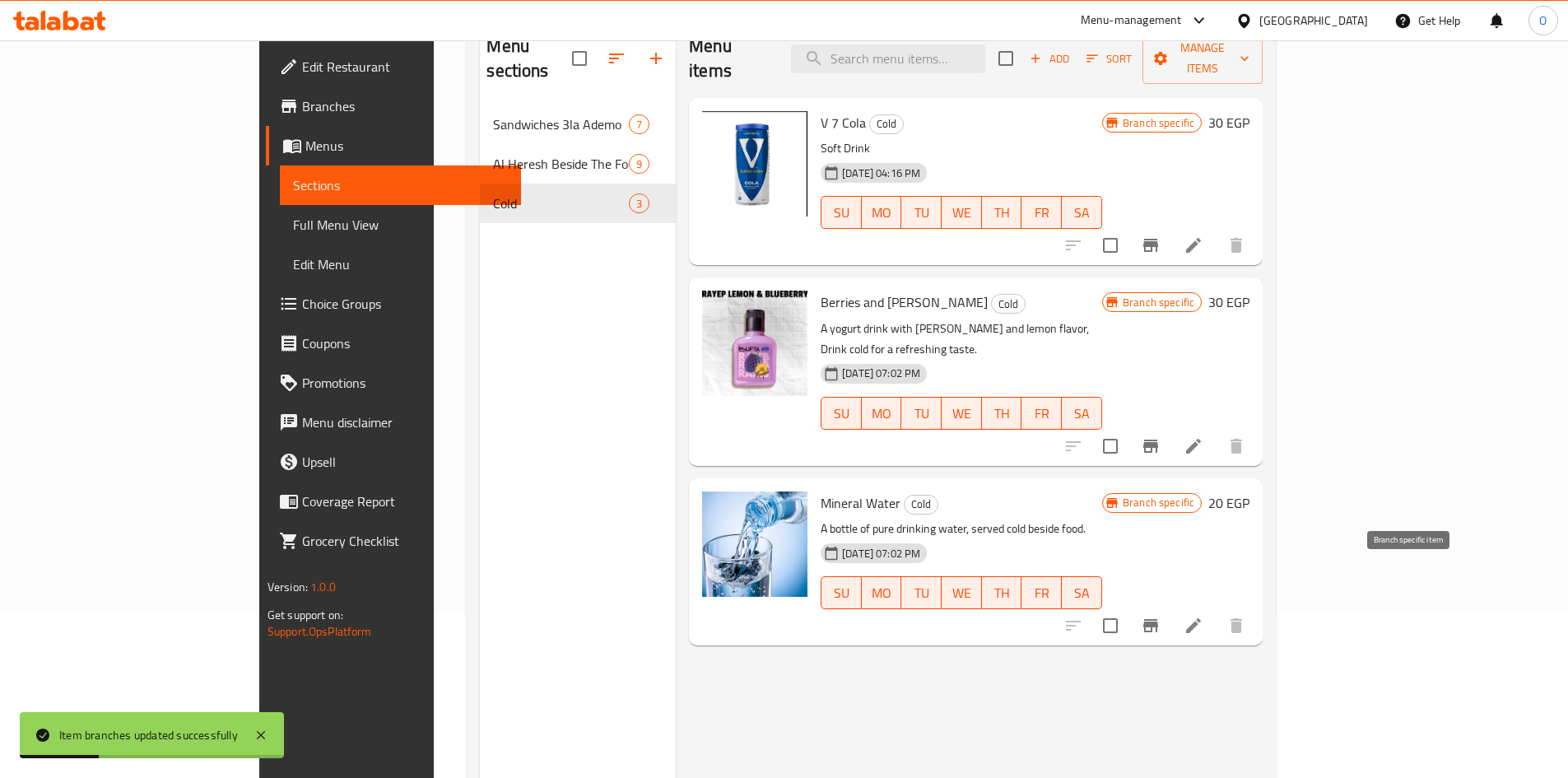
click at [1158, 619] on icon "Branch-specific-item" at bounding box center [1150, 625] width 14 height 13
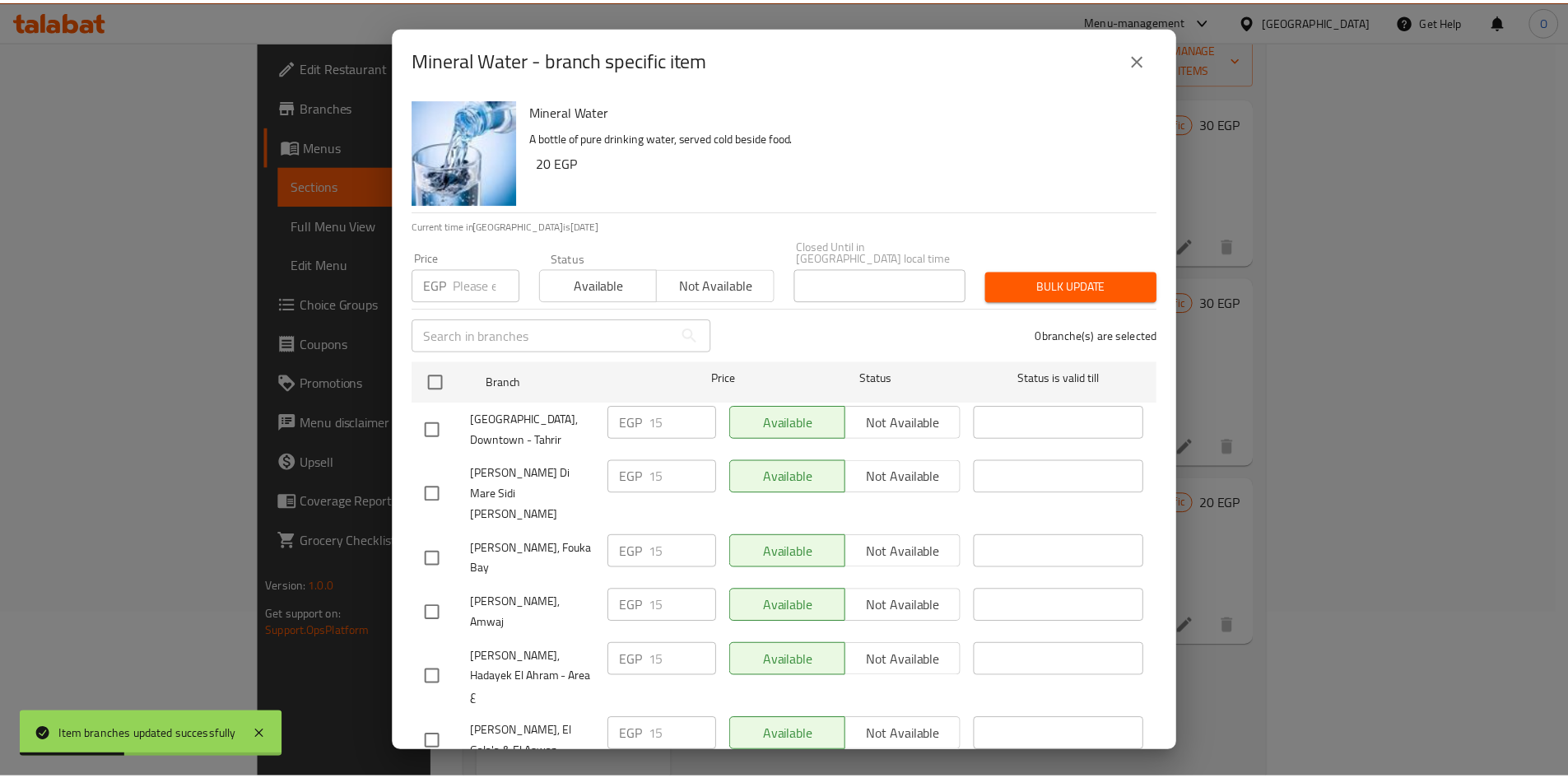
scroll to position [411, 0]
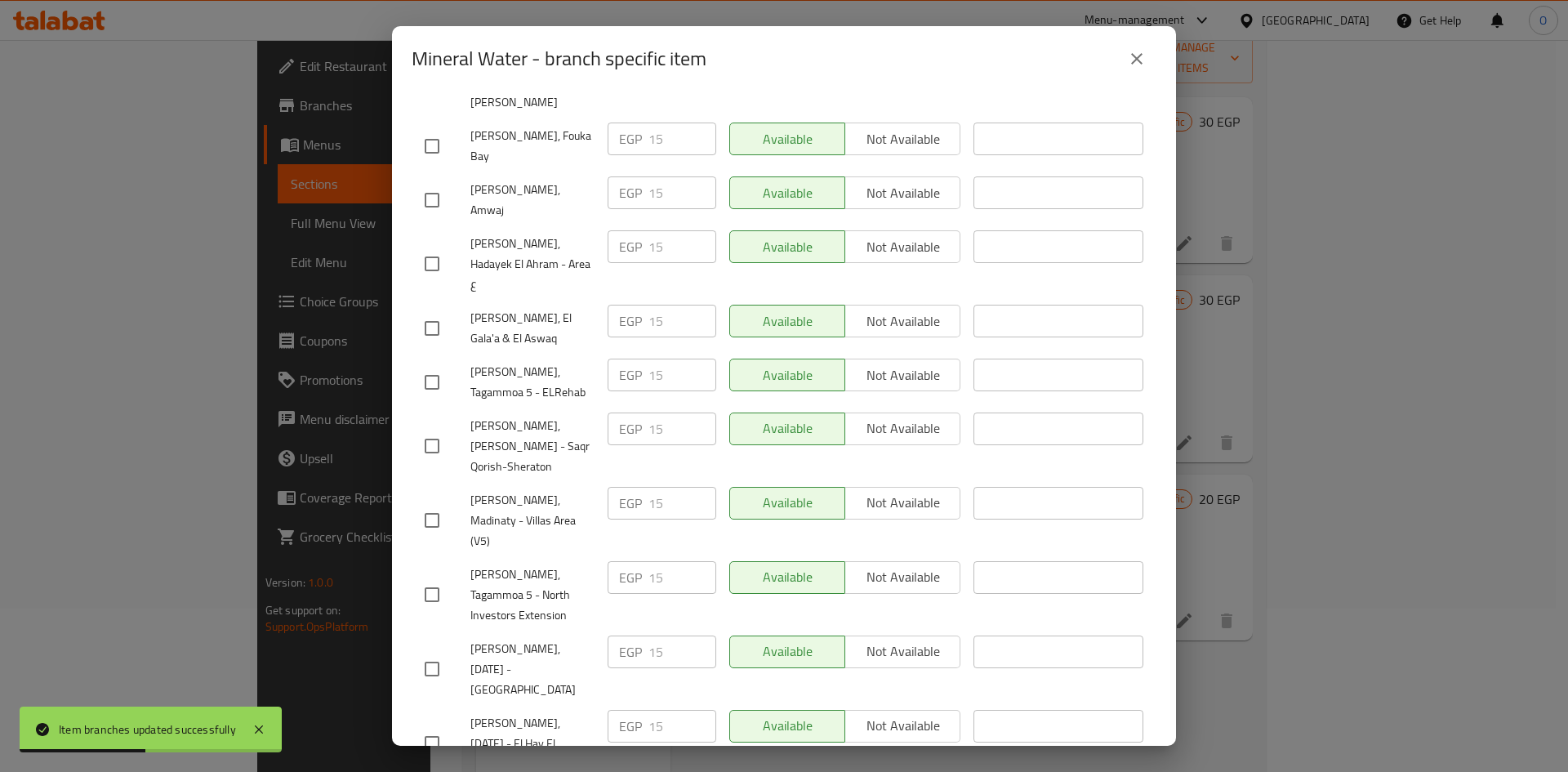
click at [1142, 56] on icon "close" at bounding box center [1137, 59] width 20 height 20
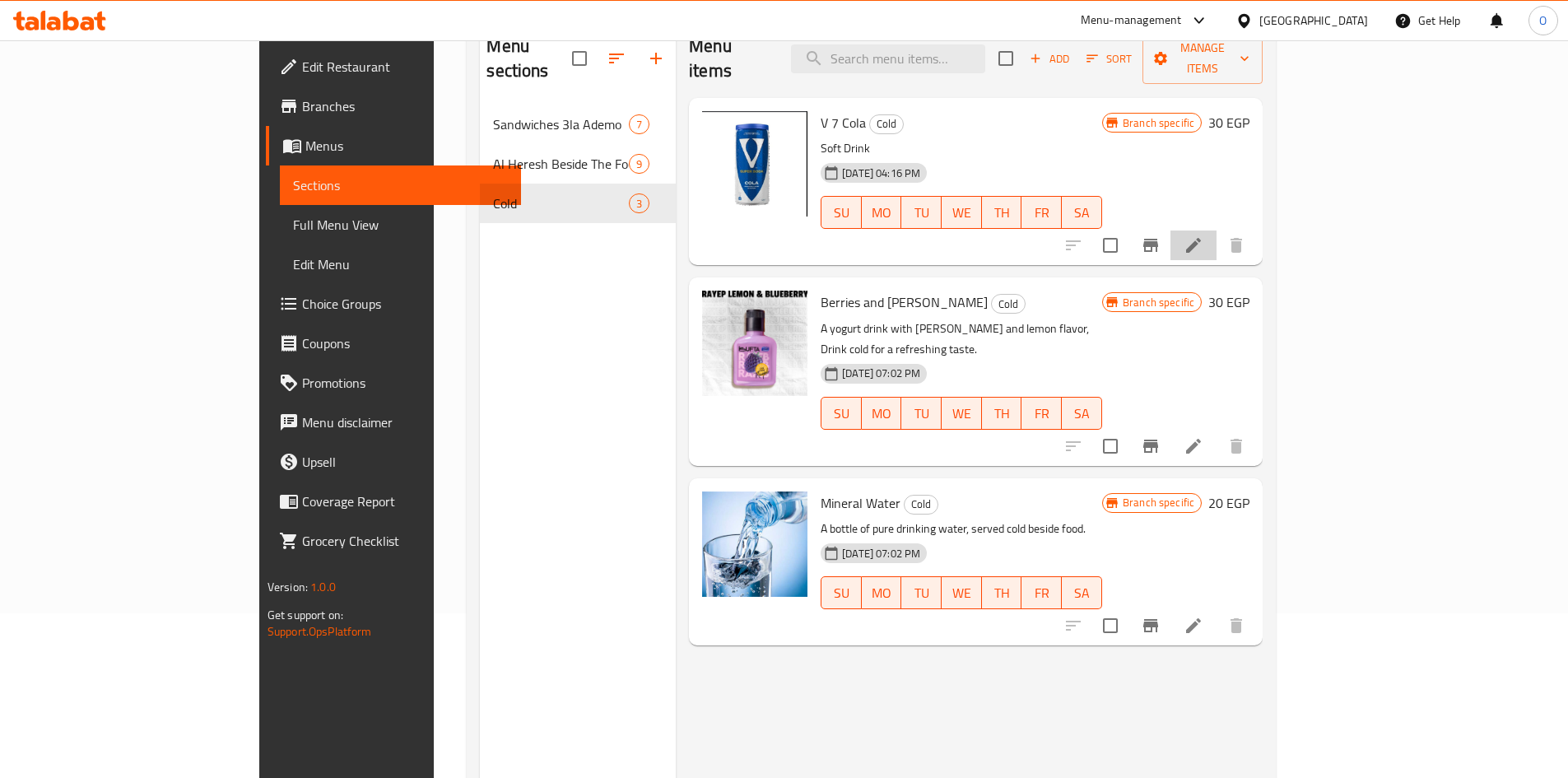
click at [1216, 231] on li at bounding box center [1193, 245] width 46 height 30
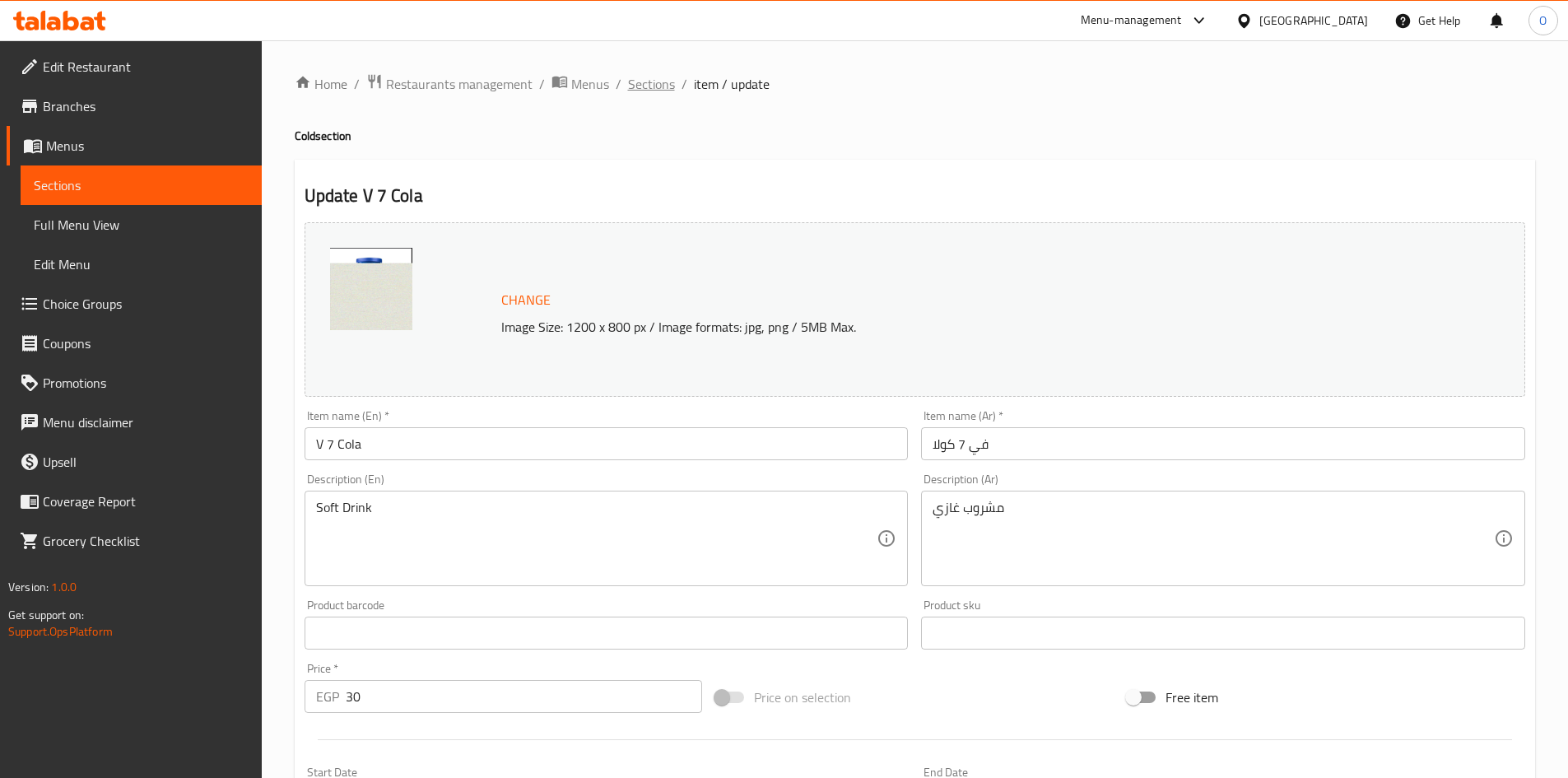
click at [638, 91] on span "Sections" at bounding box center [651, 84] width 47 height 20
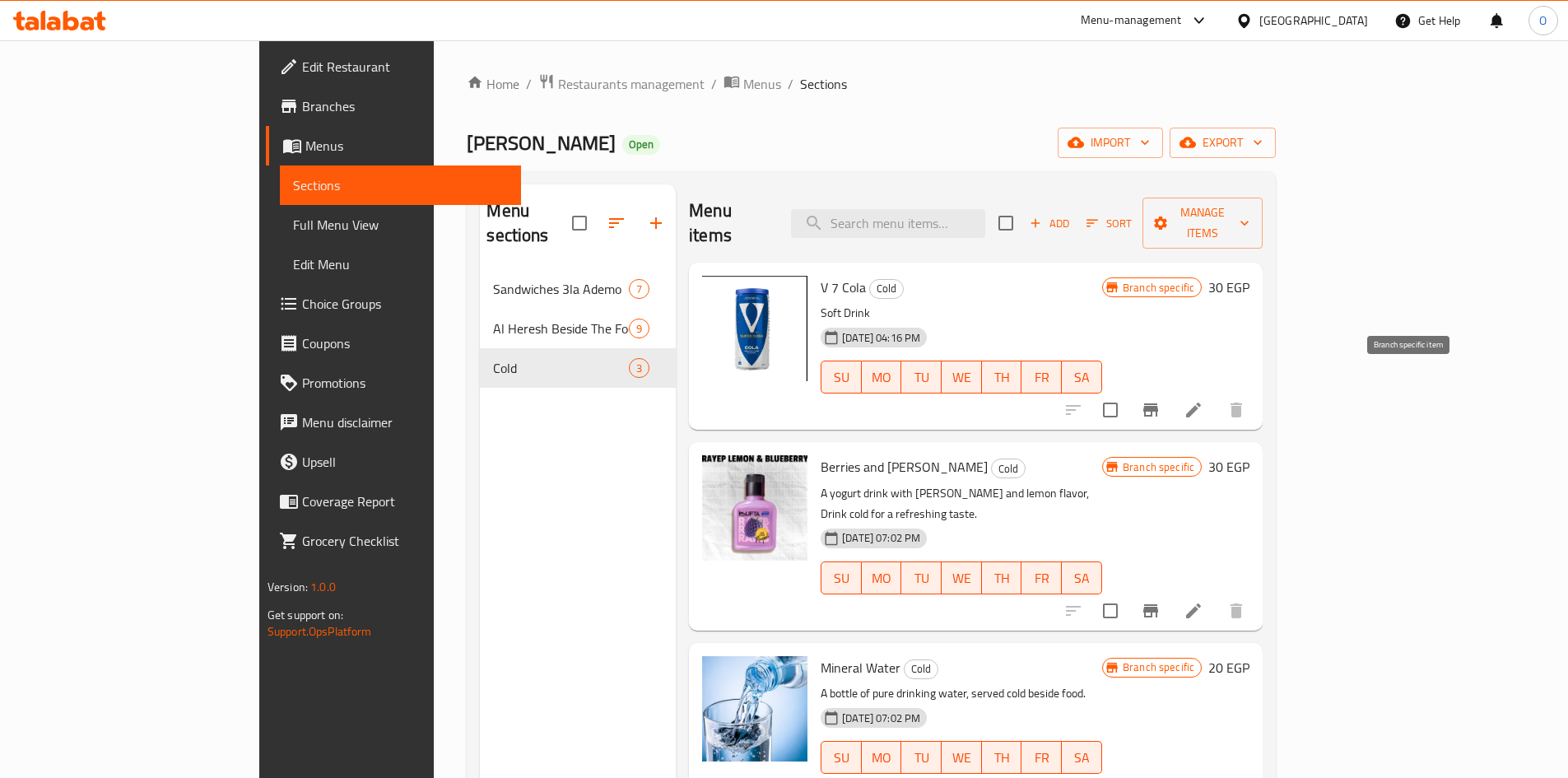
click at [1158, 403] on icon "Branch-specific-item" at bounding box center [1150, 410] width 14 height 13
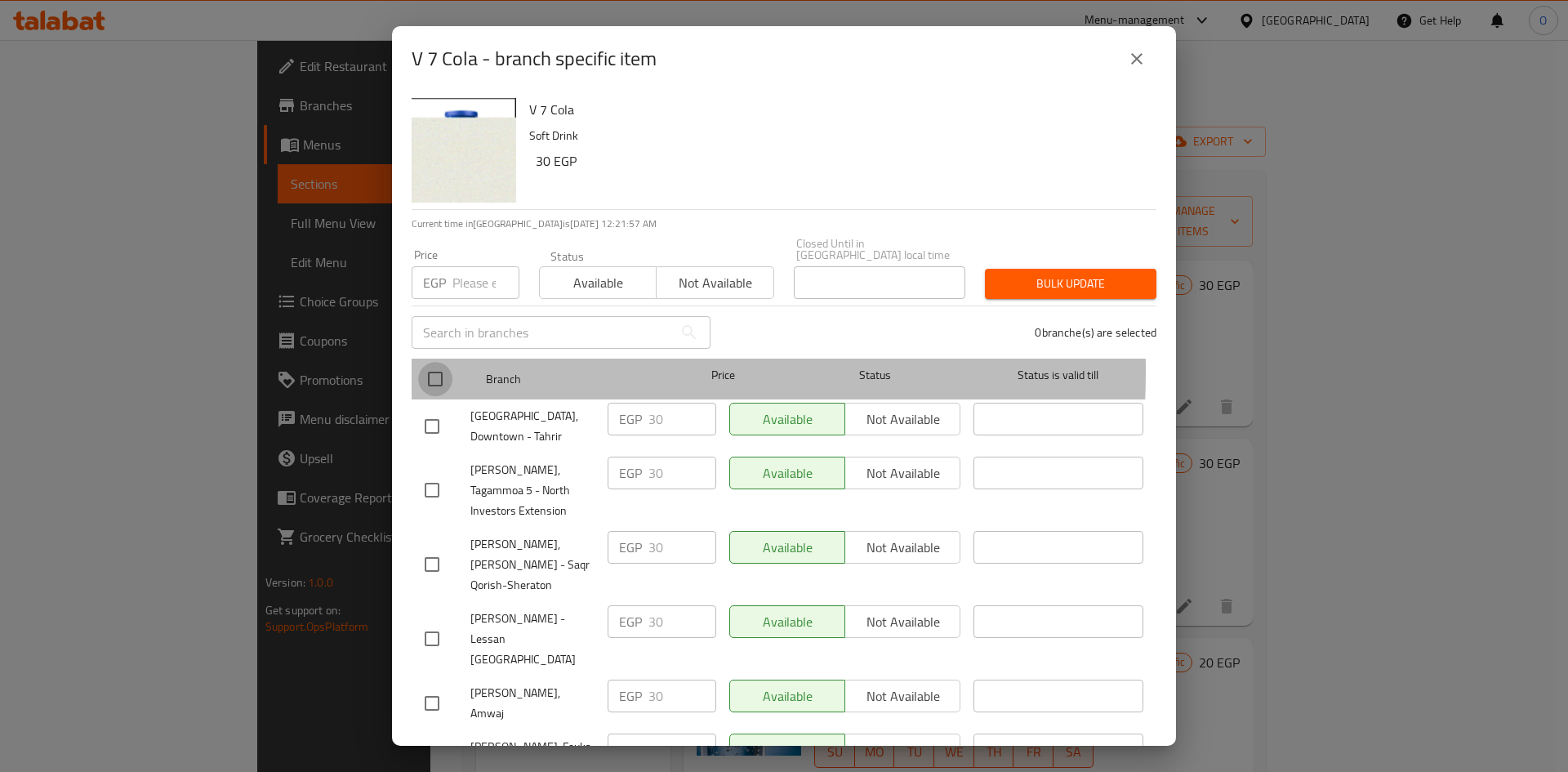
click at [434, 362] on input "checkbox" at bounding box center [435, 379] width 34 height 34
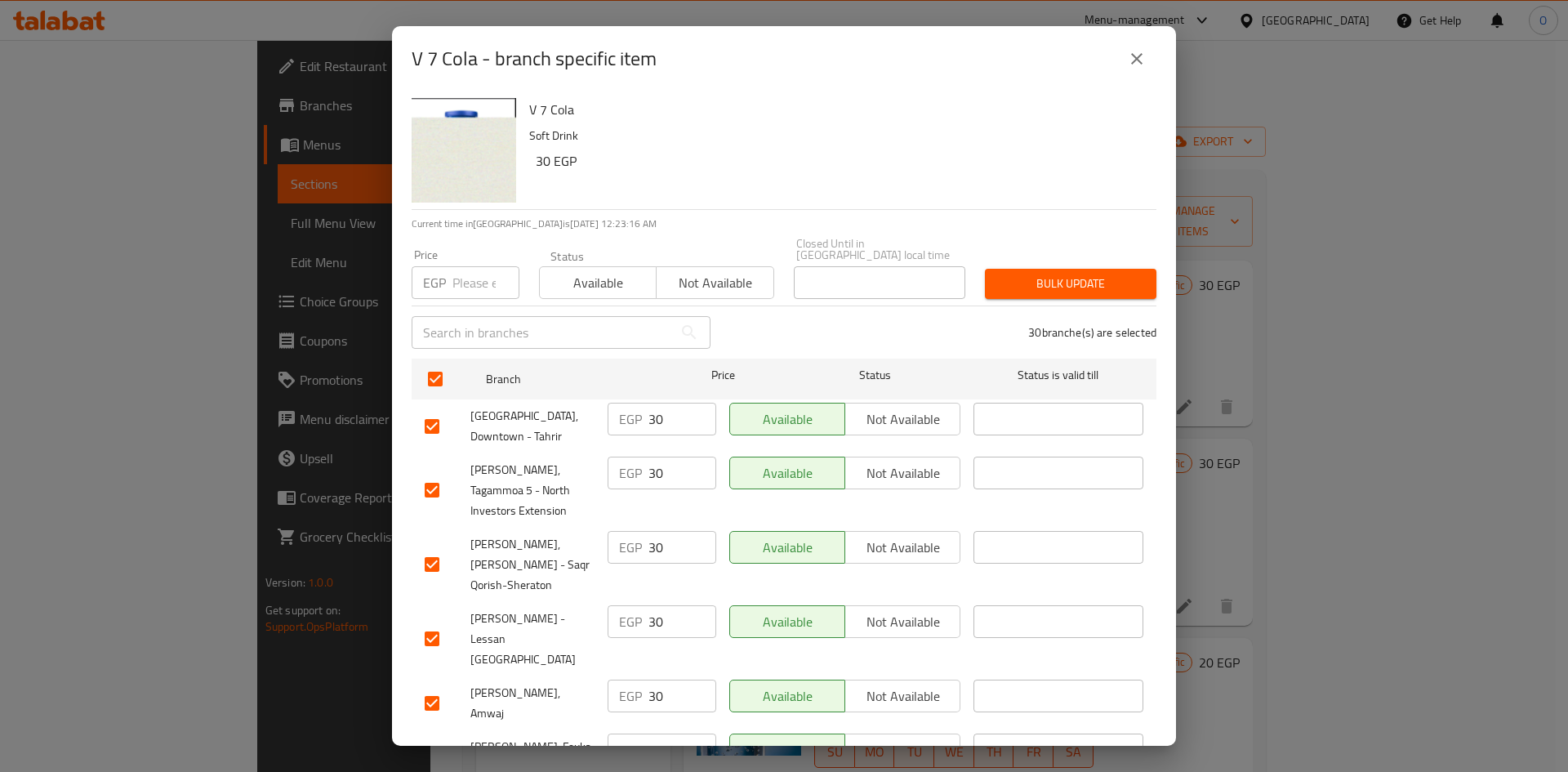
click at [1042, 274] on span "Bulk update" at bounding box center [1071, 283] width 145 height 21
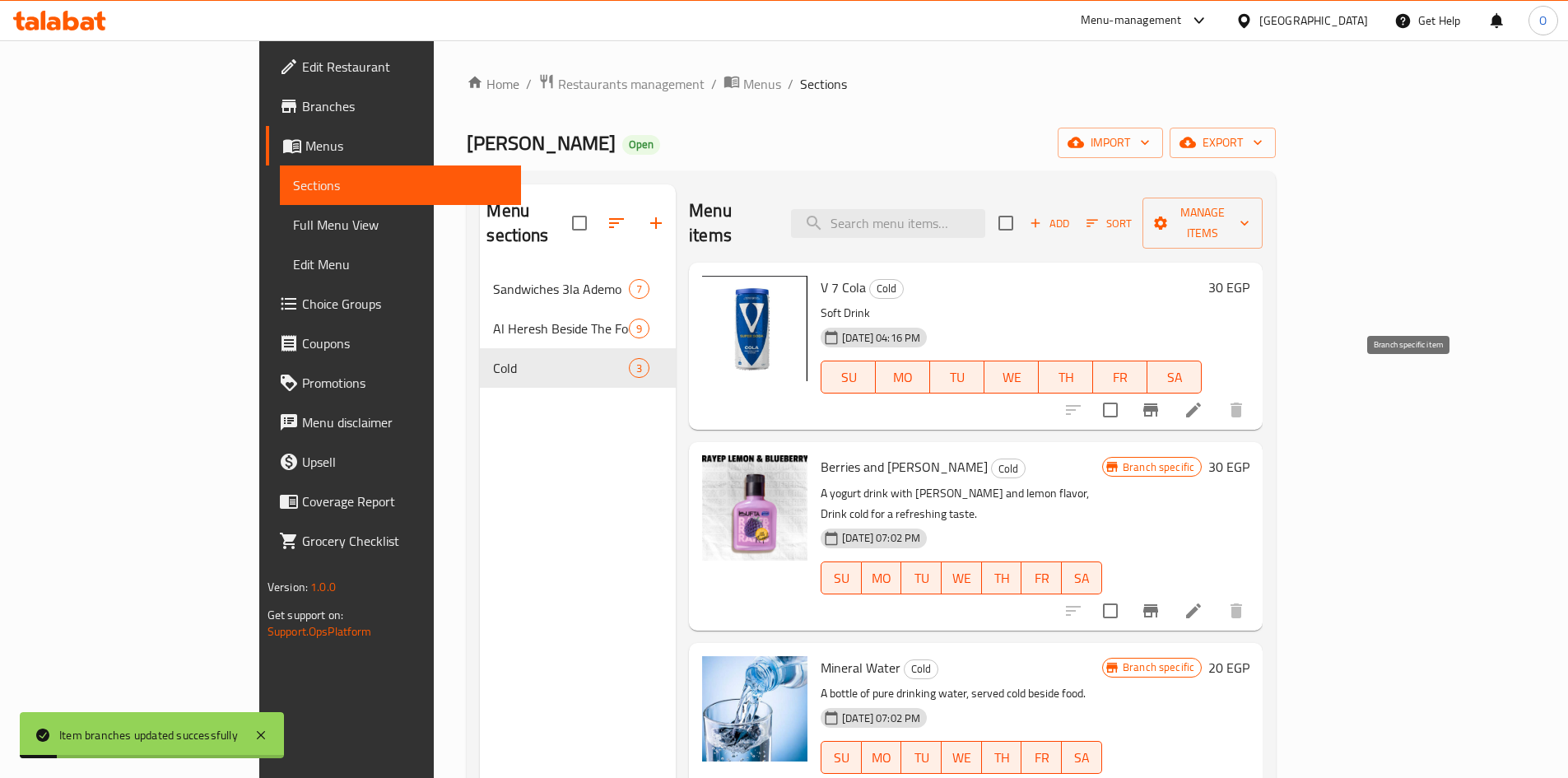
click at [1158, 403] on icon "Branch-specific-item" at bounding box center [1150, 410] width 14 height 13
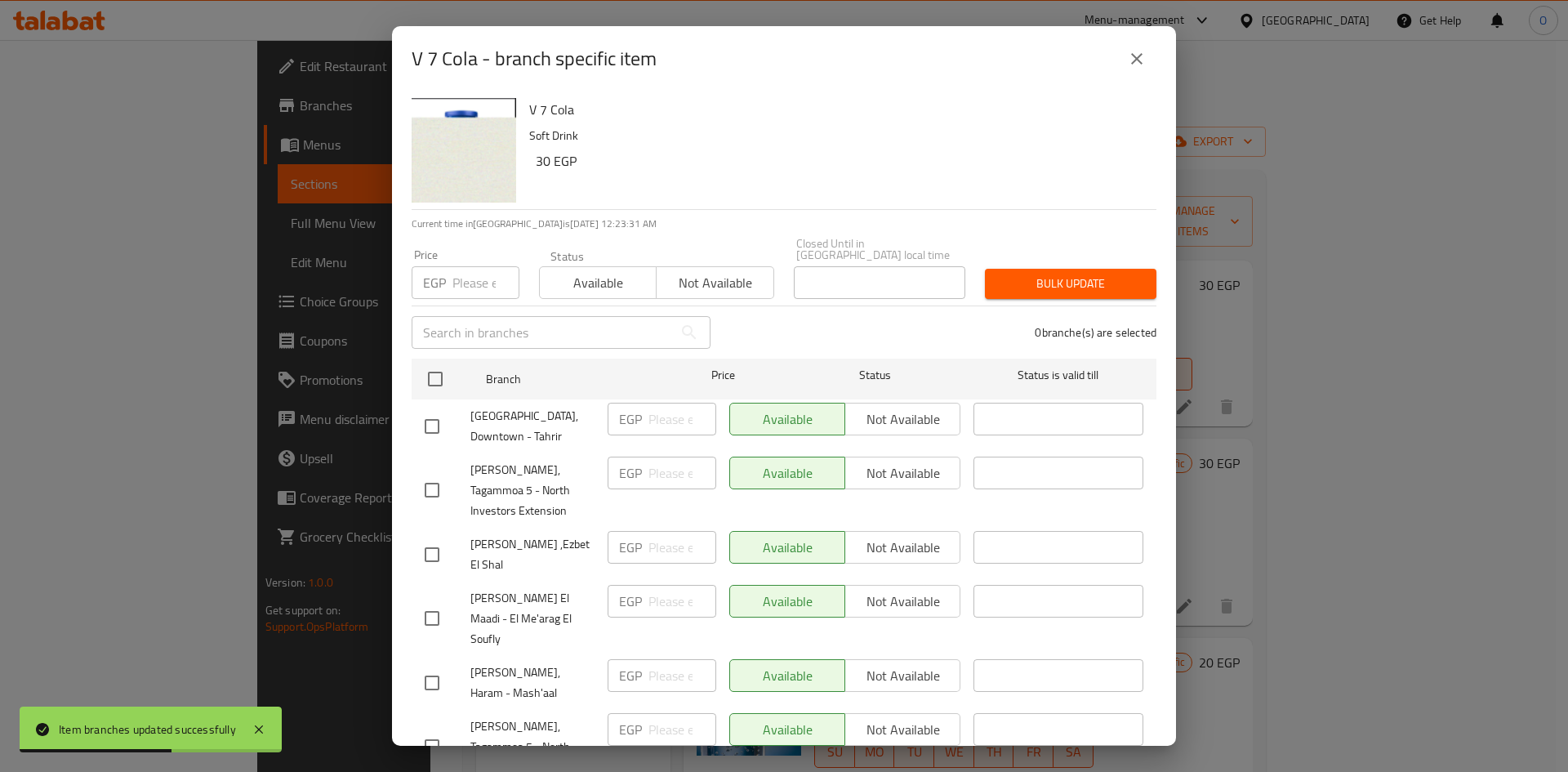
scroll to position [590, 0]
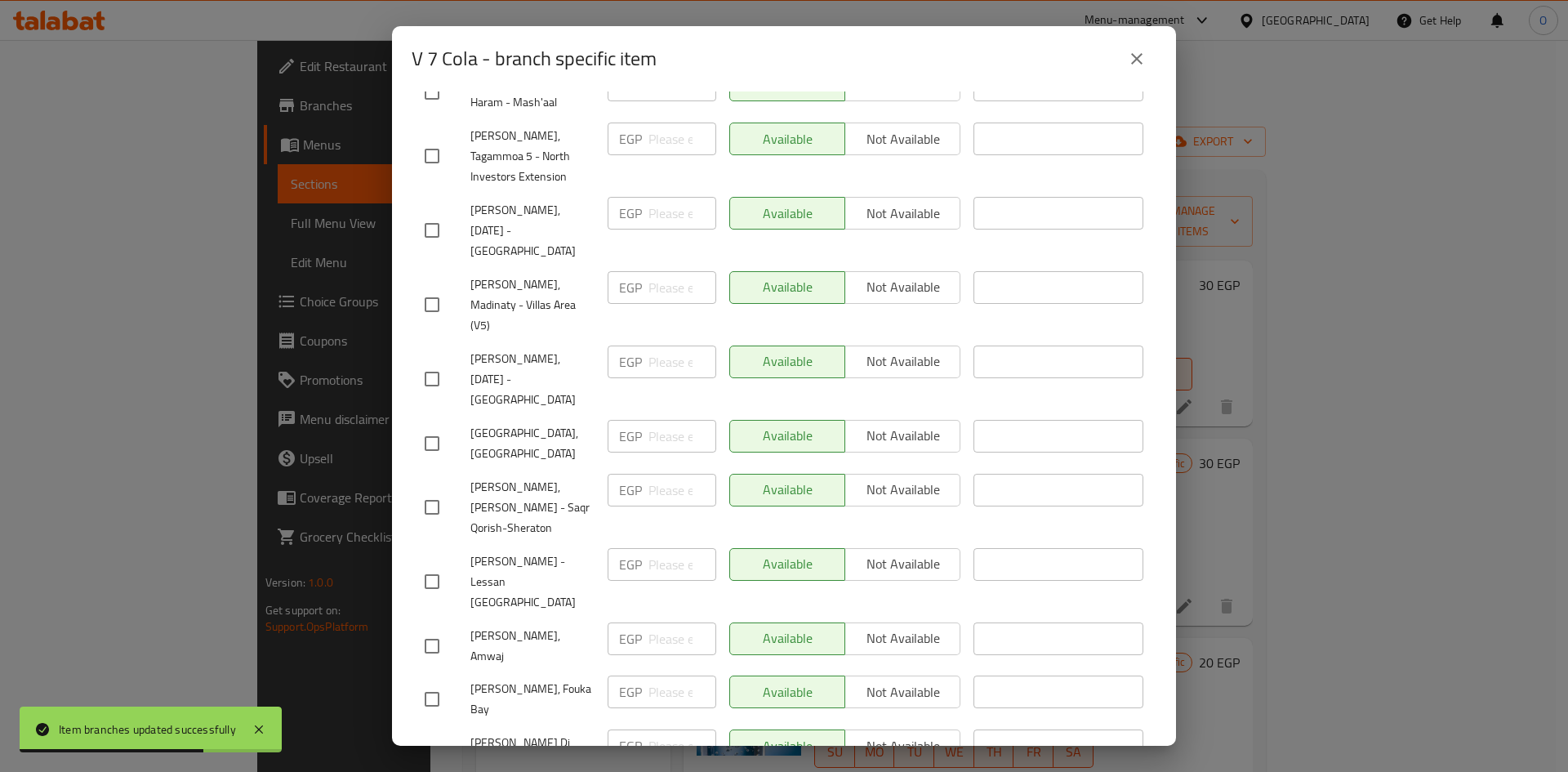
click at [427, 564] on input "checkbox" at bounding box center [431, 581] width 34 height 34
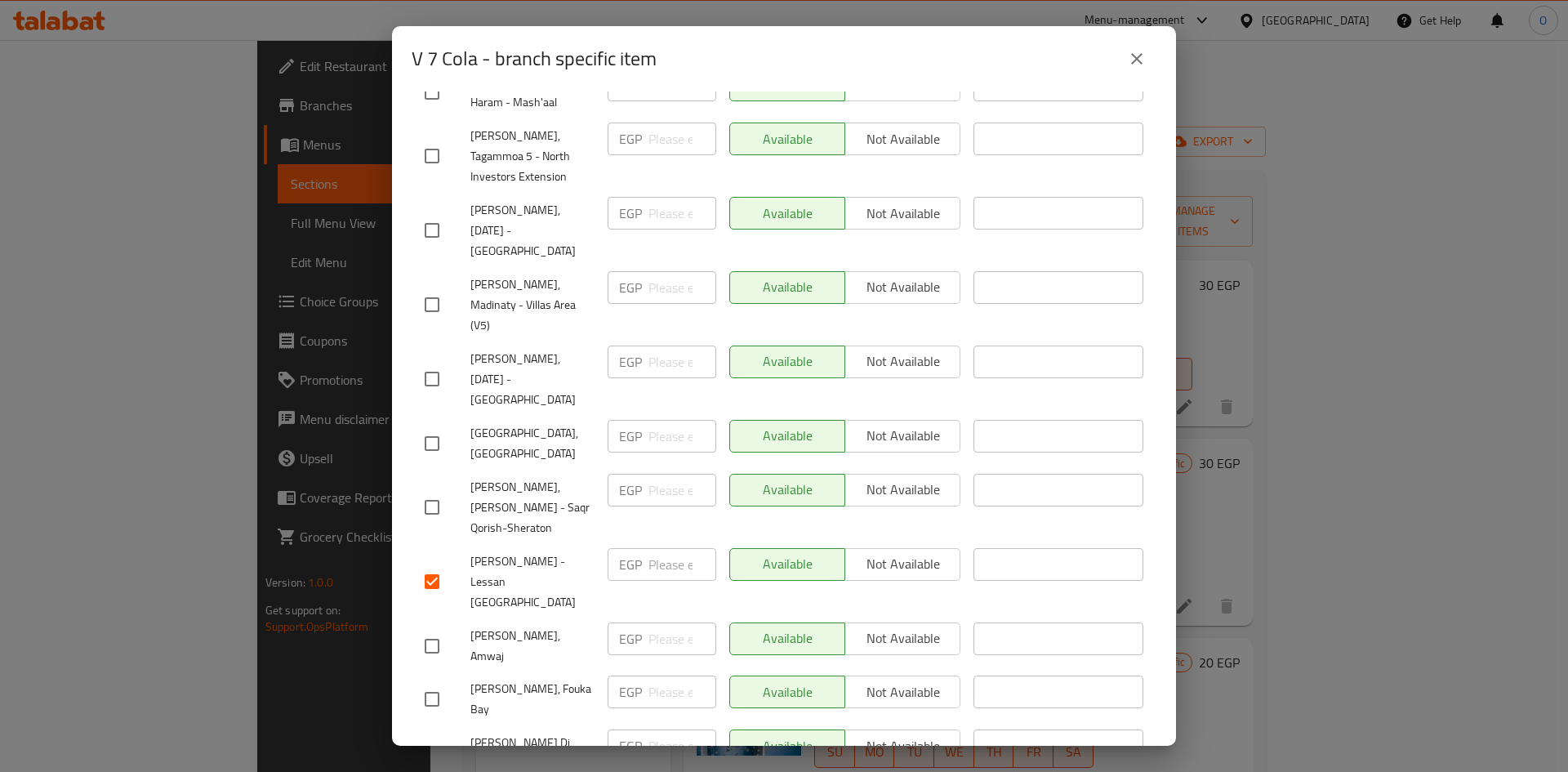
click at [435, 629] on input "checkbox" at bounding box center [431, 646] width 34 height 34
click at [431, 682] on input "checkbox" at bounding box center [431, 699] width 34 height 34
click at [433, 746] on input "checkbox" at bounding box center [431, 763] width 34 height 34
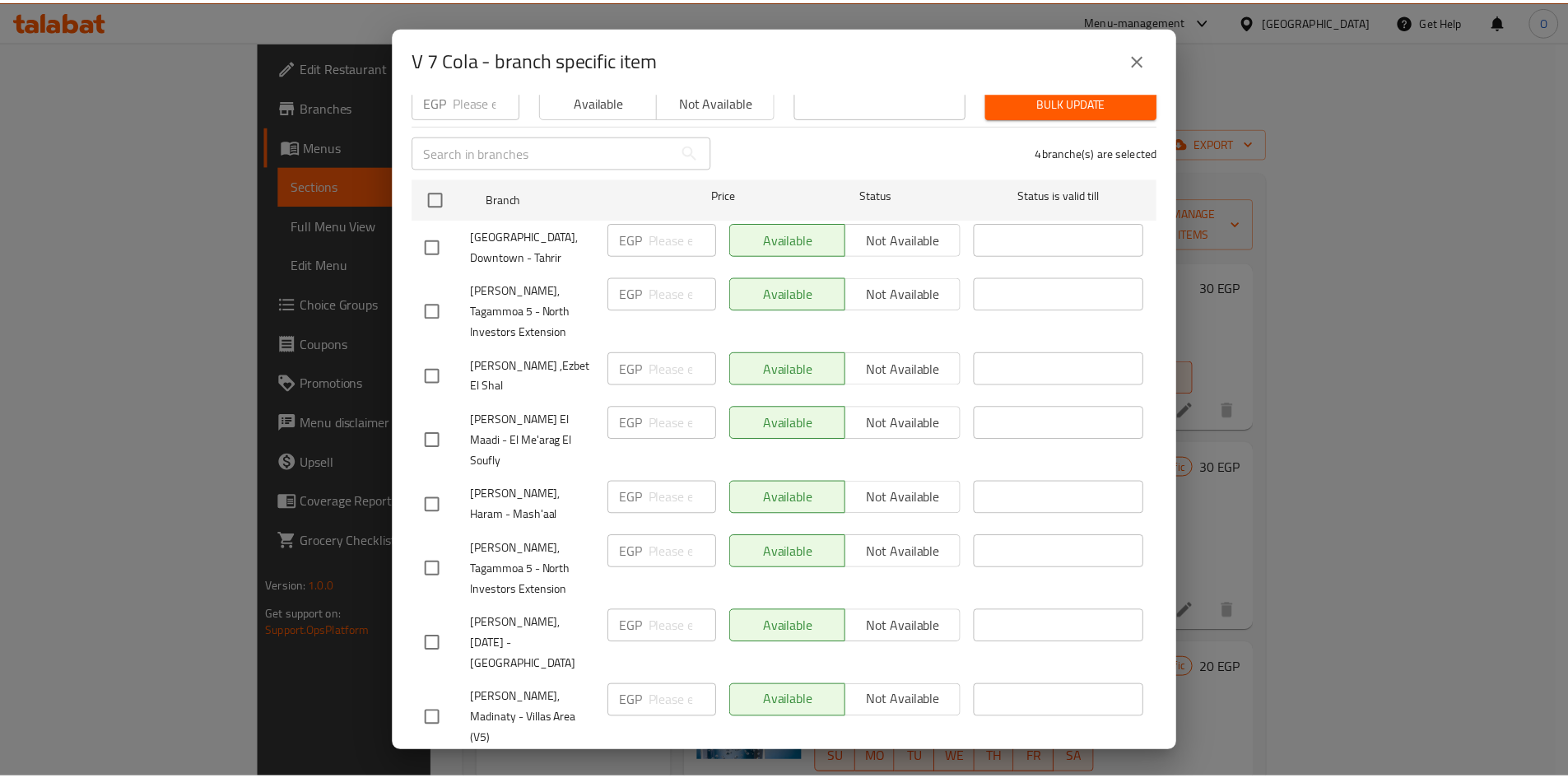
scroll to position [0, 0]
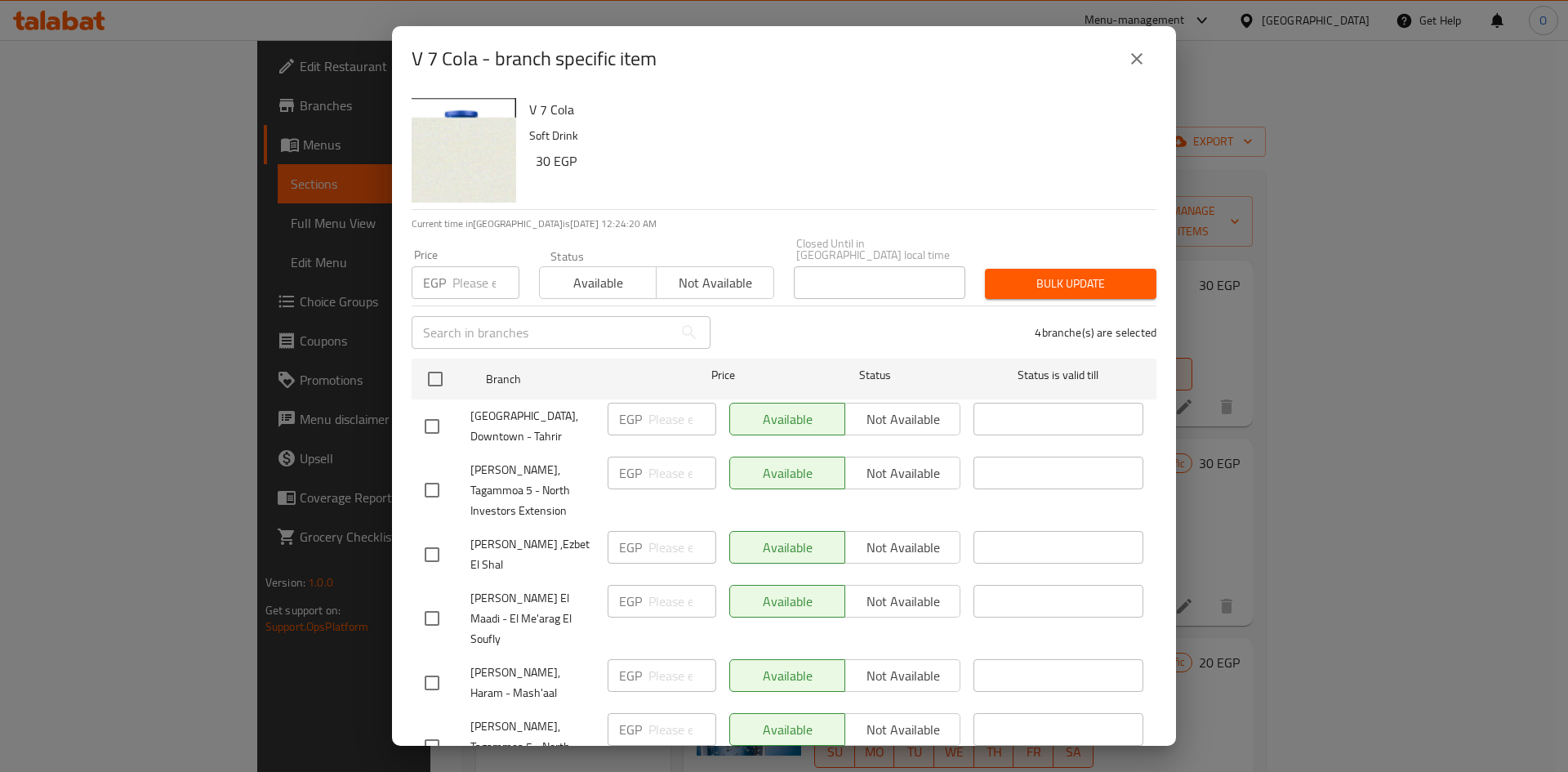
click at [467, 279] on input "number" at bounding box center [486, 283] width 67 height 33
click at [1117, 274] on span "Bulk update" at bounding box center [1071, 283] width 145 height 21
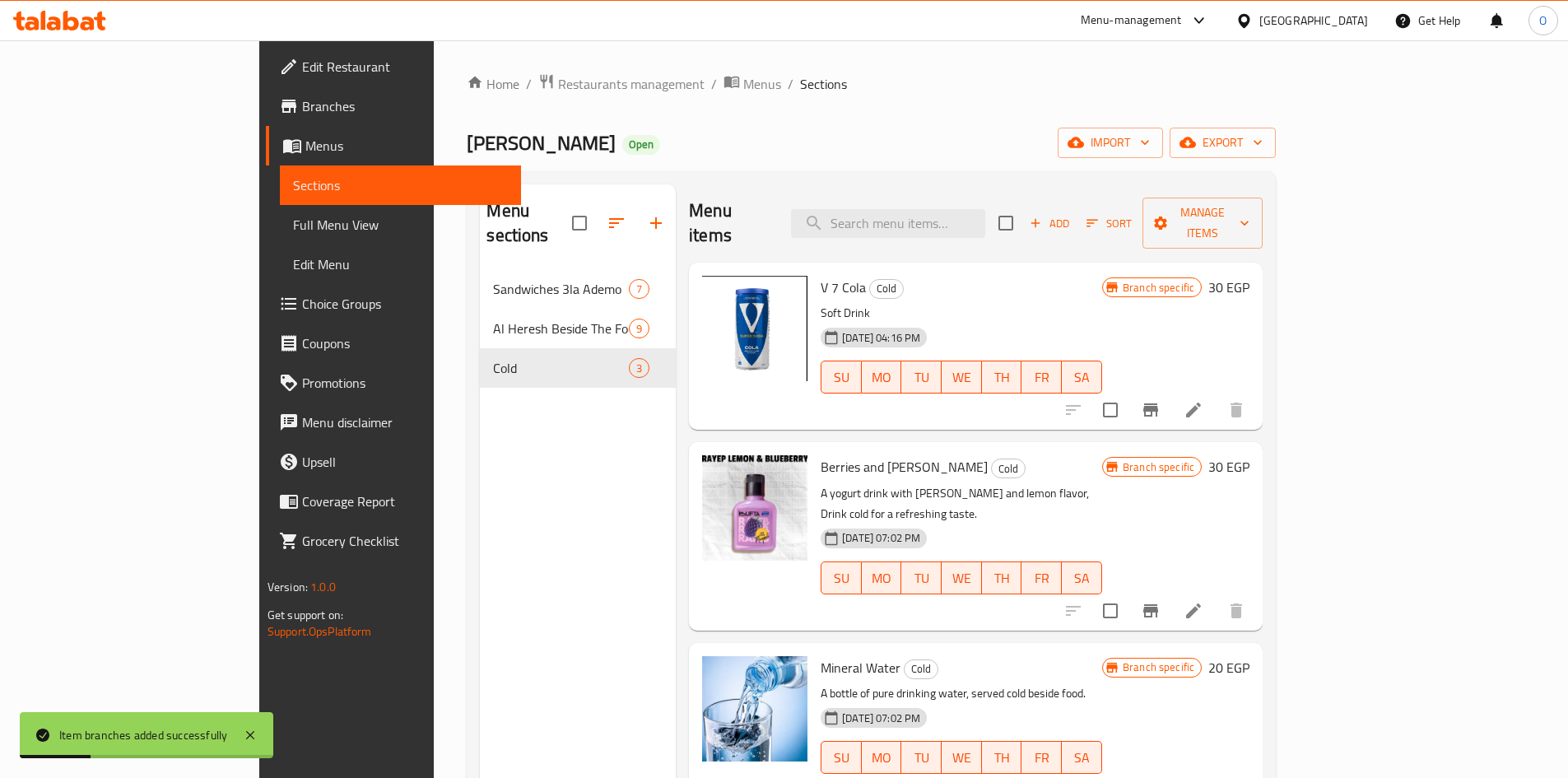
click at [293, 229] on span "Full Menu View" at bounding box center [400, 225] width 215 height 20
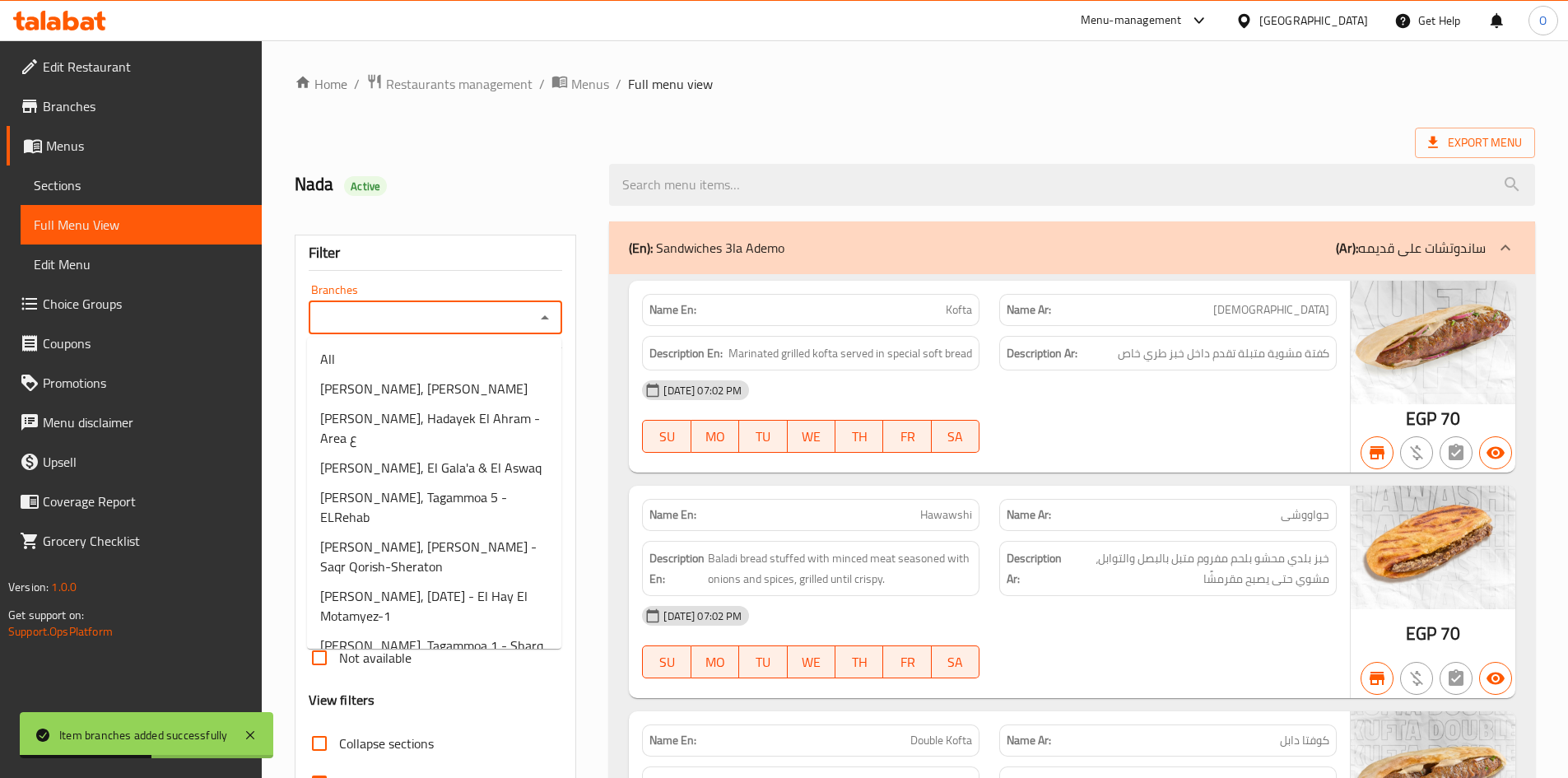
click at [472, 306] on input "Branches" at bounding box center [422, 318] width 217 height 23
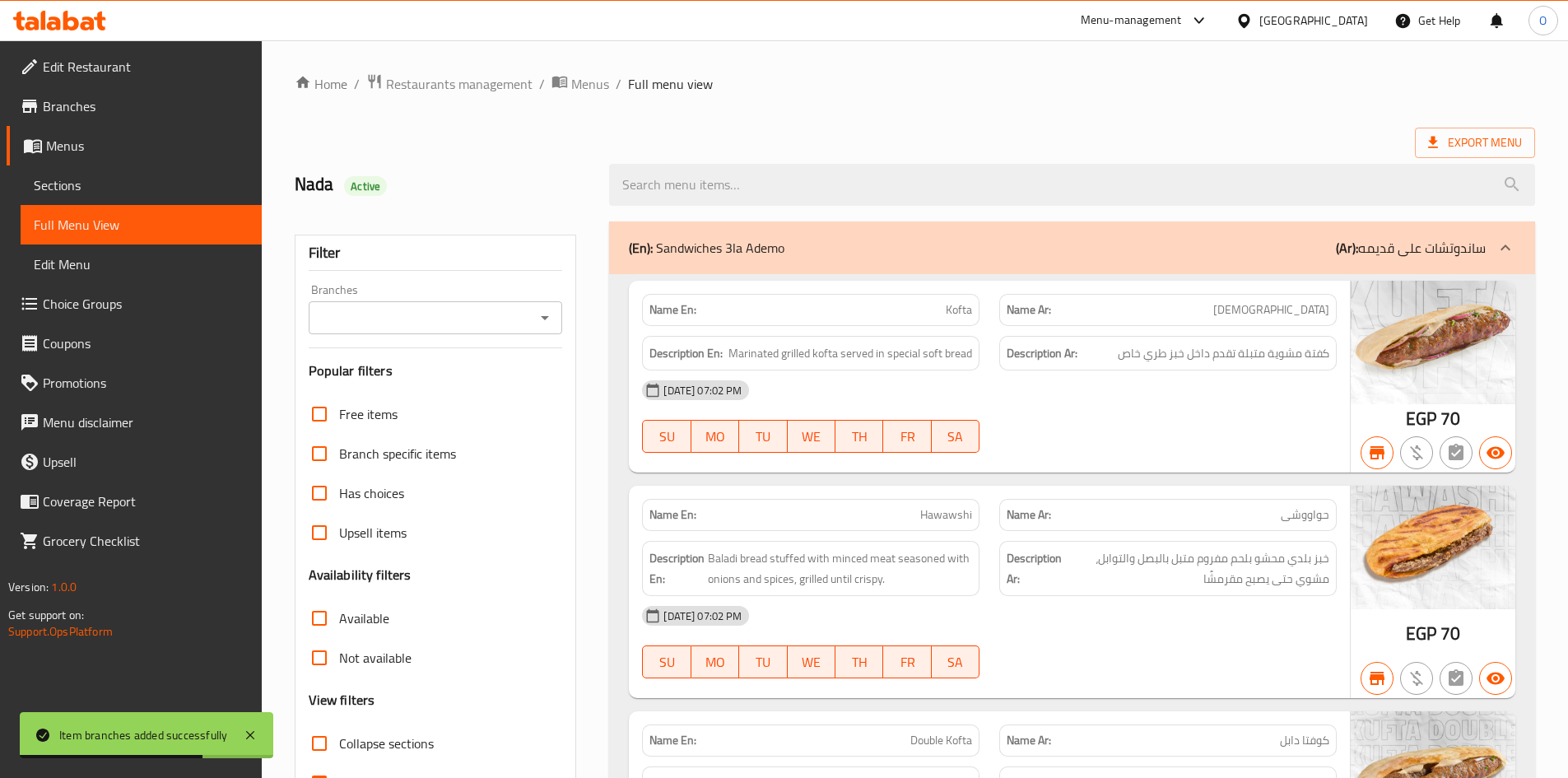
click at [521, 191] on h2 "Nada Active" at bounding box center [442, 184] width 295 height 24
click at [428, 310] on input "Branches" at bounding box center [422, 318] width 217 height 23
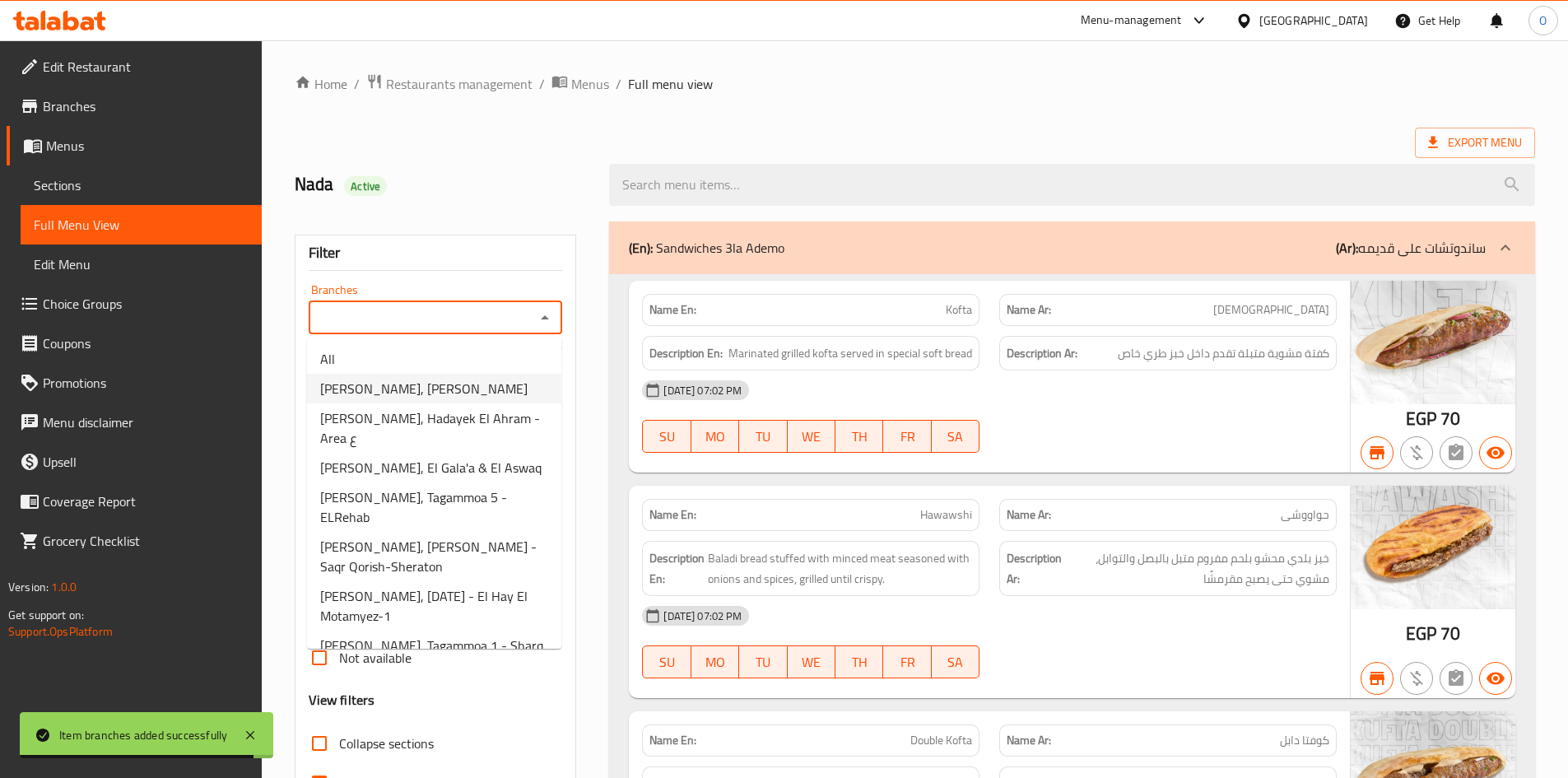
click at [427, 393] on span "[PERSON_NAME], [PERSON_NAME]" at bounding box center [423, 388] width 207 height 20
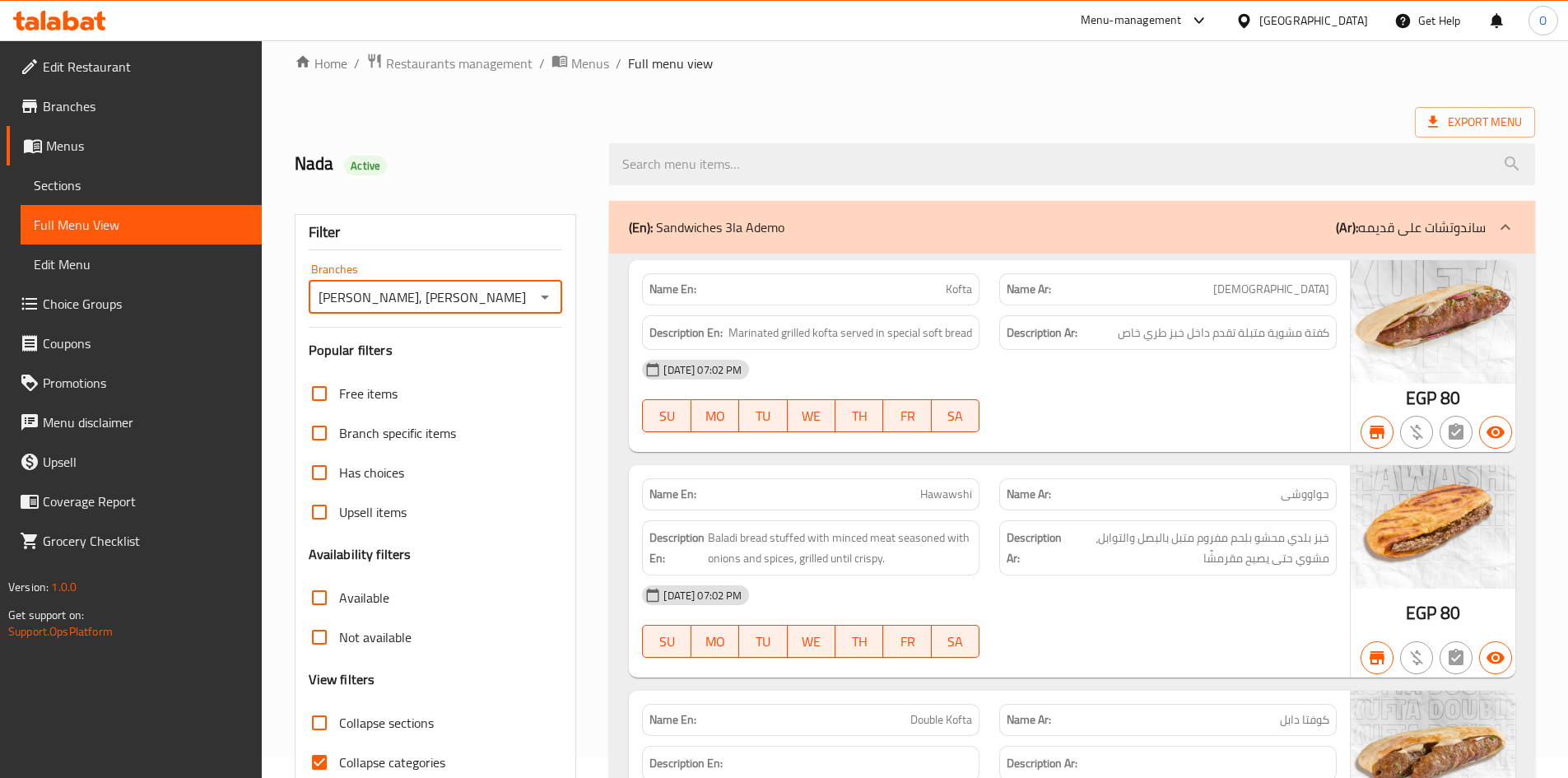
scroll to position [83, 0]
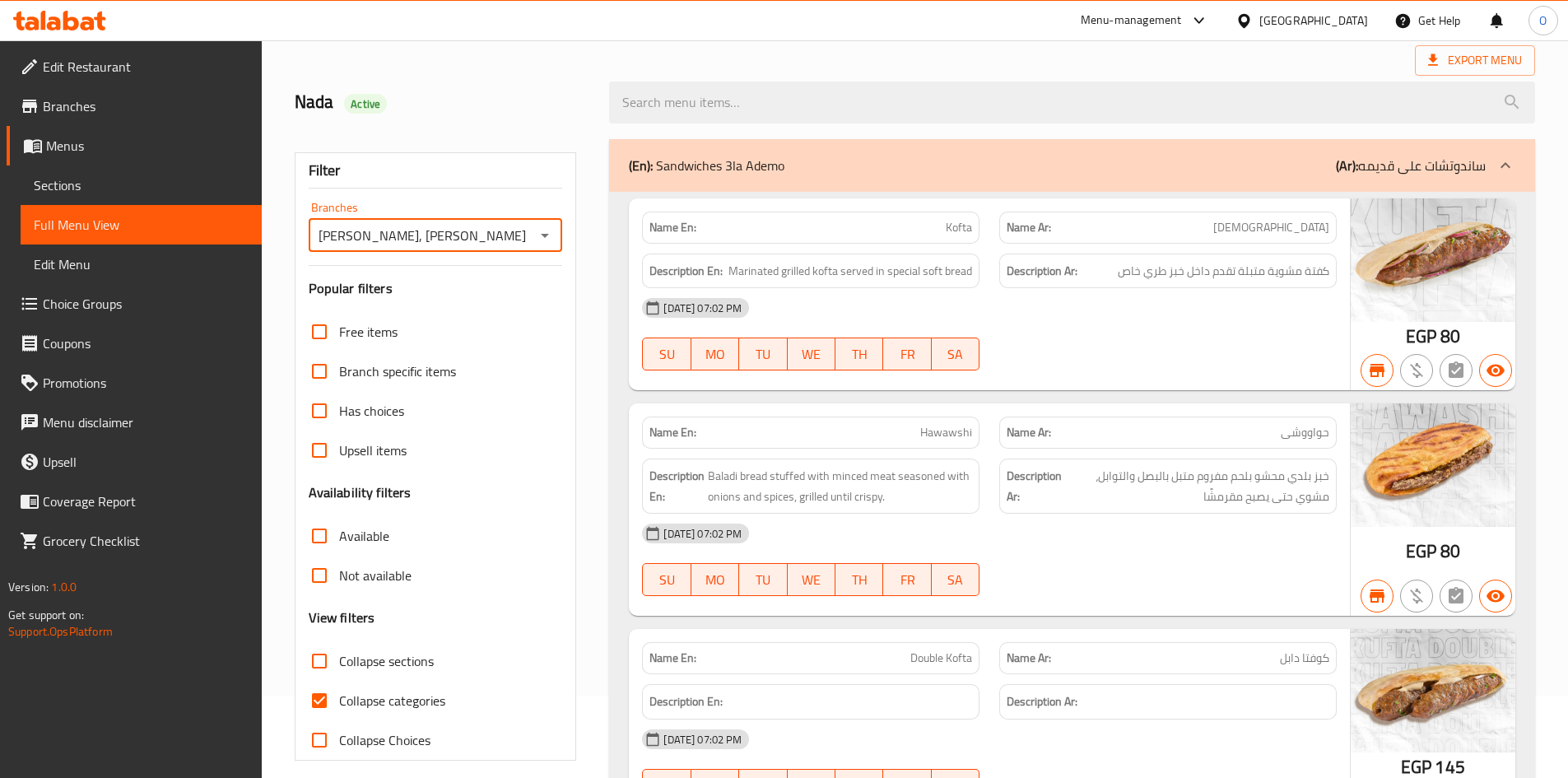
click at [318, 698] on input "Collapse categories" at bounding box center [320, 701] width 40 height 40
click at [320, 696] on input "Collapse categories" at bounding box center [320, 701] width 40 height 40
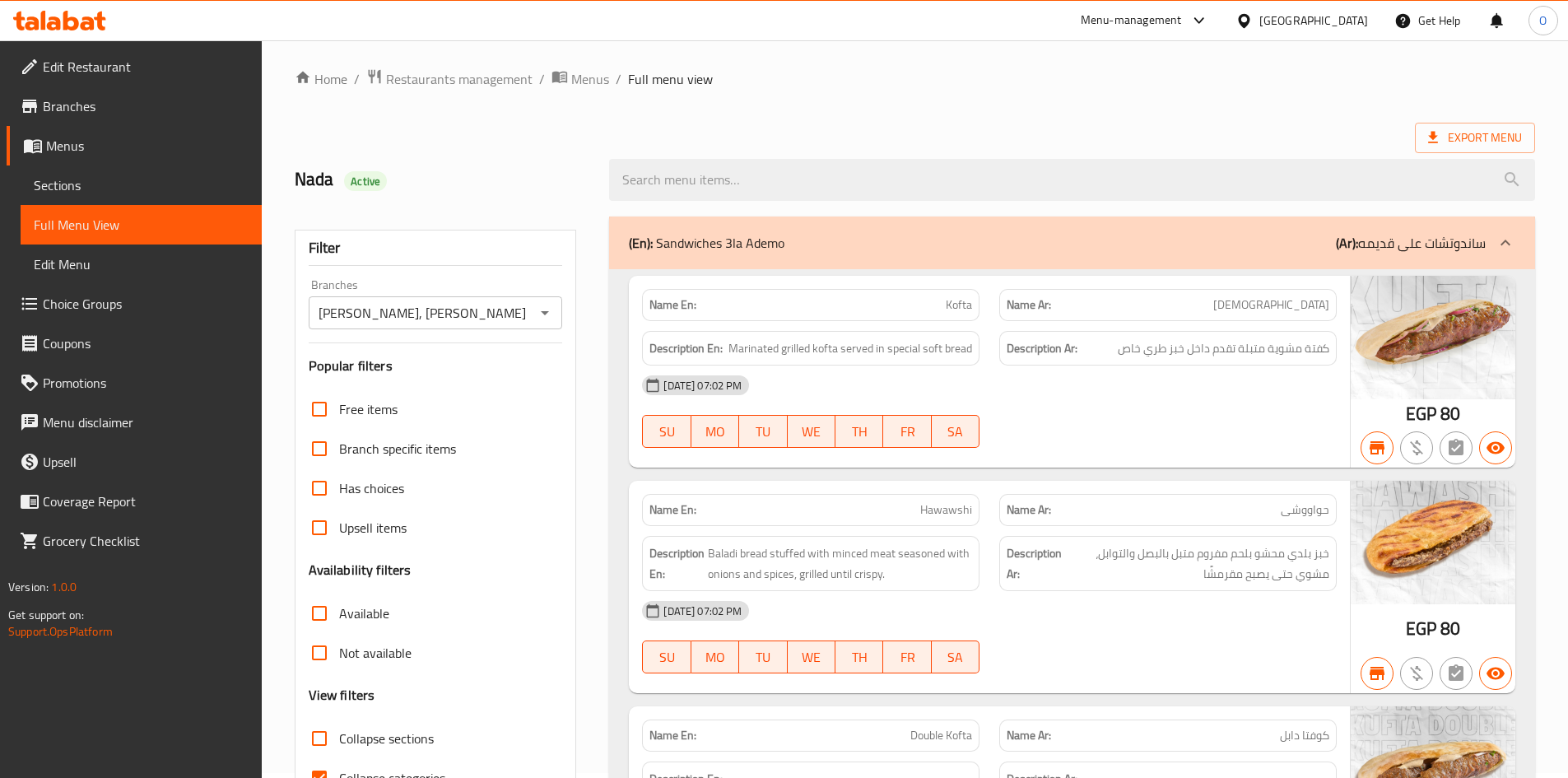
scroll to position [0, 0]
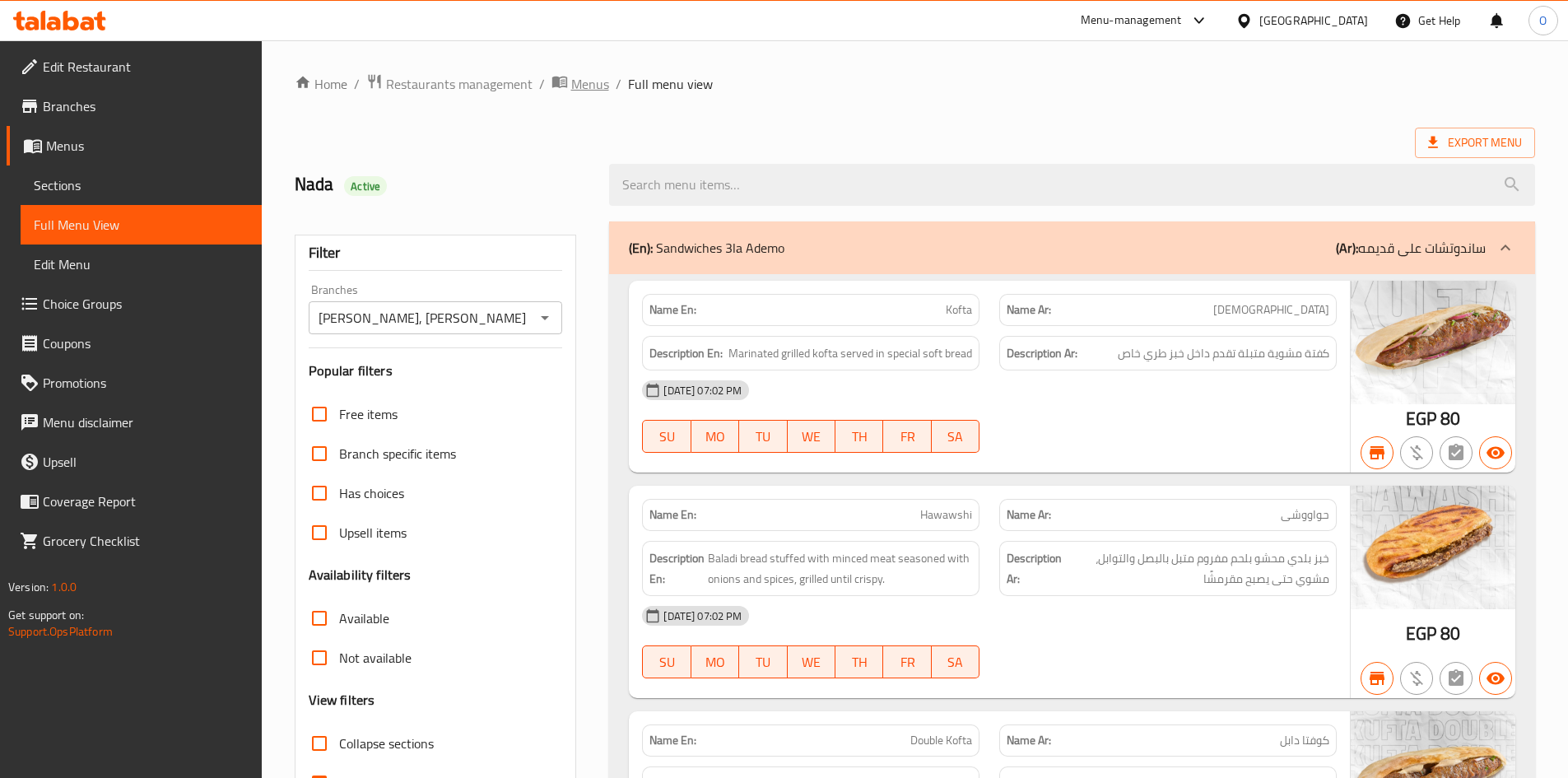
click at [600, 78] on span "Menus" at bounding box center [590, 84] width 38 height 20
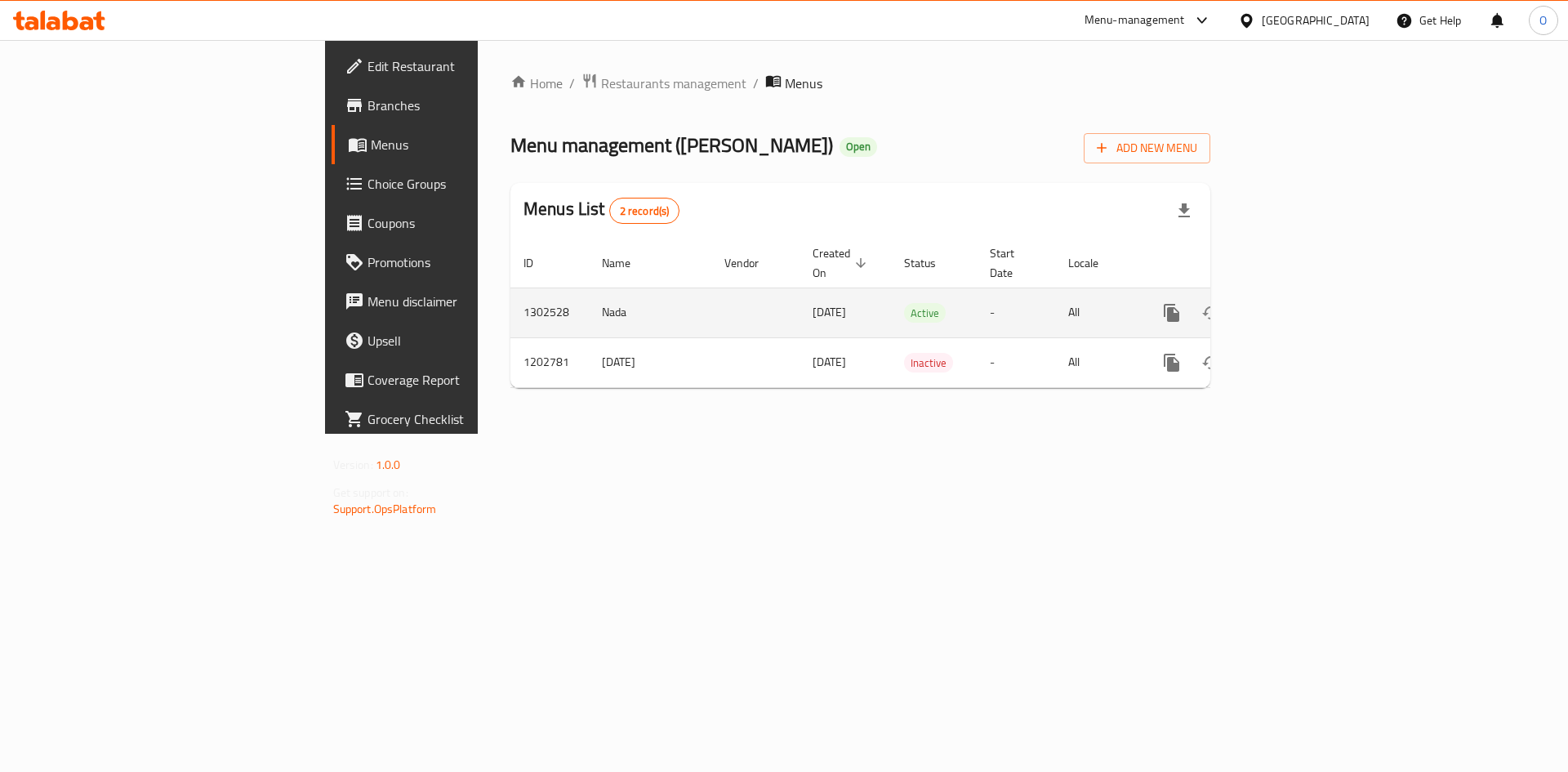
click at [1300, 303] on icon "enhanced table" at bounding box center [1290, 313] width 20 height 20
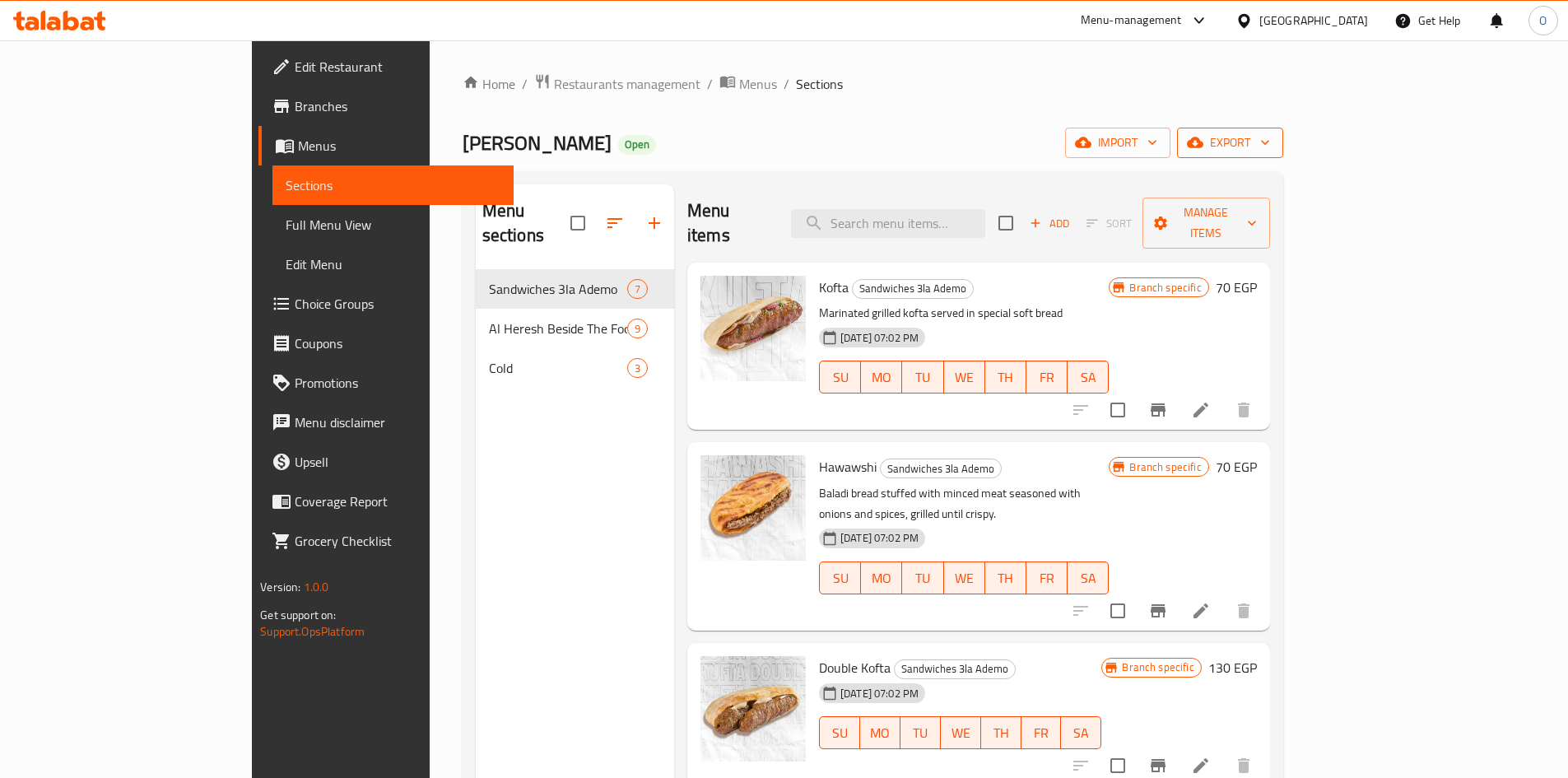
click at [1270, 134] on span "export" at bounding box center [1229, 143] width 80 height 21
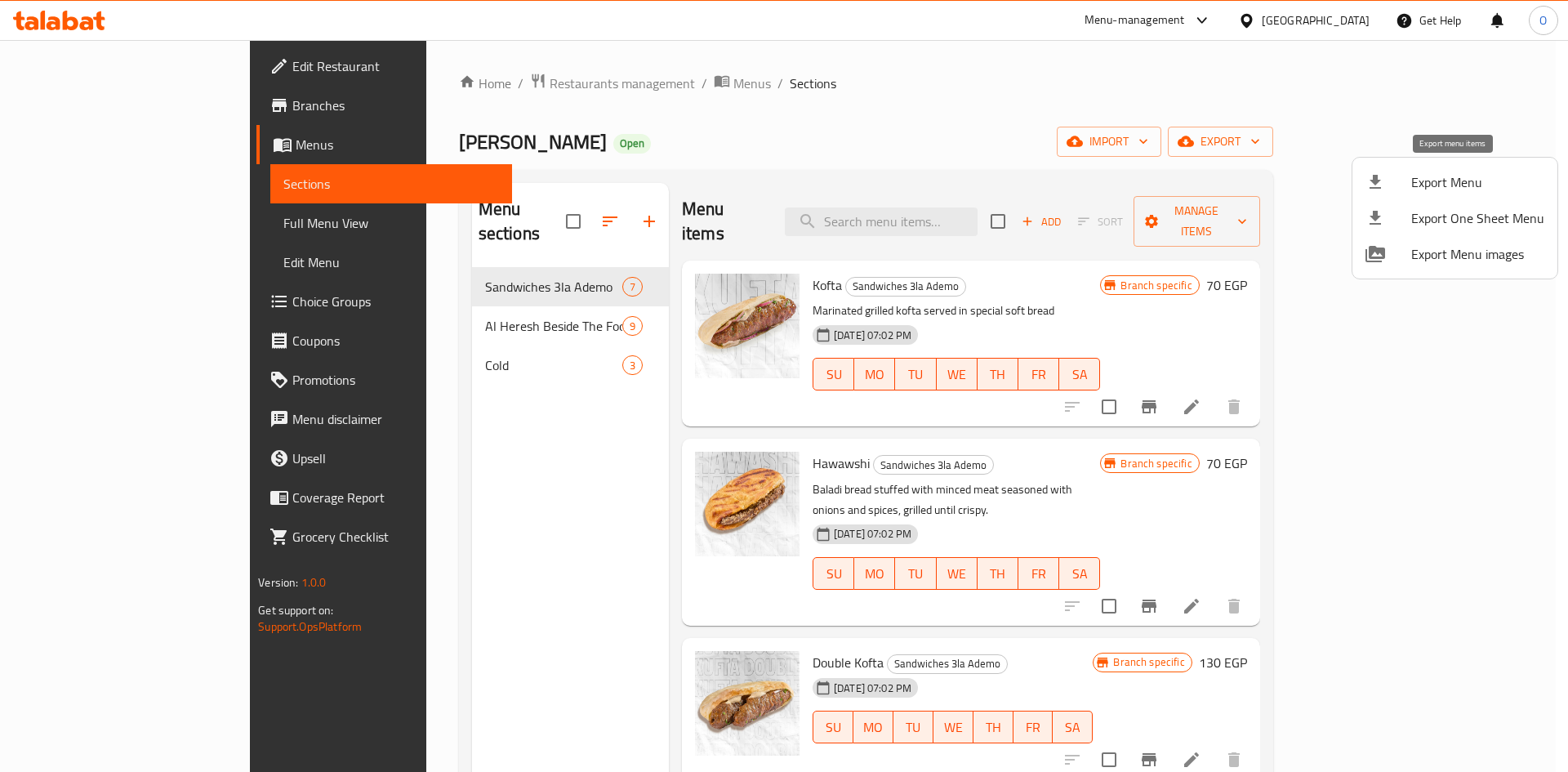
click at [1449, 172] on span "Export Menu" at bounding box center [1477, 182] width 133 height 20
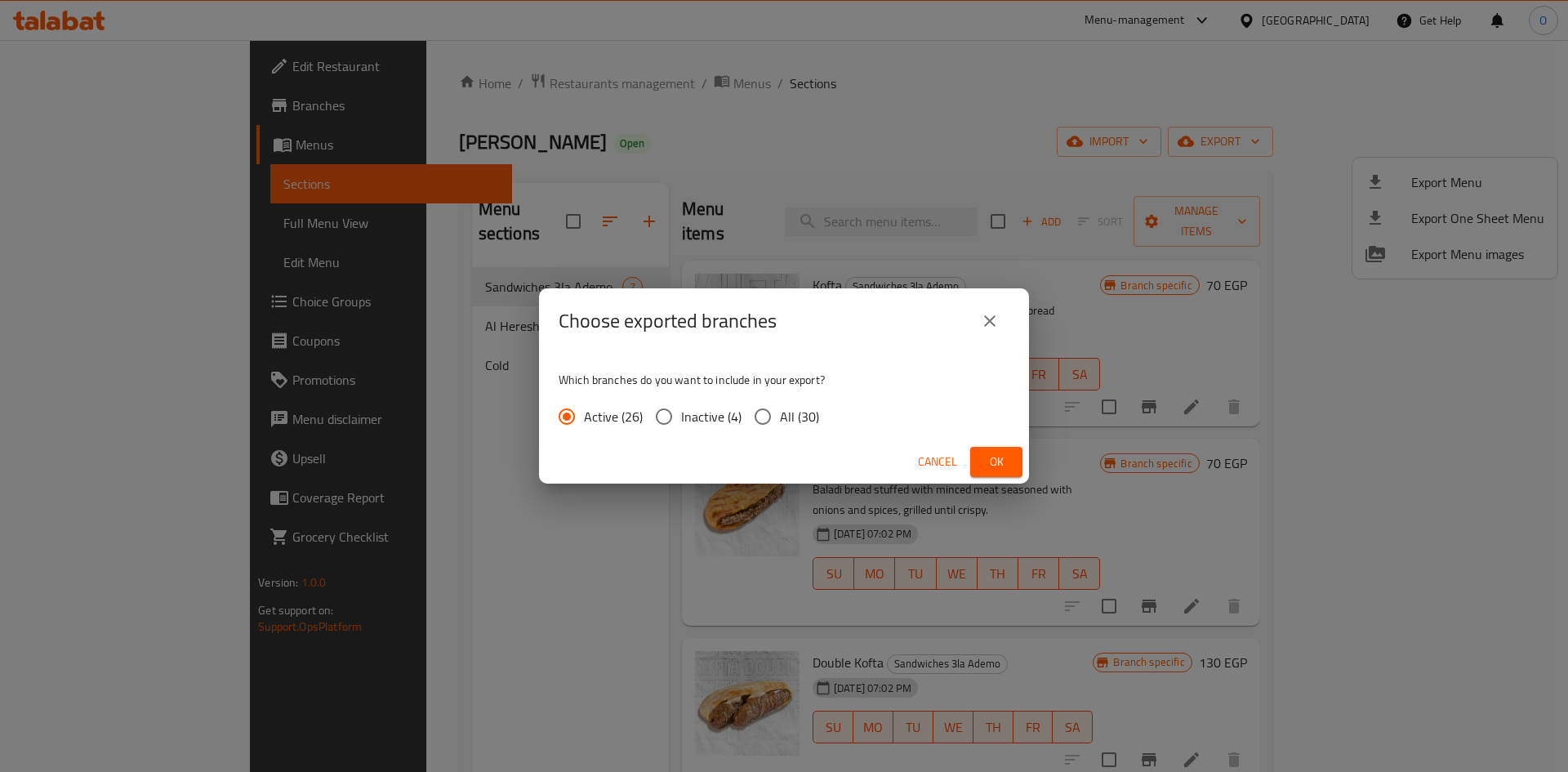
click at [1005, 454] on span "Ok" at bounding box center [996, 462] width 26 height 21
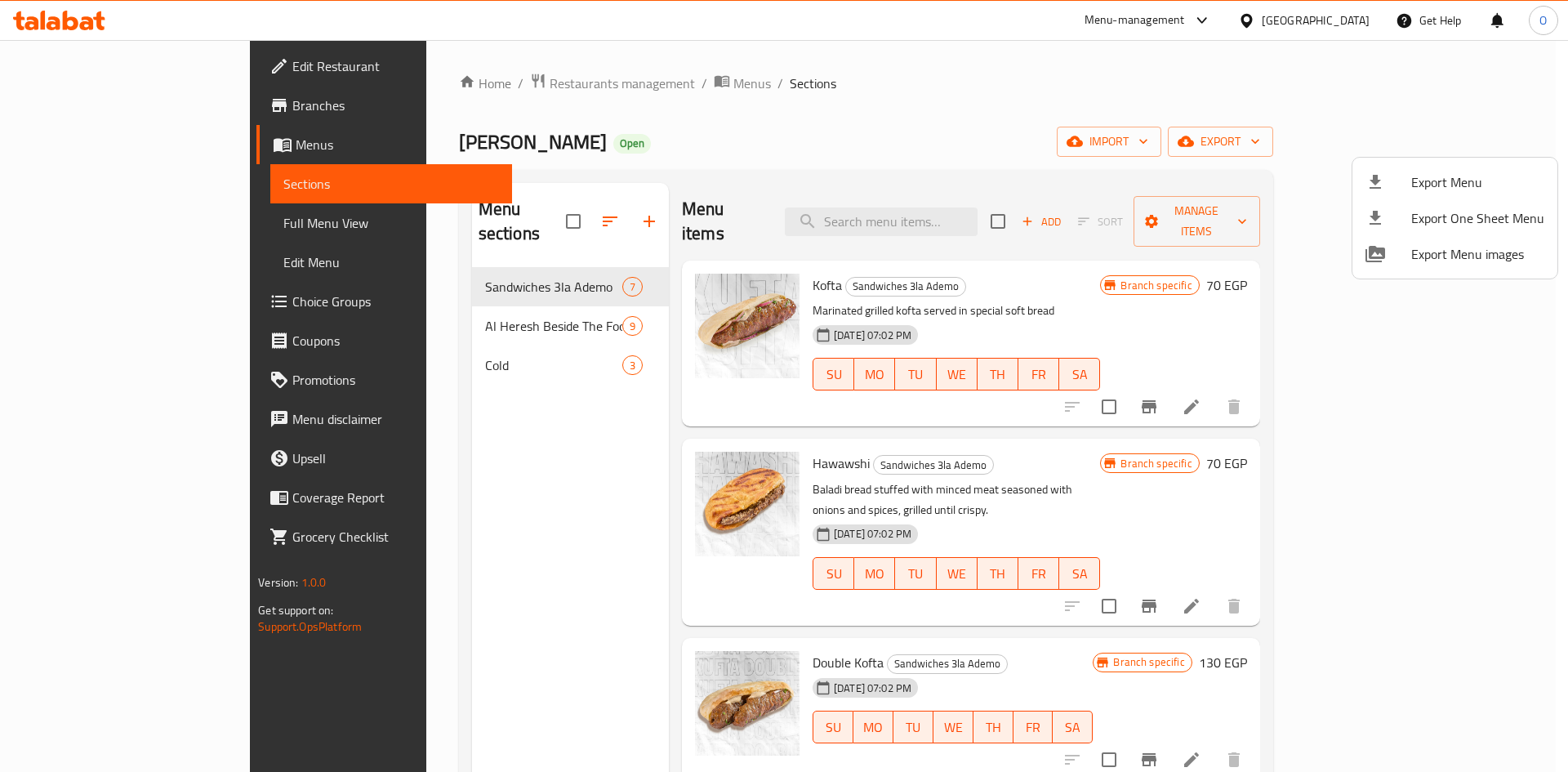
click at [356, 358] on div at bounding box center [784, 386] width 1568 height 772
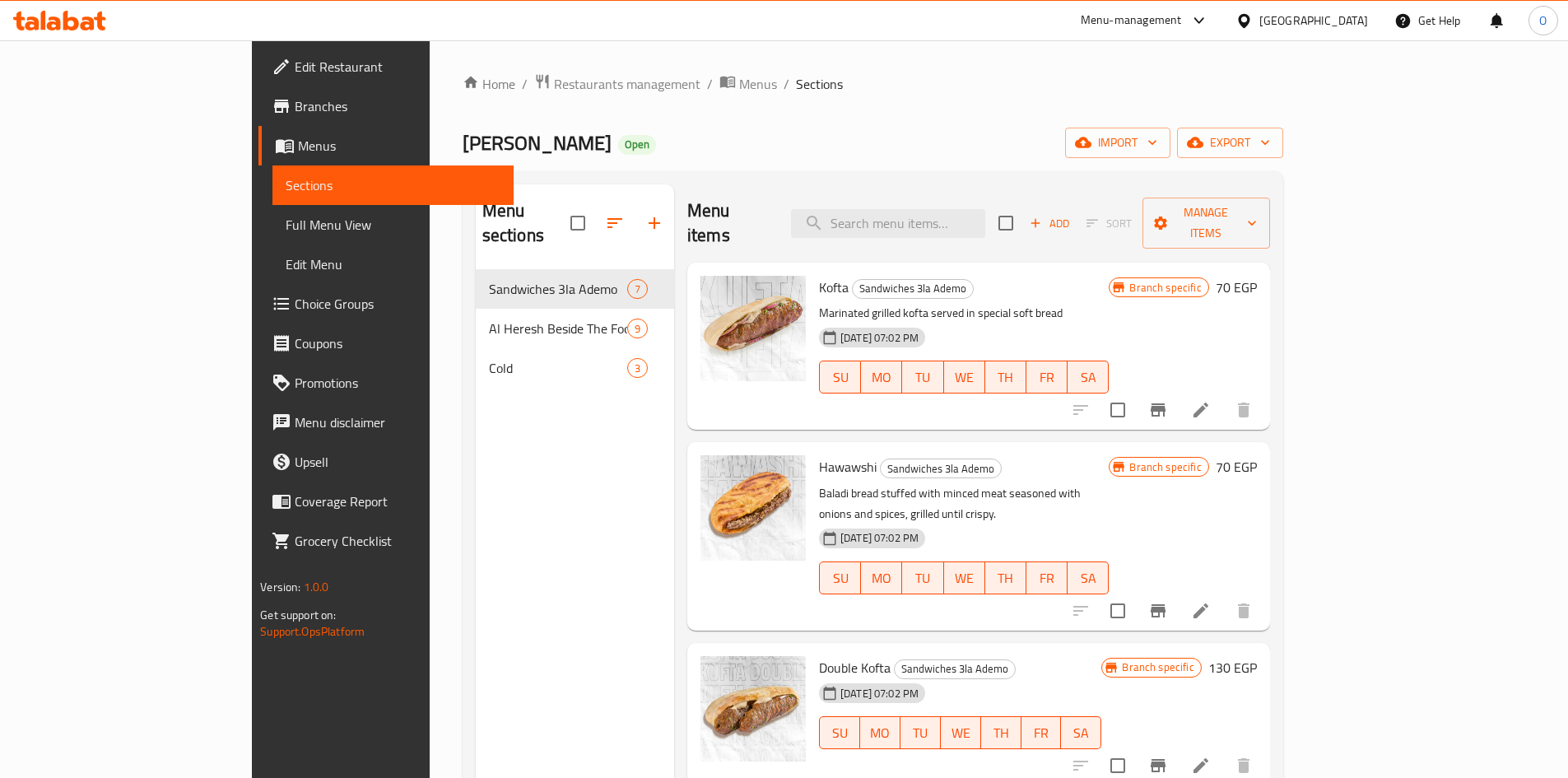
click at [489, 358] on span "Cold" at bounding box center [558, 368] width 138 height 20
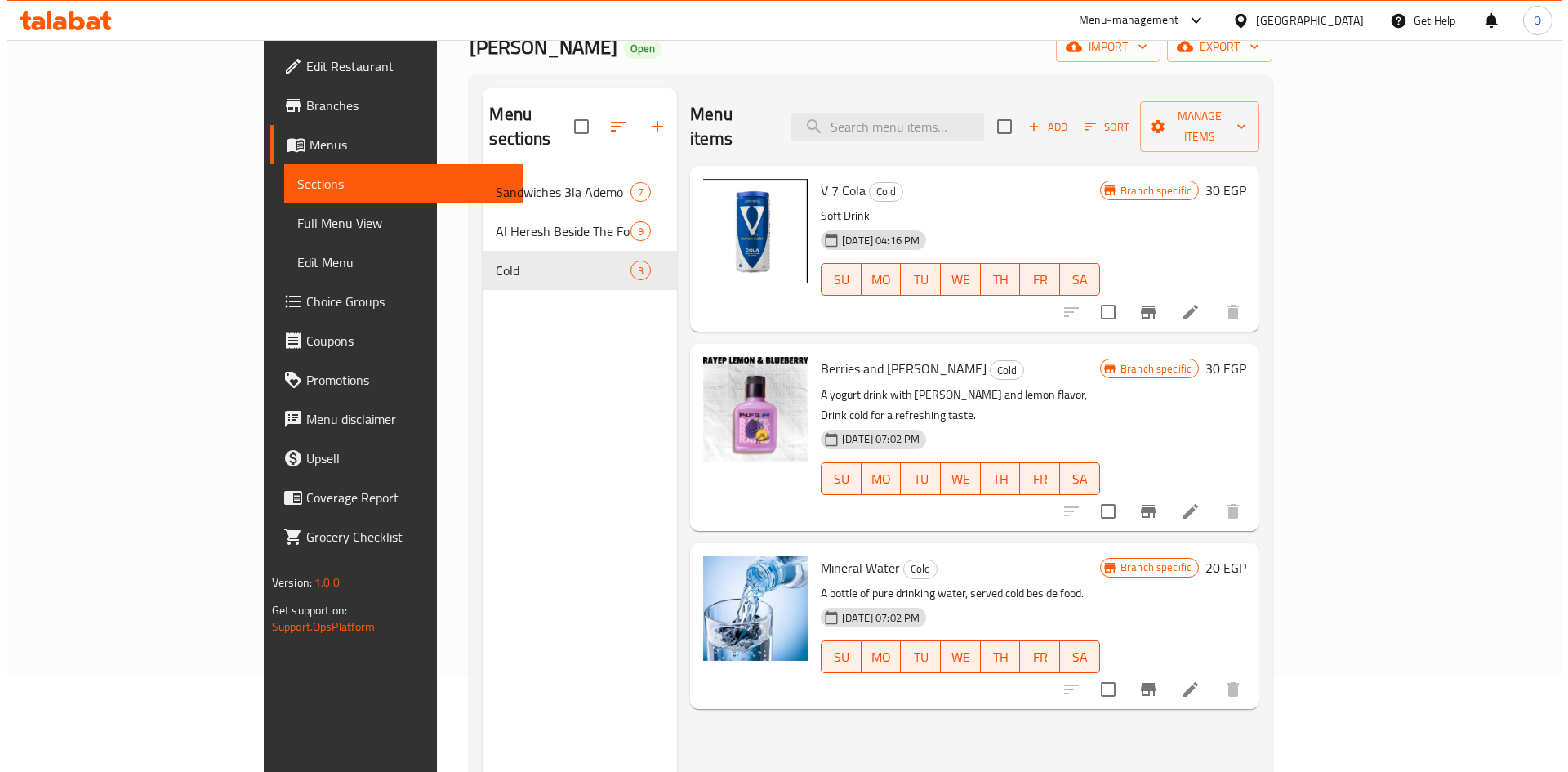
scroll to position [65, 0]
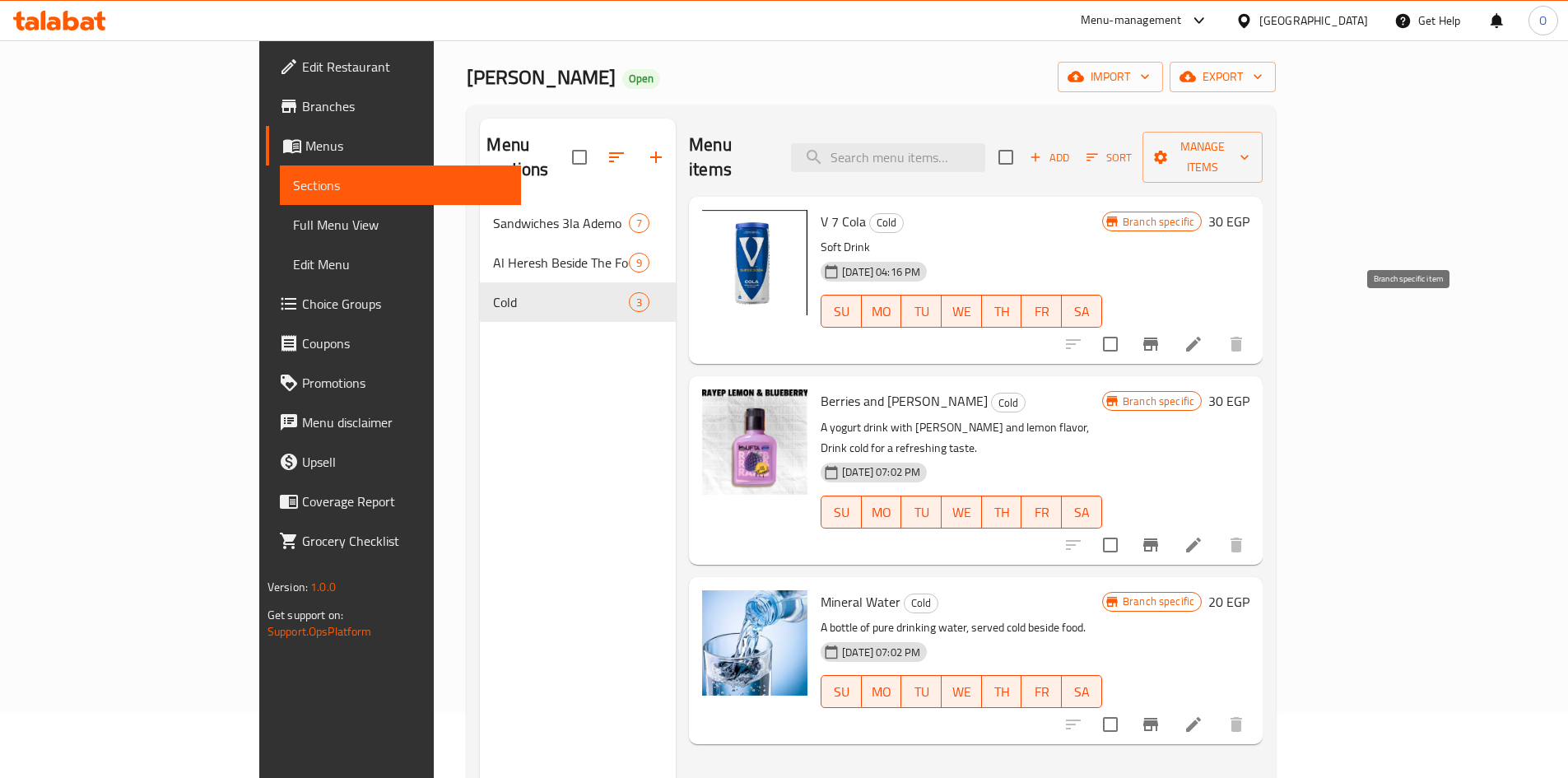
click at [1160, 334] on icon "Branch-specific-item" at bounding box center [1150, 344] width 20 height 20
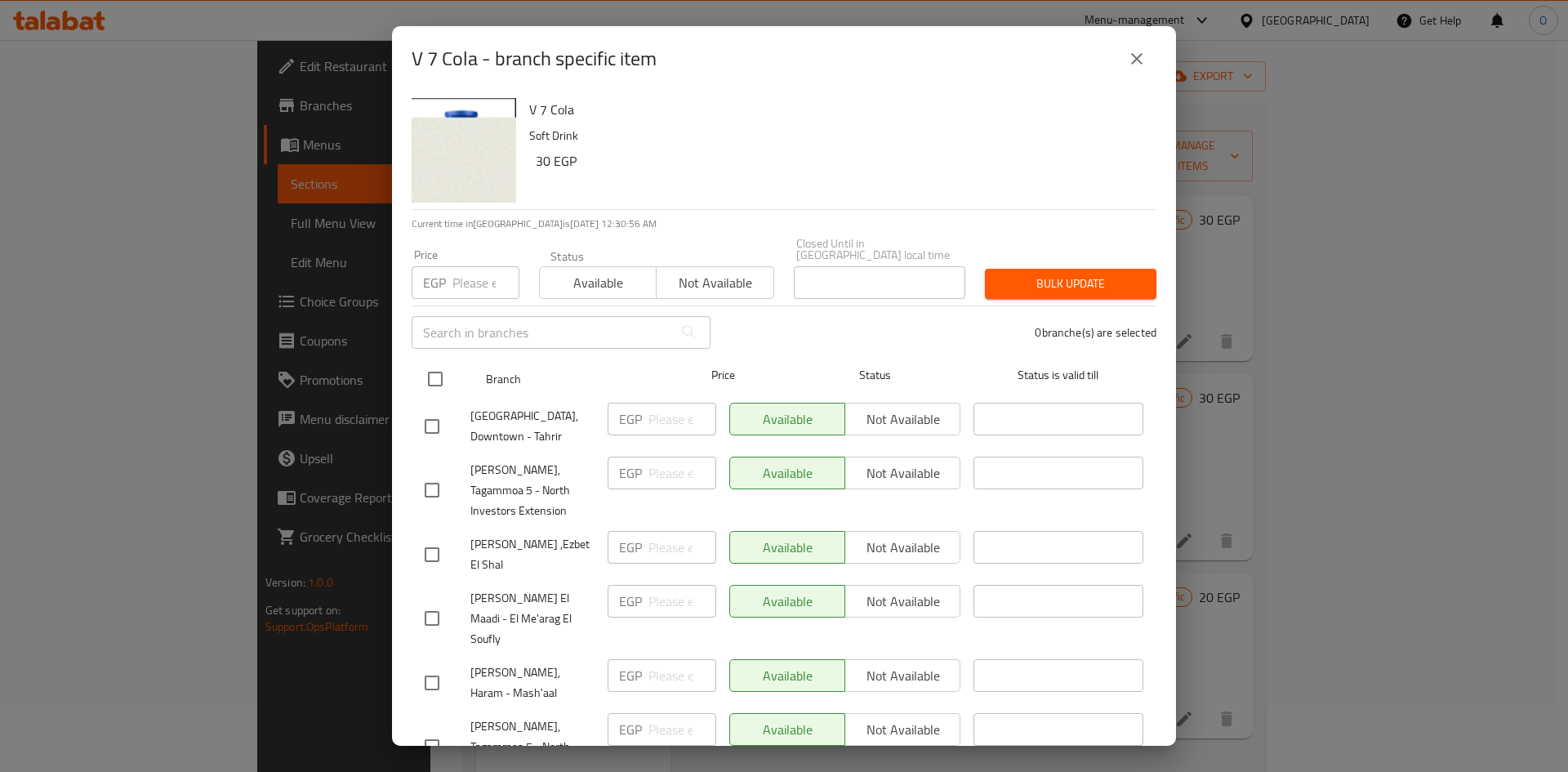
click at [435, 368] on input "checkbox" at bounding box center [435, 379] width 34 height 34
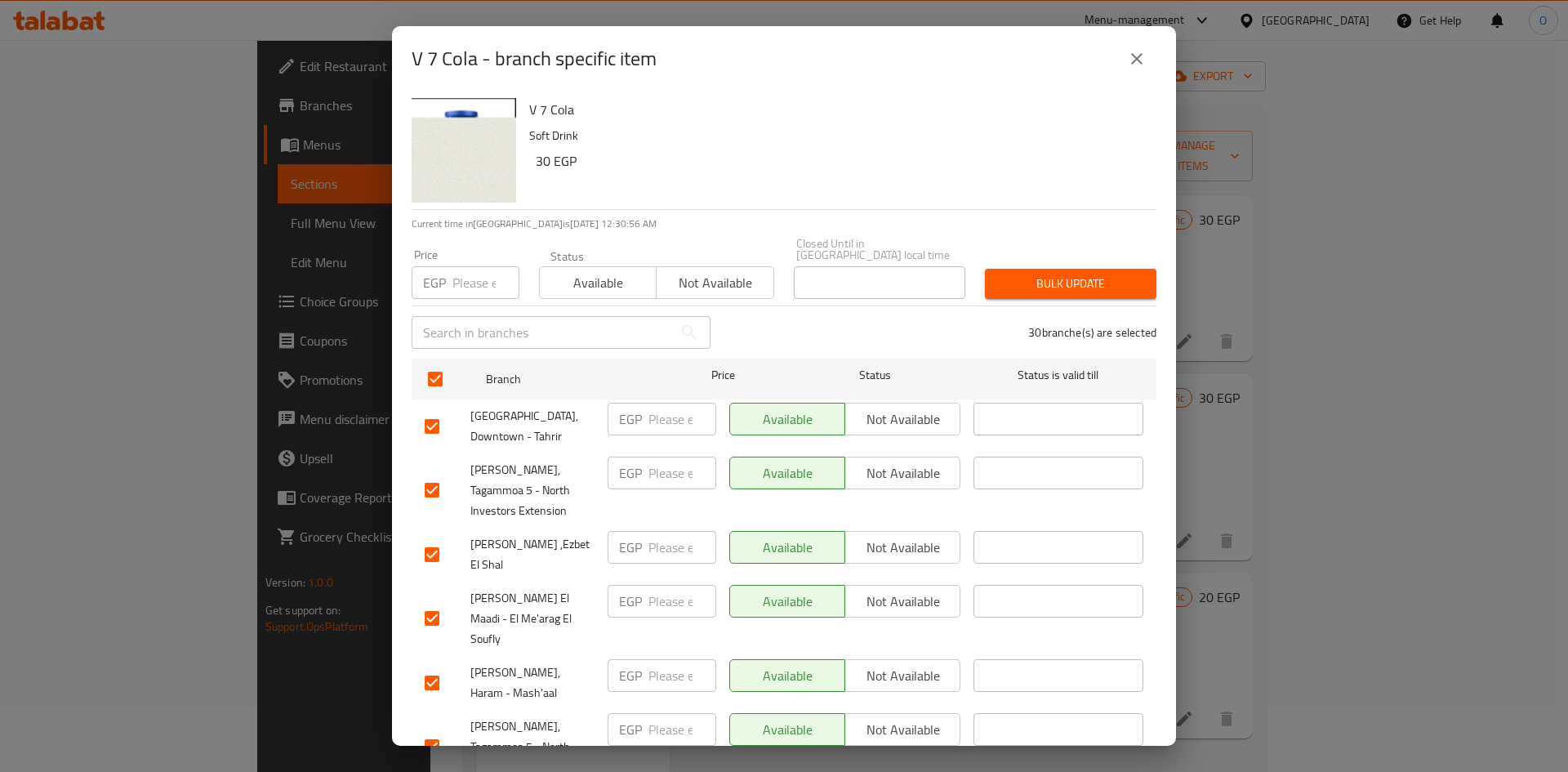
click at [457, 273] on input "number" at bounding box center [486, 283] width 67 height 33
click at [1088, 274] on span "Bulk update" at bounding box center [1071, 283] width 145 height 21
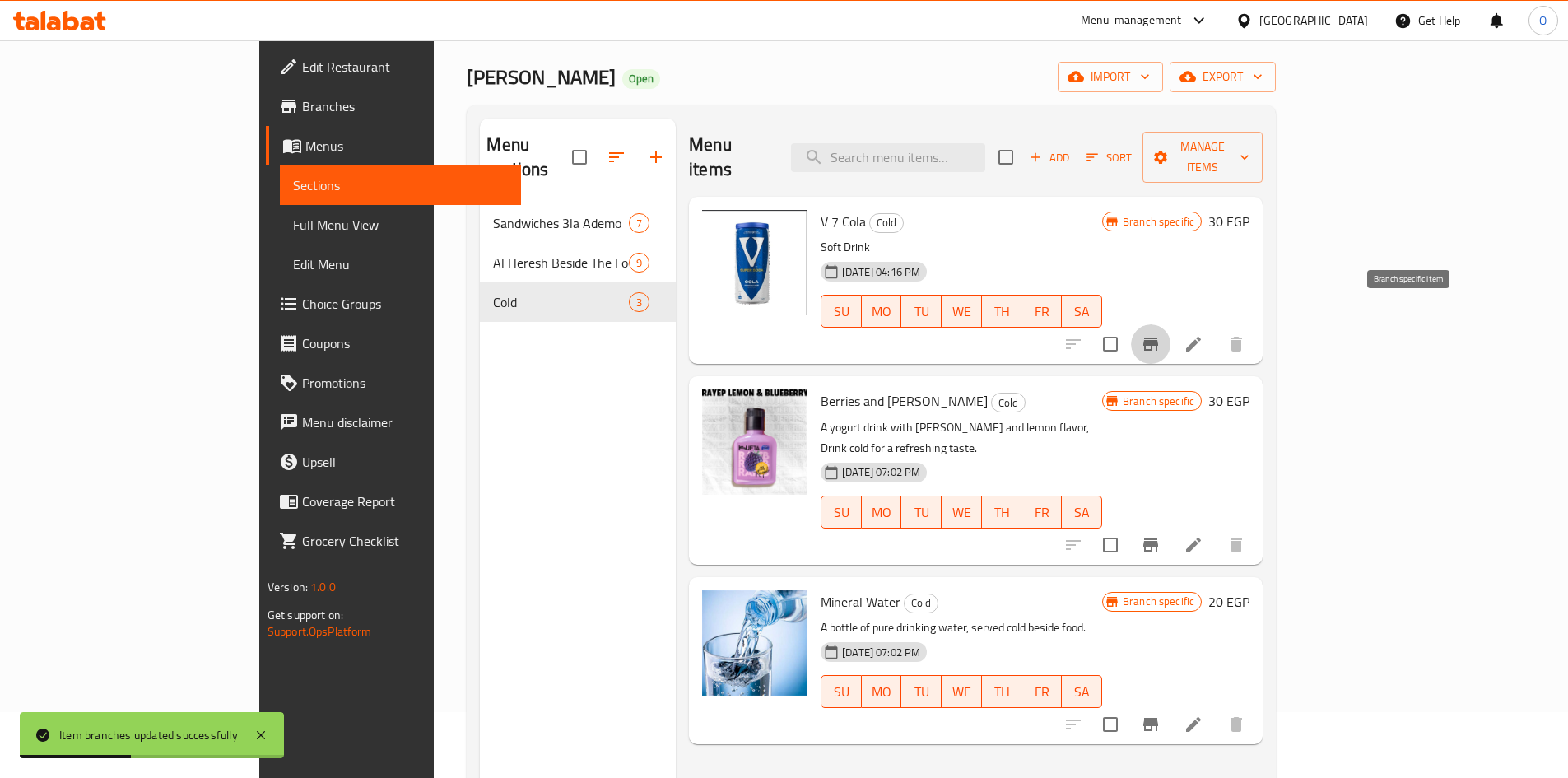
click at [1160, 334] on icon "Branch-specific-item" at bounding box center [1150, 344] width 20 height 20
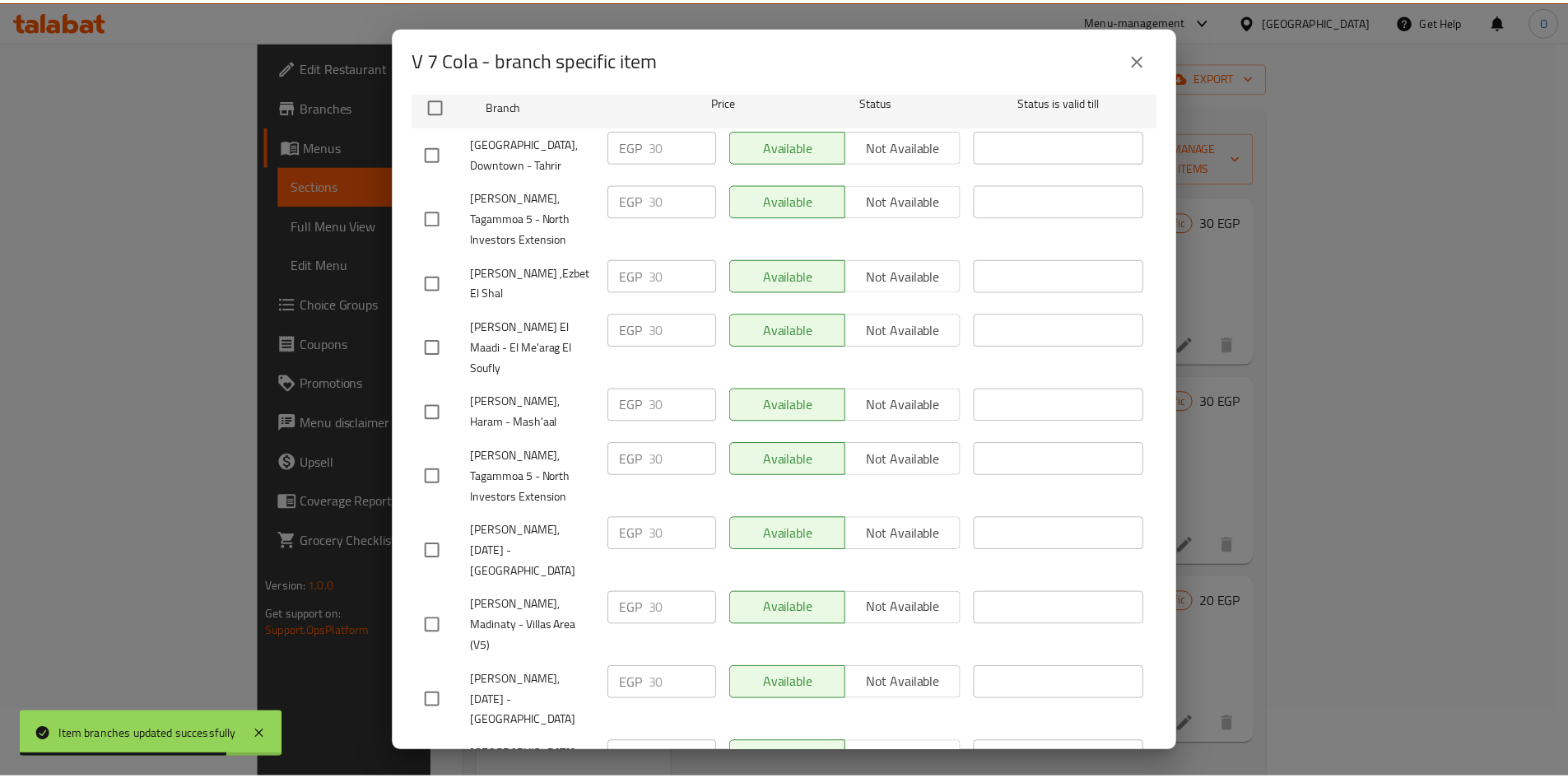
scroll to position [247, 0]
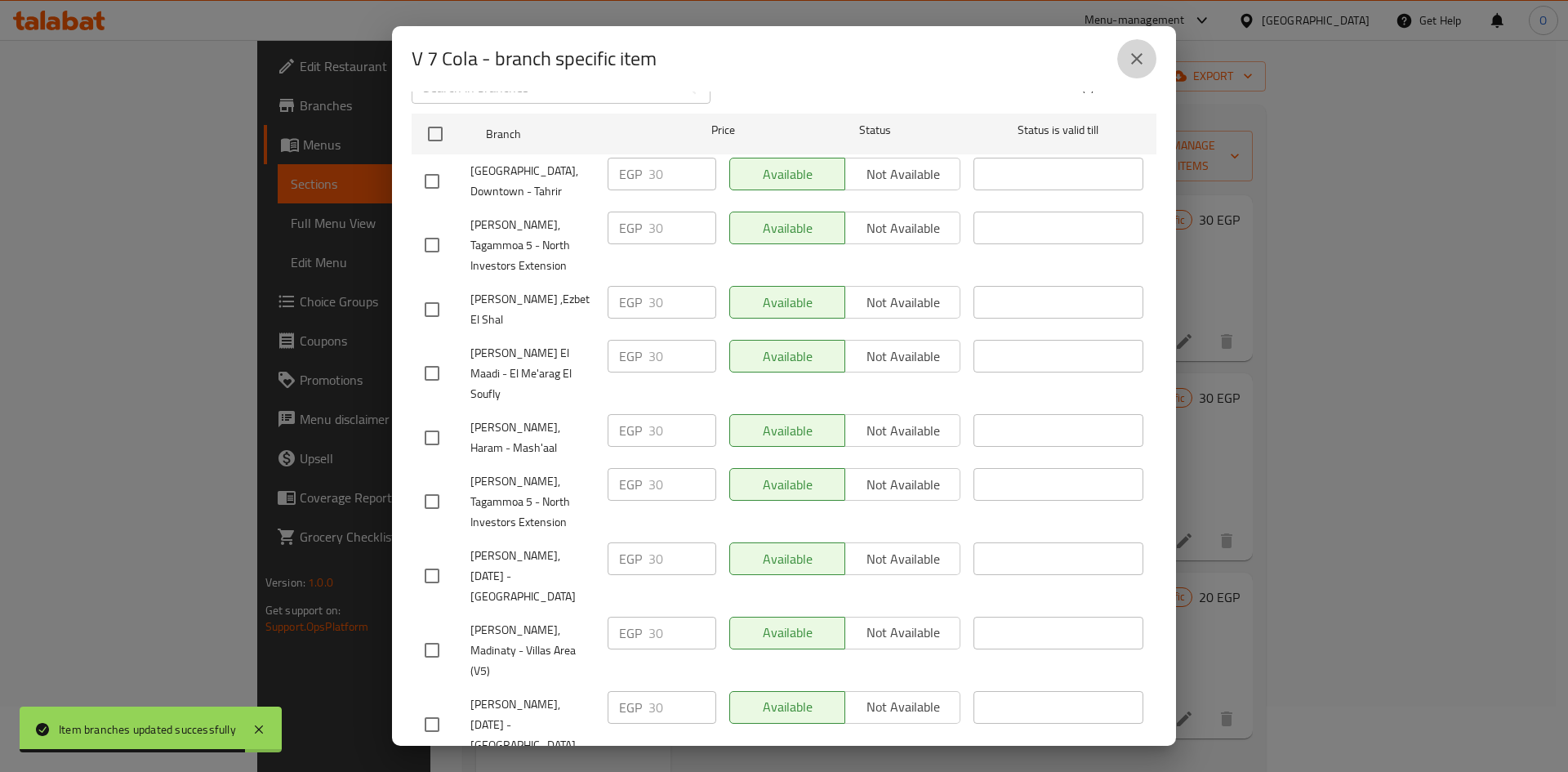
click at [1138, 56] on icon "close" at bounding box center [1137, 59] width 12 height 12
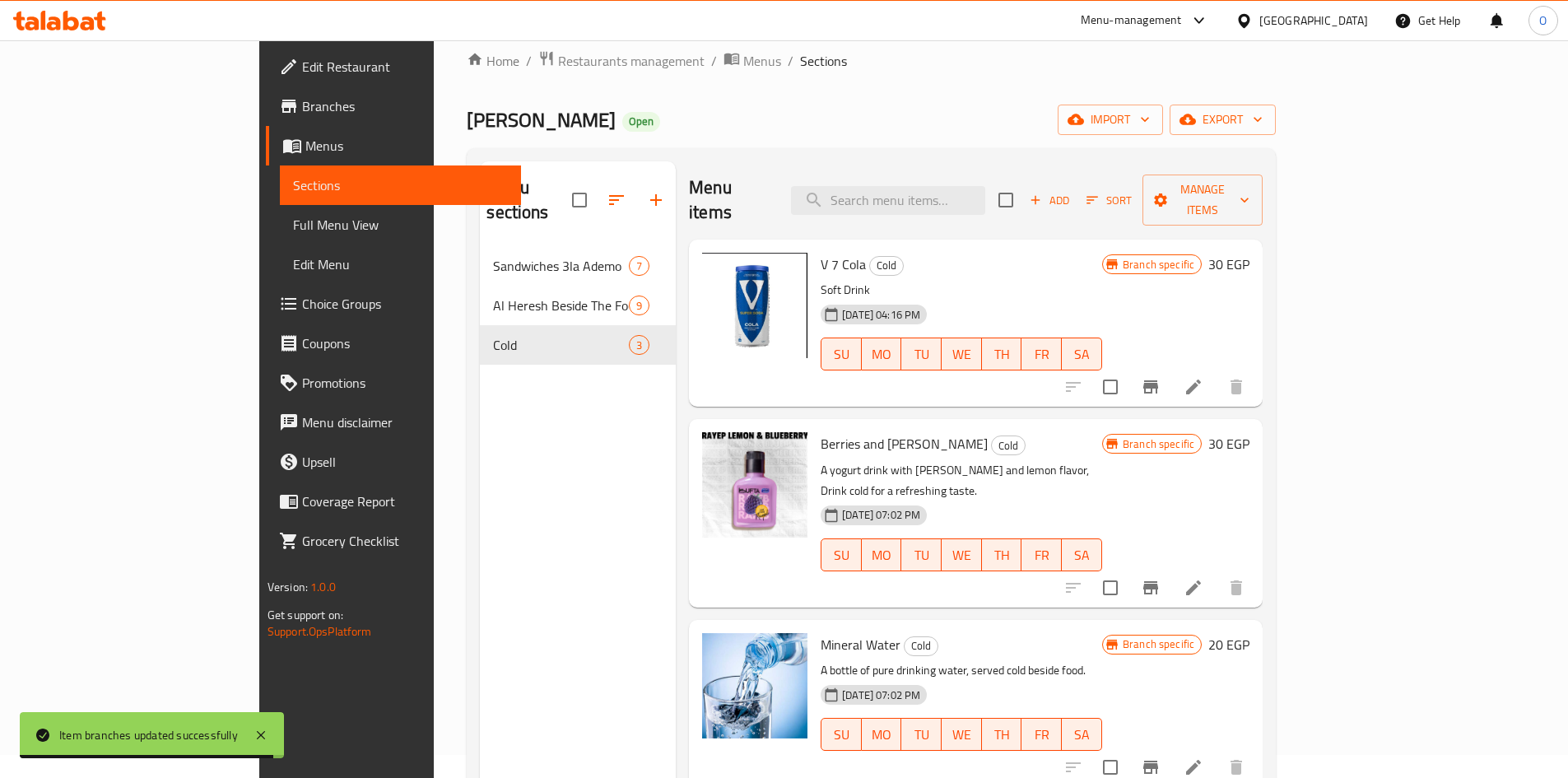
scroll to position [0, 0]
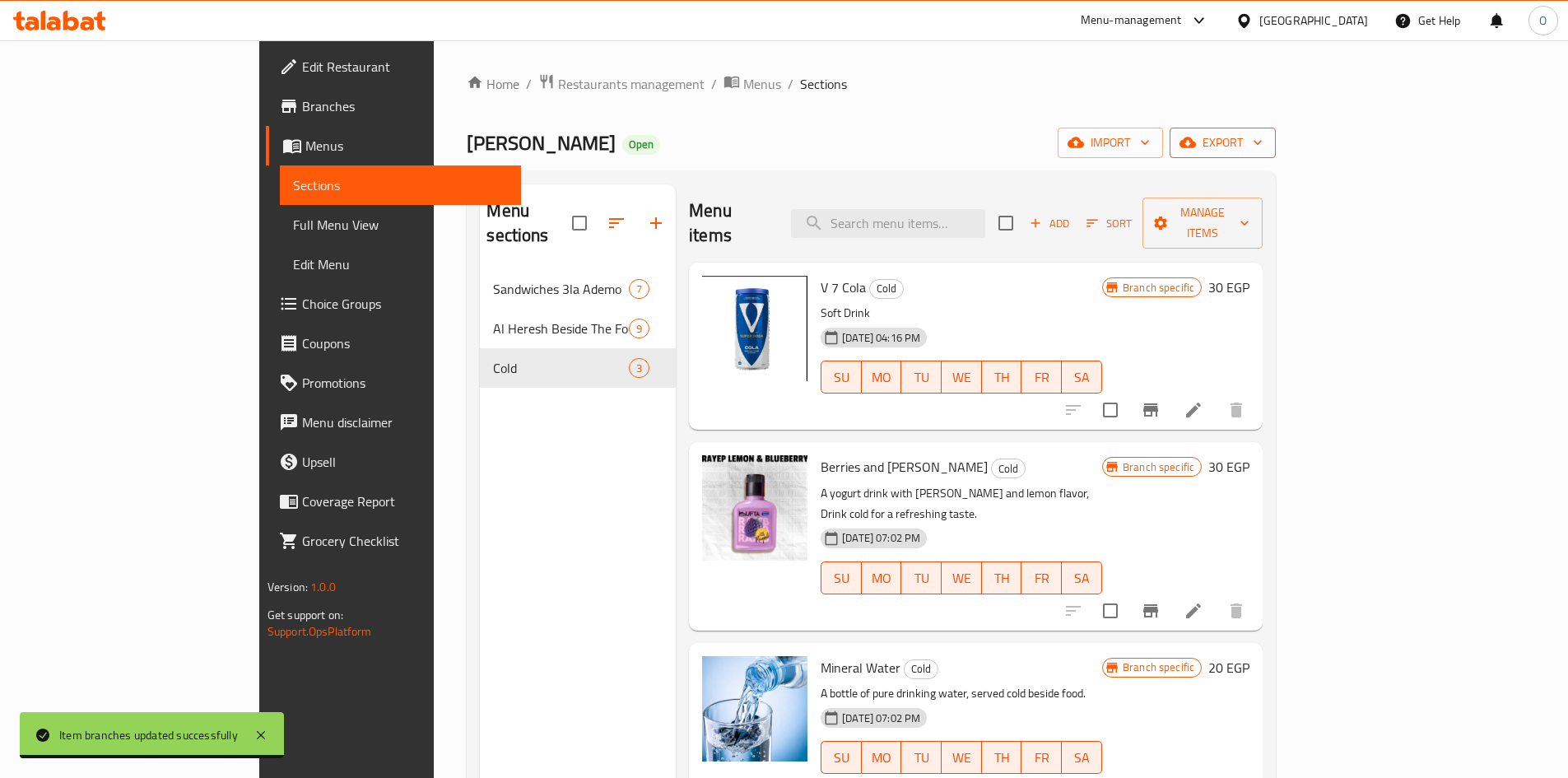
click at [1275, 153] on button "export" at bounding box center [1222, 143] width 106 height 31
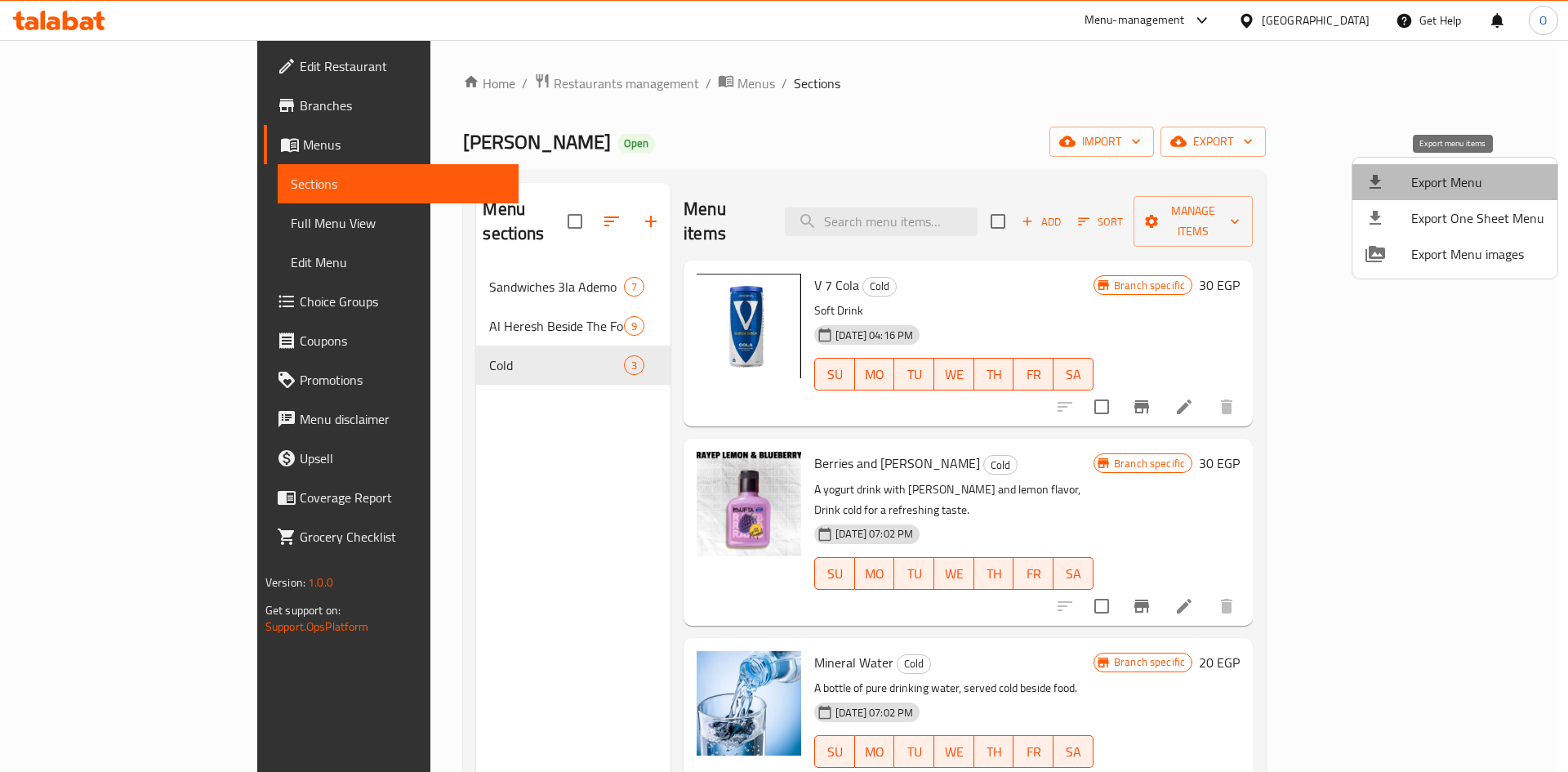
click at [1469, 183] on span "Export Menu" at bounding box center [1477, 182] width 133 height 20
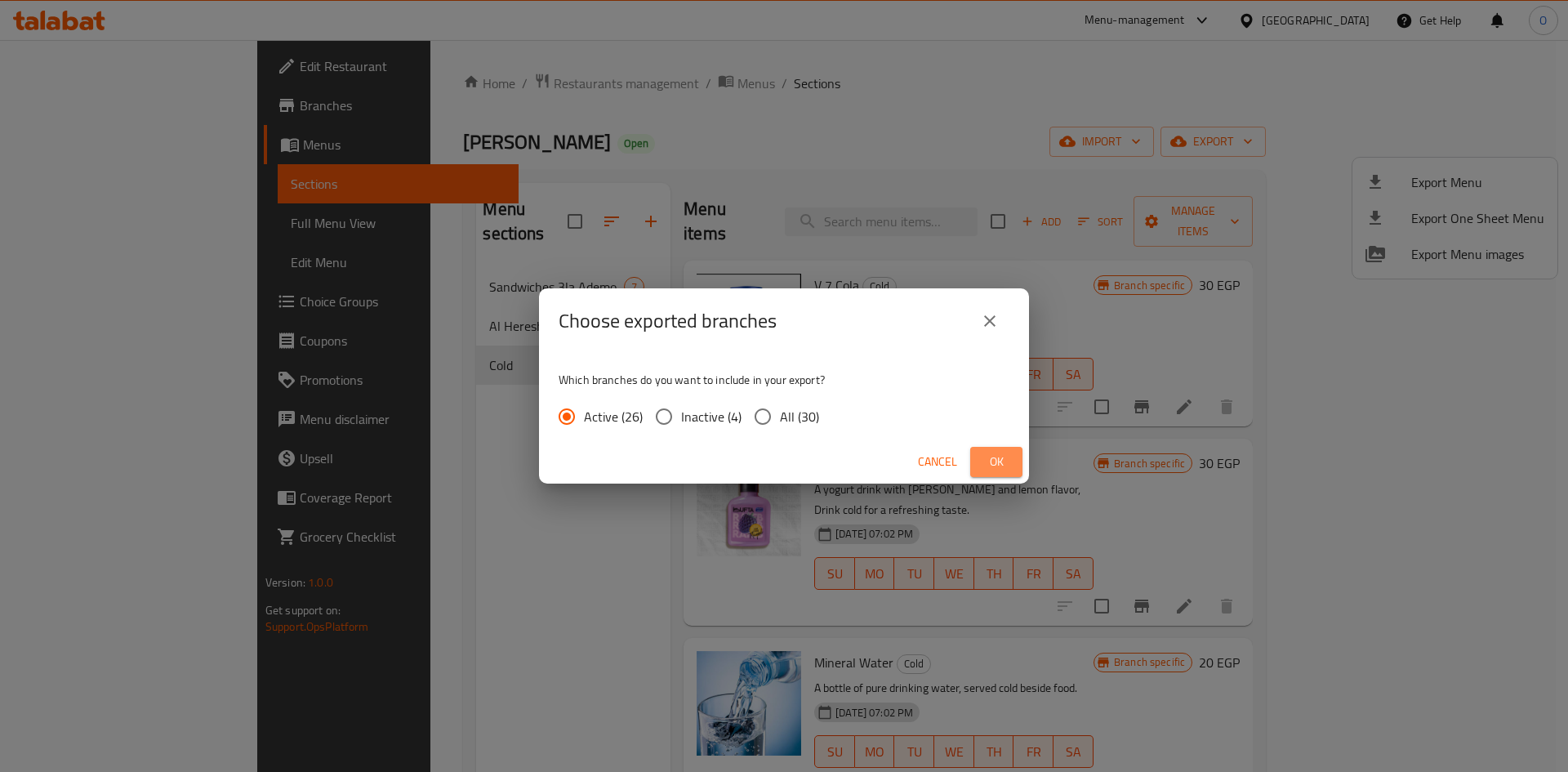
click at [998, 464] on span "Ok" at bounding box center [996, 462] width 26 height 21
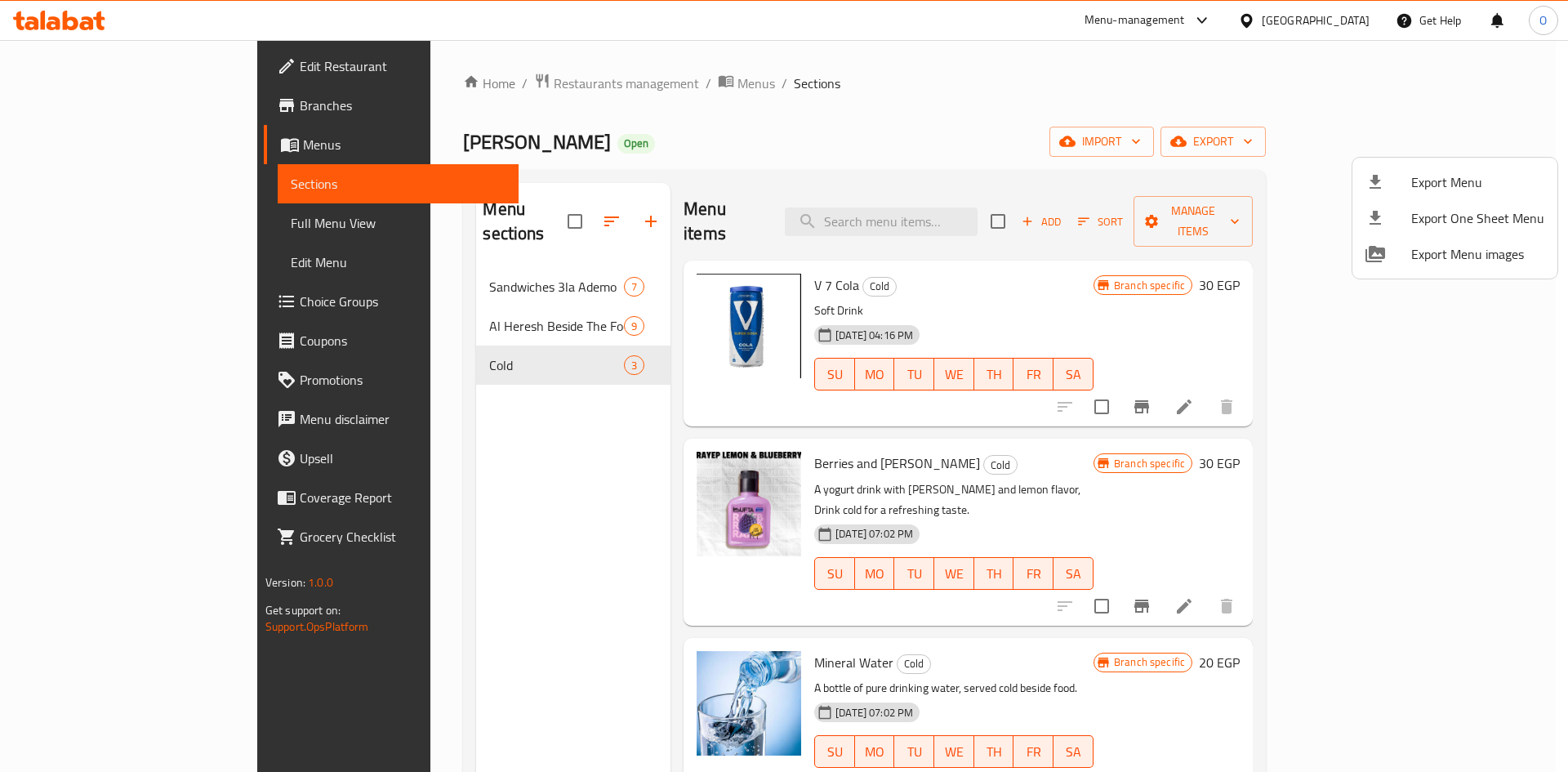
drag, startPoint x: 744, startPoint y: 262, endPoint x: 795, endPoint y: 260, distance: 51.0
click at [791, 259] on div at bounding box center [784, 386] width 1568 height 772
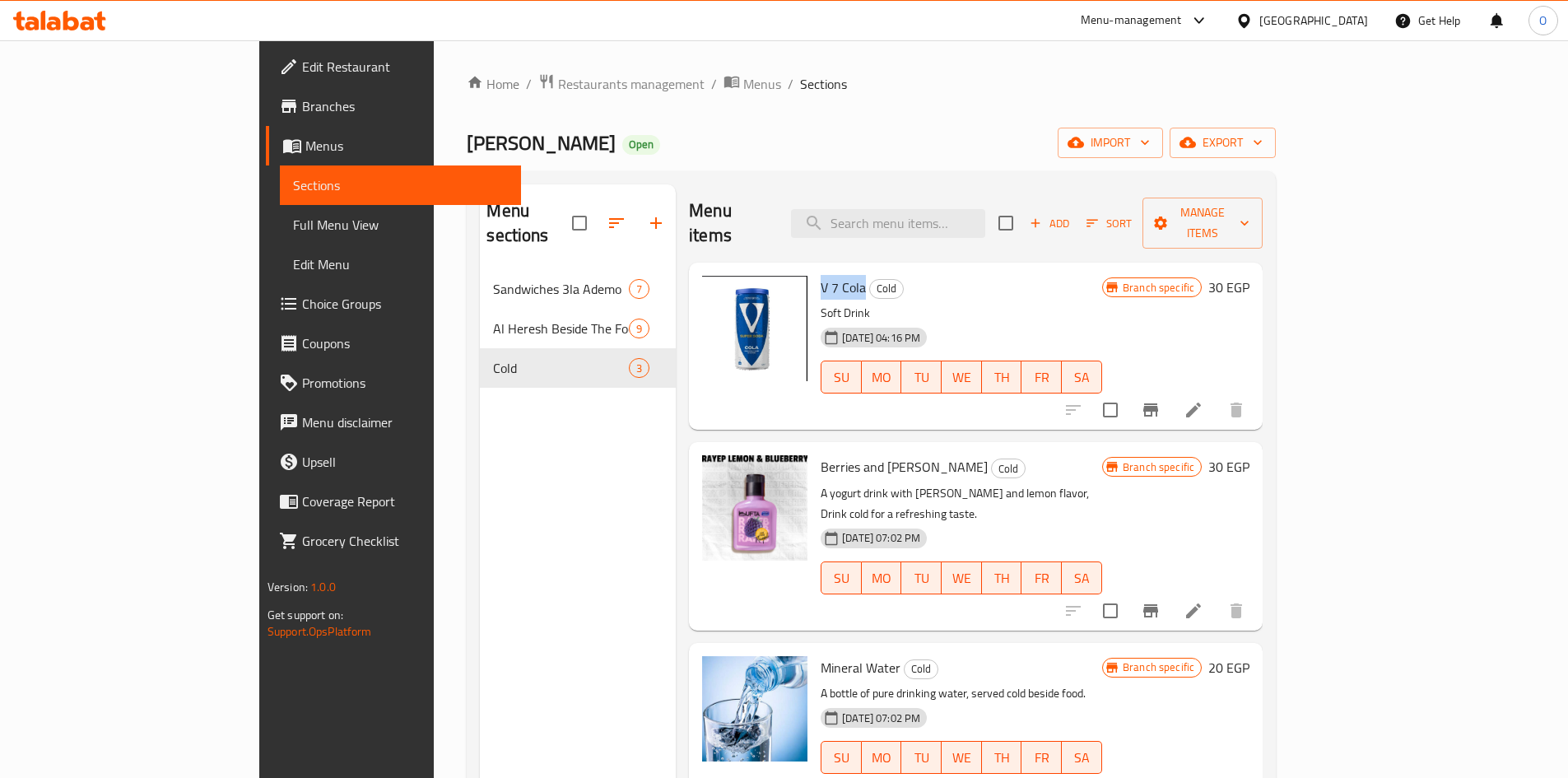
drag, startPoint x: 801, startPoint y: 261, endPoint x: 754, endPoint y: 266, distance: 47.3
click at [814, 270] on div "V 7 Cola Cold Soft Drink [DATE] 04:16 PM SU MO TU WE TH FR SA" at bounding box center [961, 346] width 295 height 154
copy span "V 7 Cola"
click at [266, 119] on link "Branches" at bounding box center [393, 106] width 255 height 40
